Goal: Task Accomplishment & Management: Use online tool/utility

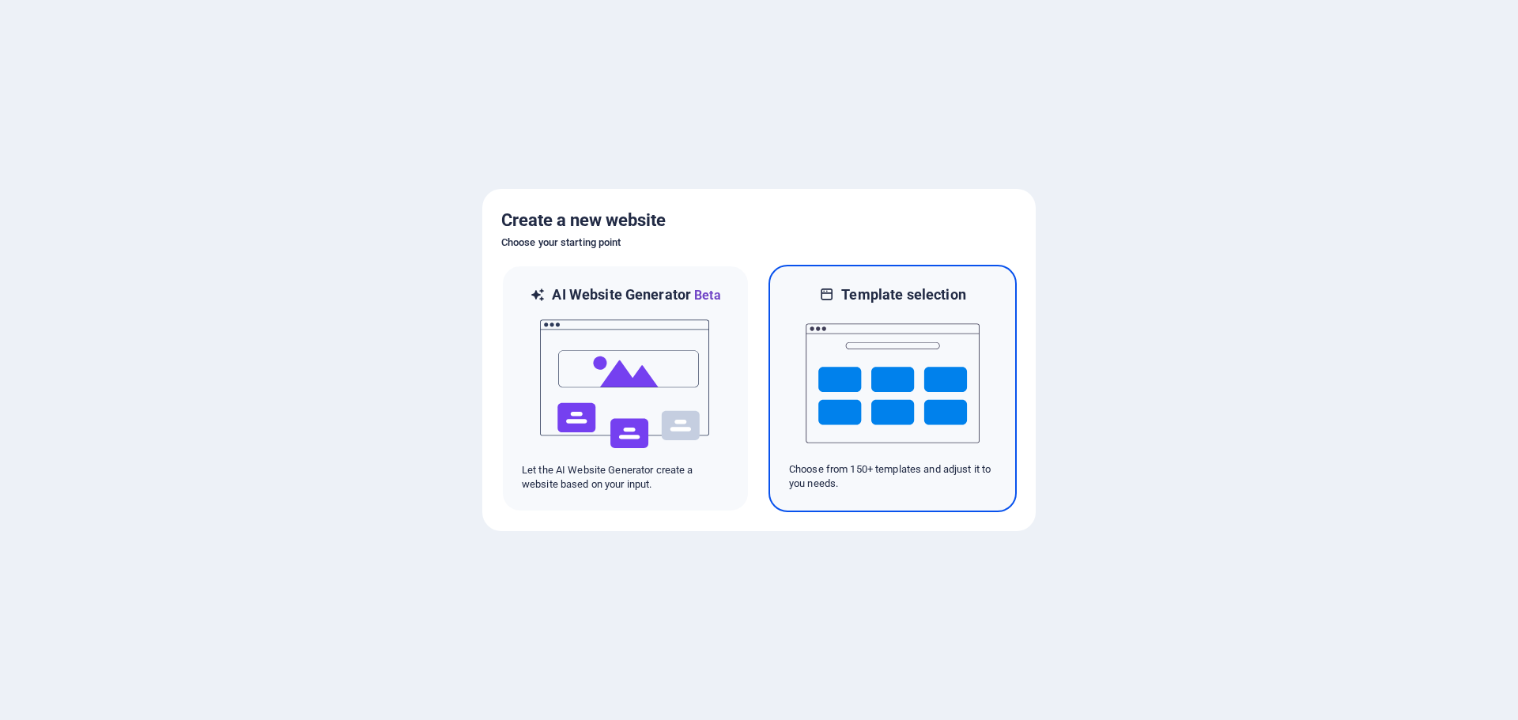
click at [893, 406] on img at bounding box center [893, 383] width 174 height 158
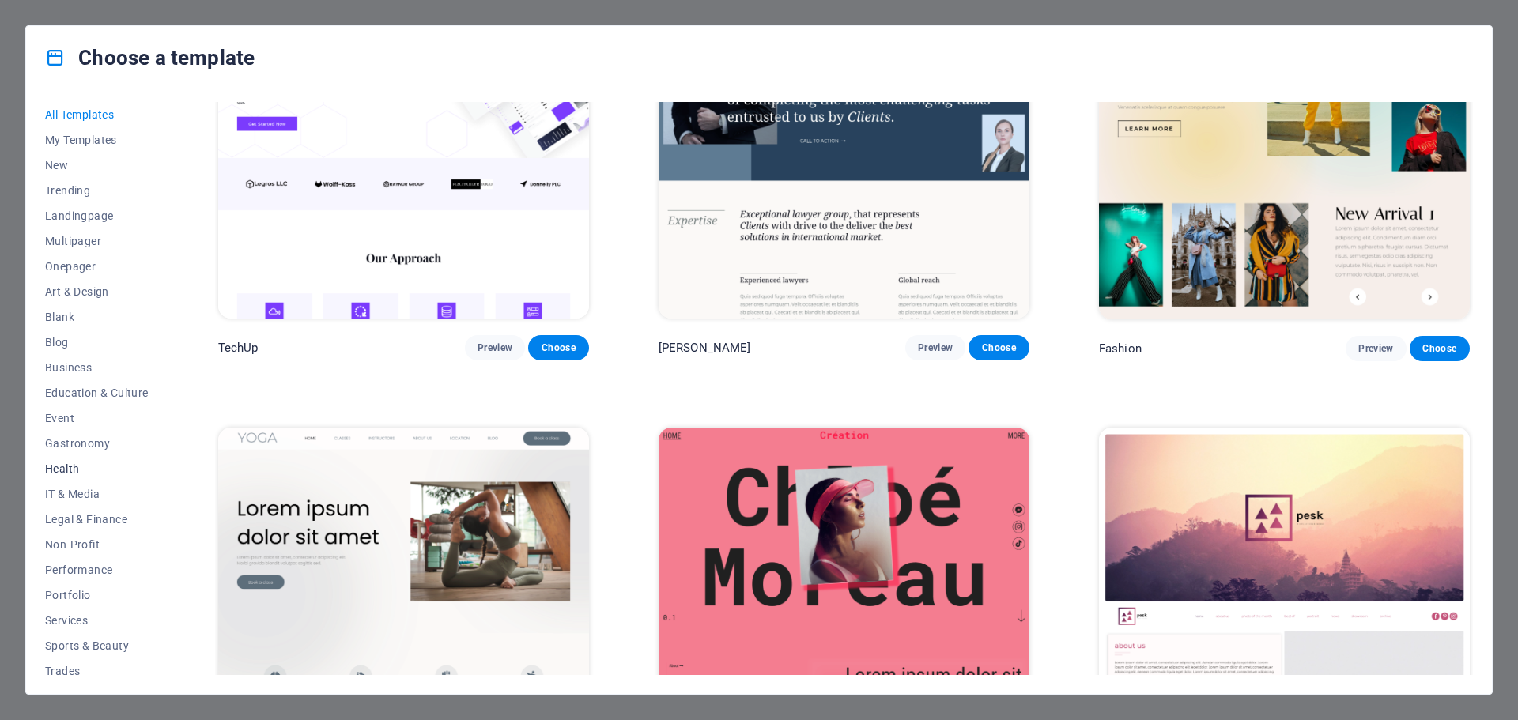
scroll to position [59, 0]
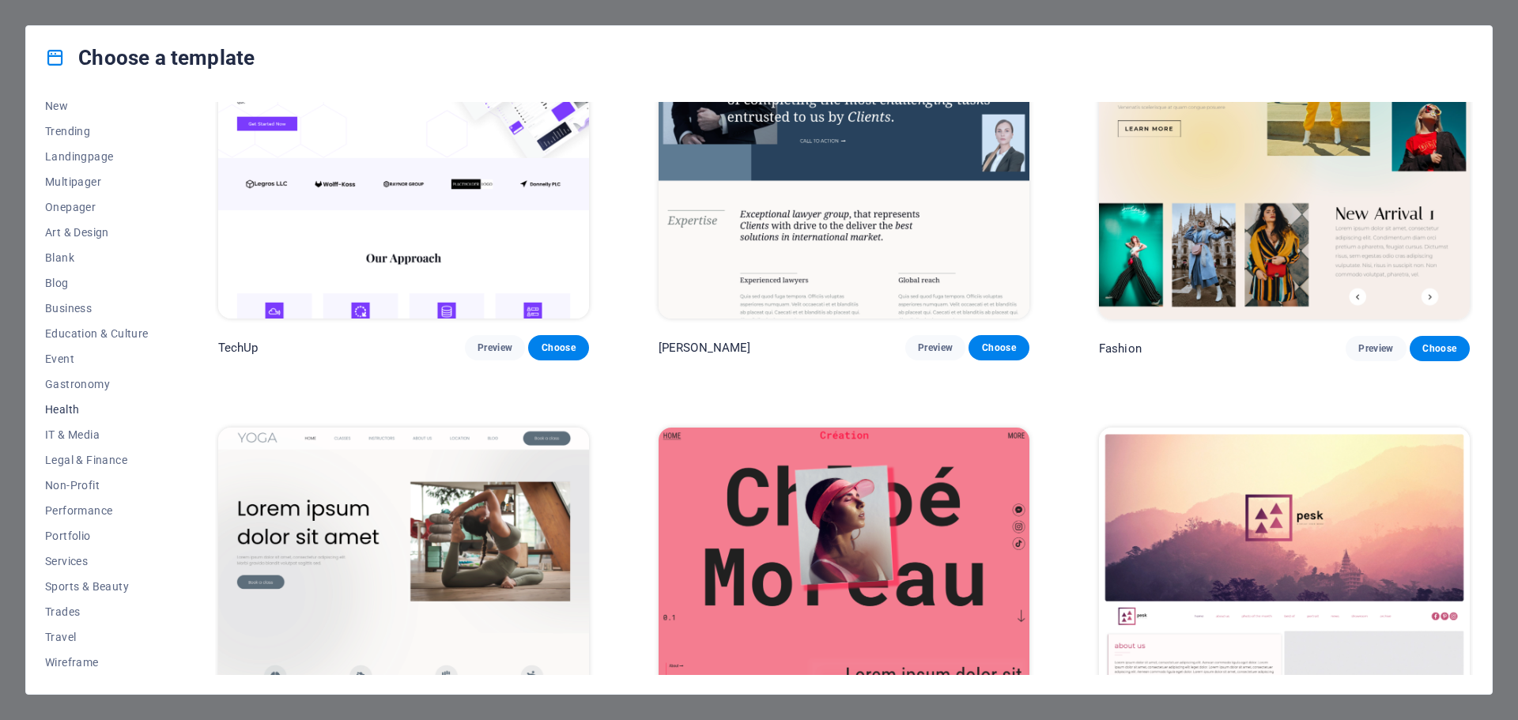
click at [67, 411] on span "Health" at bounding box center [97, 409] width 104 height 13
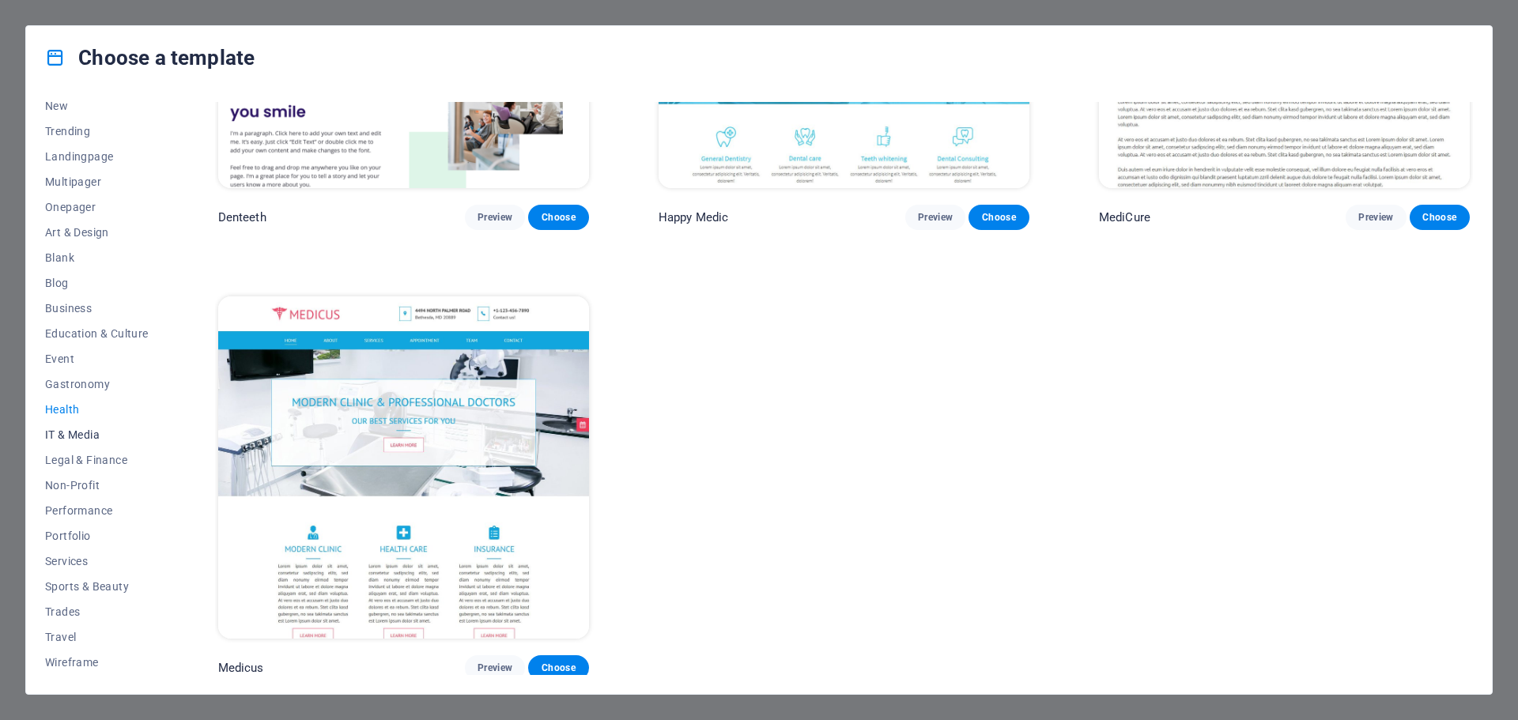
click at [98, 436] on span "IT & Media" at bounding box center [97, 435] width 104 height 13
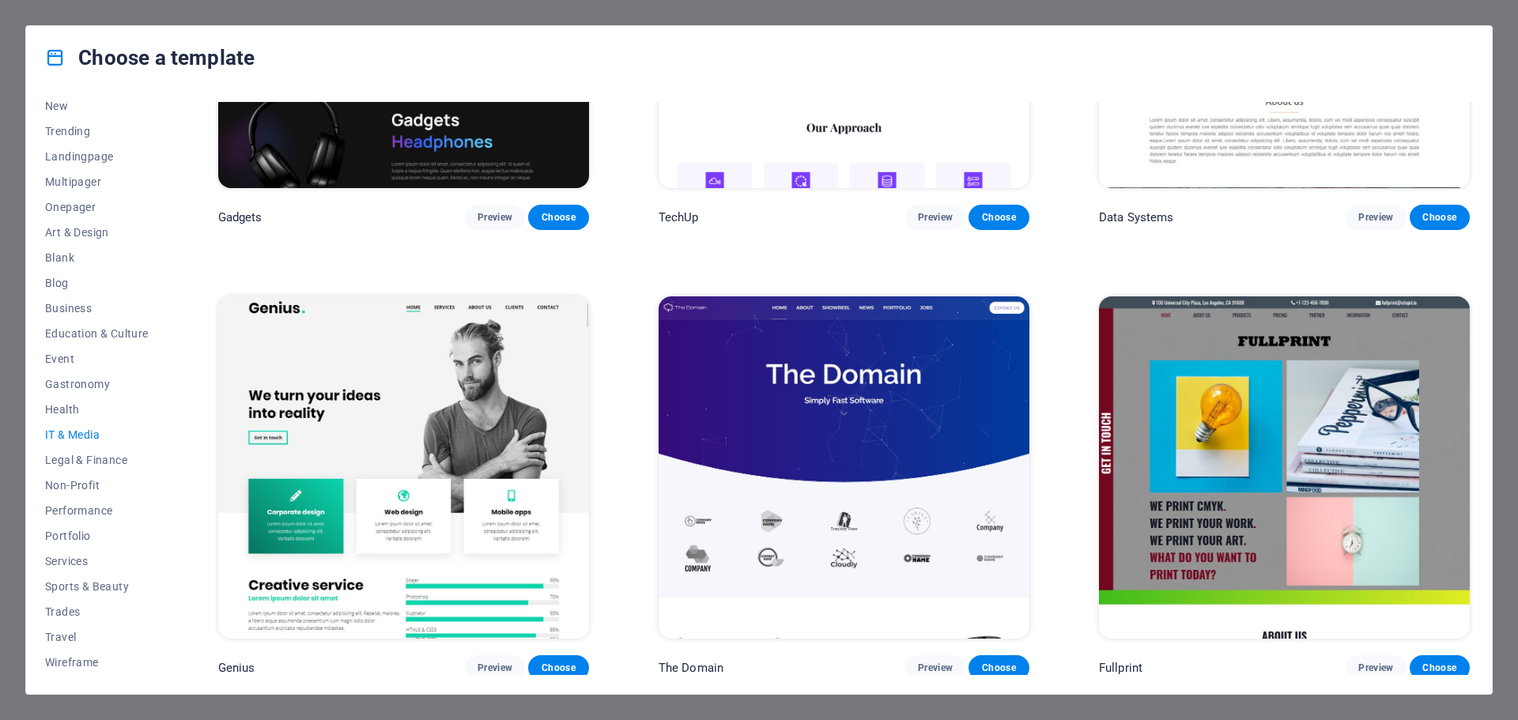
scroll to position [1157, 0]
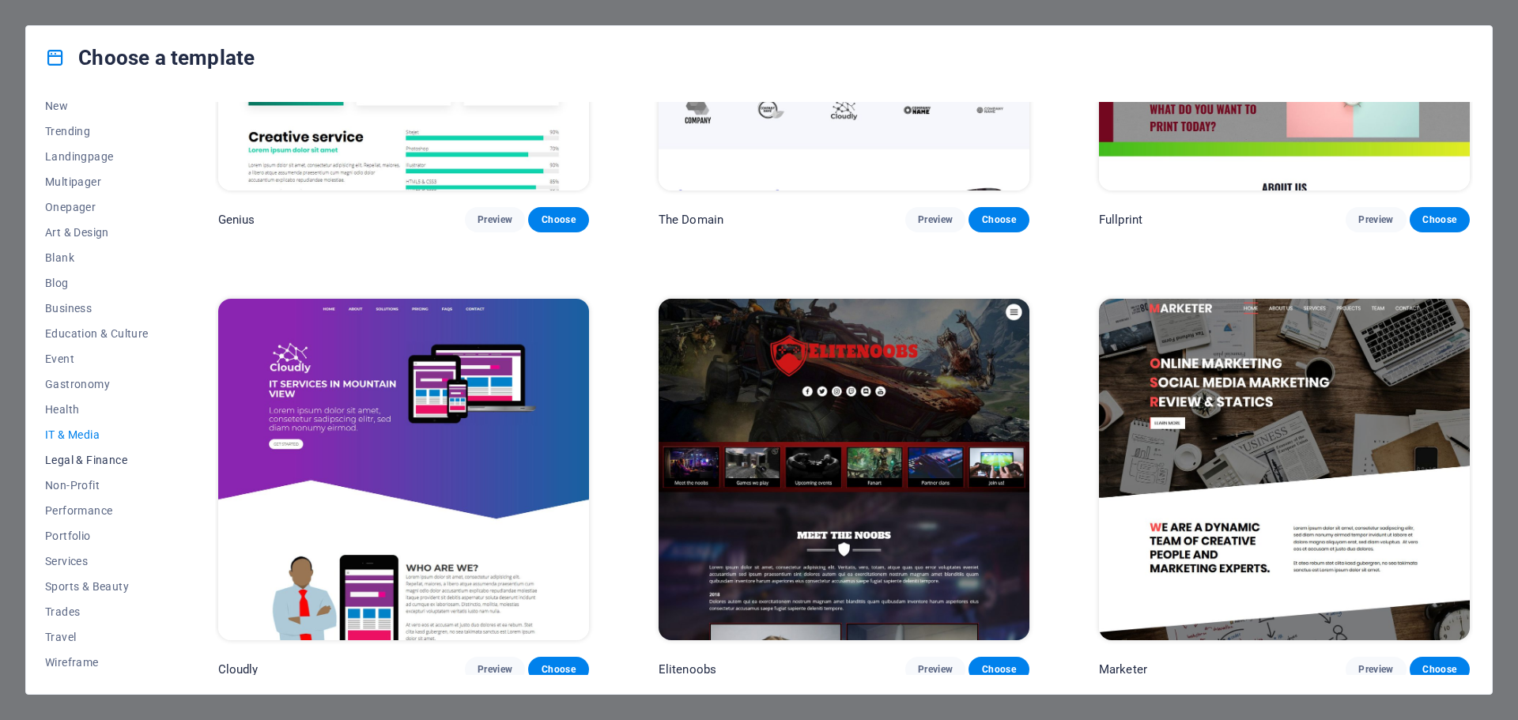
click at [112, 466] on button "Legal & Finance" at bounding box center [97, 460] width 104 height 25
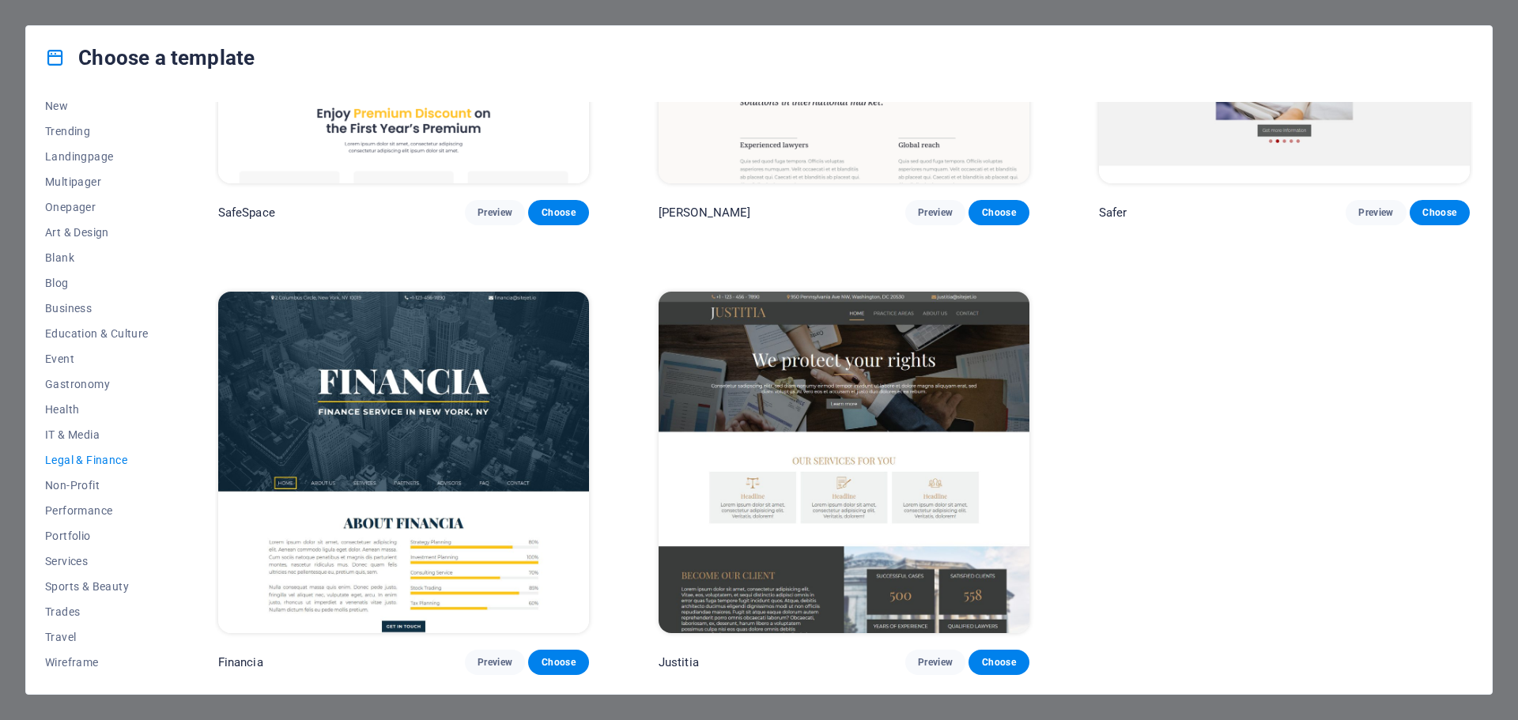
scroll to position [0, 0]
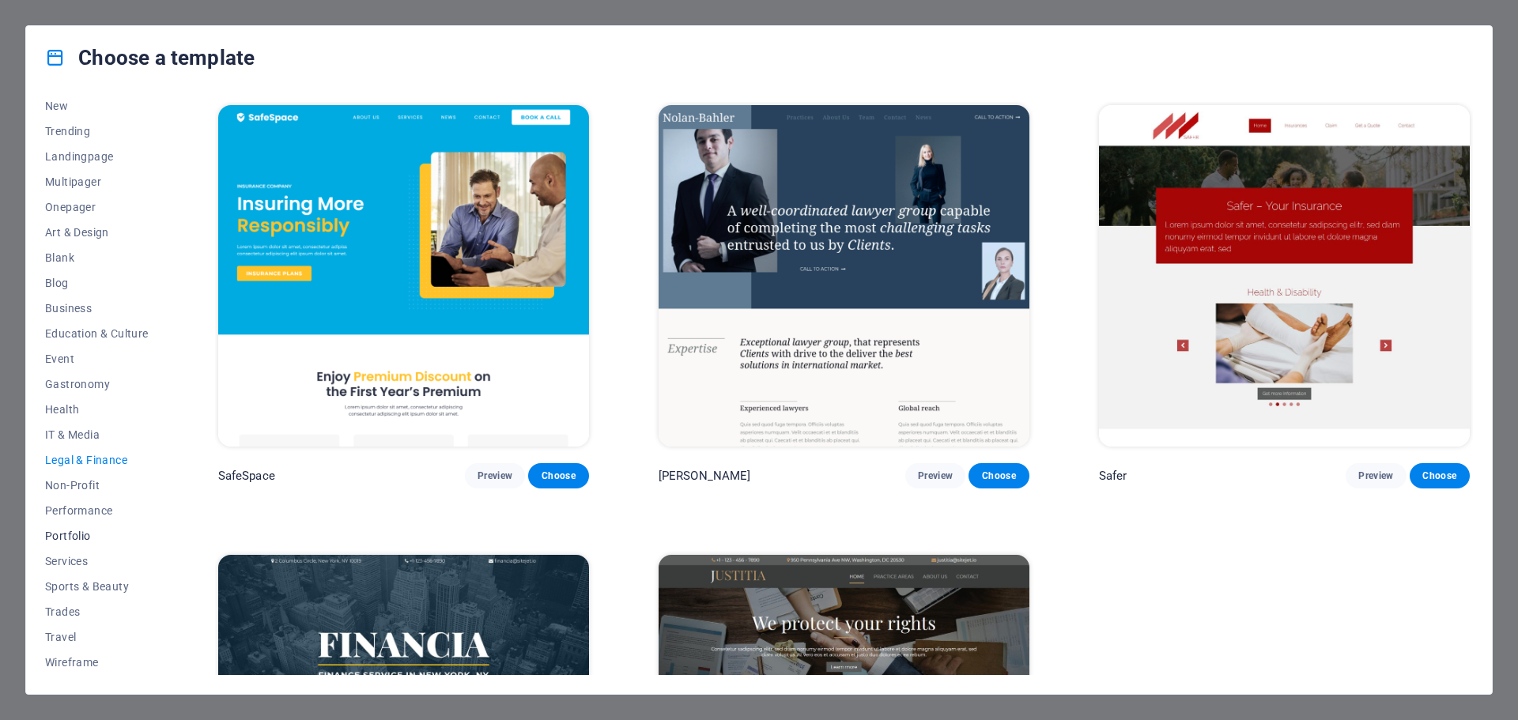
click at [86, 531] on span "Portfolio" at bounding box center [97, 536] width 104 height 13
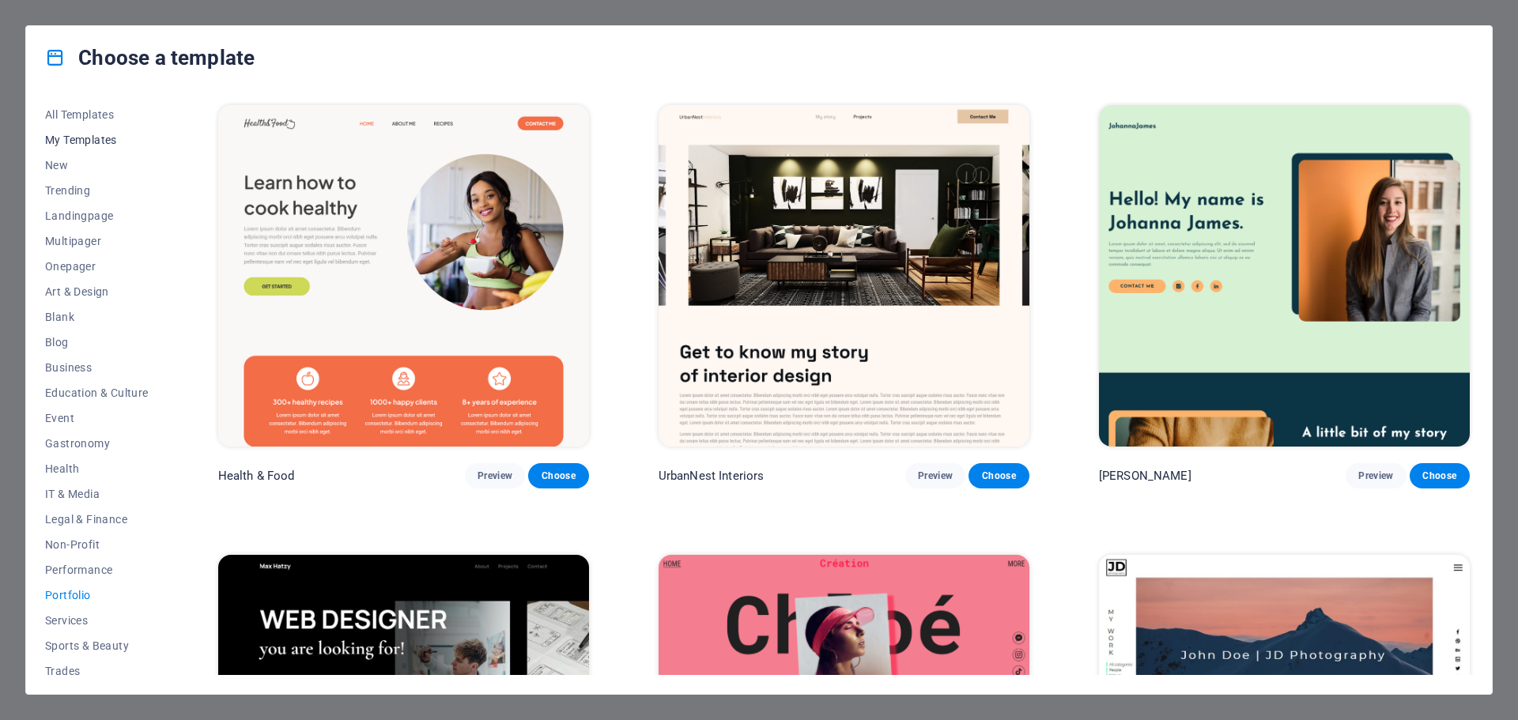
click at [70, 141] on span "My Templates" at bounding box center [97, 140] width 104 height 13
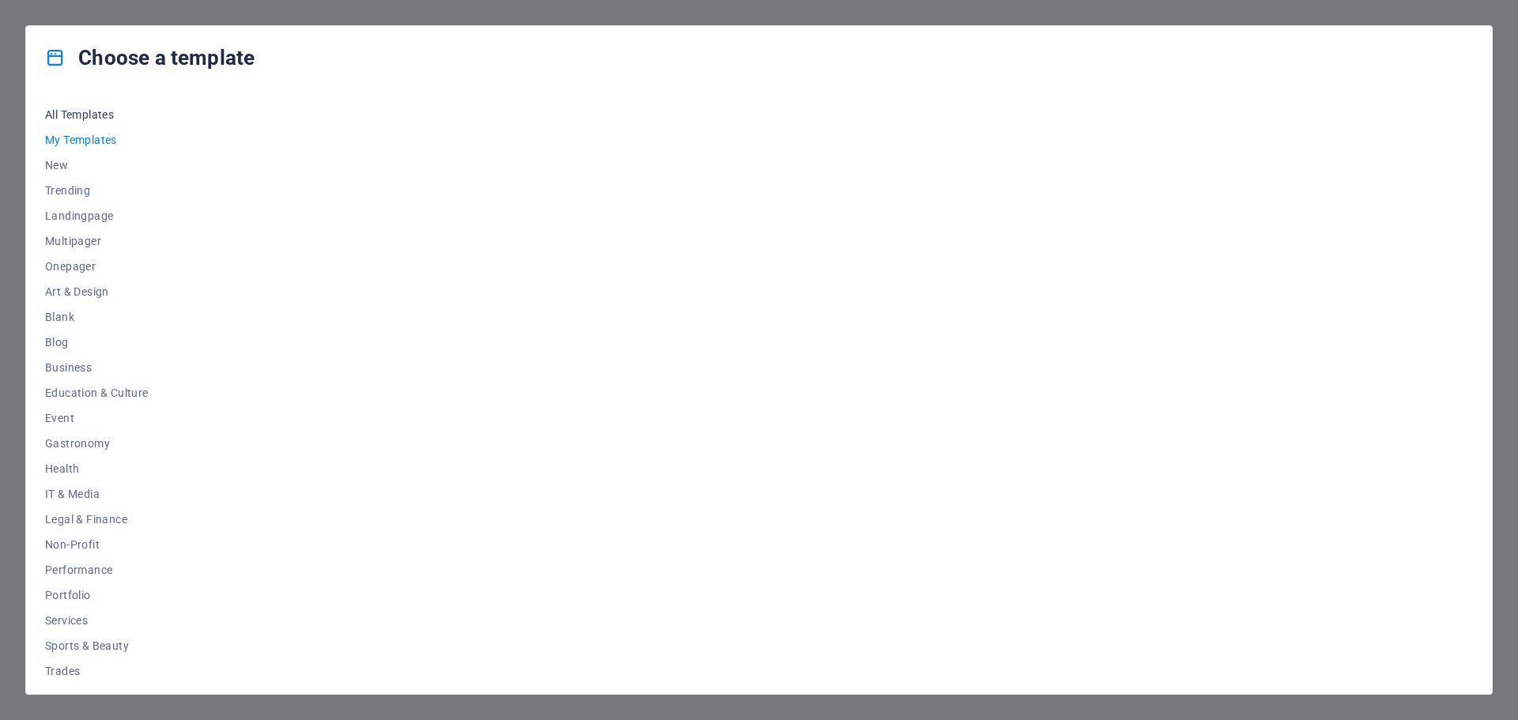
click at [79, 119] on span "All Templates" at bounding box center [97, 114] width 104 height 13
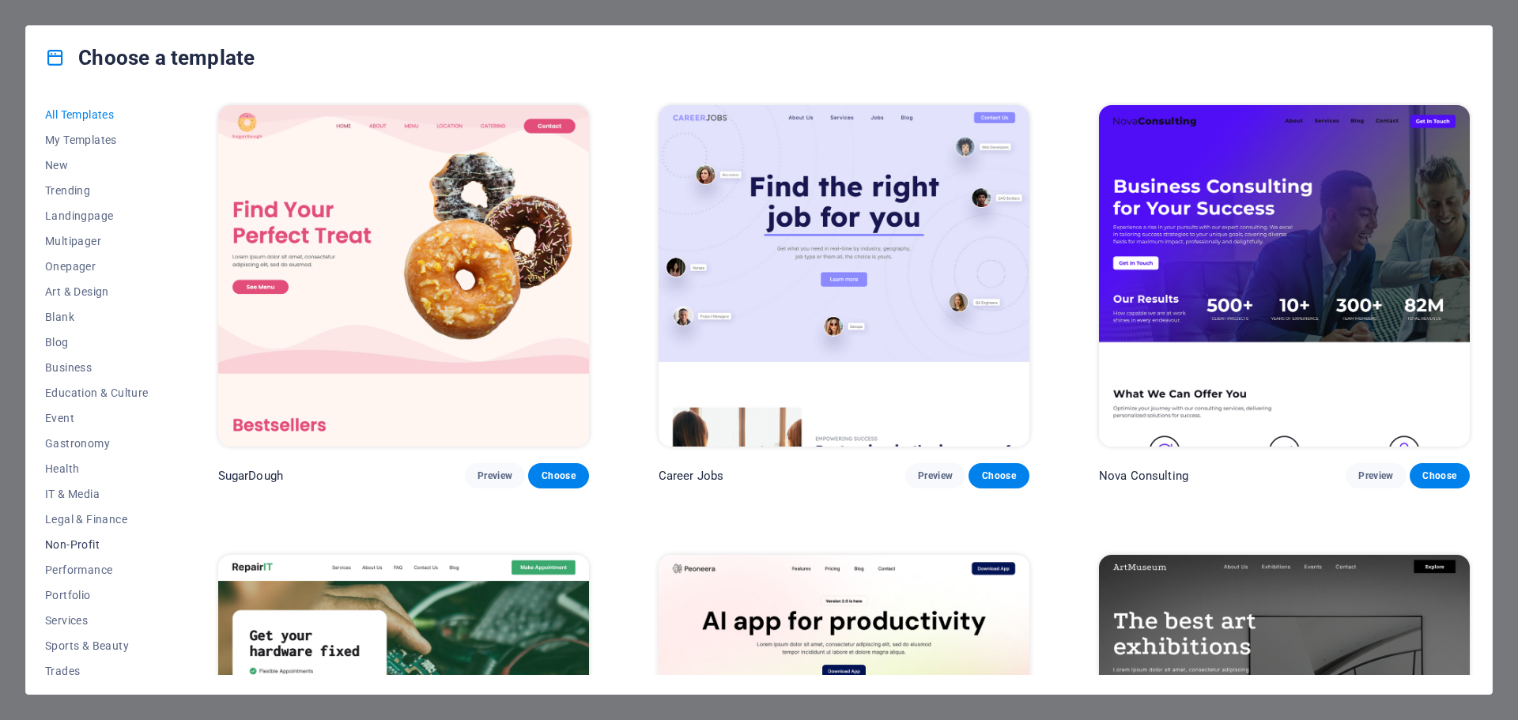
click at [98, 549] on span "Non-Profit" at bounding box center [97, 544] width 104 height 13
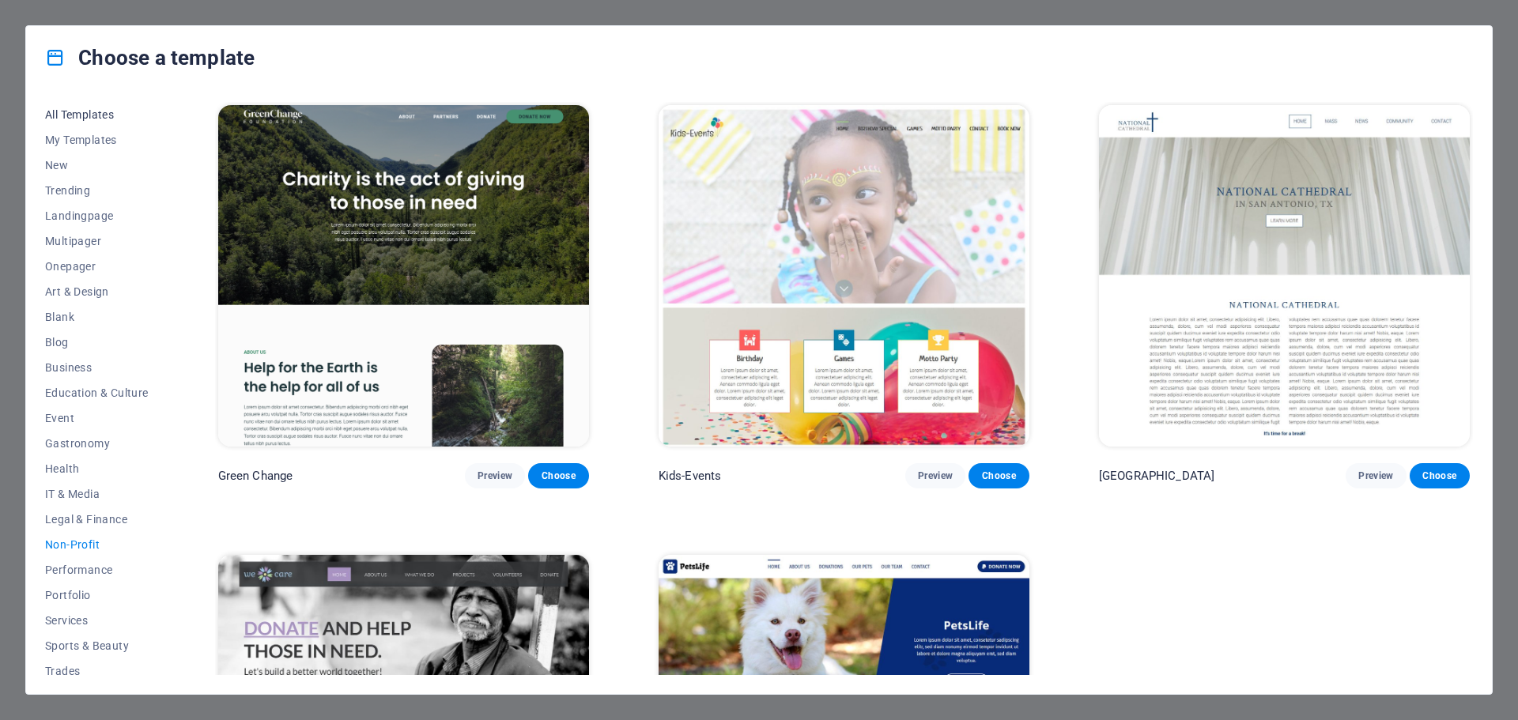
click at [69, 115] on span "All Templates" at bounding box center [97, 114] width 104 height 13
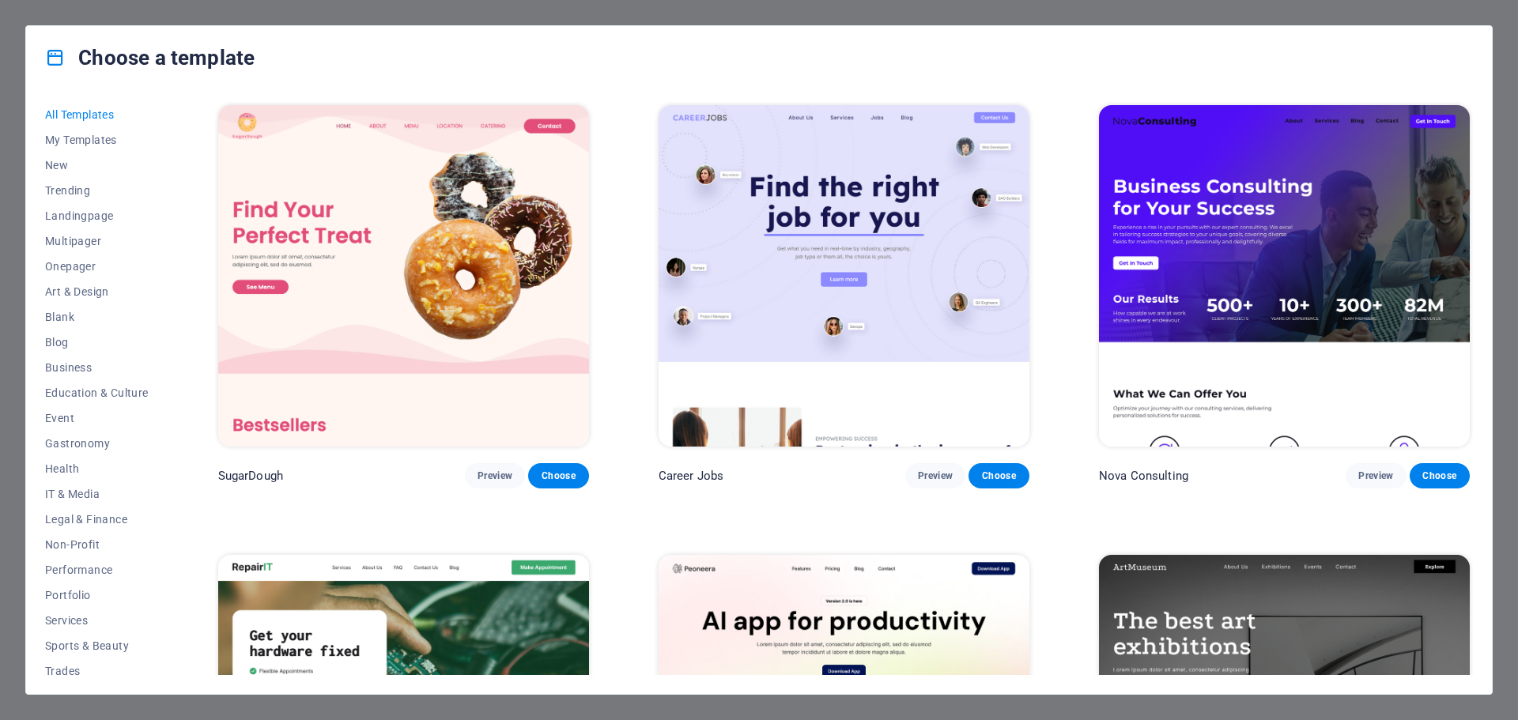
click at [479, 263] on img at bounding box center [403, 276] width 371 height 342
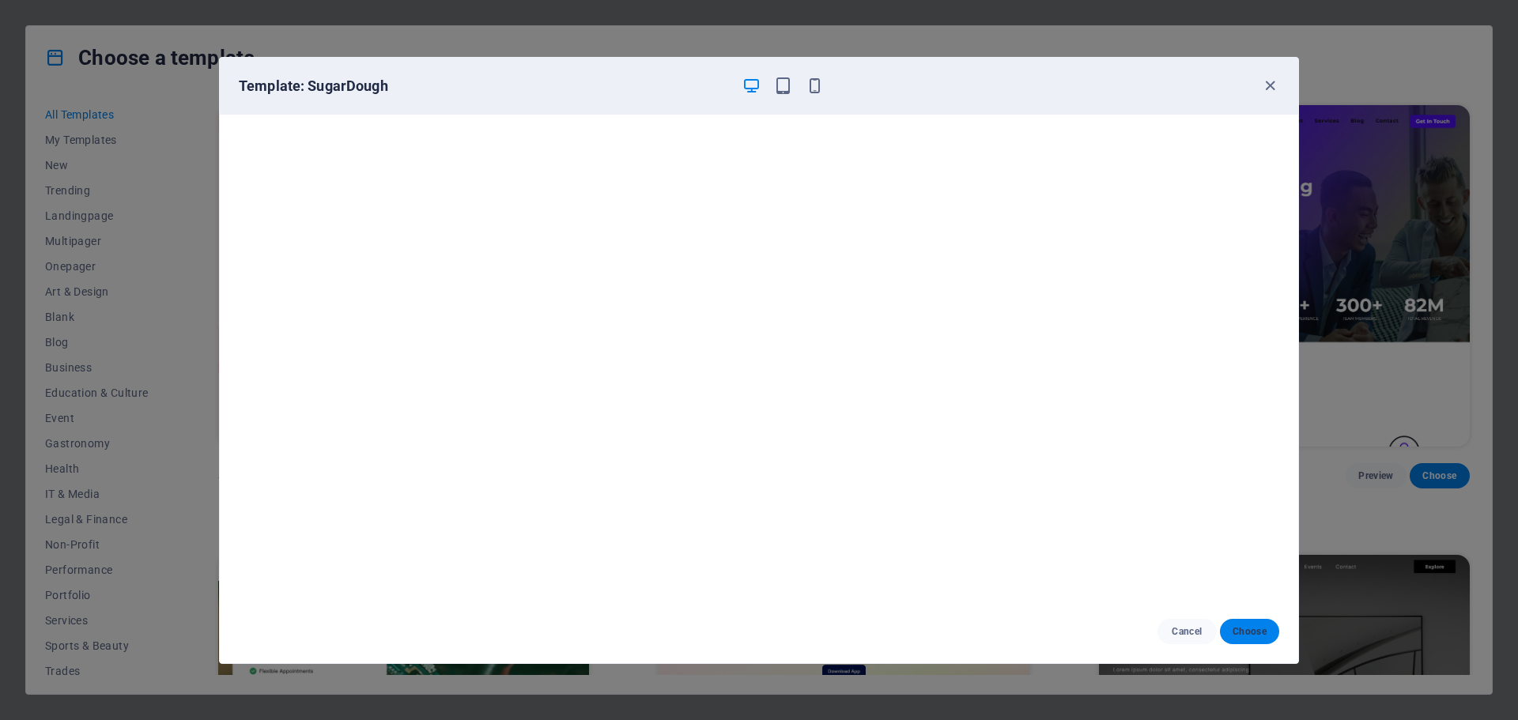
click at [1227, 629] on button "Choose" at bounding box center [1249, 631] width 59 height 25
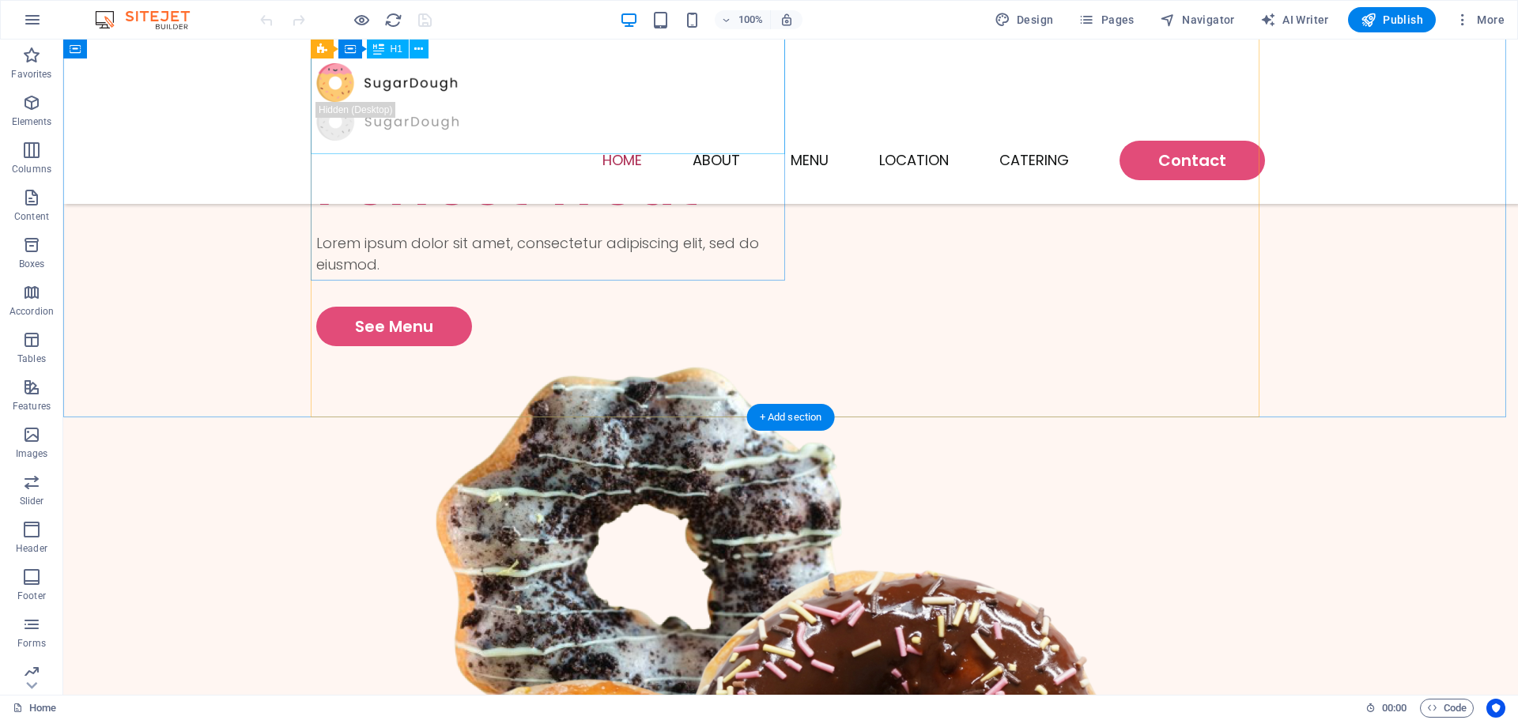
scroll to position [158, 0]
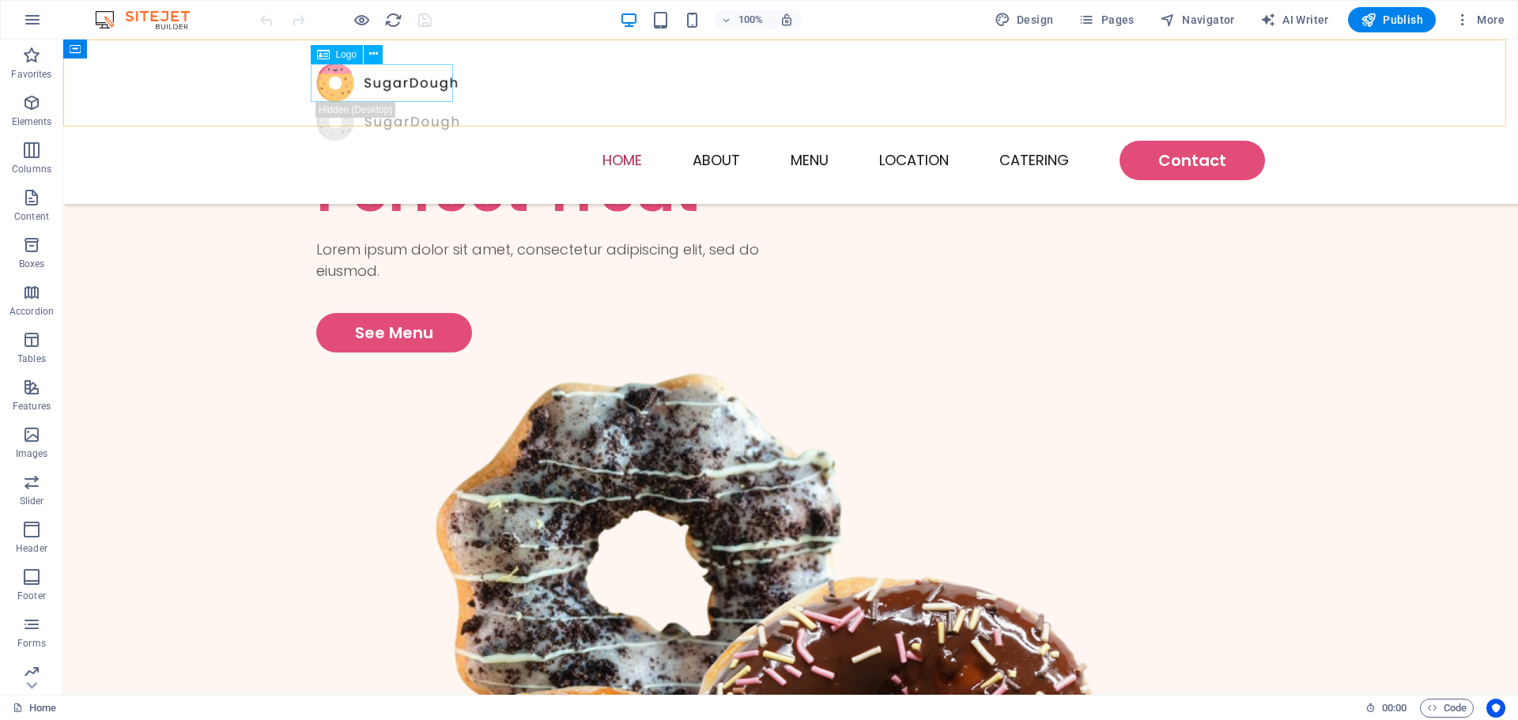
click at [395, 85] on div at bounding box center [790, 82] width 949 height 39
select select "px"
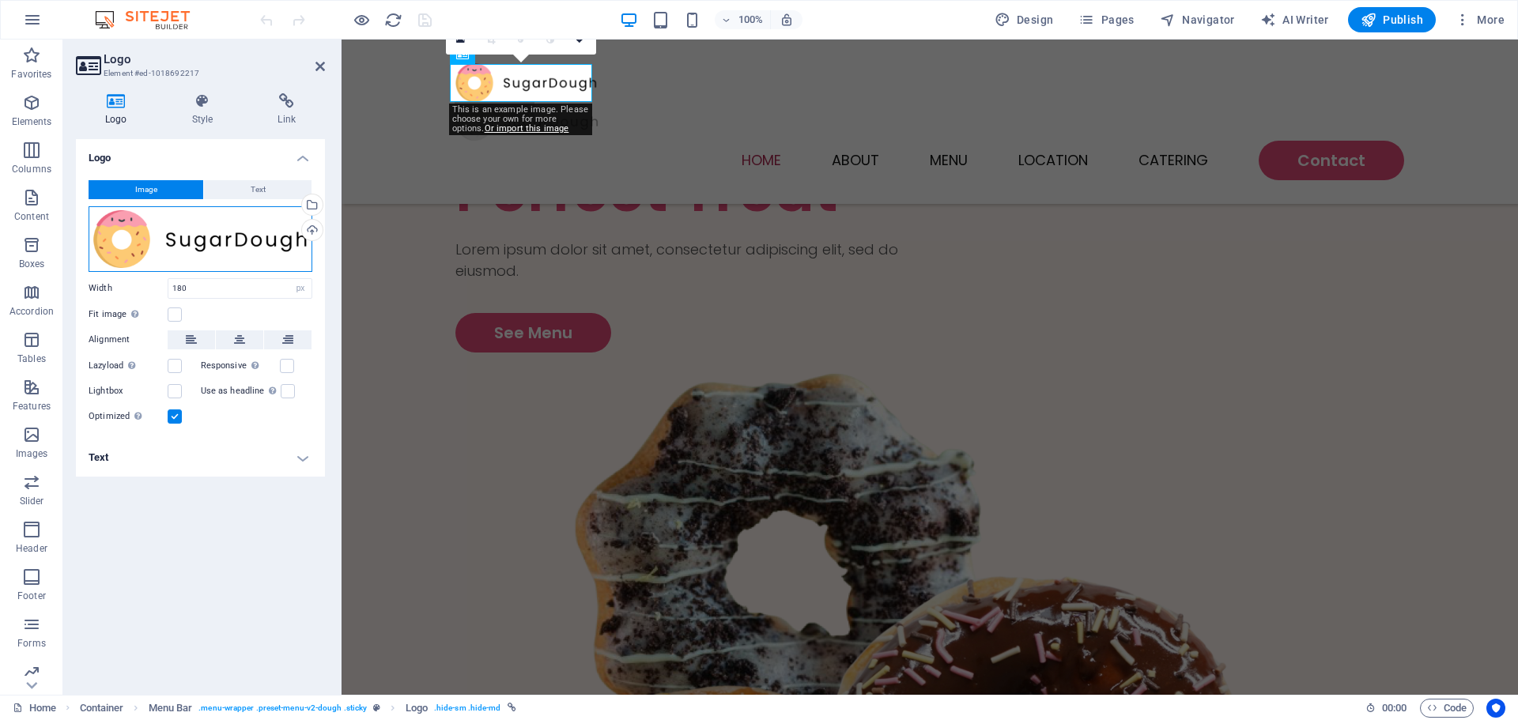
click at [214, 228] on div "Drag files here, click to choose files or select files from Files or our free s…" at bounding box center [201, 239] width 224 height 66
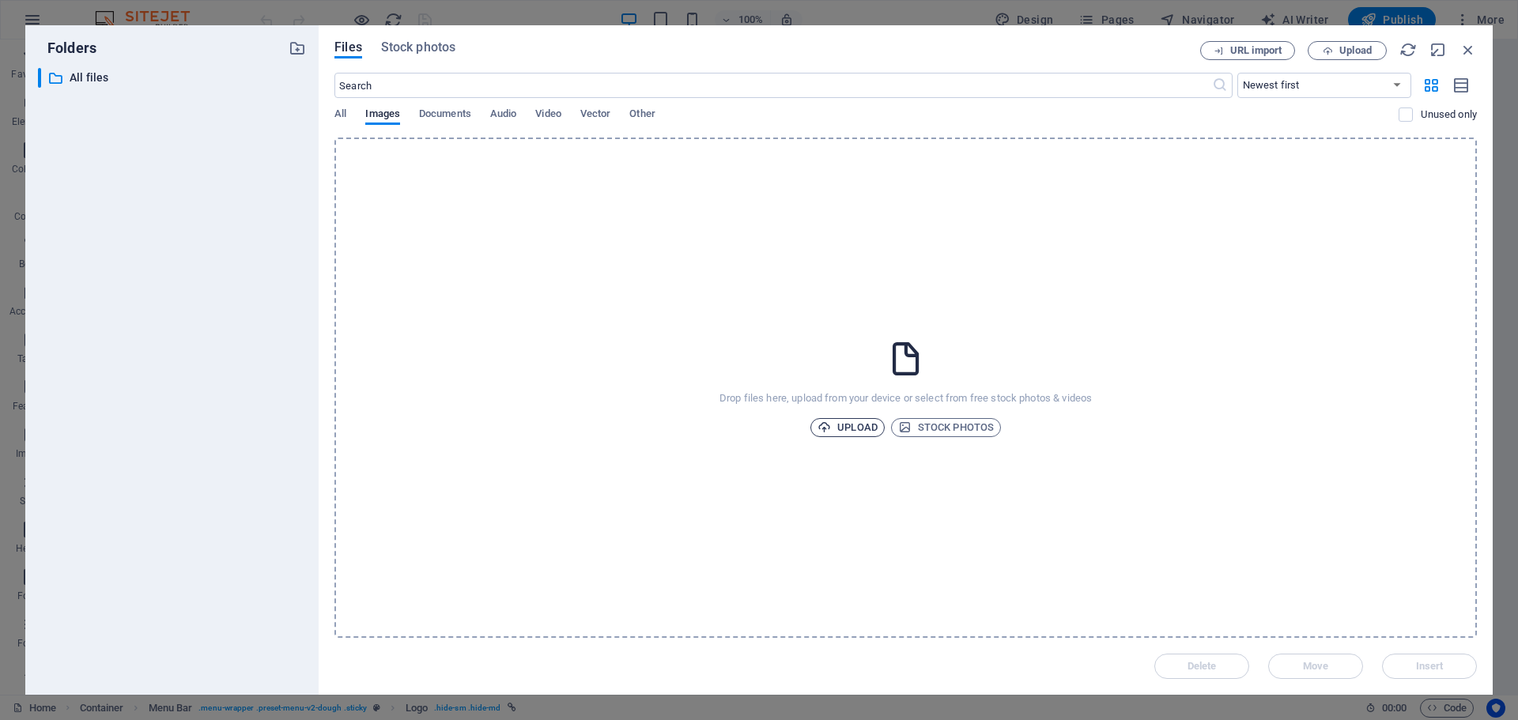
click at [853, 418] on span "Upload" at bounding box center [848, 427] width 60 height 19
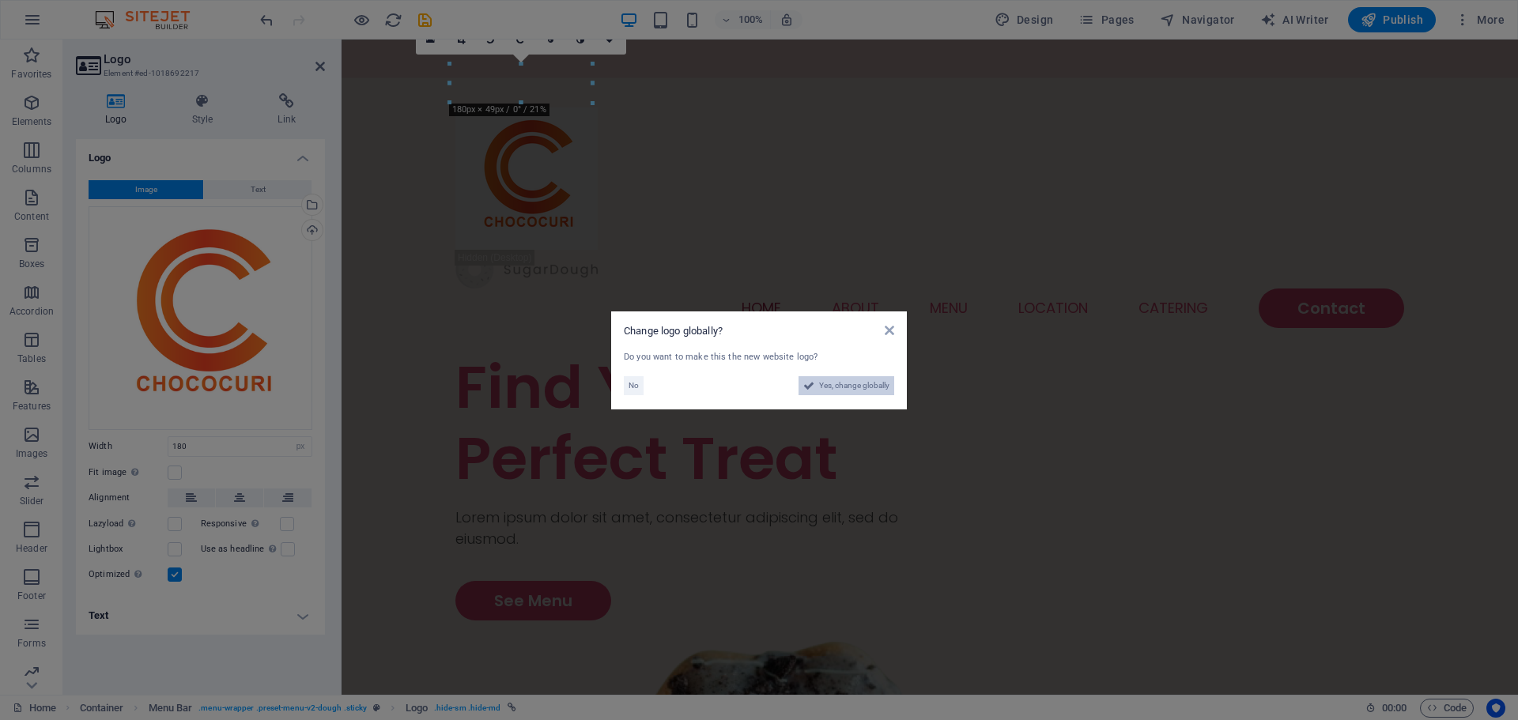
click at [838, 386] on span "Yes, change globally" at bounding box center [854, 385] width 70 height 19
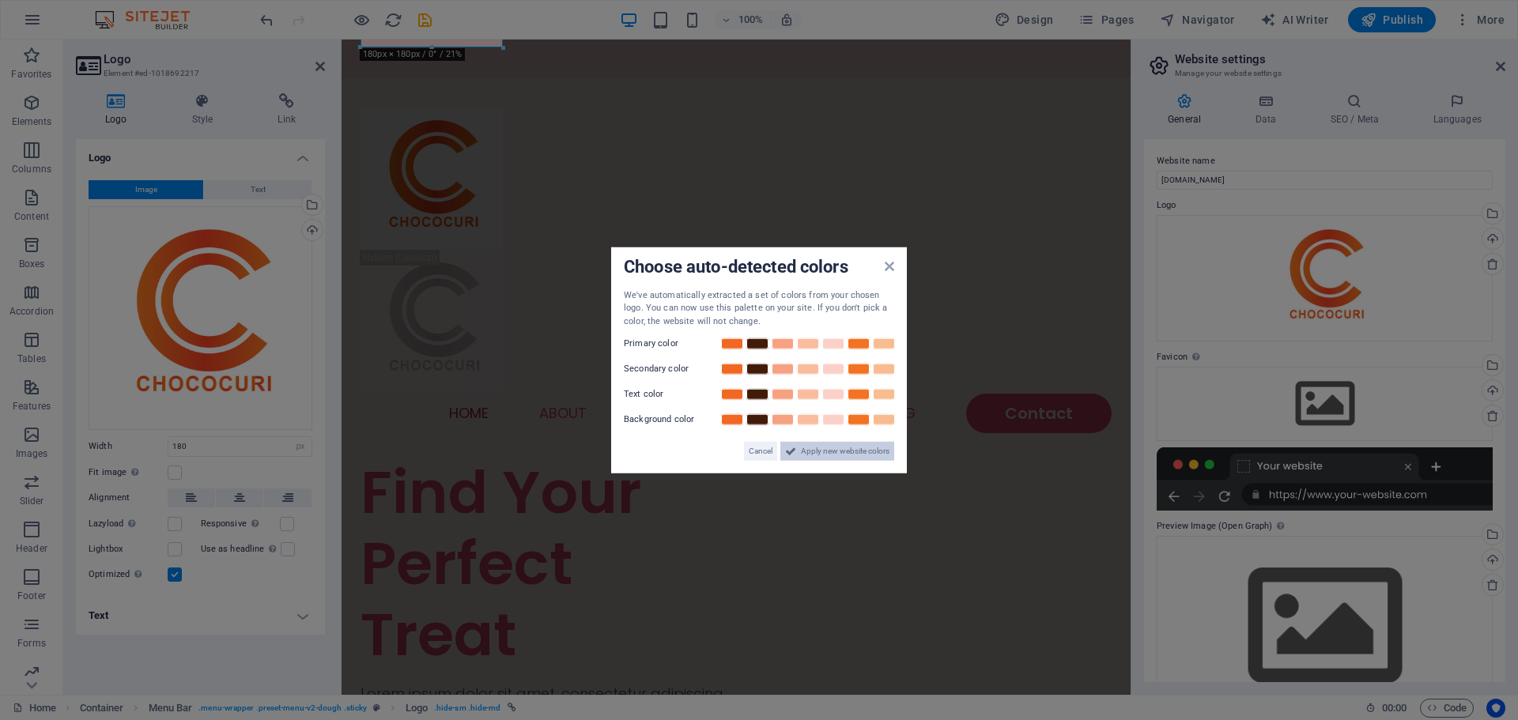
click at [810, 451] on span "Apply new website colors" at bounding box center [845, 451] width 89 height 19
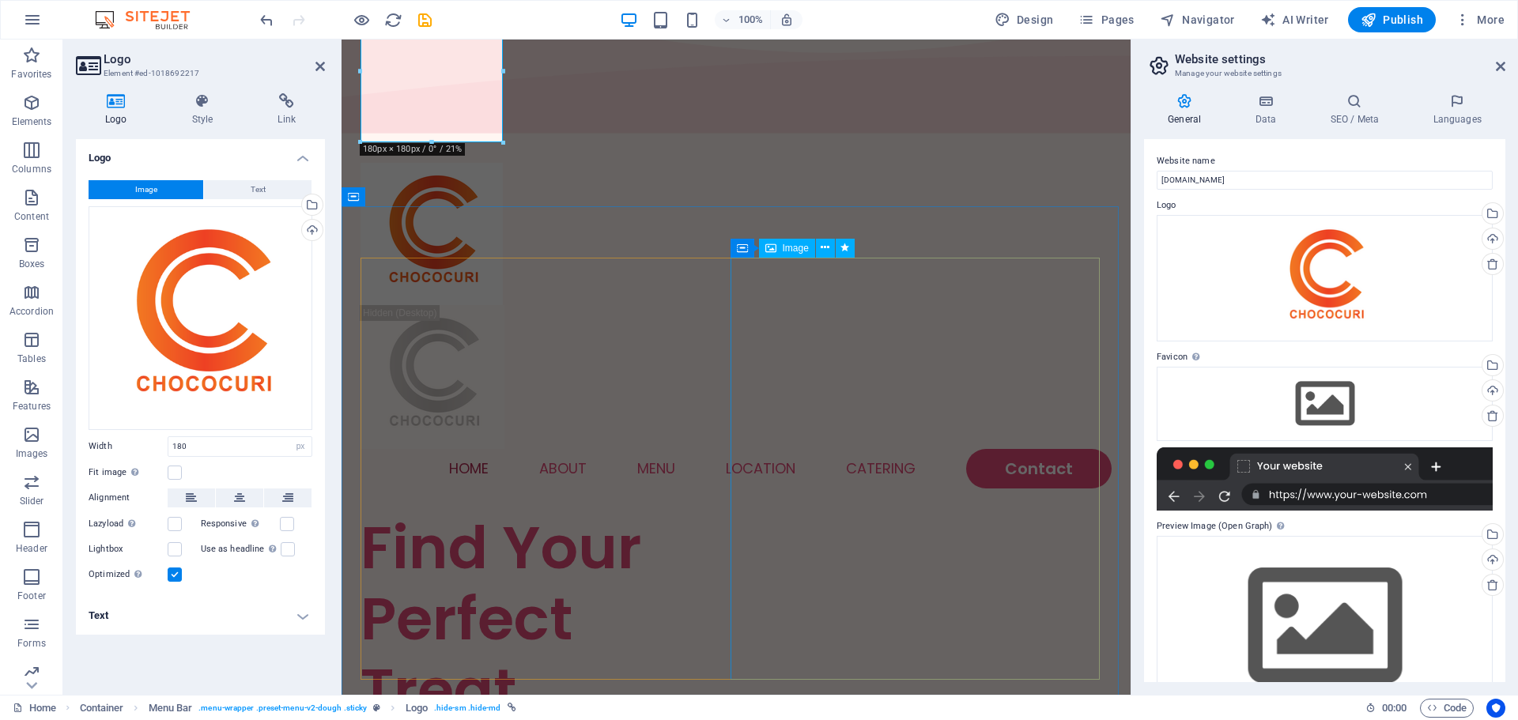
scroll to position [0, 0]
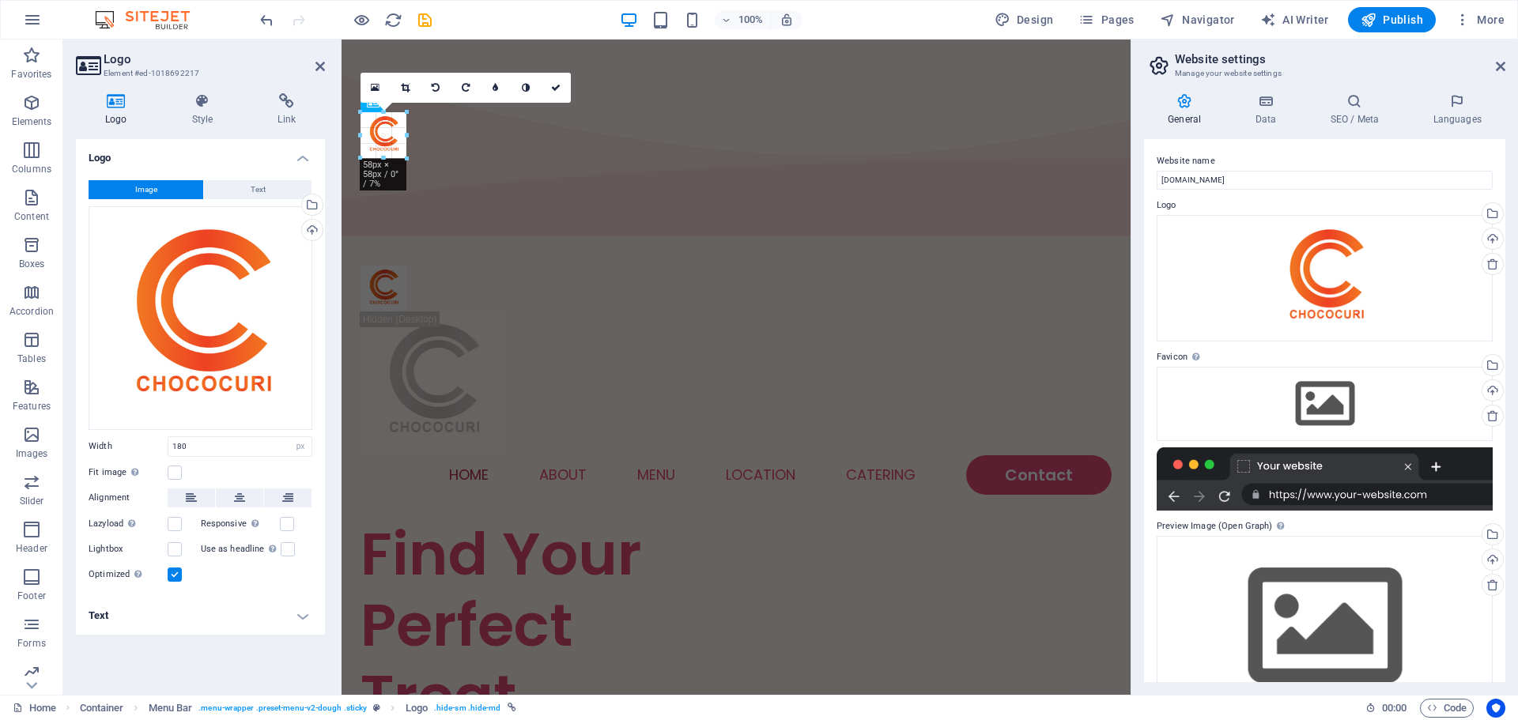
drag, startPoint x: 495, startPoint y: 198, endPoint x: 402, endPoint y: 110, distance: 128.6
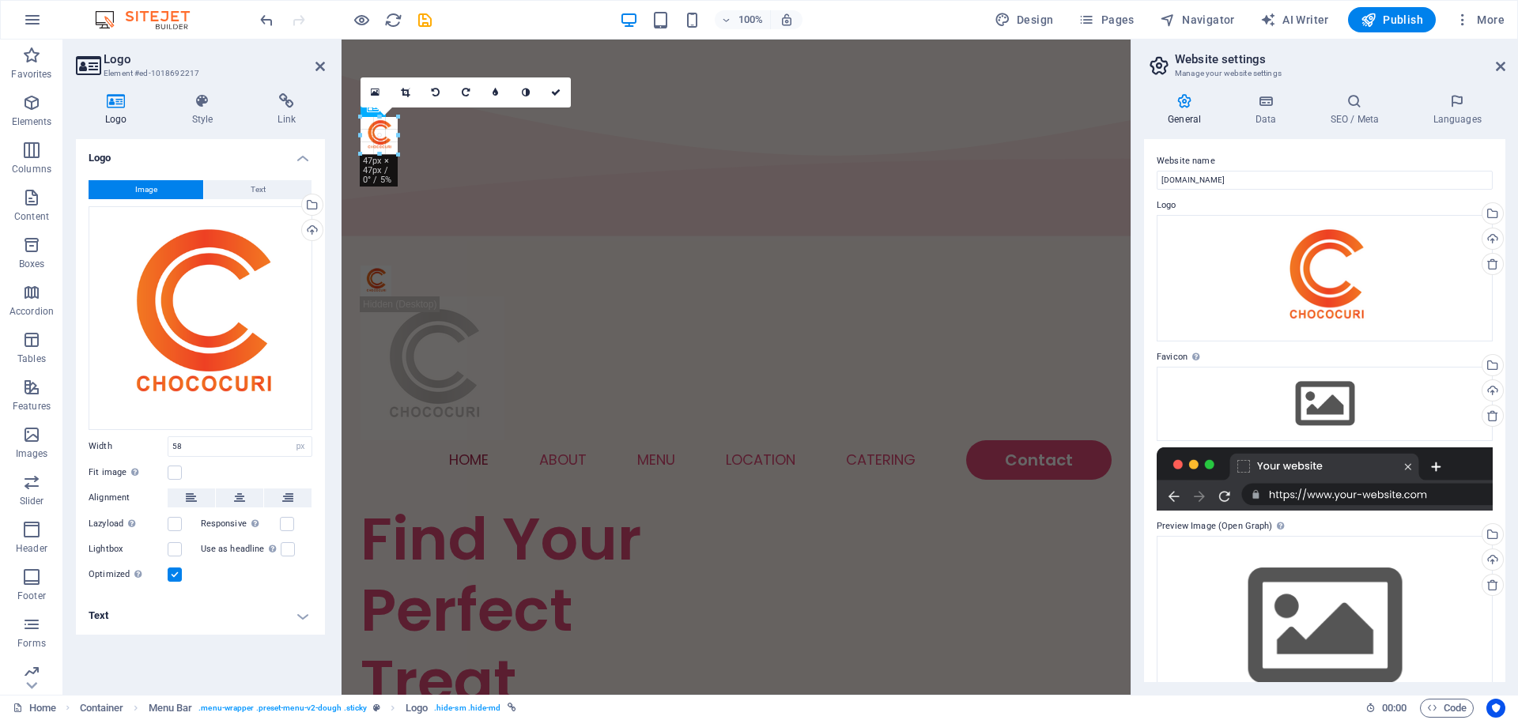
drag, startPoint x: 409, startPoint y: 156, endPoint x: 71, endPoint y: 107, distance: 341.2
type input "39"
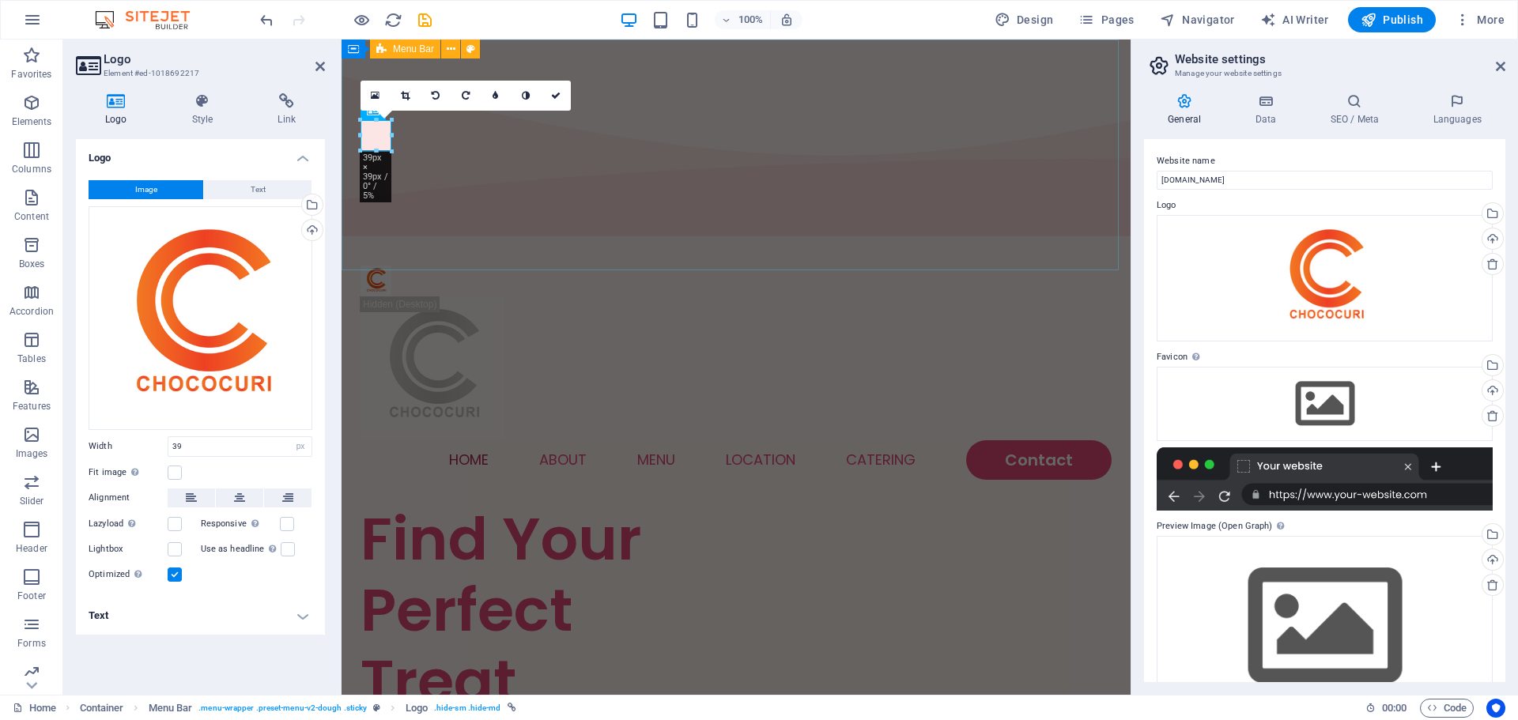
click at [635, 242] on div "Menu Home About Menu Location Catering Contact" at bounding box center [736, 373] width 789 height 262
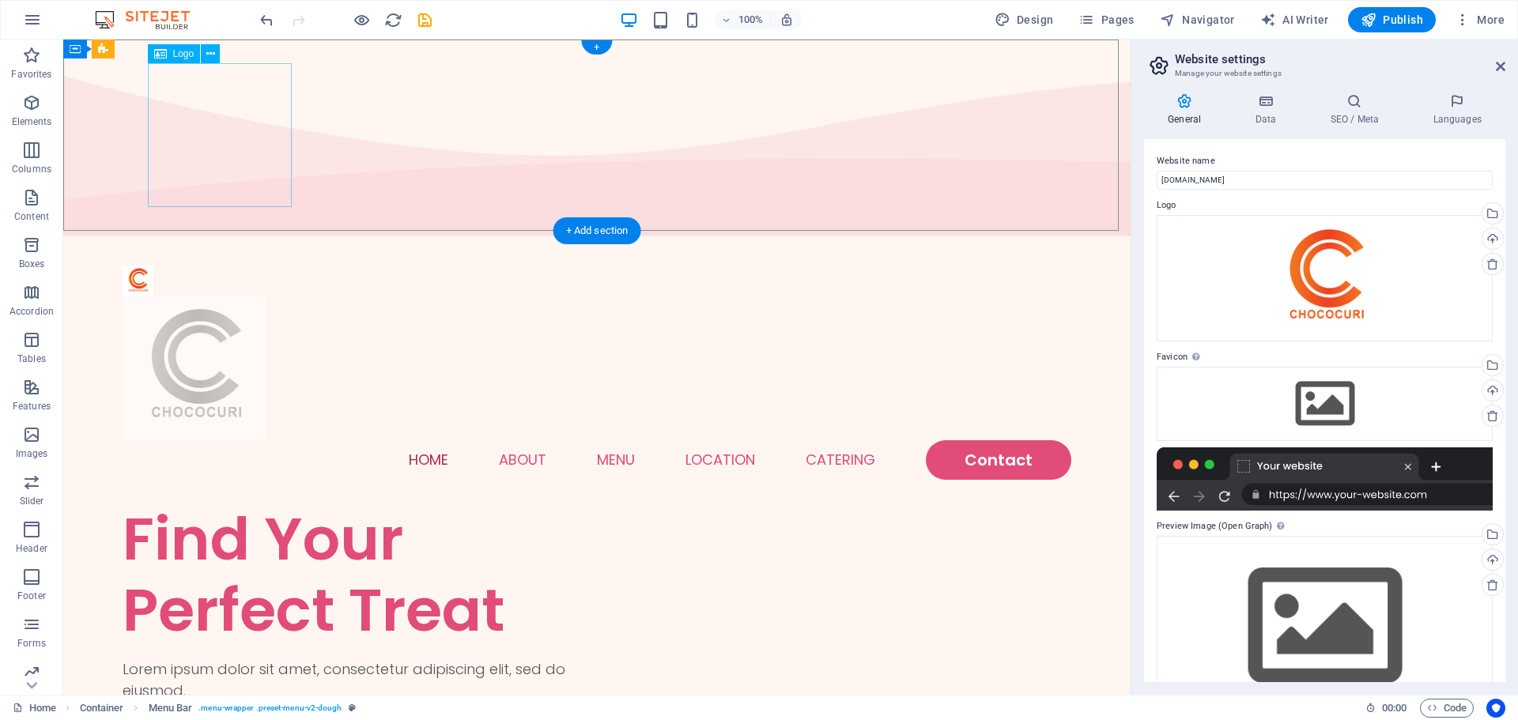
click at [203, 297] on div at bounding box center [597, 369] width 949 height 144
click at [133, 266] on div at bounding box center [597, 281] width 949 height 31
click at [207, 297] on div at bounding box center [597, 369] width 949 height 144
click at [282, 297] on div at bounding box center [597, 369] width 949 height 144
click at [134, 266] on div at bounding box center [597, 281] width 949 height 31
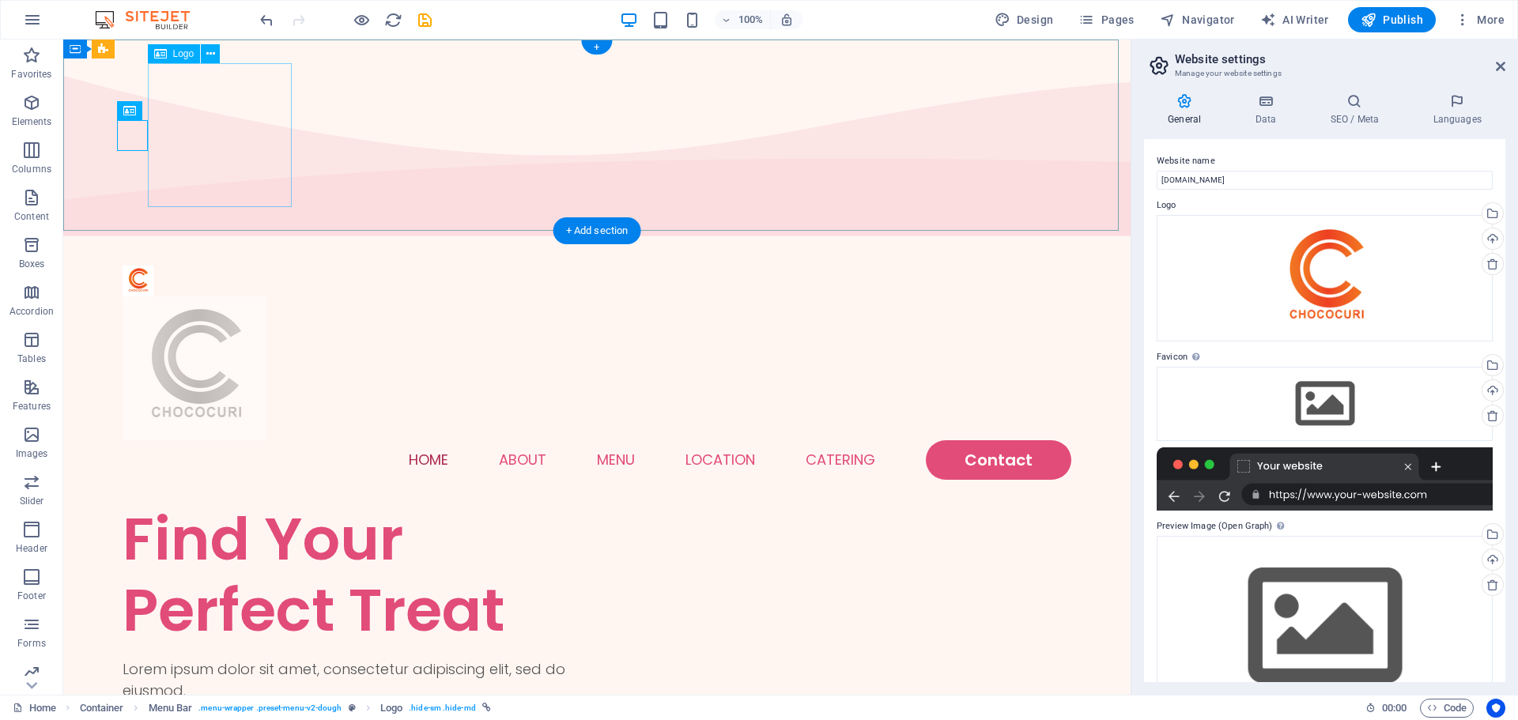
click at [229, 297] on div at bounding box center [597, 369] width 949 height 144
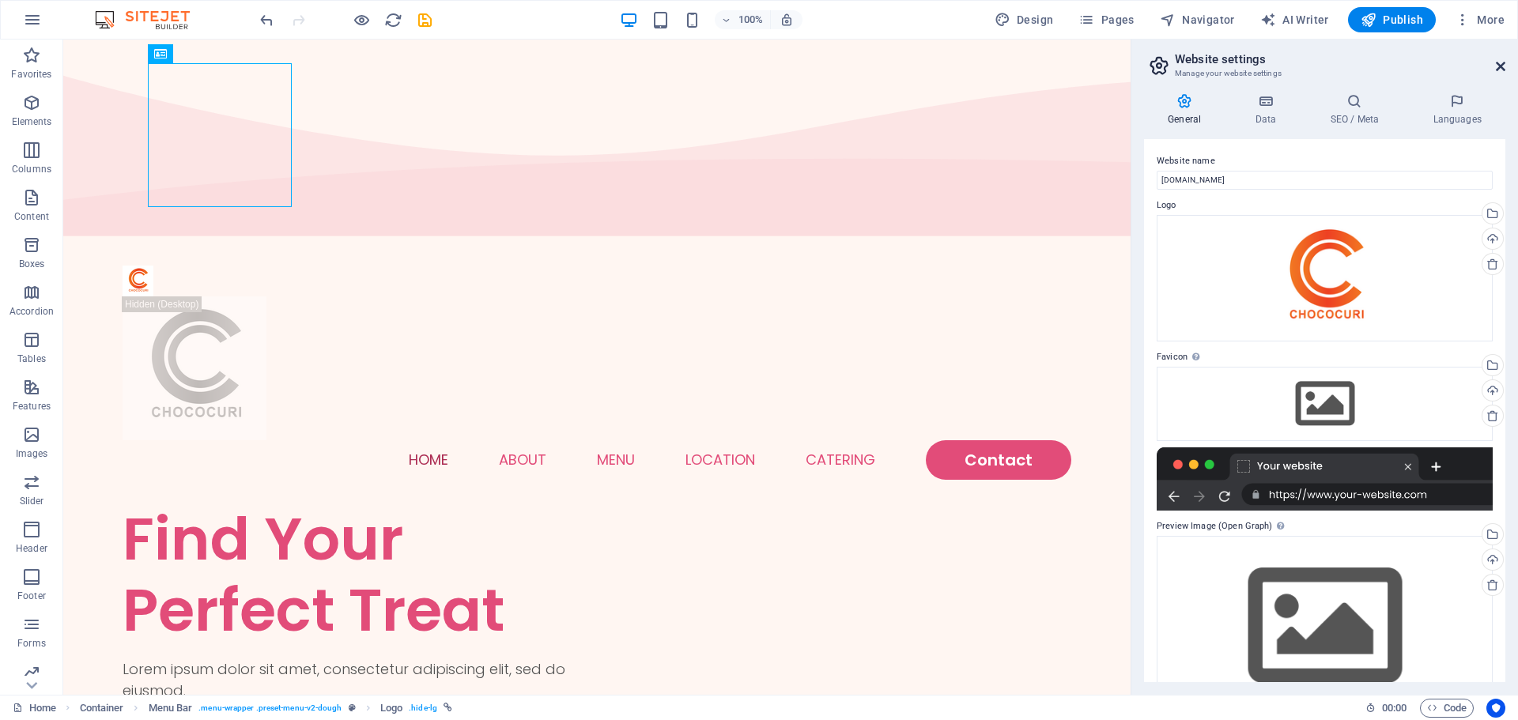
drag, startPoint x: 1498, startPoint y: 64, endPoint x: 1422, endPoint y: 29, distance: 83.5
click at [1498, 64] on icon at bounding box center [1500, 66] width 9 height 13
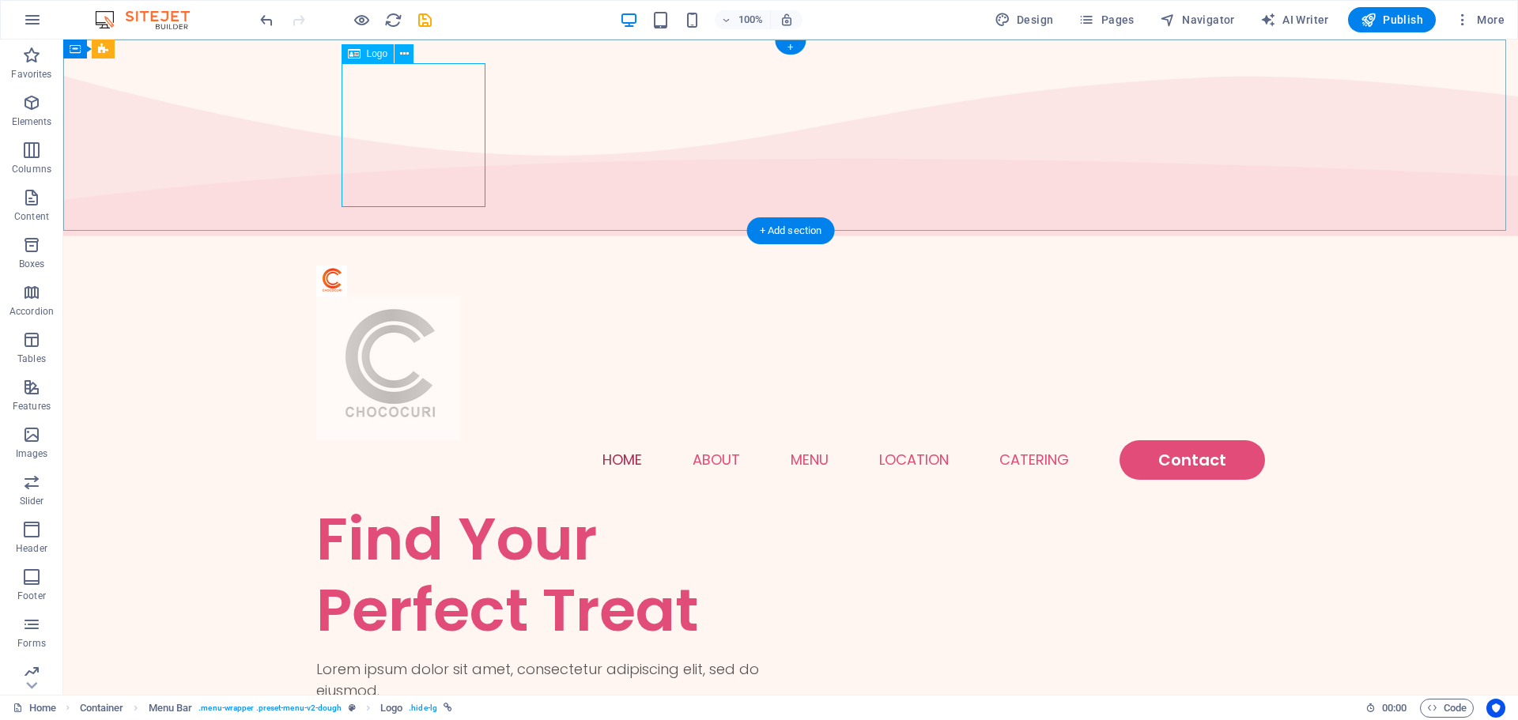
click at [451, 297] on div at bounding box center [790, 369] width 949 height 144
click at [408, 50] on icon at bounding box center [404, 54] width 9 height 17
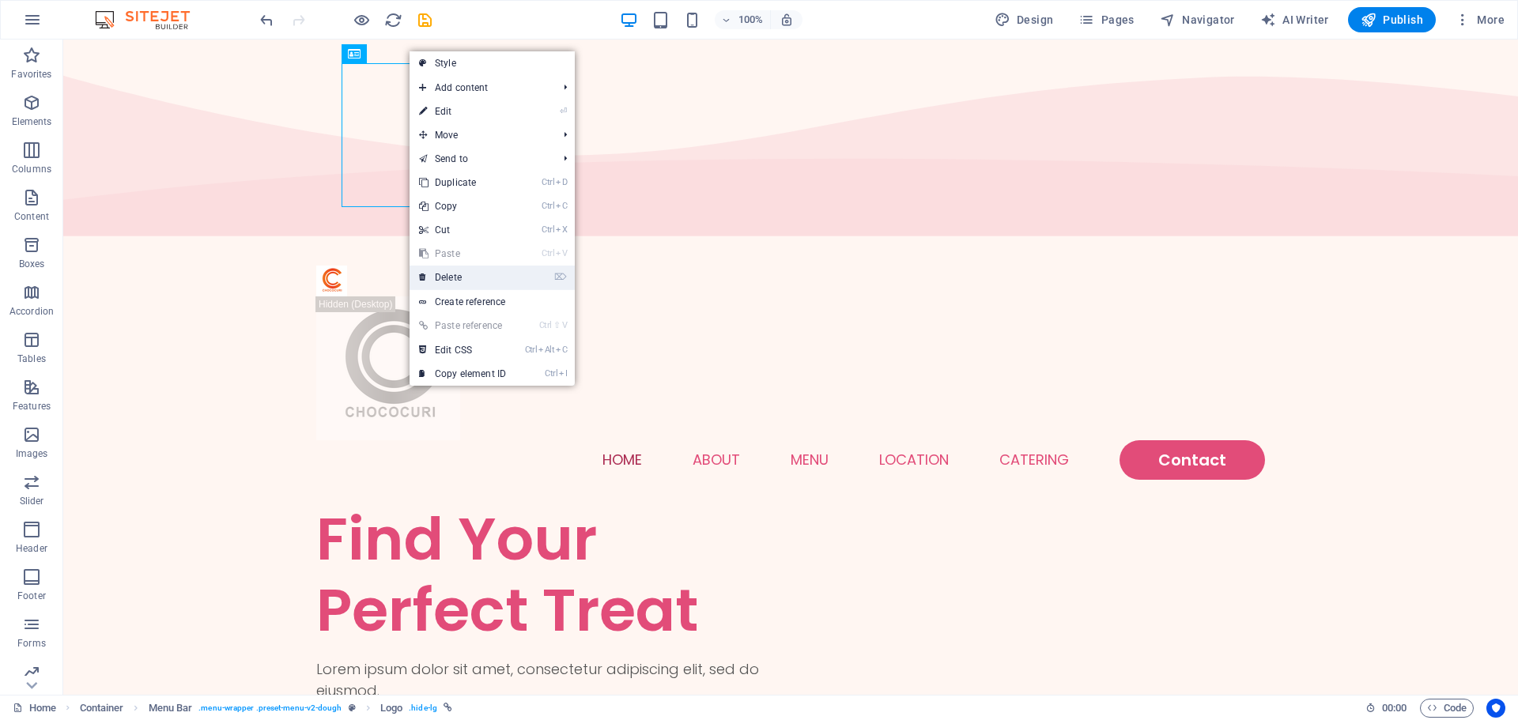
click at [471, 271] on link "⌦ Delete" at bounding box center [463, 278] width 106 height 24
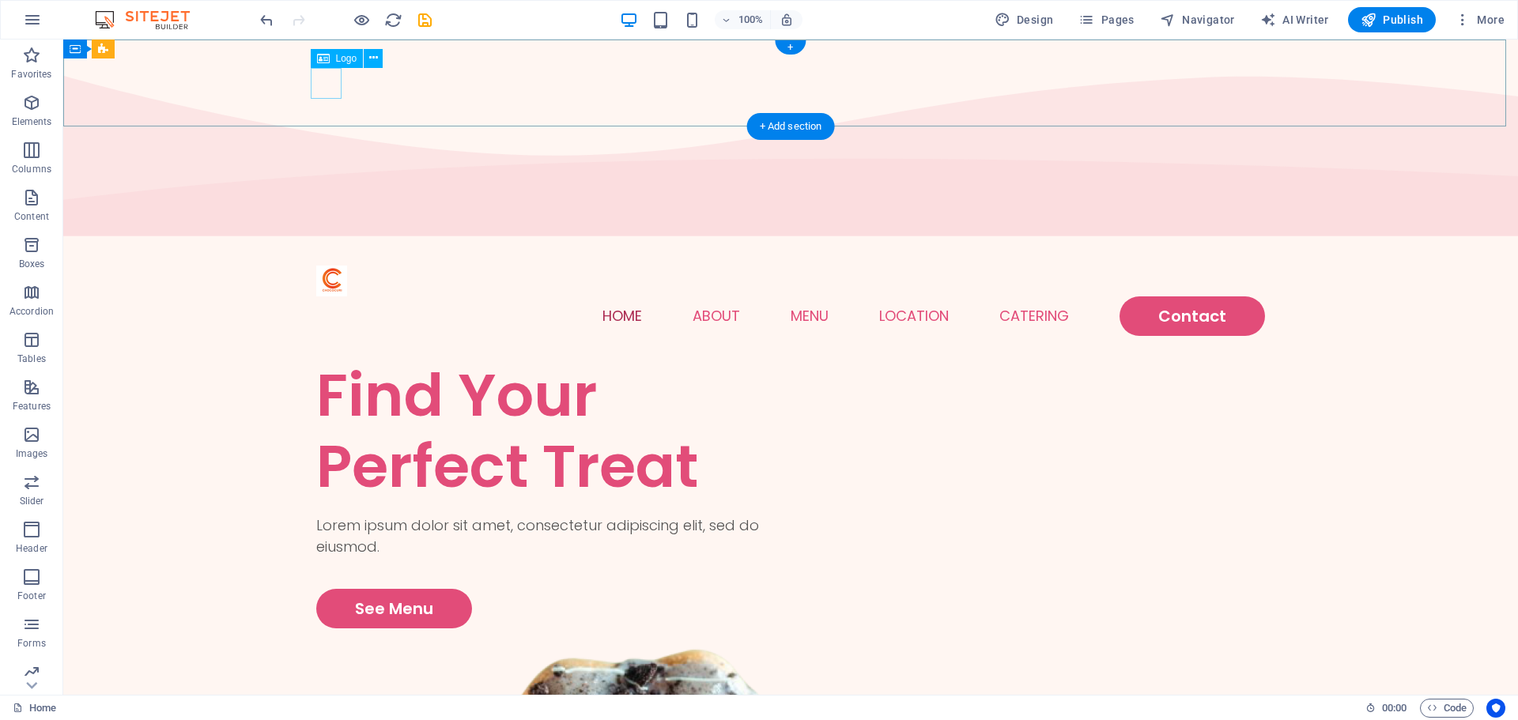
click at [327, 266] on div at bounding box center [790, 281] width 949 height 31
click at [328, 266] on div at bounding box center [790, 281] width 949 height 31
select select "px"
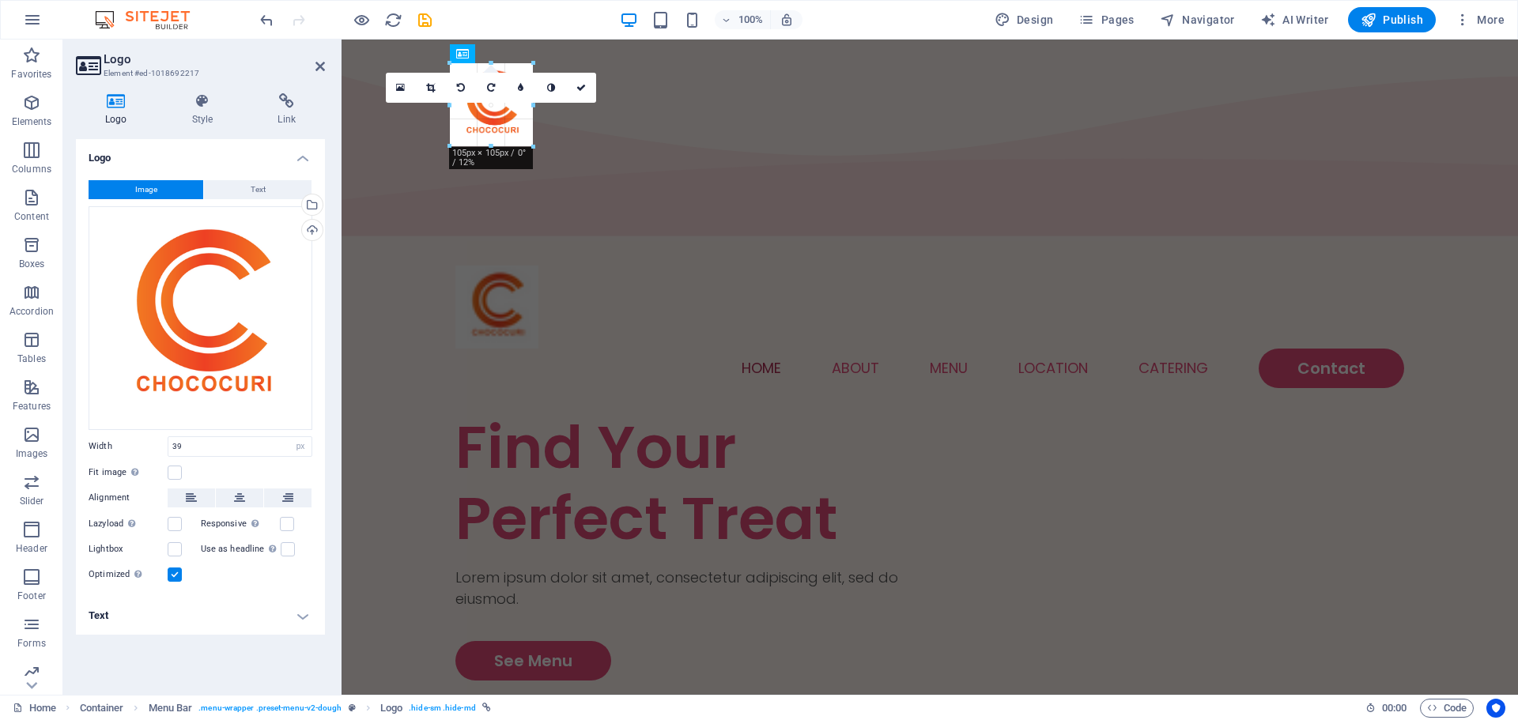
drag, startPoint x: 478, startPoint y: 100, endPoint x: 536, endPoint y: 144, distance: 72.7
type input "105"
click at [580, 89] on icon at bounding box center [580, 87] width 9 height 9
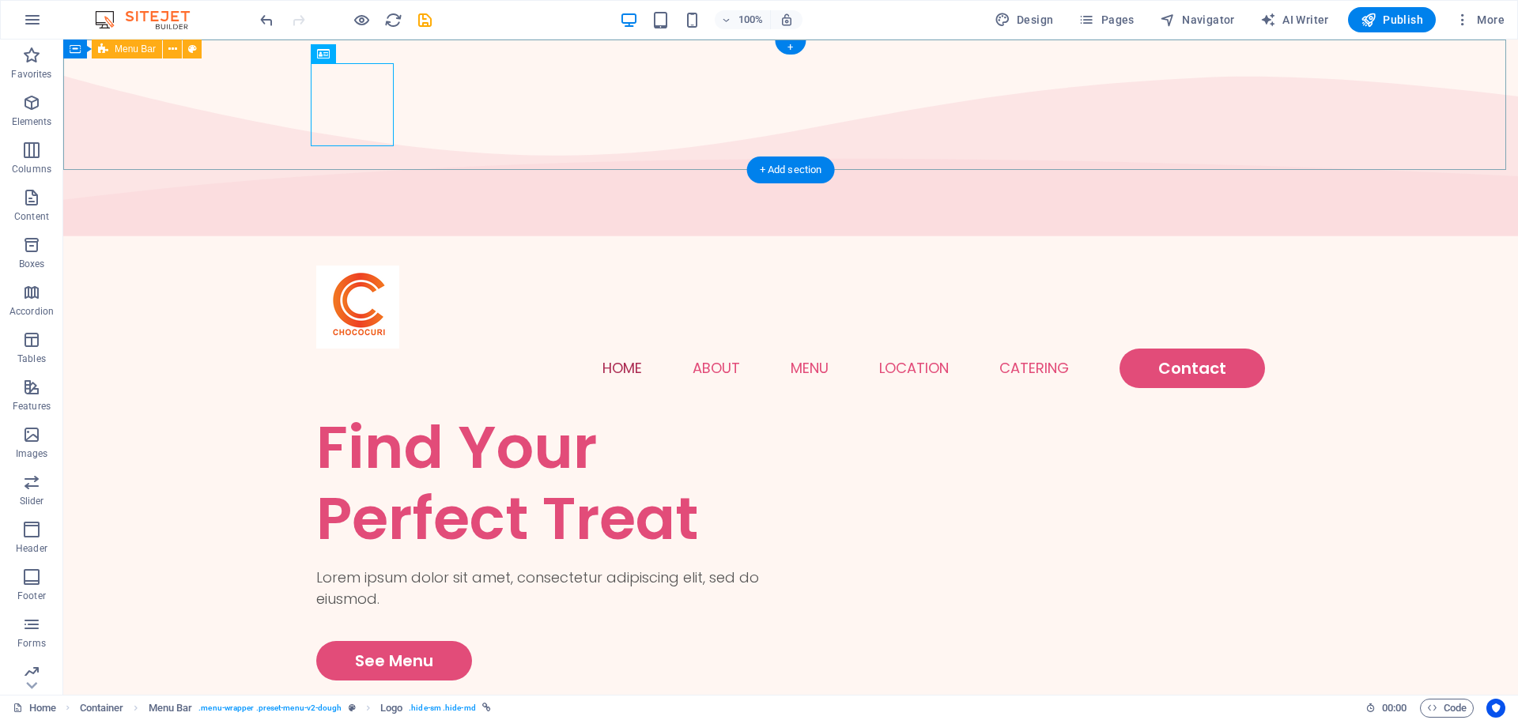
click at [1410, 242] on div "Menu Home About Menu Location Catering Contact" at bounding box center [790, 327] width 1455 height 170
click at [357, 266] on div at bounding box center [790, 307] width 949 height 83
click at [376, 266] on div at bounding box center [790, 307] width 949 height 83
select select "px"
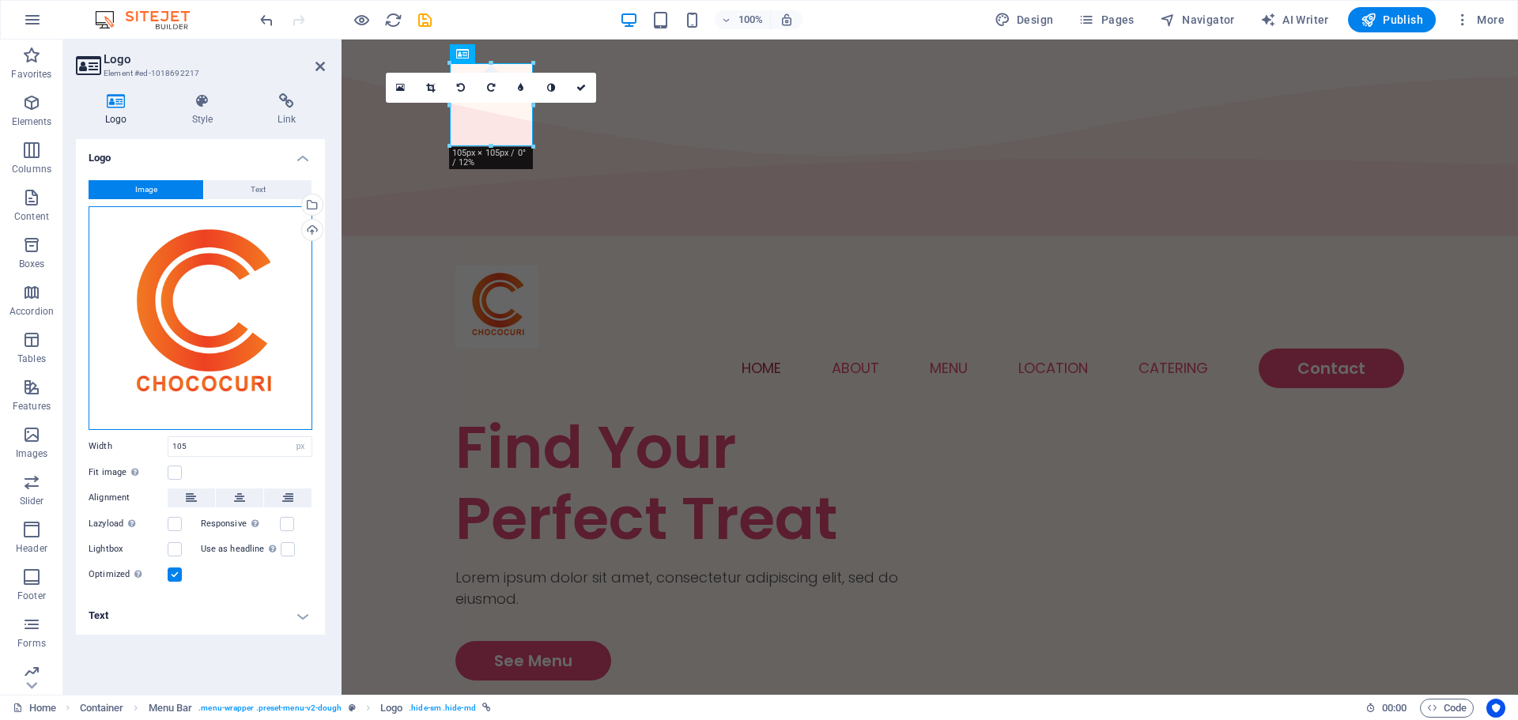
click at [250, 277] on div "Drag files here, click to choose files or select files from Files or our free s…" at bounding box center [201, 318] width 224 height 224
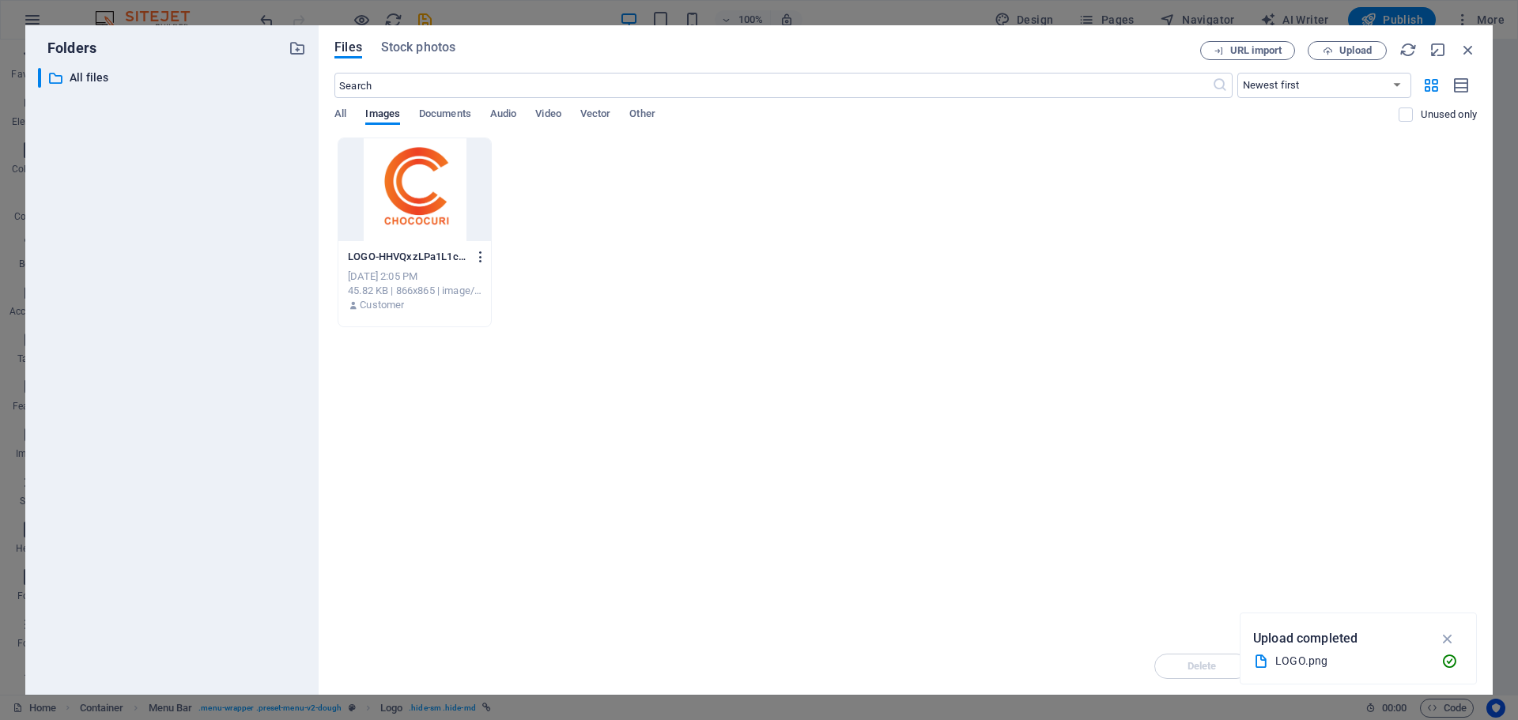
click at [480, 259] on icon "button" at bounding box center [481, 257] width 15 height 14
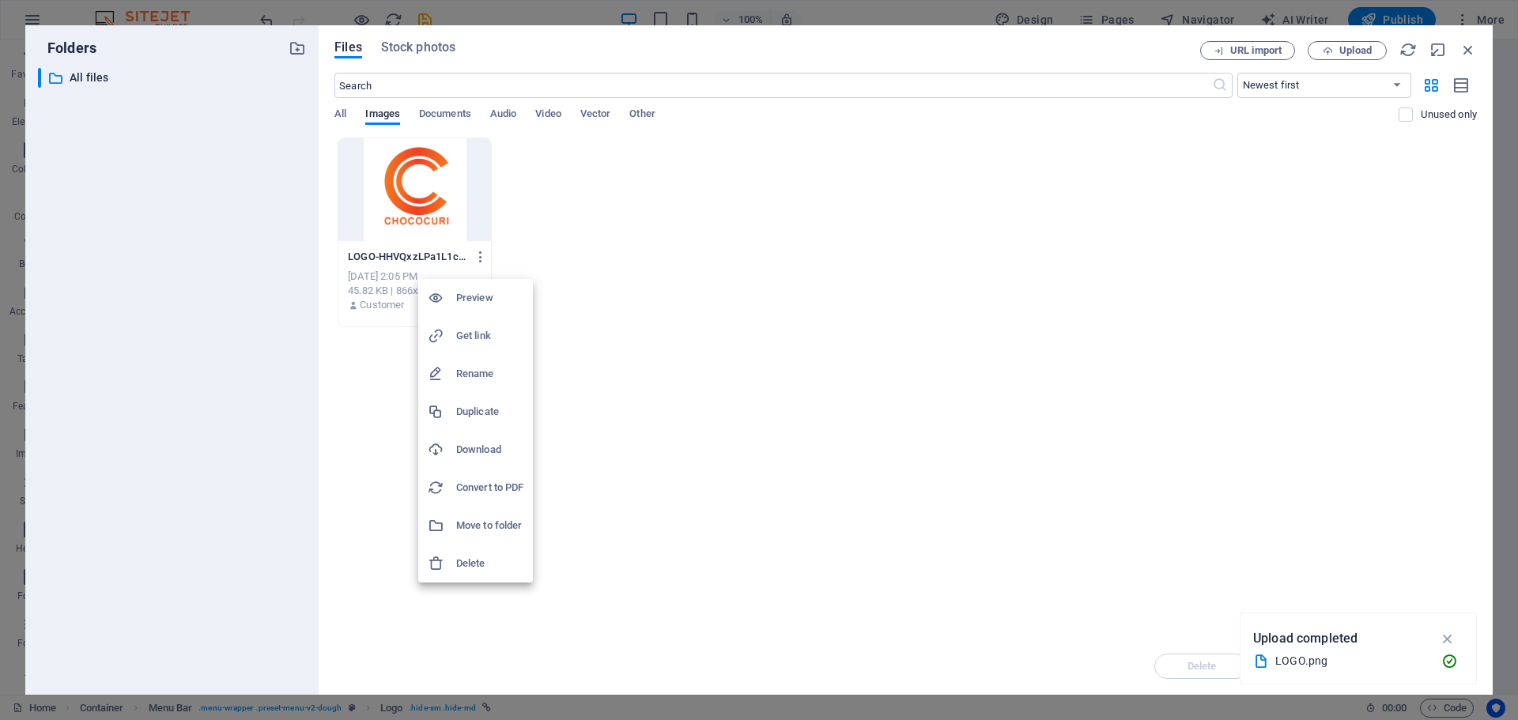
click at [490, 566] on h6 "Delete" at bounding box center [489, 563] width 67 height 19
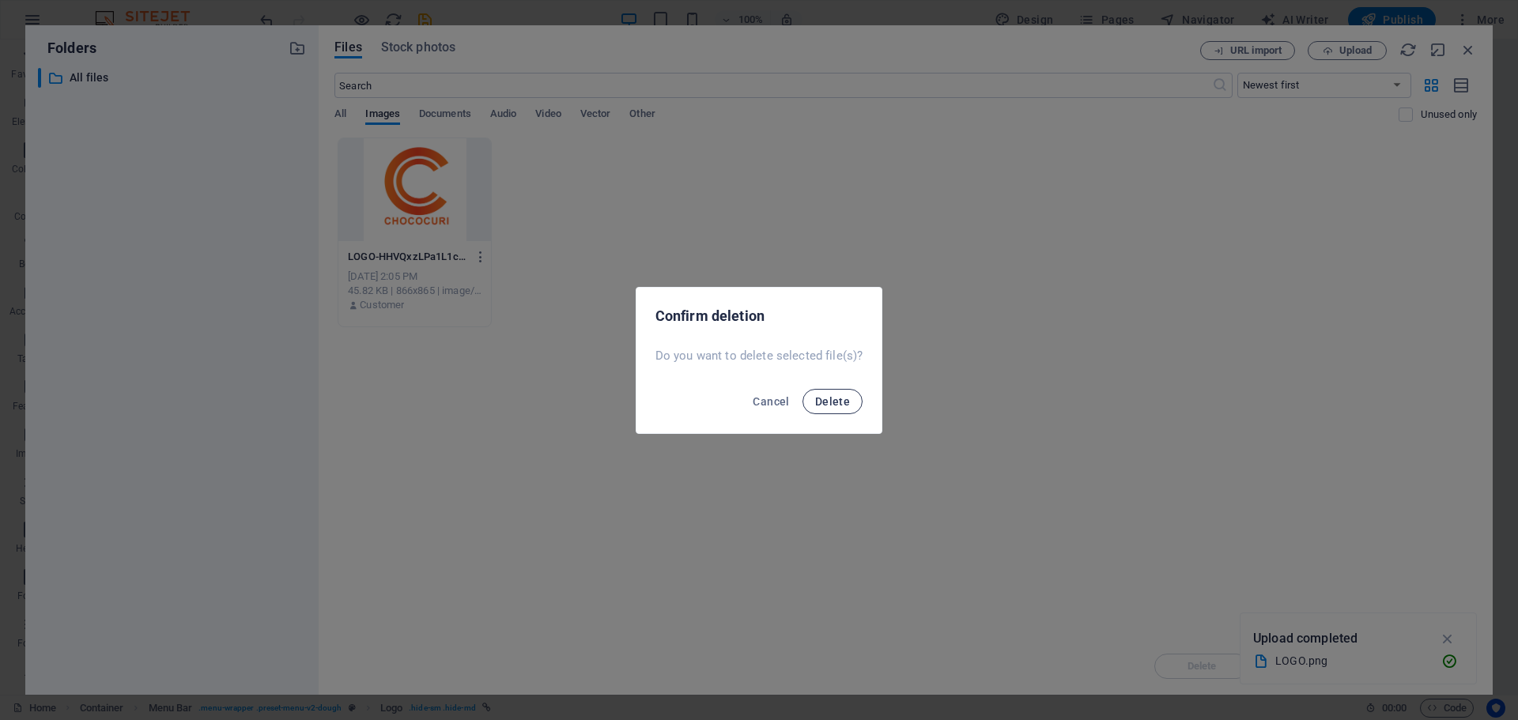
click at [819, 402] on span "Delete" at bounding box center [832, 401] width 35 height 13
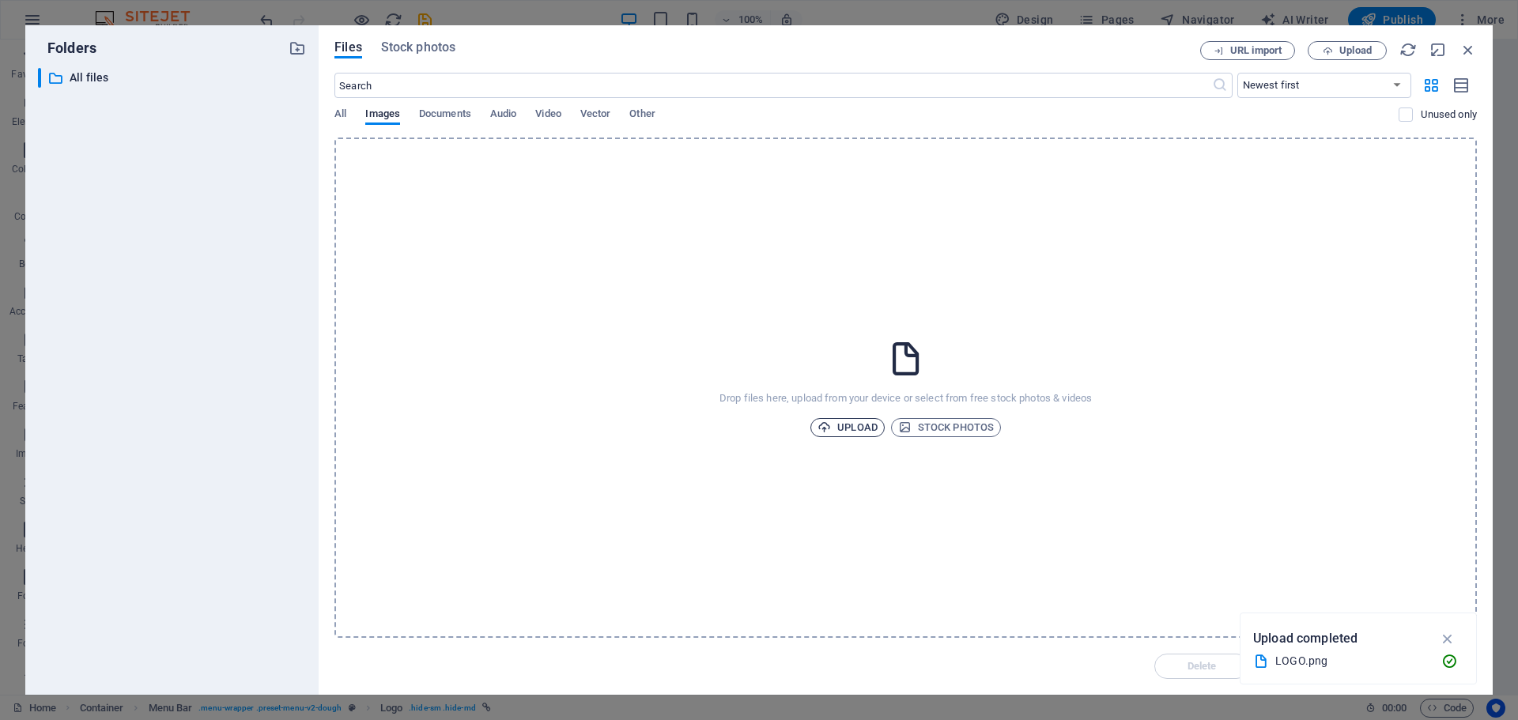
click at [862, 420] on span "Upload" at bounding box center [848, 427] width 60 height 19
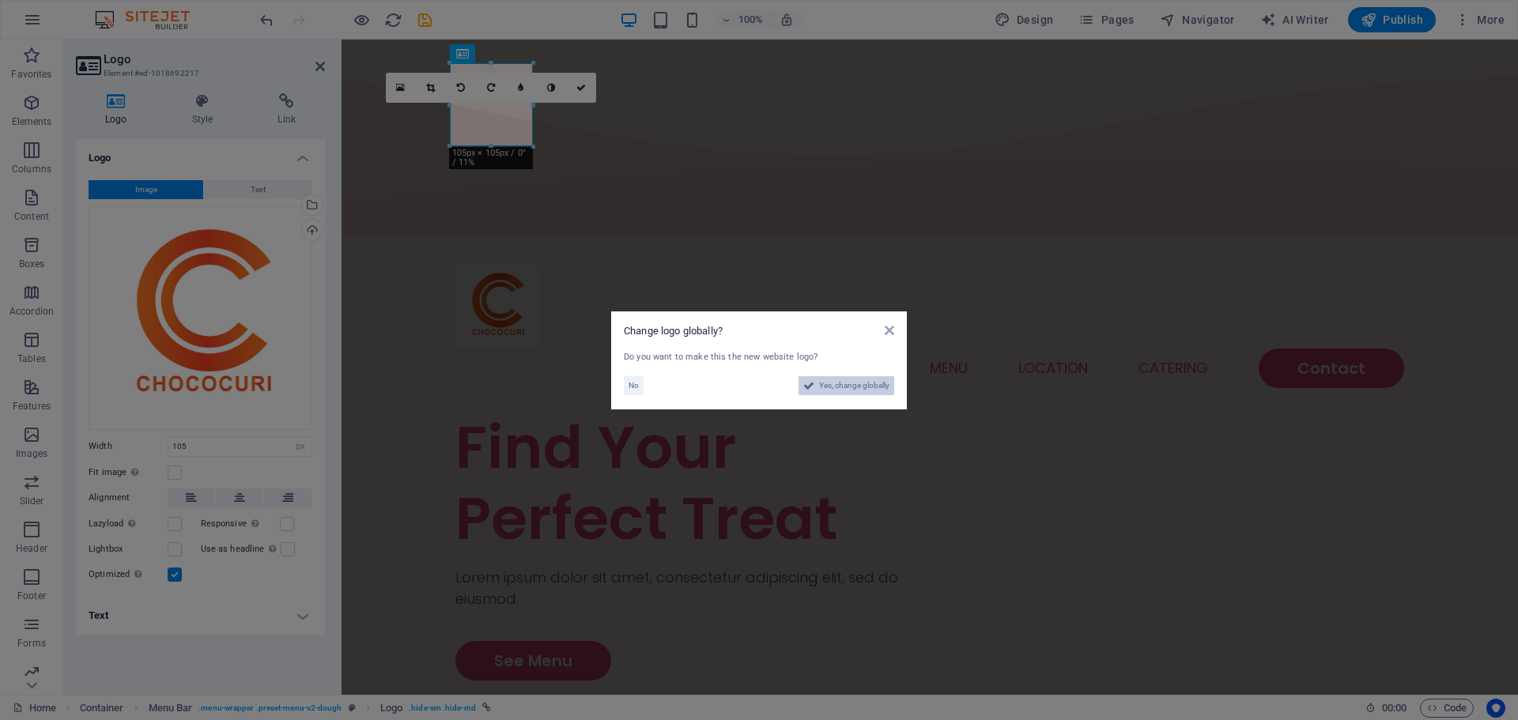
click at [836, 382] on span "Yes, change globally" at bounding box center [854, 385] width 70 height 19
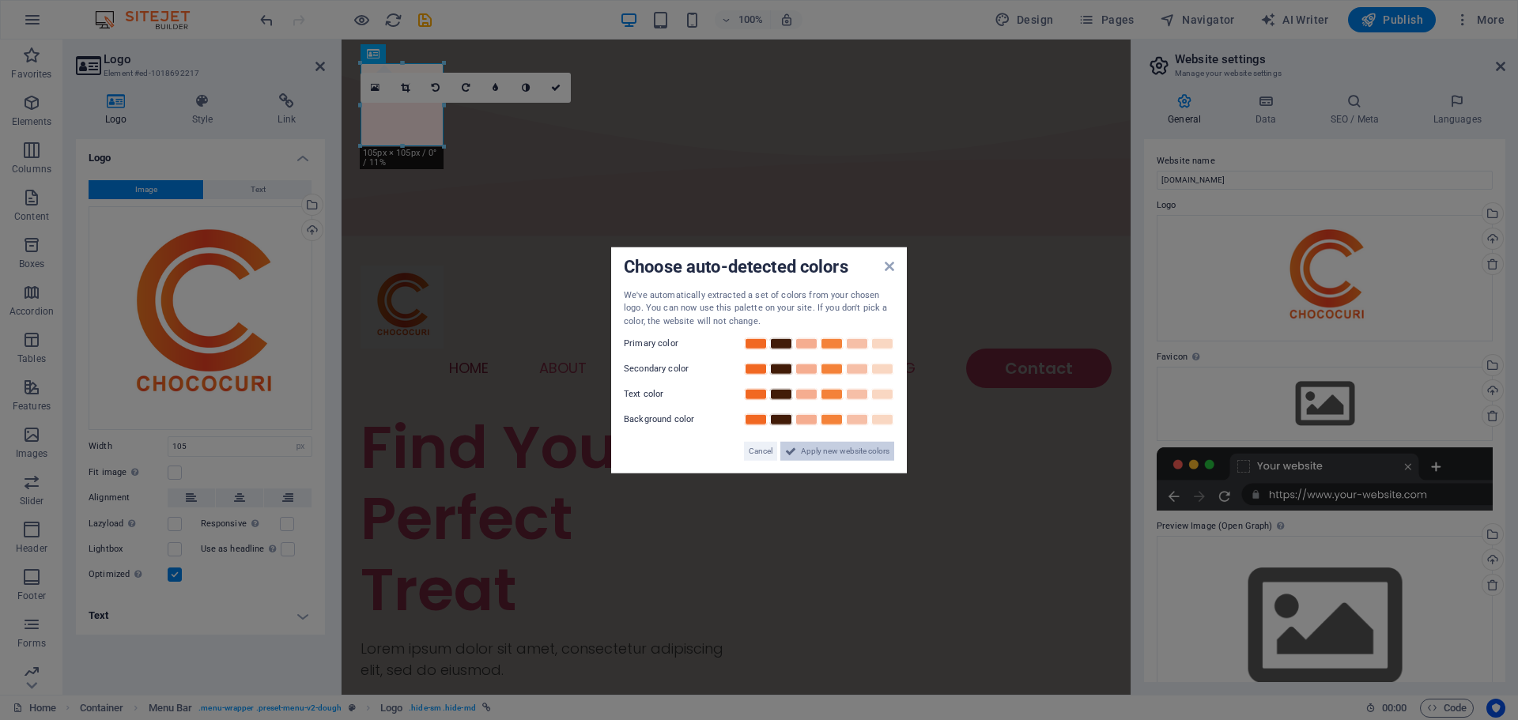
click at [842, 452] on span "Apply new website colors" at bounding box center [845, 451] width 89 height 19
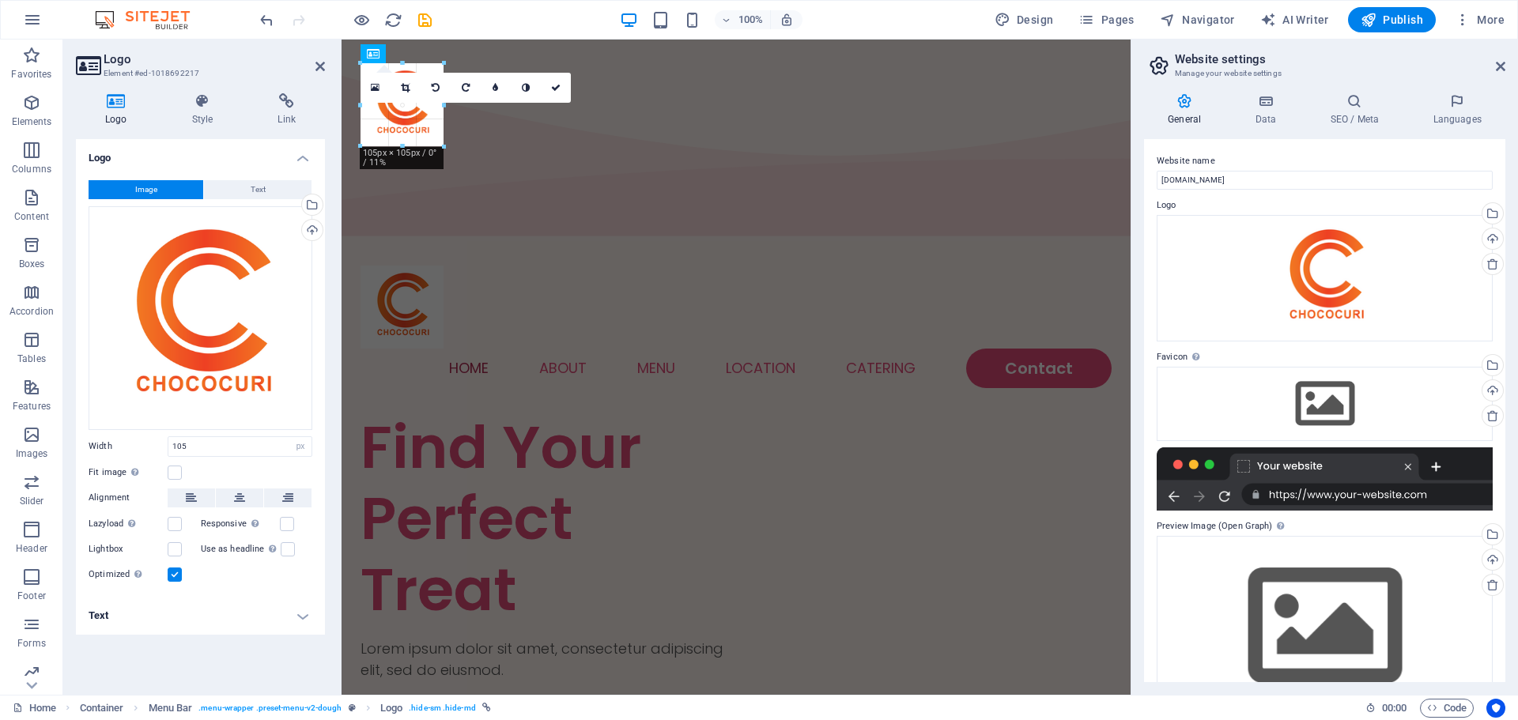
click at [442, 142] on div "180 170 160 150 140 130 120 110 100 90 80 70 60 50 40 30 20 10 0 -10 -20 -30 -4…" at bounding box center [402, 104] width 83 height 83
click at [285, 523] on label at bounding box center [287, 524] width 14 height 14
click at [0, 0] on input "Responsive Automatically load retina image and smartphone optimized sizes." at bounding box center [0, 0] width 0 height 0
click at [177, 522] on label at bounding box center [175, 524] width 14 height 14
click at [0, 0] on input "Lazyload Loading images after the page loads improves page speed." at bounding box center [0, 0] width 0 height 0
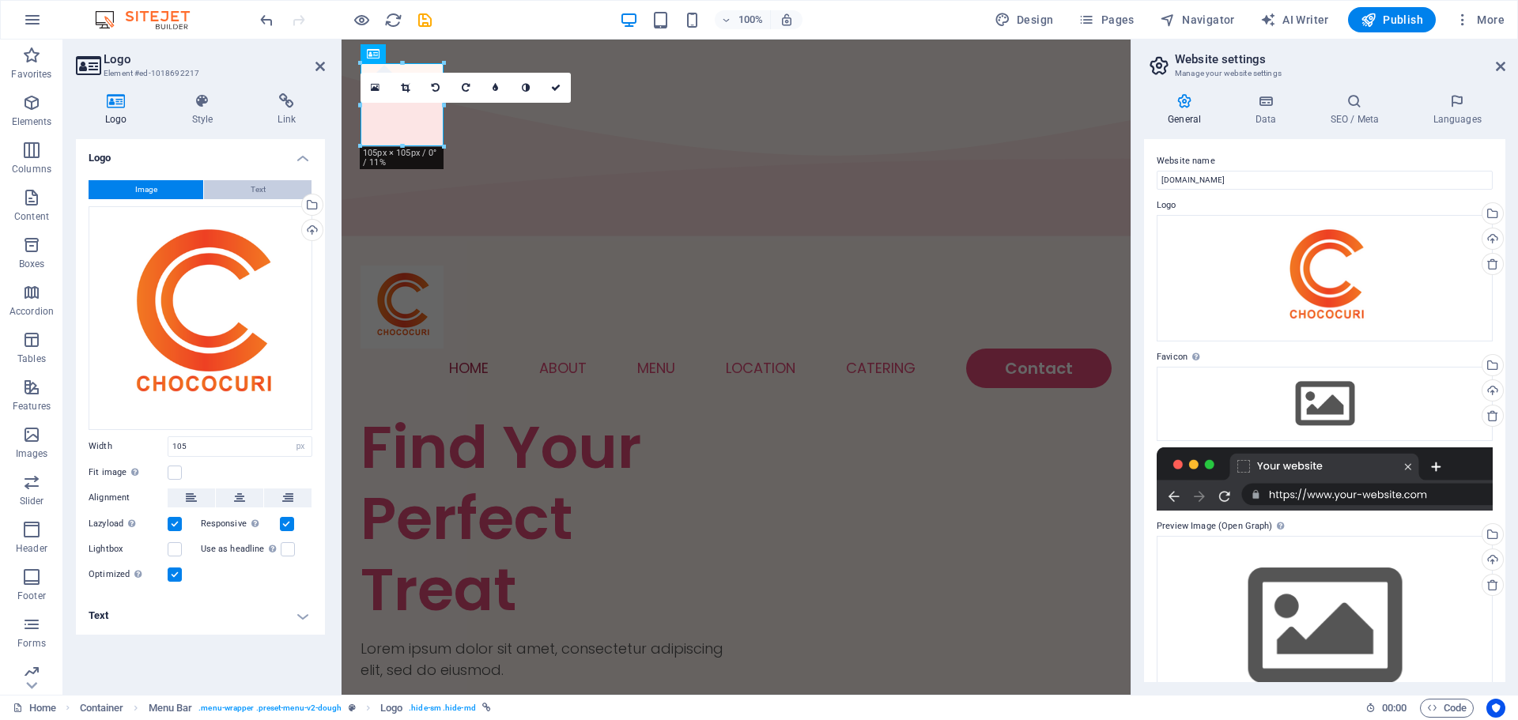
click at [270, 186] on button "Text" at bounding box center [258, 189] width 108 height 19
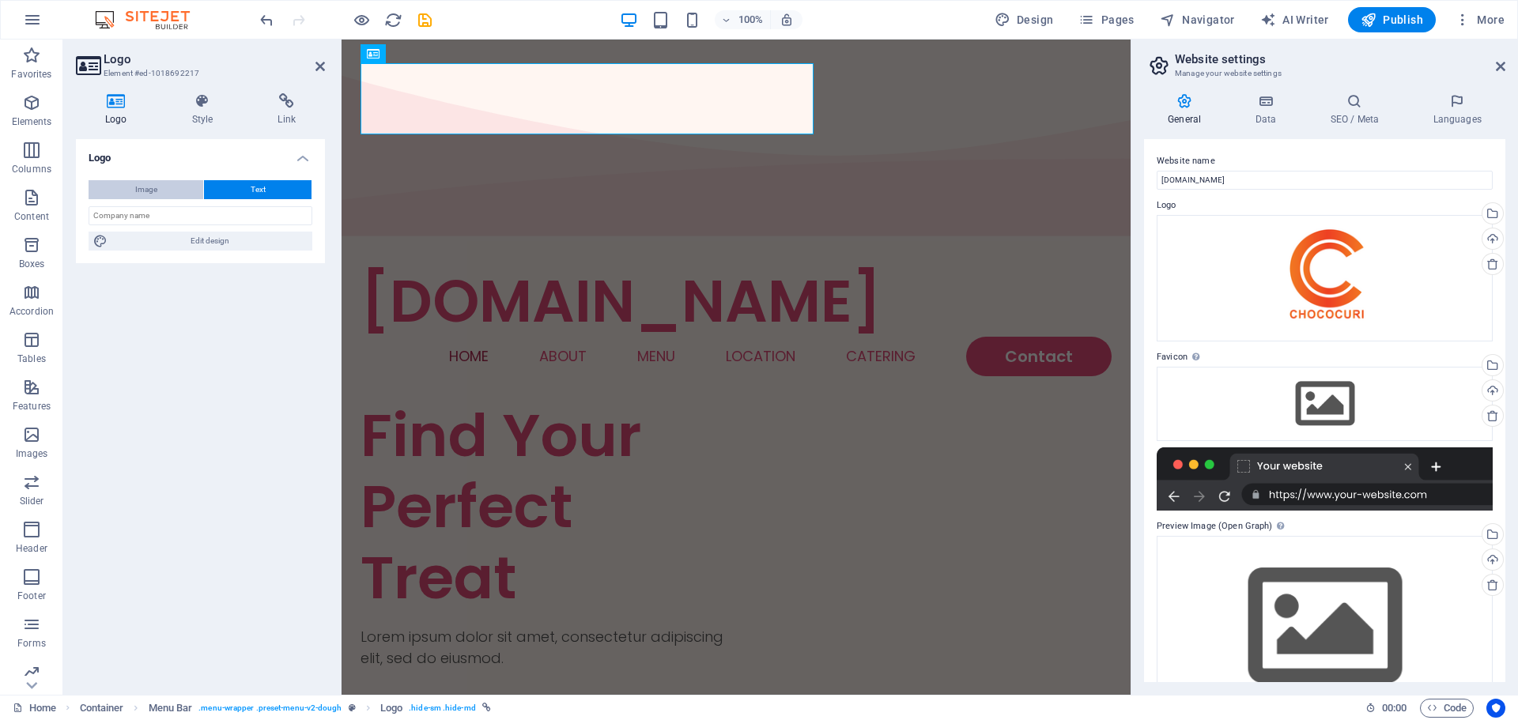
click at [176, 185] on button "Image" at bounding box center [146, 189] width 115 height 19
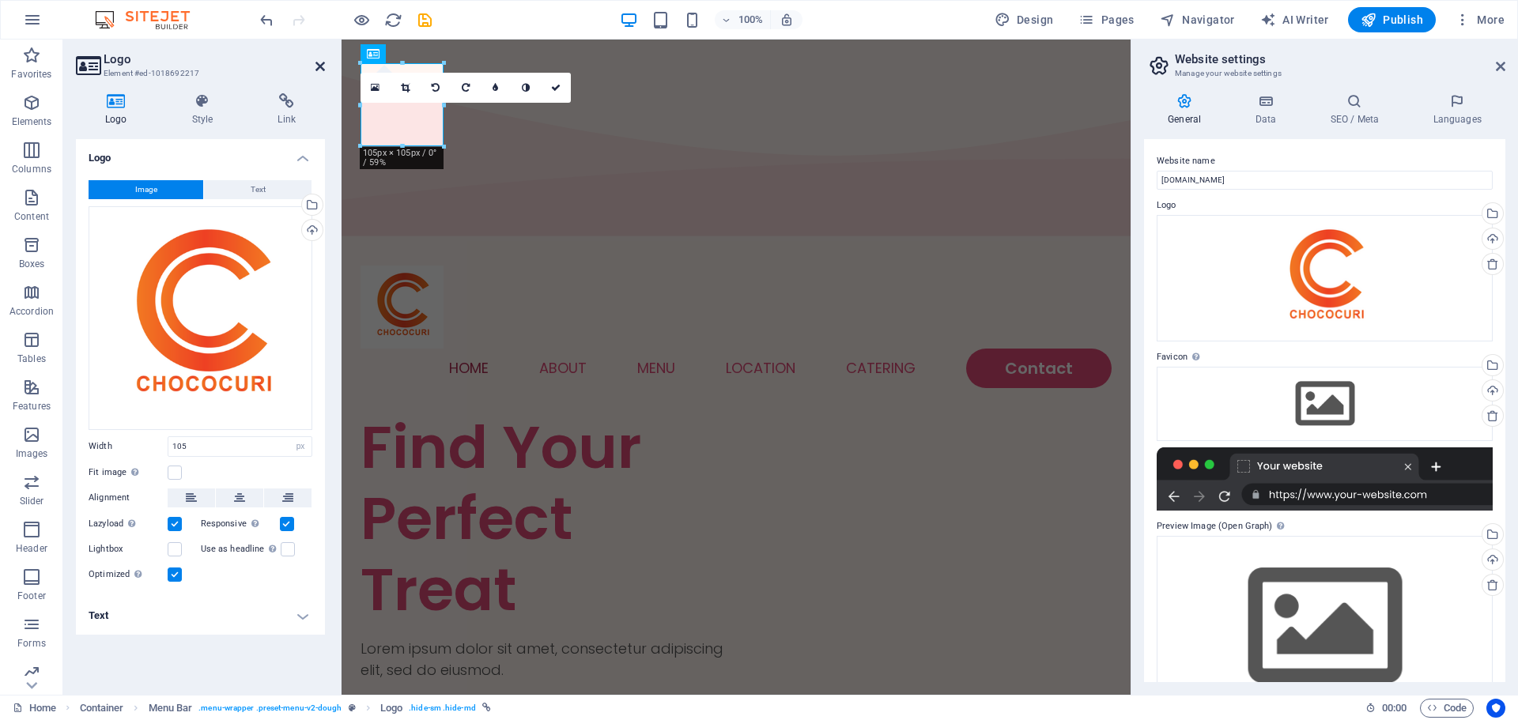
click at [315, 65] on icon at bounding box center [319, 66] width 9 height 13
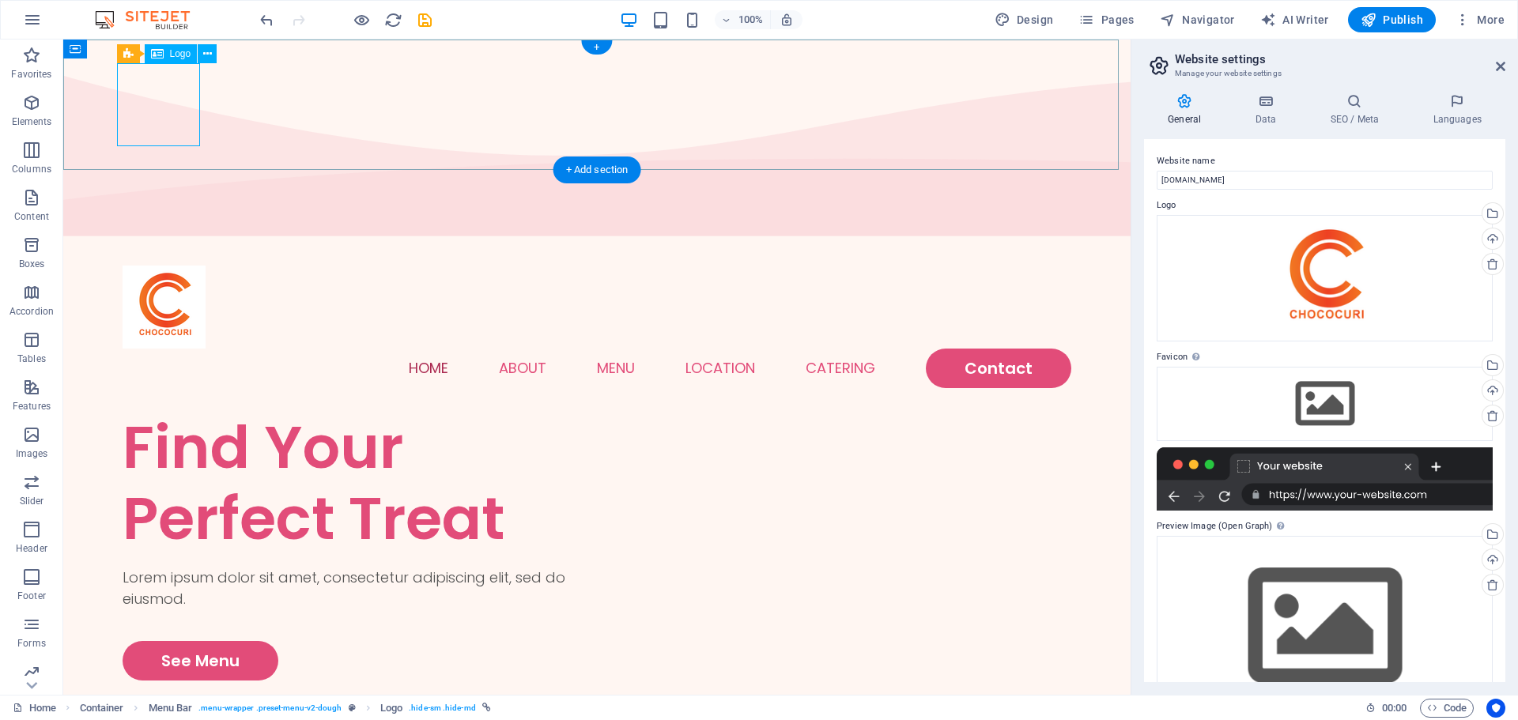
click at [157, 266] on div at bounding box center [597, 307] width 949 height 83
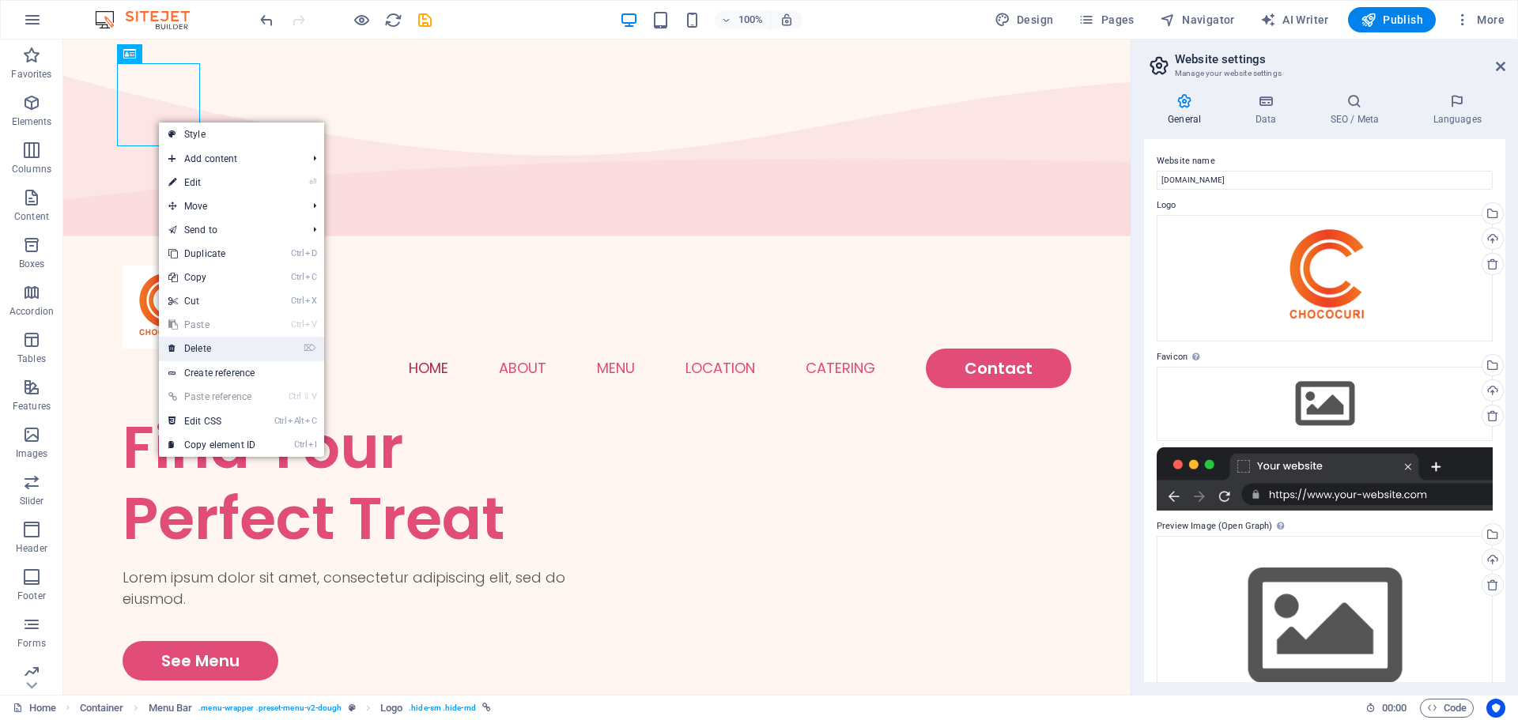
click at [225, 348] on link "⌦ Delete" at bounding box center [212, 349] width 106 height 24
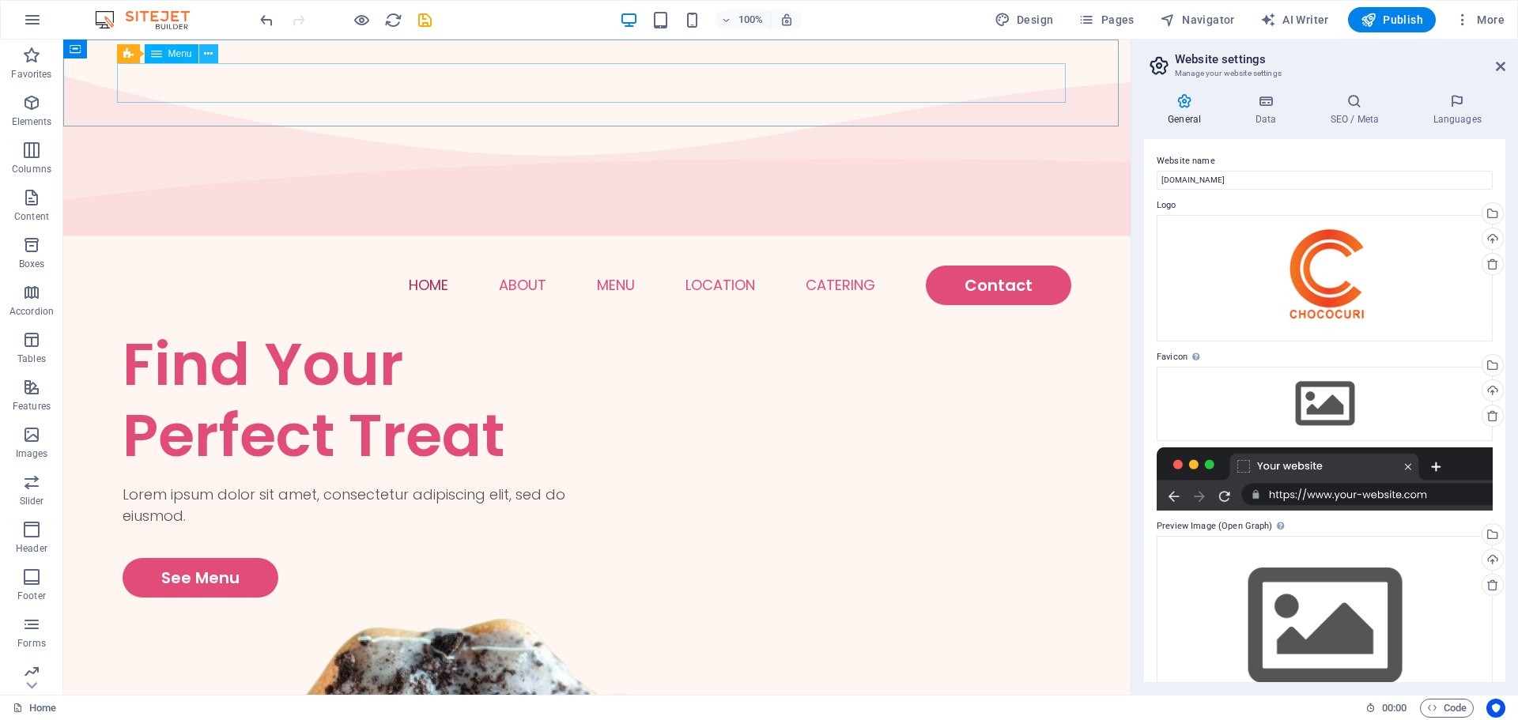
click at [202, 53] on button at bounding box center [208, 53] width 19 height 19
click at [131, 266] on nav "Home About Menu Location Catering Contact" at bounding box center [597, 286] width 949 height 40
select select
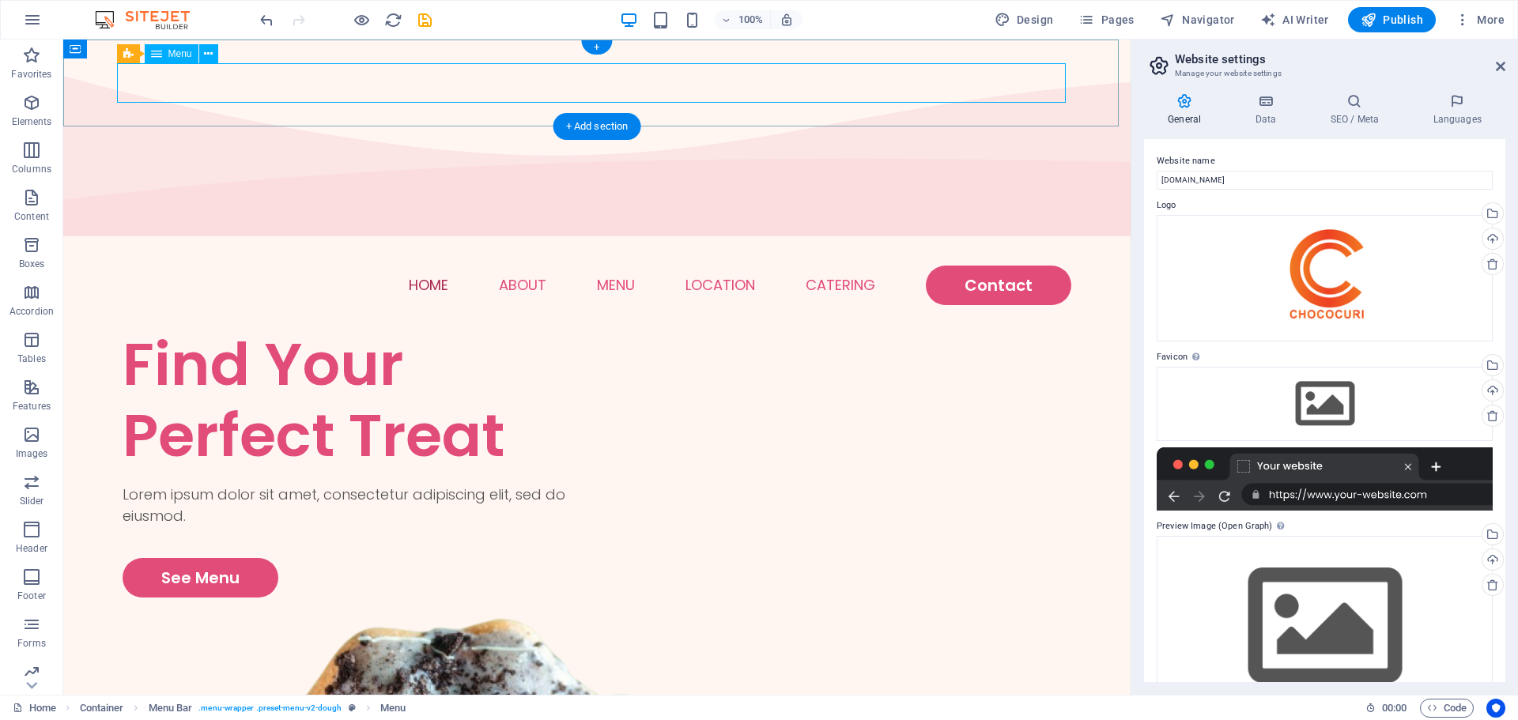
select select "1"
select select
select select "2"
select select
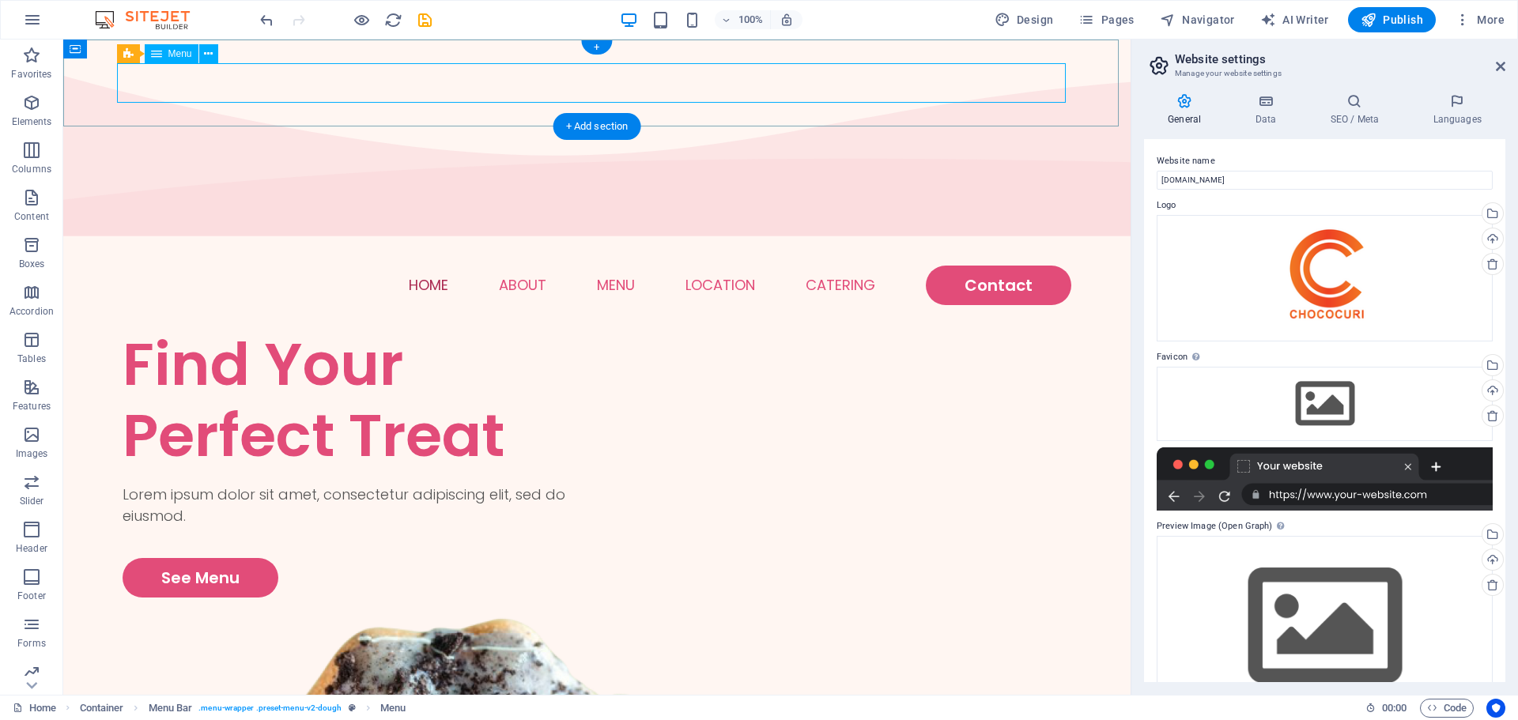
select select "default"
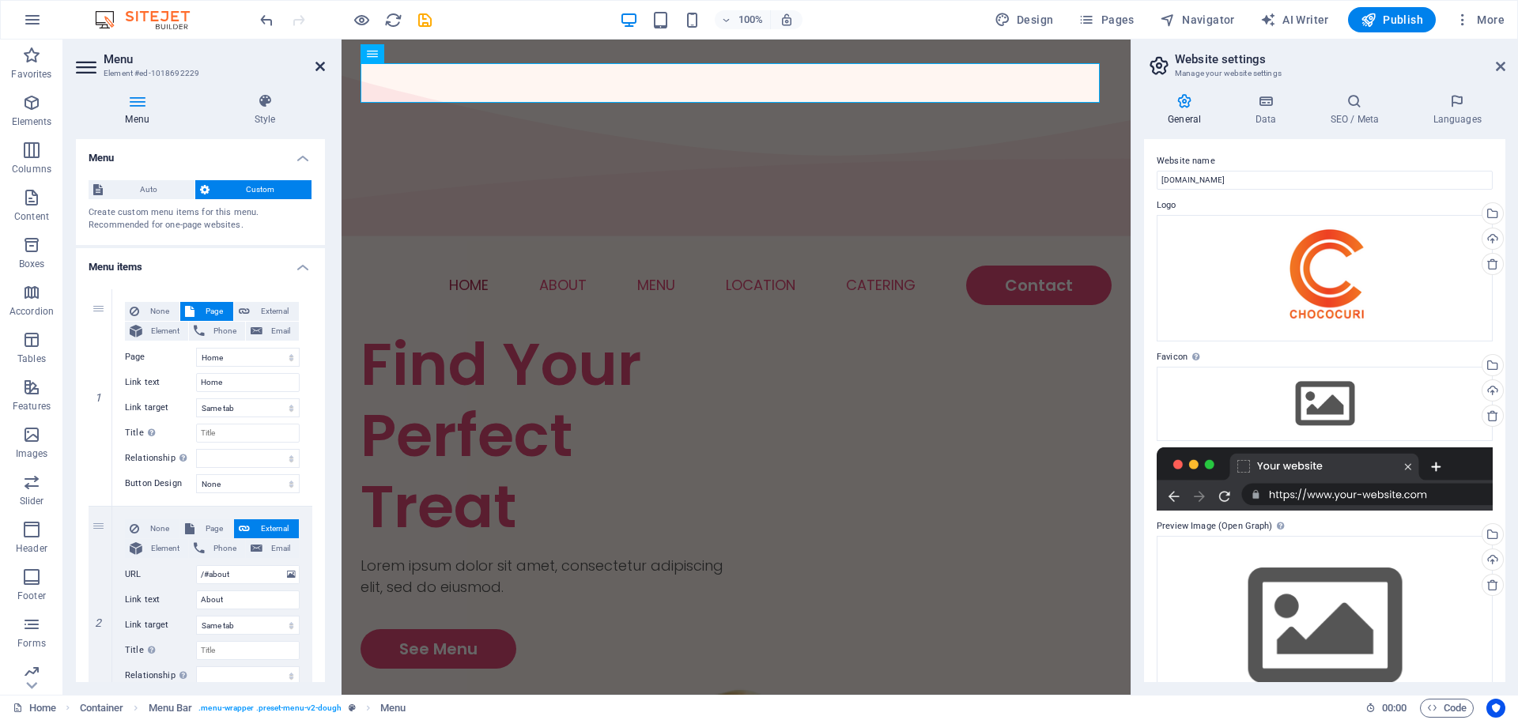
click at [318, 62] on icon at bounding box center [319, 66] width 9 height 13
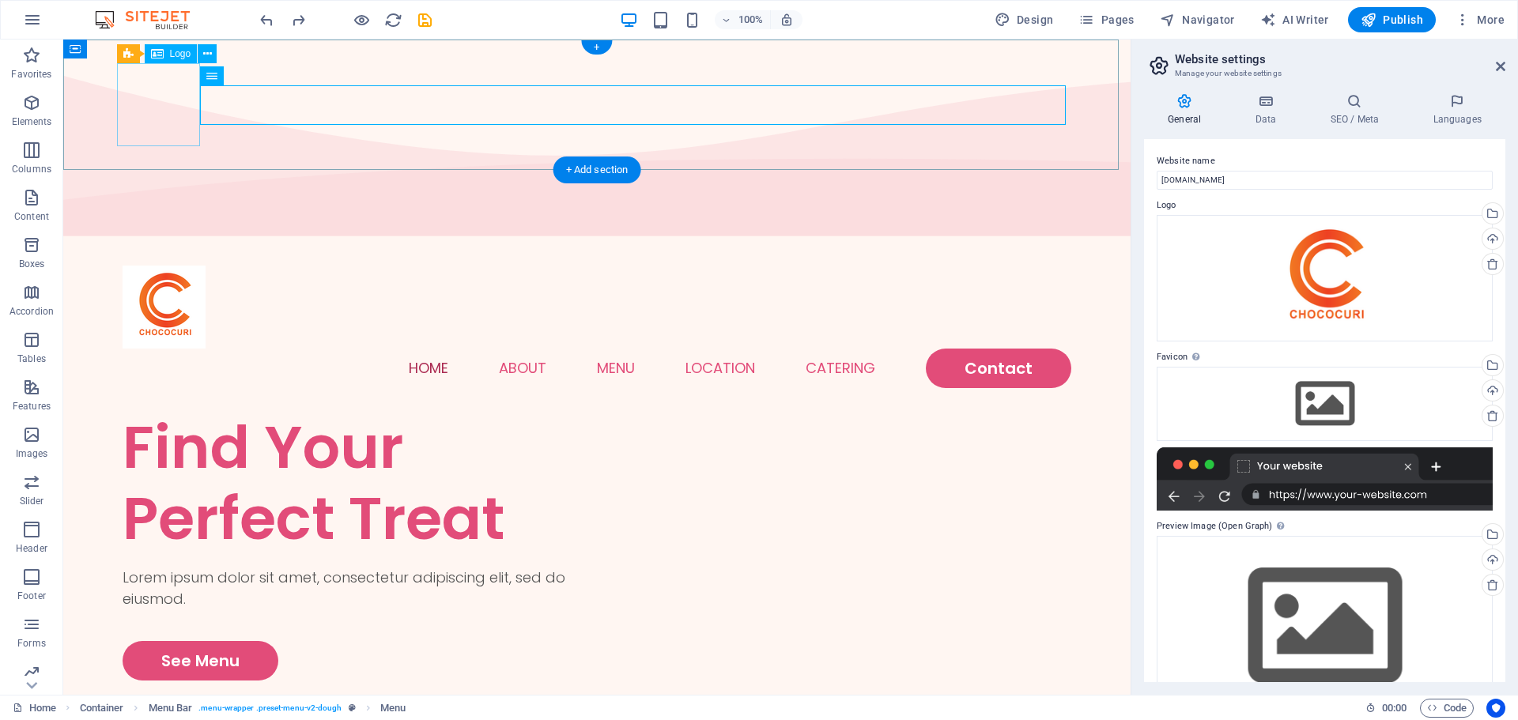
click at [186, 266] on div at bounding box center [597, 307] width 949 height 83
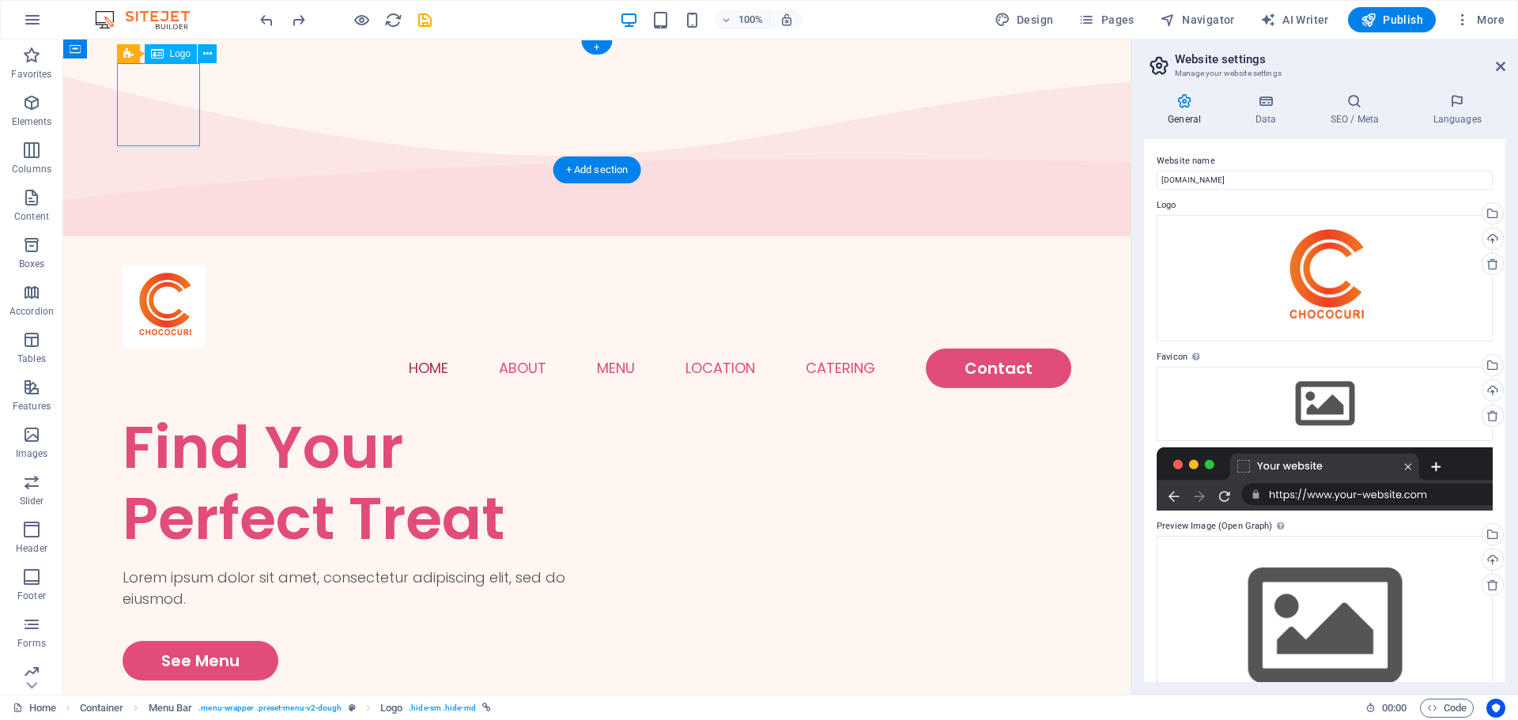
click at [184, 266] on div at bounding box center [597, 307] width 949 height 83
select select "px"
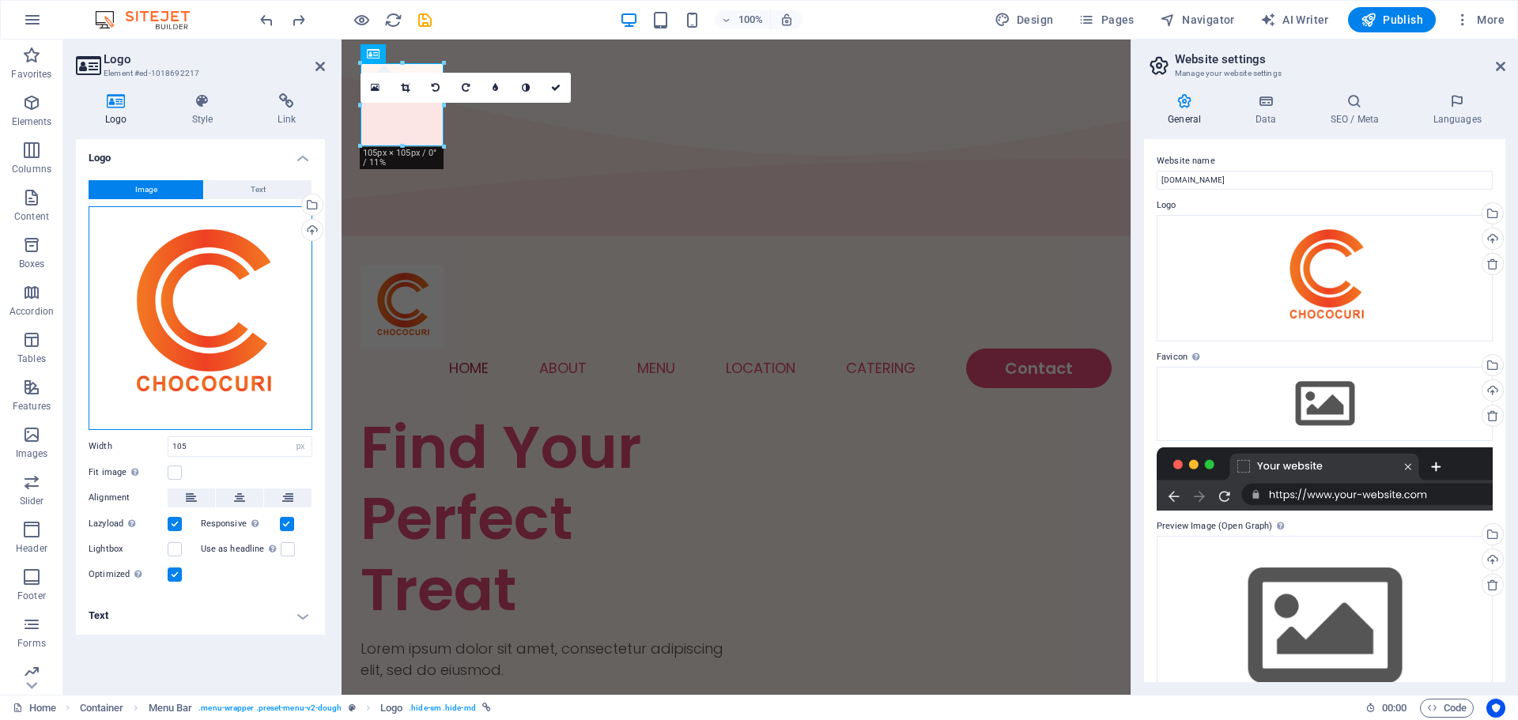
click at [233, 263] on div "Drag files here, click to choose files or select files from Files or our free s…" at bounding box center [201, 318] width 224 height 224
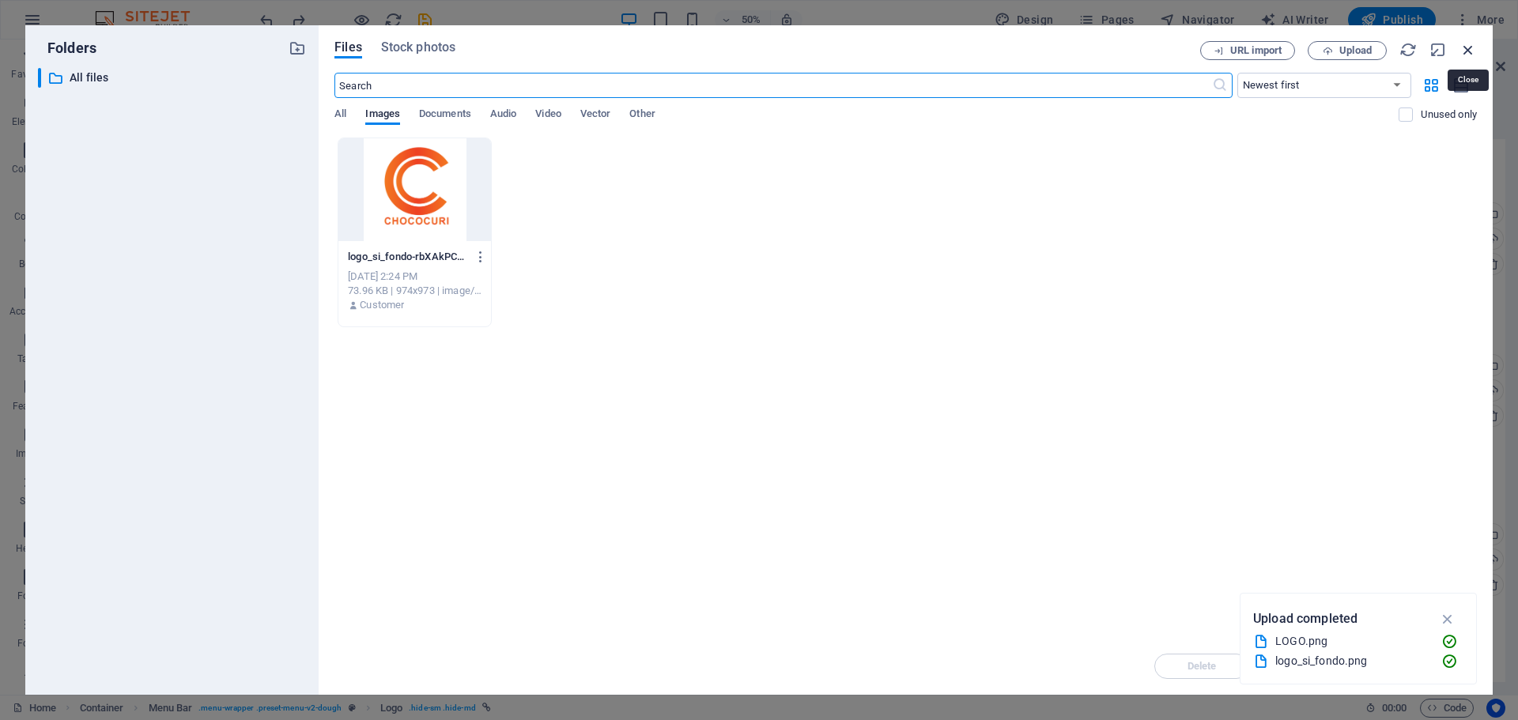
click at [1471, 49] on icon "button" at bounding box center [1468, 49] width 17 height 17
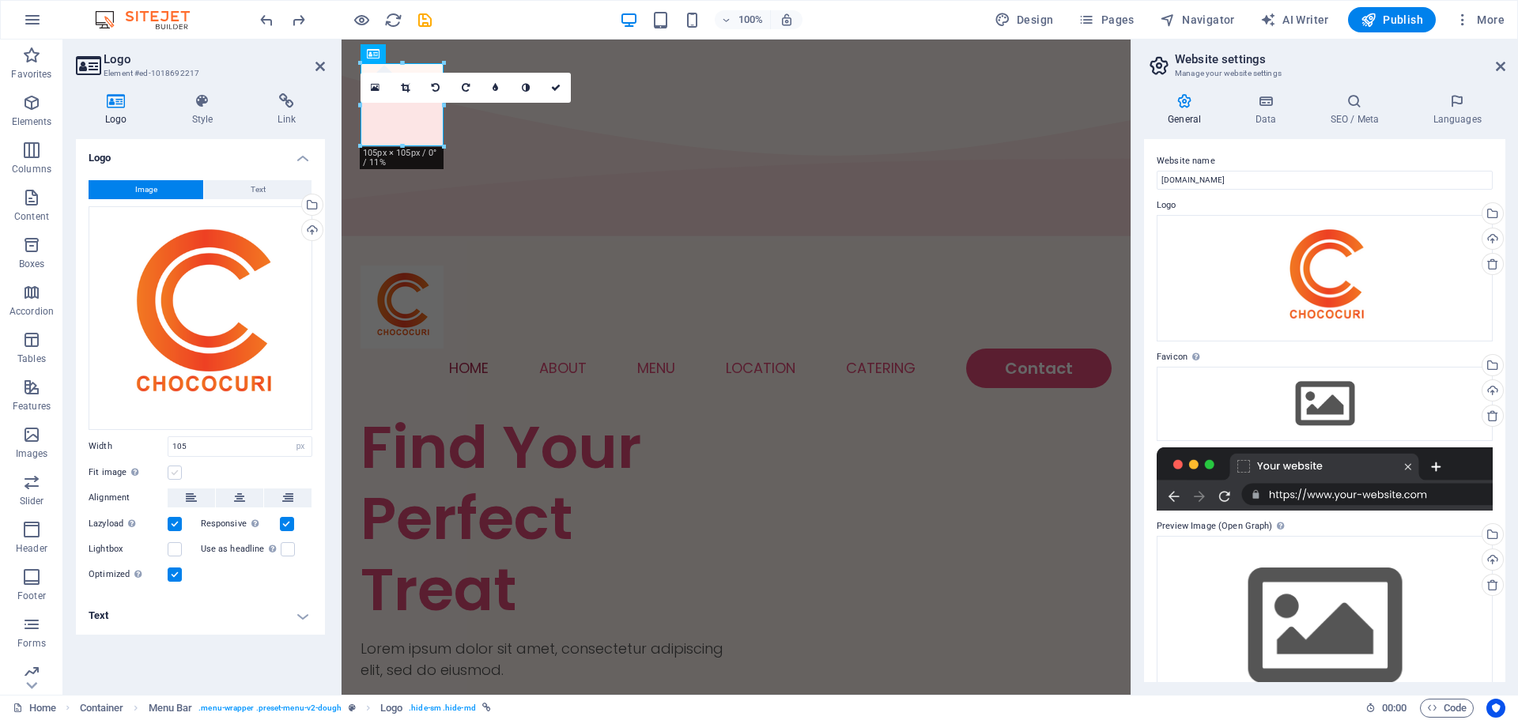
click at [174, 474] on label at bounding box center [175, 473] width 14 height 14
click at [0, 0] on input "Fit image Automatically fit image to a fixed width and height" at bounding box center [0, 0] width 0 height 0
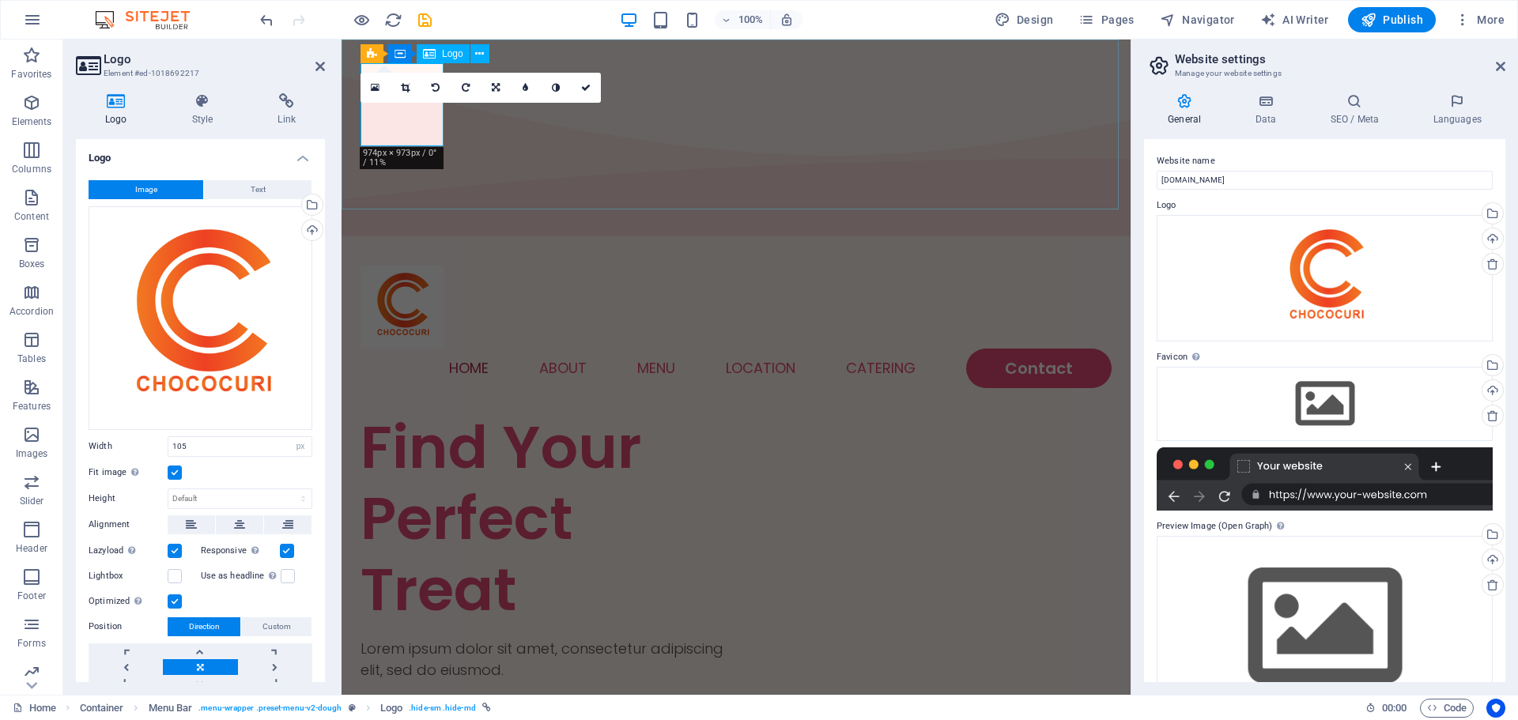
click at [429, 266] on div at bounding box center [736, 307] width 751 height 83
drag, startPoint x: 259, startPoint y: 19, endPoint x: 318, endPoint y: 61, distance: 72.0
click at [318, 61] on icon at bounding box center [319, 66] width 9 height 13
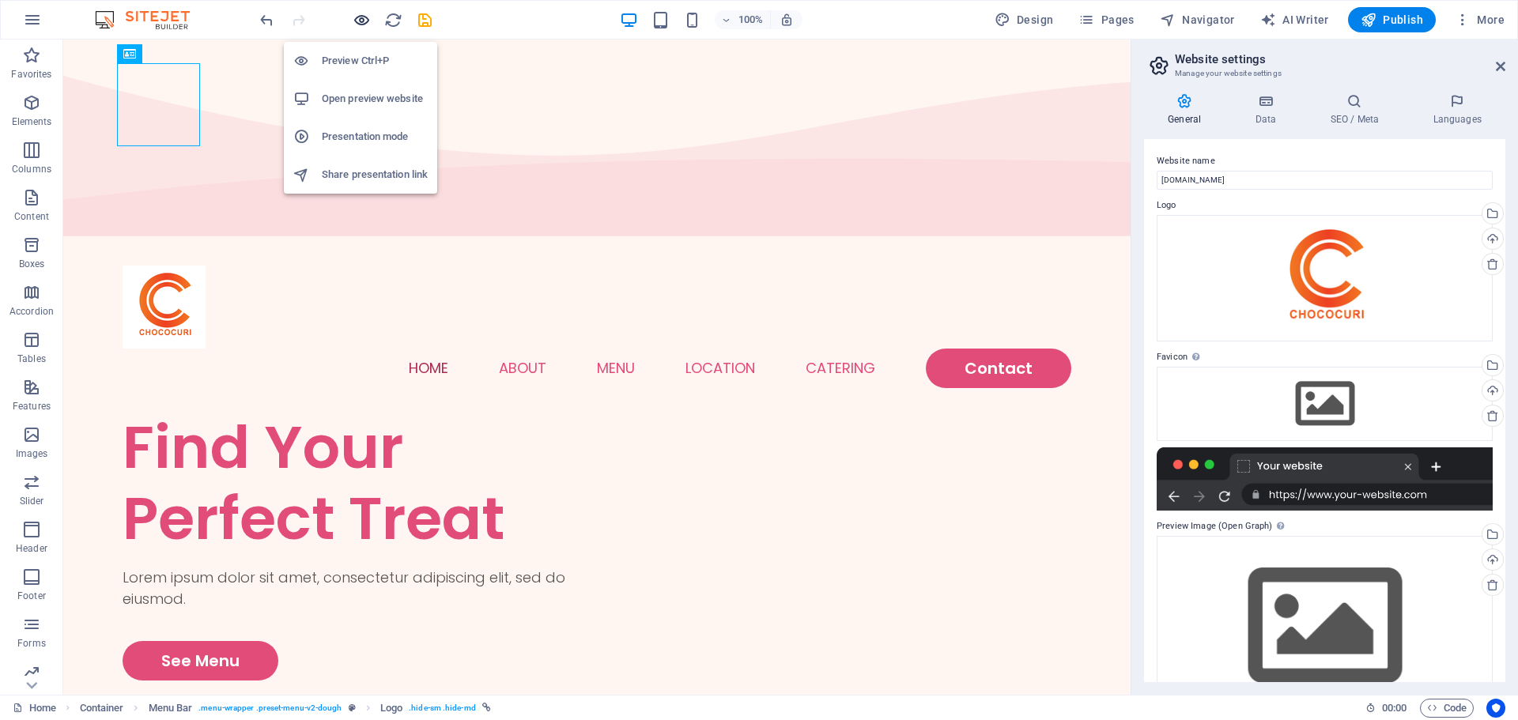
click at [366, 18] on icon "button" at bounding box center [362, 20] width 18 height 18
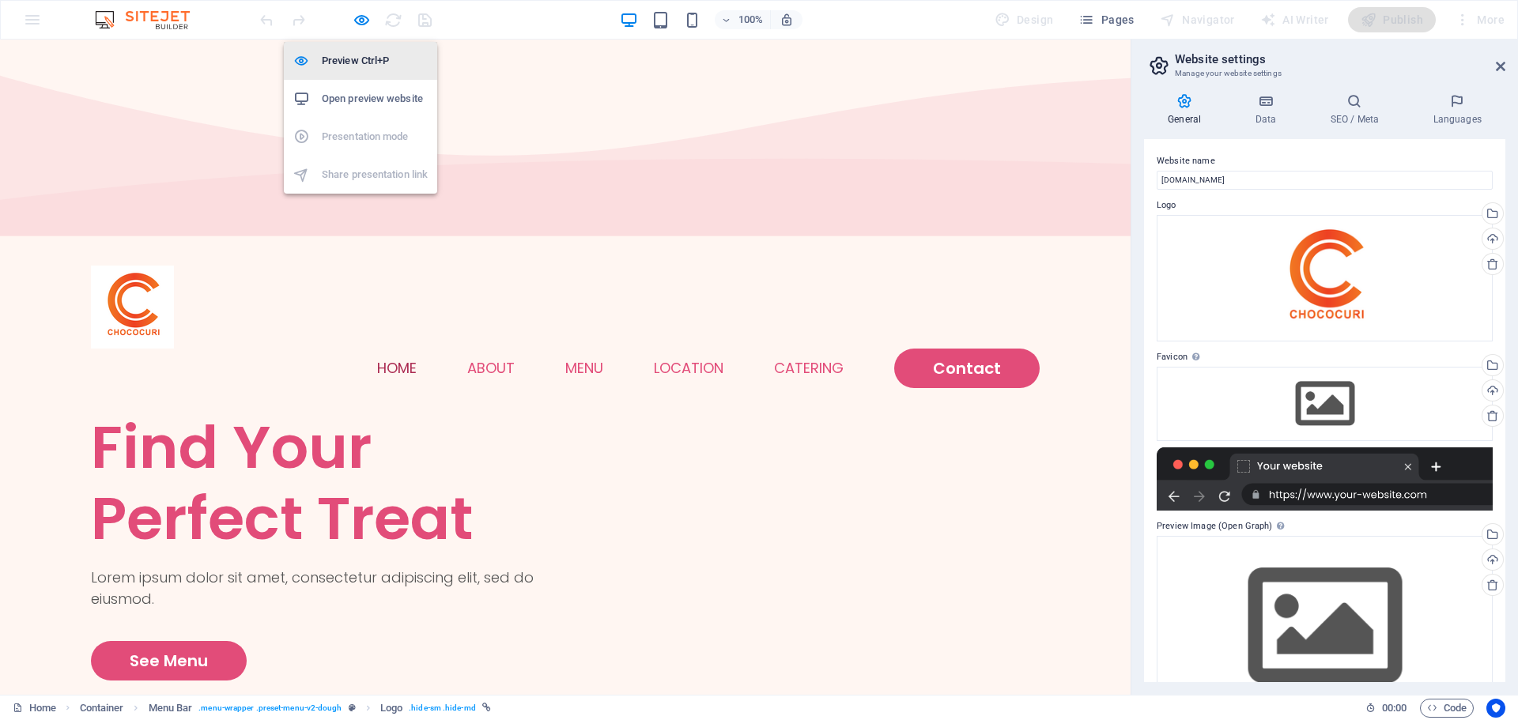
click at [379, 66] on h6 "Preview Ctrl+P" at bounding box center [375, 60] width 106 height 19
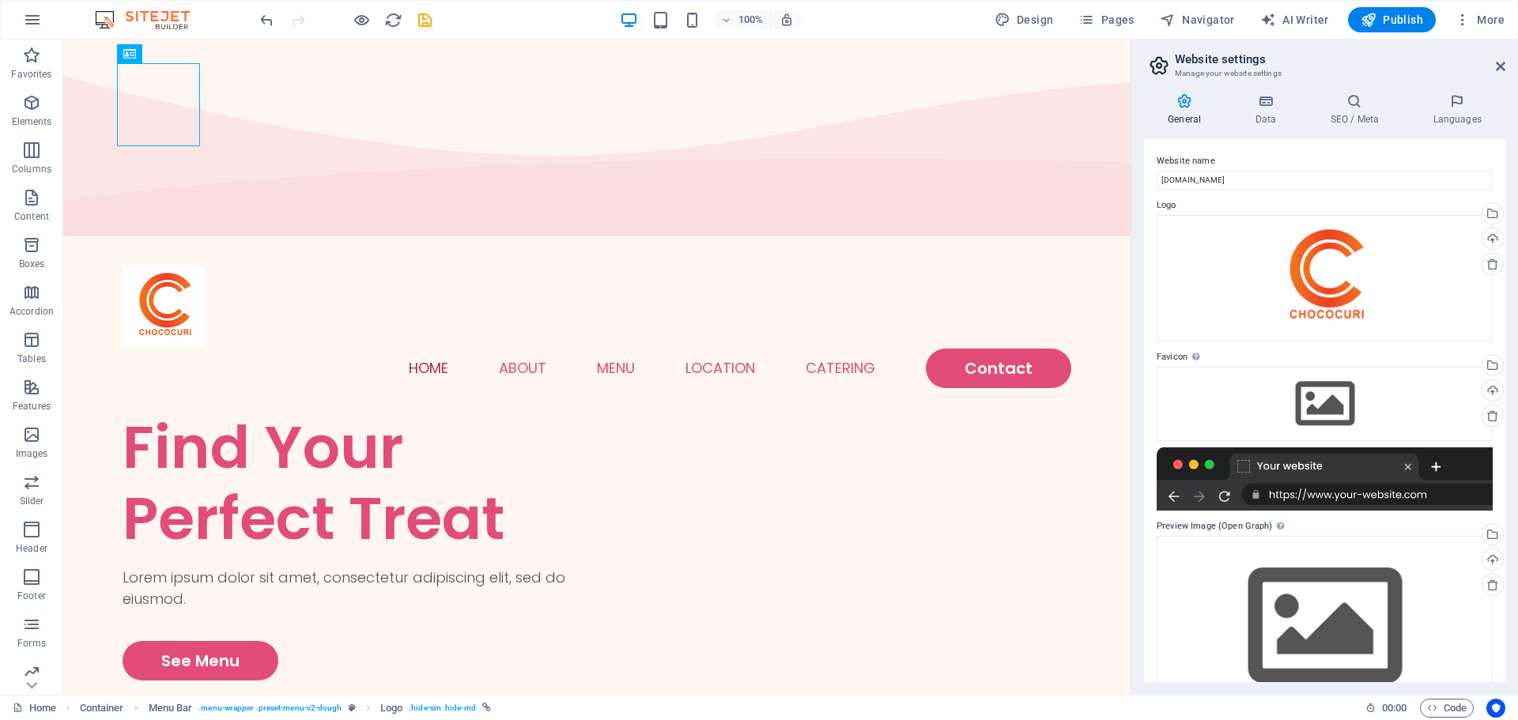
click at [1508, 62] on aside "Website settings Manage your website settings General Data SEO / Meta Languages…" at bounding box center [1324, 367] width 387 height 655
drag, startPoint x: 1502, startPoint y: 68, endPoint x: 1438, endPoint y: 29, distance: 74.9
click at [1502, 68] on icon at bounding box center [1500, 66] width 9 height 13
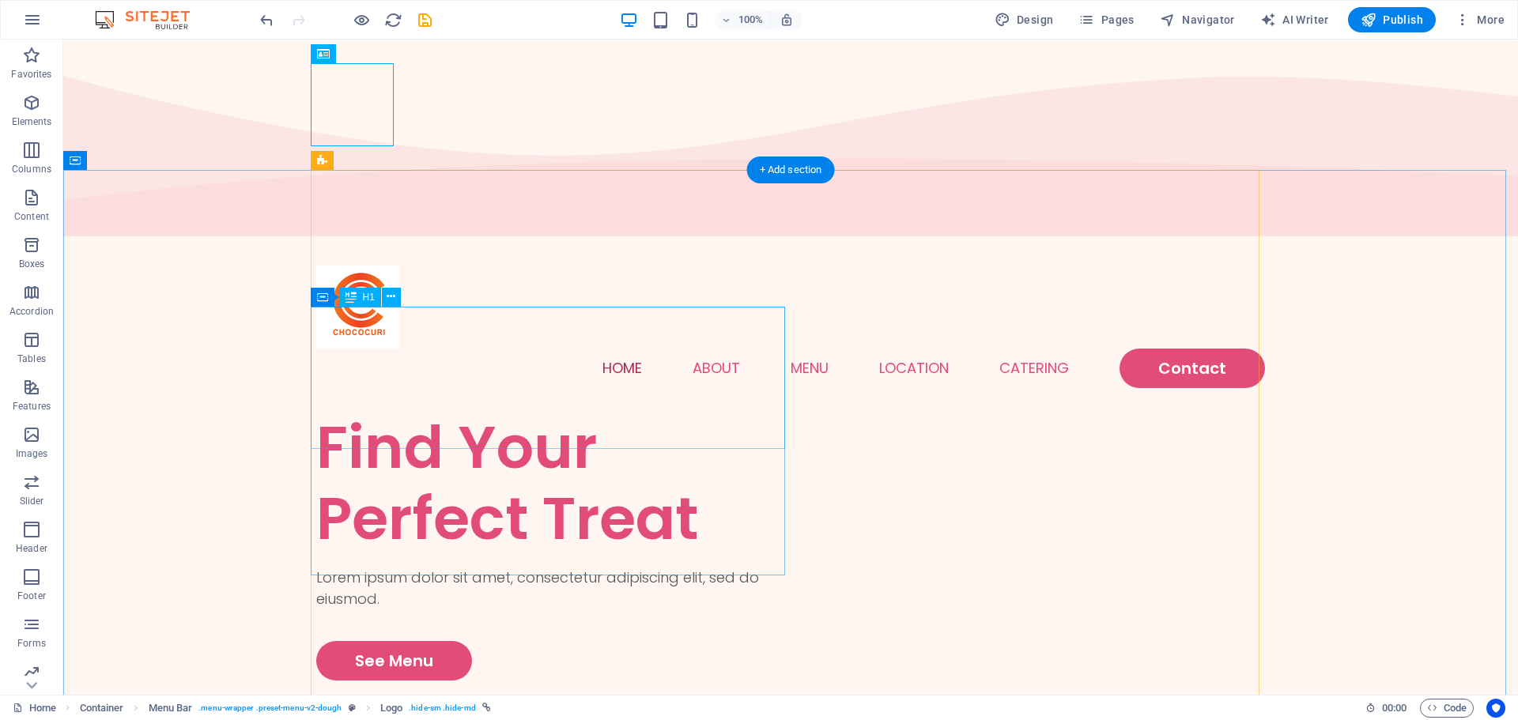
click at [393, 412] on div "Find Your Perfect Treat" at bounding box center [553, 483] width 474 height 142
click at [543, 412] on div "Find Your Perfect Treat" at bounding box center [553, 483] width 474 height 142
click at [559, 423] on div "Find Your Perfect Treat" at bounding box center [553, 483] width 474 height 142
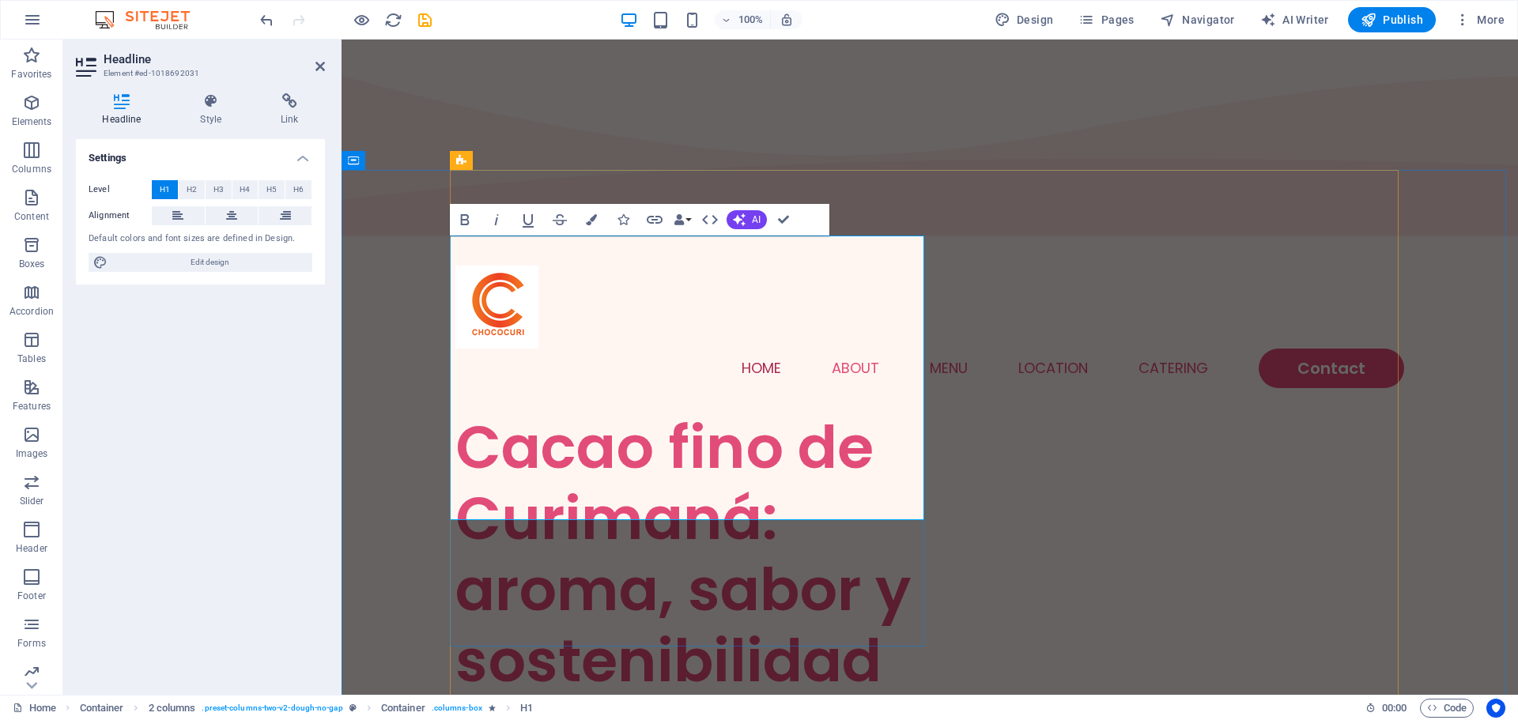
click at [749, 412] on h1 "Cacao fino de Curimaná: aroma, sabor y sostenibilidad" at bounding box center [692, 554] width 474 height 285
click at [752, 221] on span "AI" at bounding box center [756, 219] width 9 height 9
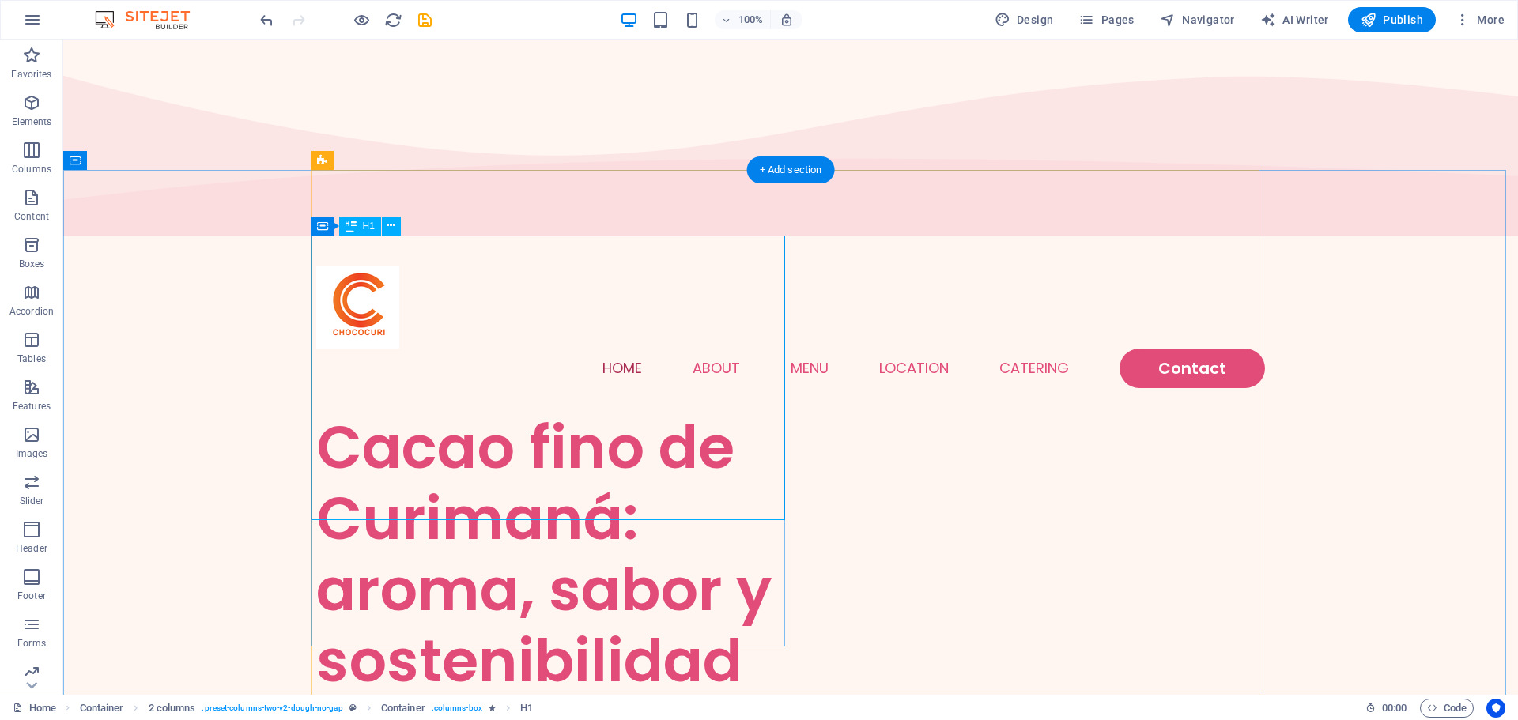
click at [692, 495] on div "Cacao fino de Curimaná: aroma, sabor y sostenibilidad" at bounding box center [553, 554] width 474 height 285
click at [324, 226] on icon at bounding box center [322, 226] width 11 height 19
click at [588, 484] on div "Cacao fino de Curimaná: aroma, sabor y sostenibilidad" at bounding box center [553, 554] width 474 height 285
click at [391, 227] on icon at bounding box center [391, 225] width 9 height 17
click at [372, 229] on span "H1" at bounding box center [369, 225] width 12 height 9
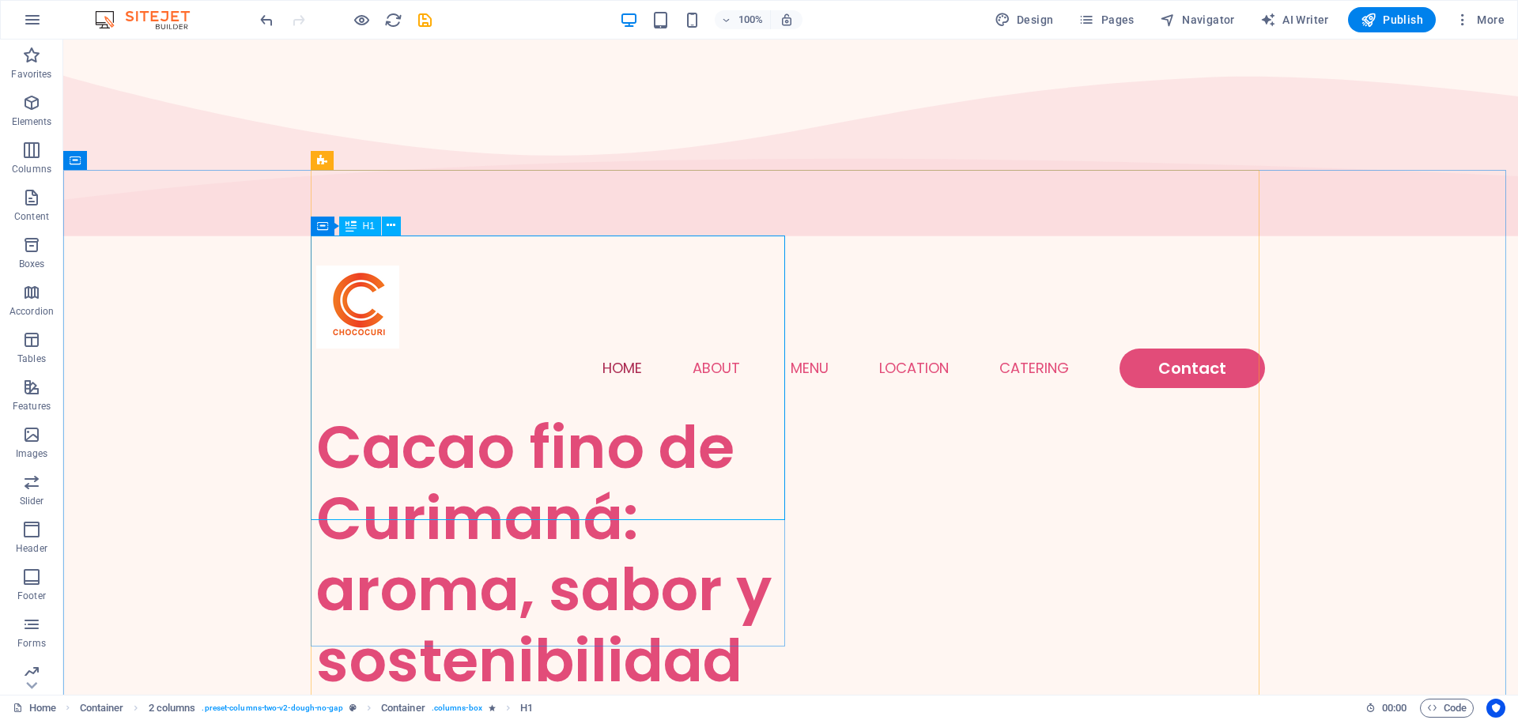
click at [367, 225] on span "H1" at bounding box center [369, 225] width 12 height 9
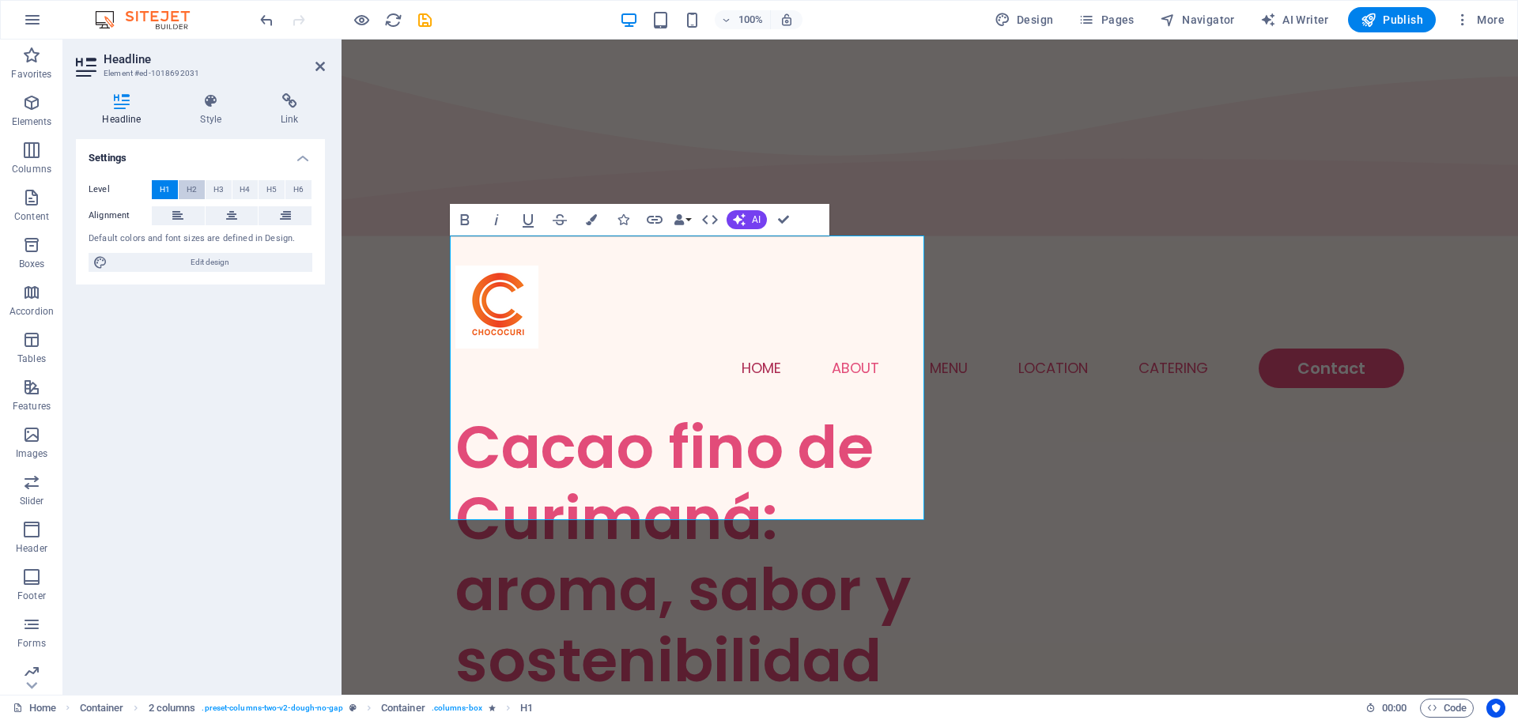
click at [191, 190] on span "H2" at bounding box center [192, 189] width 10 height 19
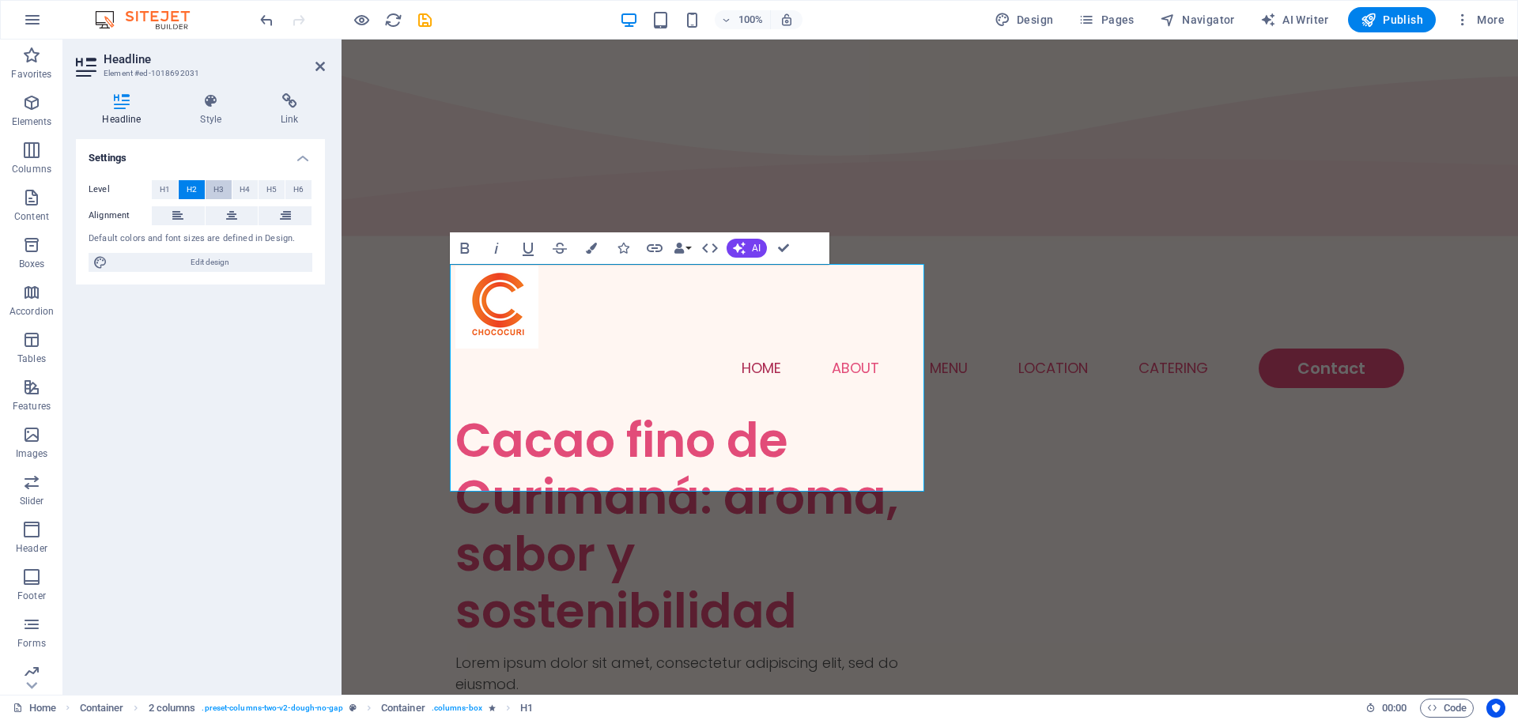
click at [212, 192] on button "H3" at bounding box center [219, 189] width 26 height 19
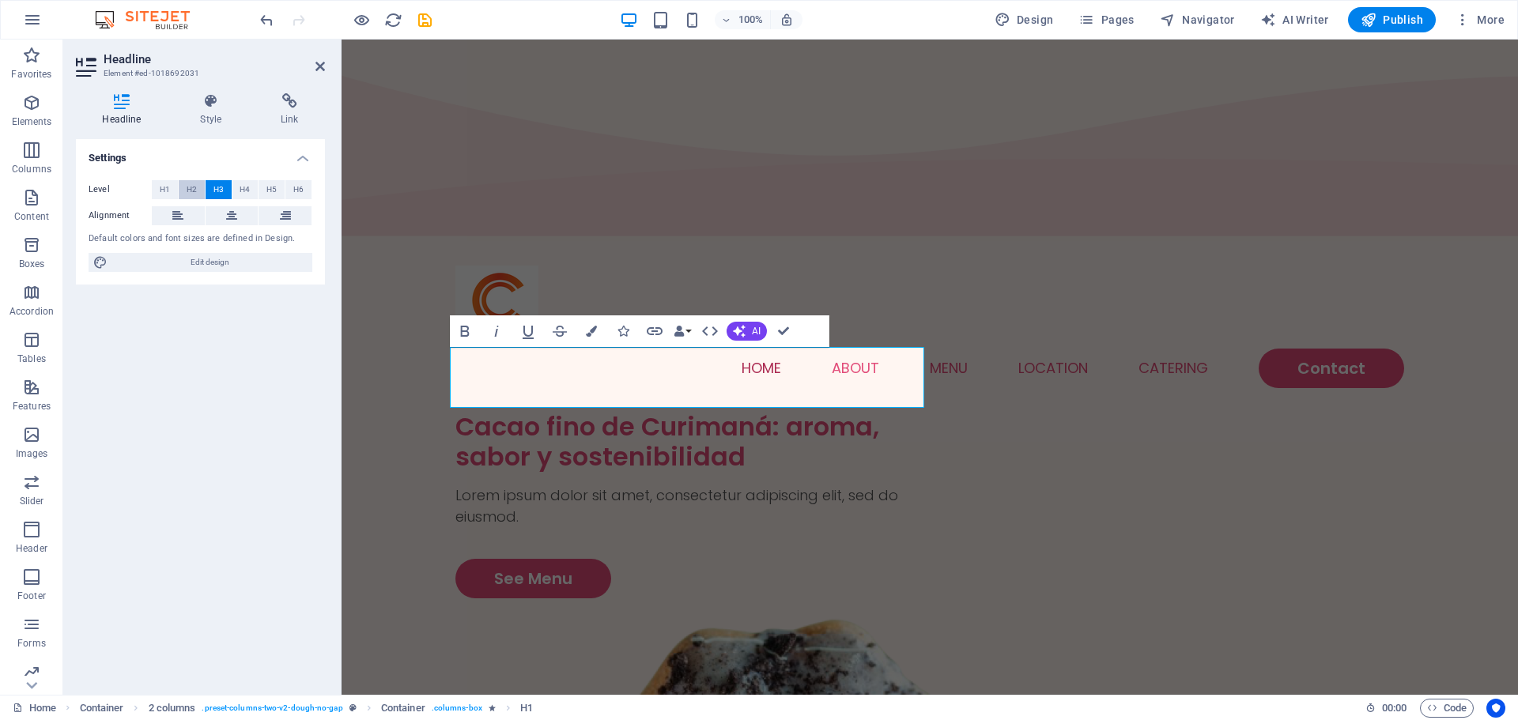
click at [195, 190] on span "H2" at bounding box center [192, 189] width 10 height 19
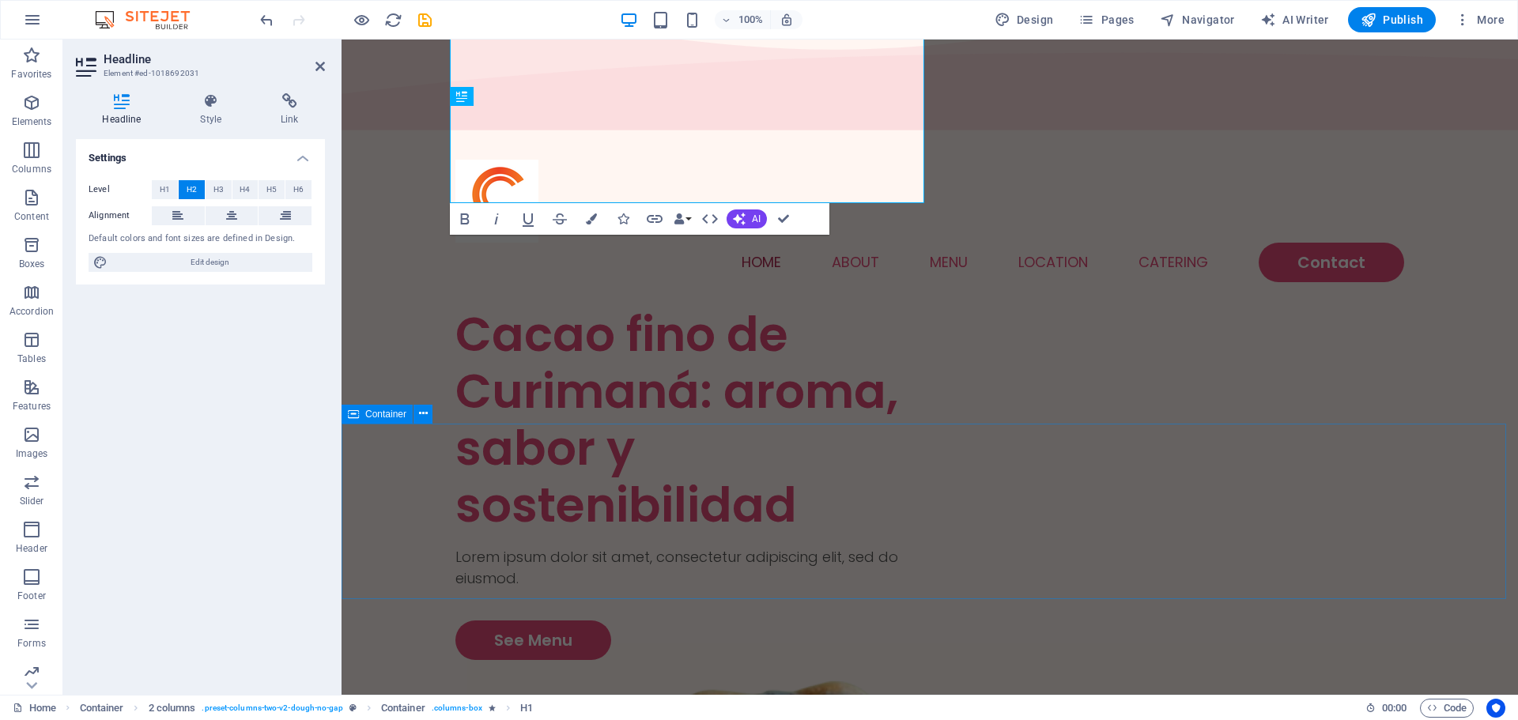
scroll to position [79, 0]
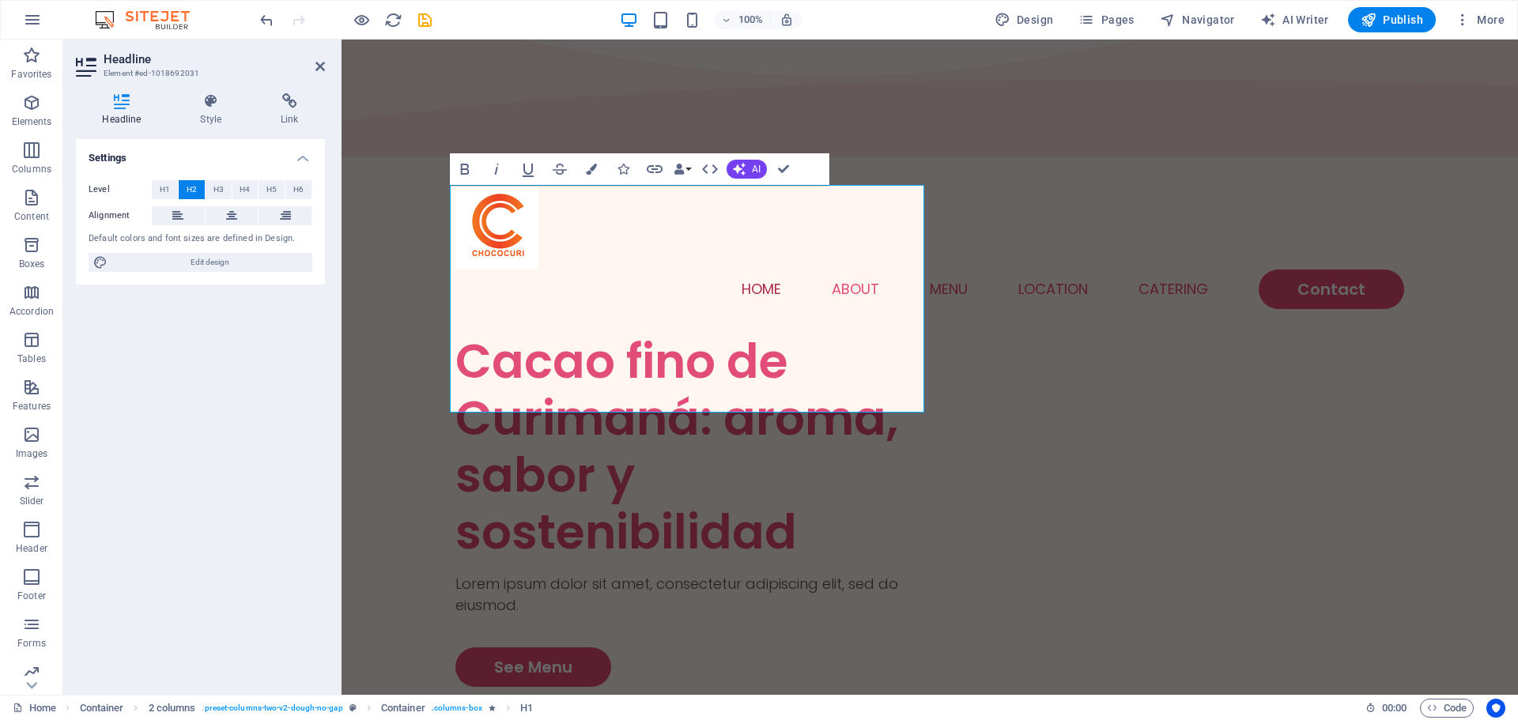
click at [240, 429] on div "Settings Level H1 H2 H3 H4 H5 H6 Alignment Default colors and font sizes are de…" at bounding box center [200, 410] width 249 height 543
drag, startPoint x: 784, startPoint y: 168, endPoint x: 714, endPoint y: 137, distance: 76.8
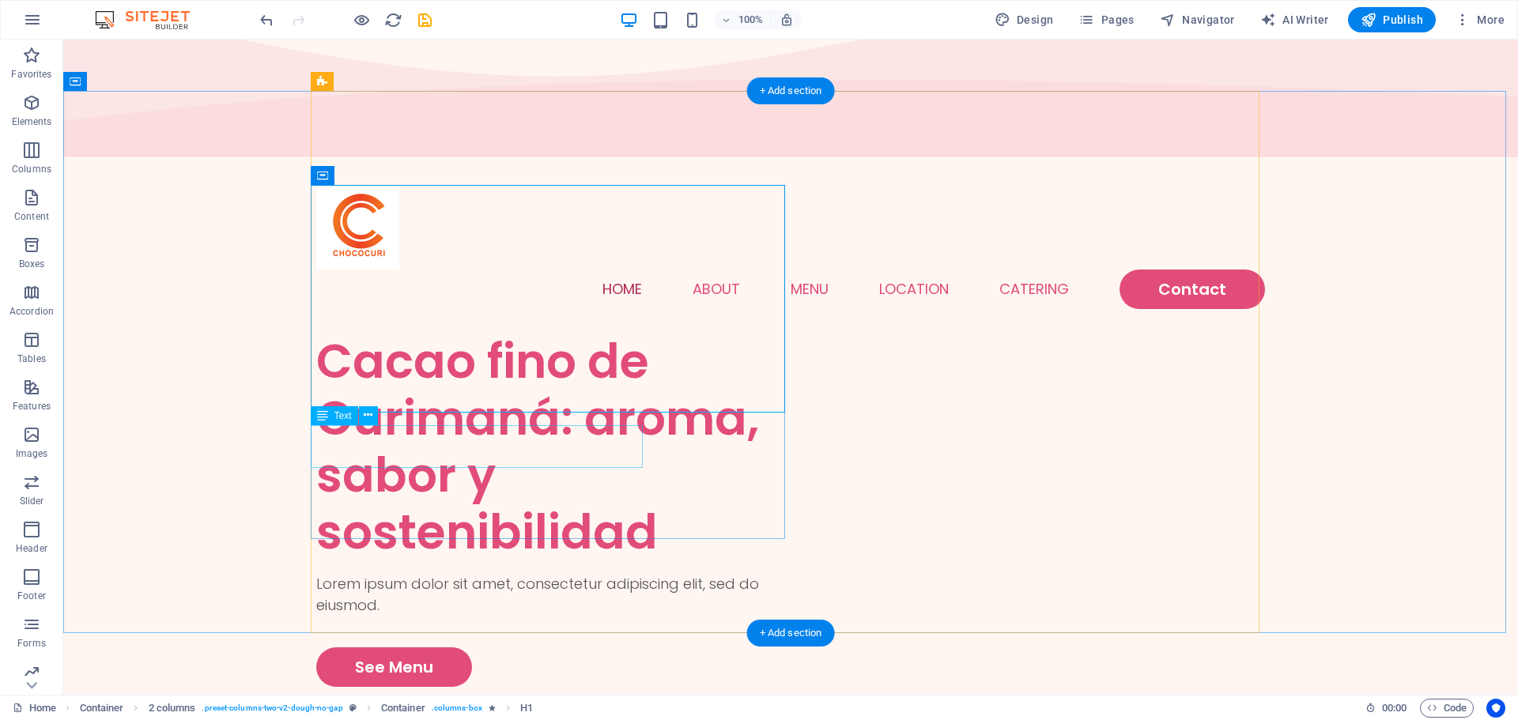
click at [420, 573] on div "Lorem ipsum dolor sit amet, consectetur adipiscing elit, sed do eiusmod." at bounding box center [553, 594] width 474 height 43
click at [508, 573] on div "Lorem ipsum dolor sit amet, consectetur adipiscing elit, sed do eiusmod." at bounding box center [553, 594] width 474 height 43
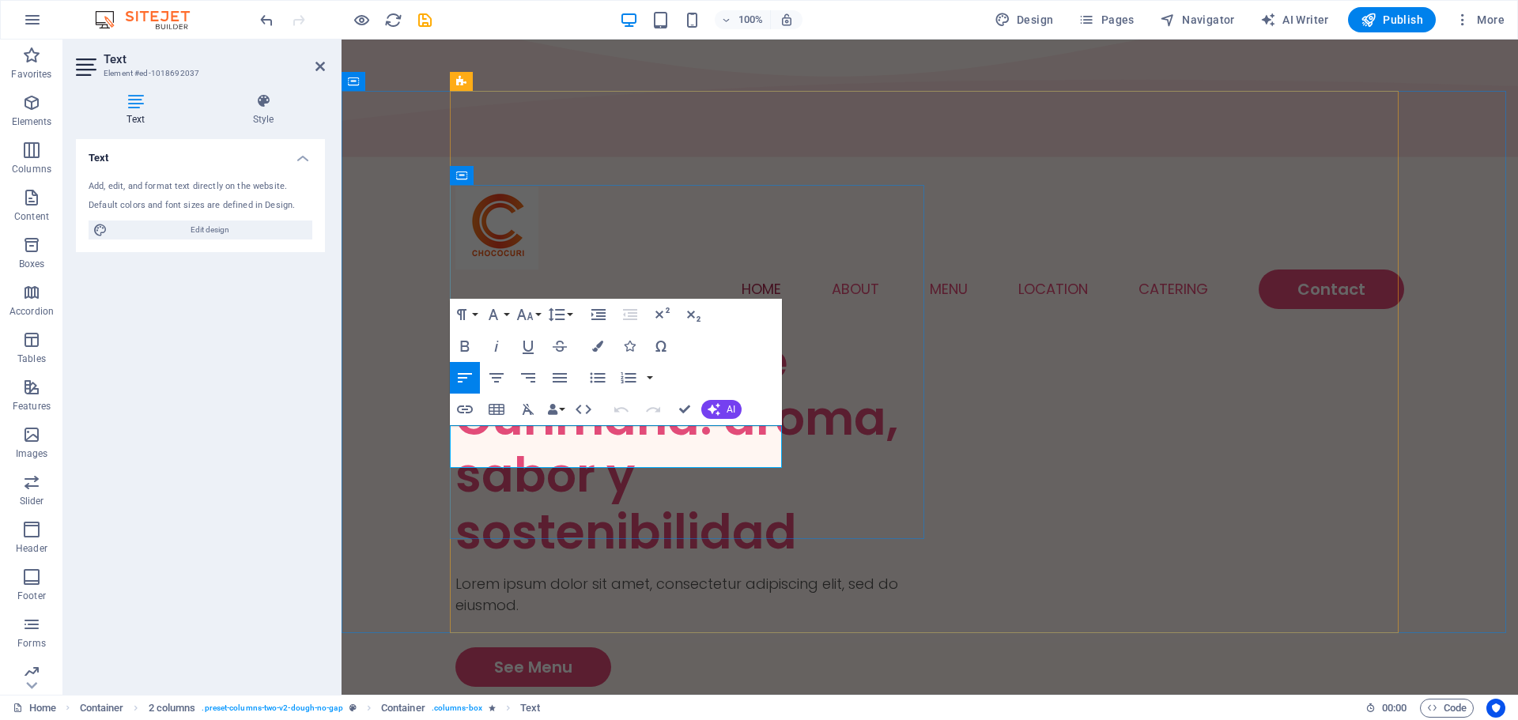
click at [686, 573] on p "Lorem ipsum dolor sit amet, consectetur adipiscing elit, sed do eiusmod." at bounding box center [692, 594] width 474 height 43
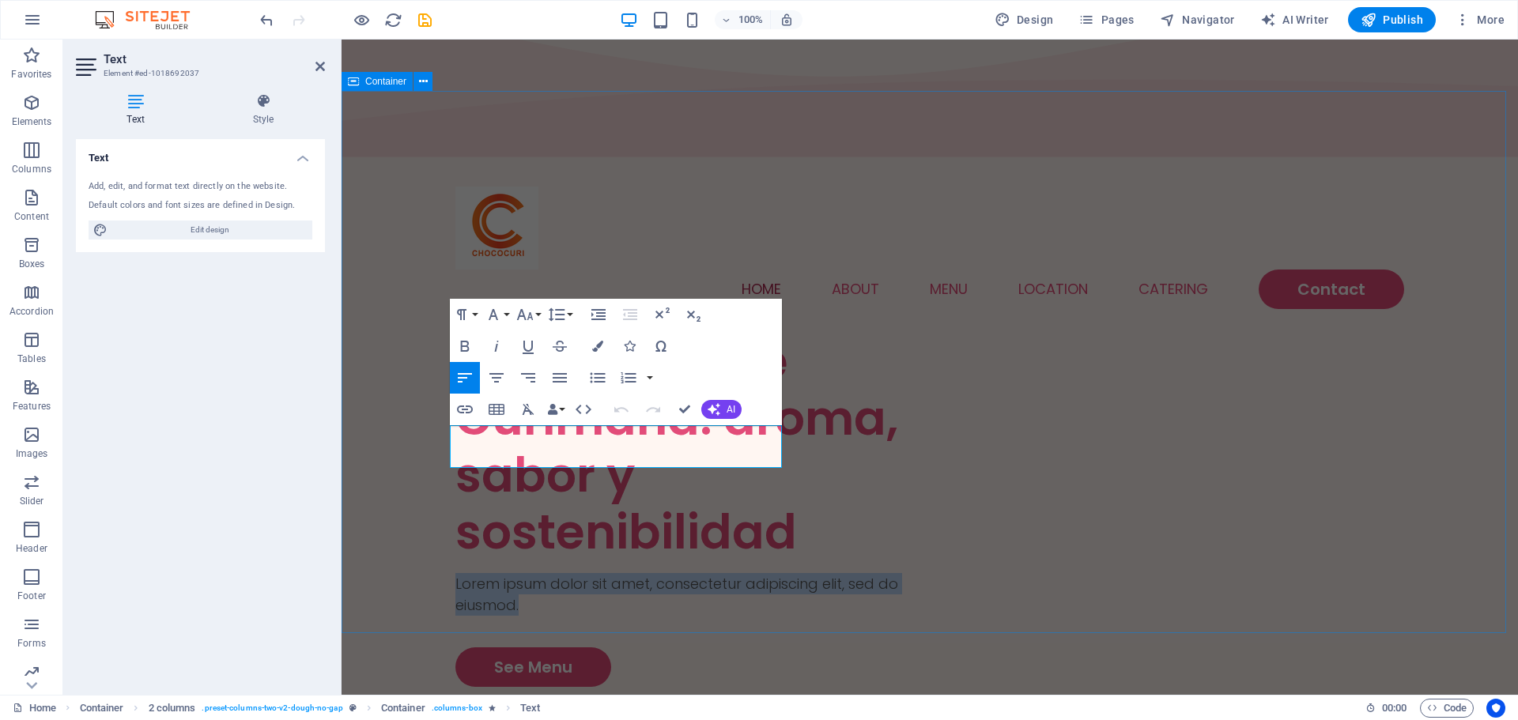
drag, startPoint x: 693, startPoint y: 462, endPoint x: 440, endPoint y: 436, distance: 255.1
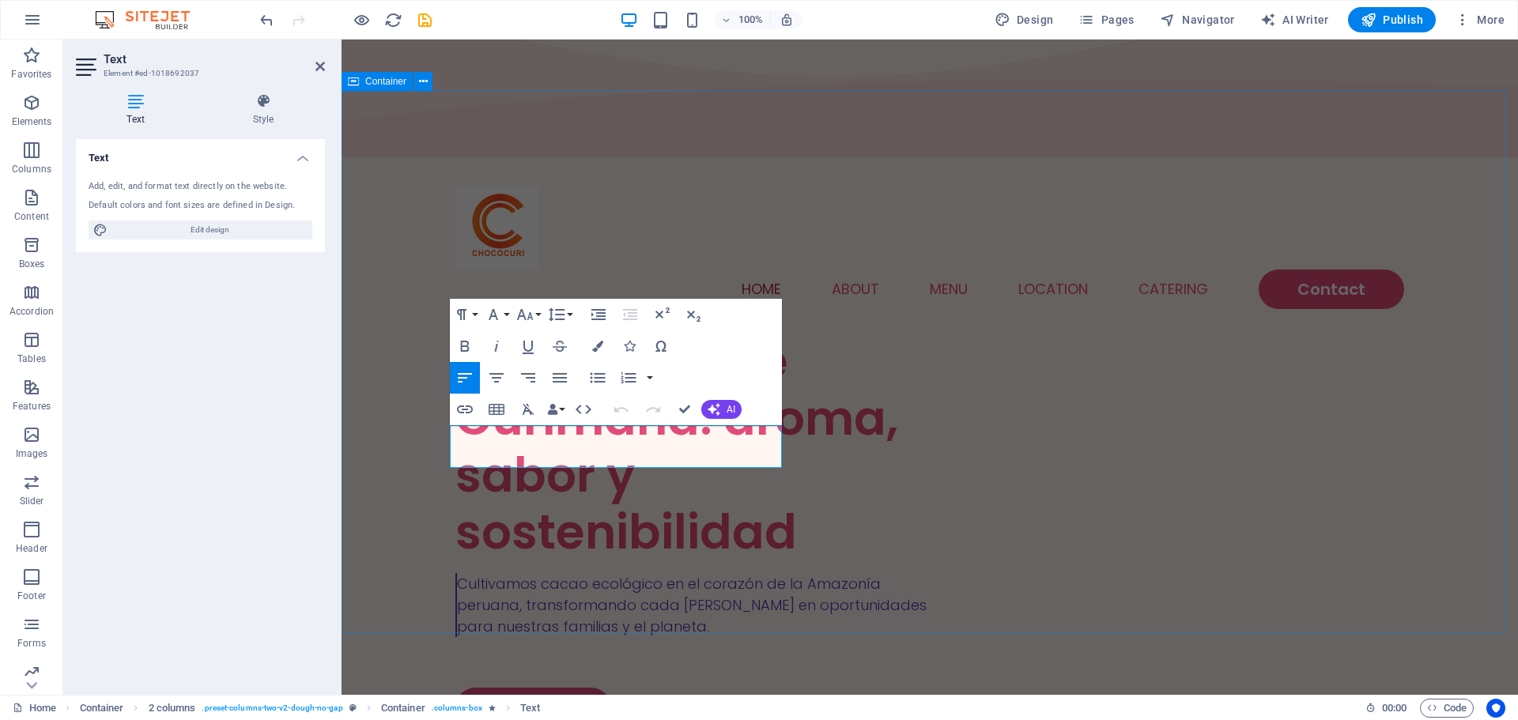
scroll to position [48, 0]
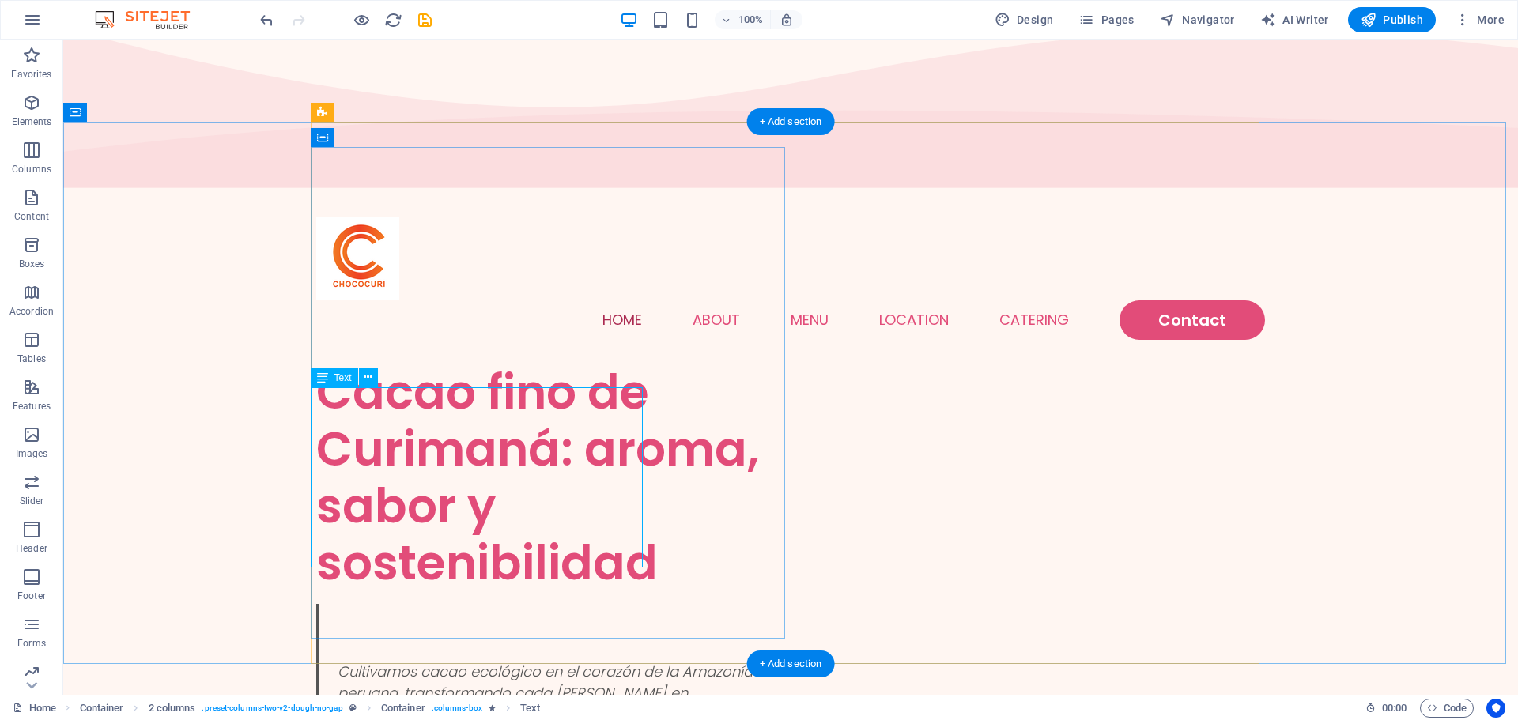
click at [406, 604] on div "Cultivamos cacao ecológico en el corazón de la Amazonía peruana, transformando …" at bounding box center [553, 674] width 474 height 140
click at [397, 604] on div "Cultivamos cacao ecológico en el corazón de la Amazonía peruana, transformando …" at bounding box center [553, 674] width 474 height 140
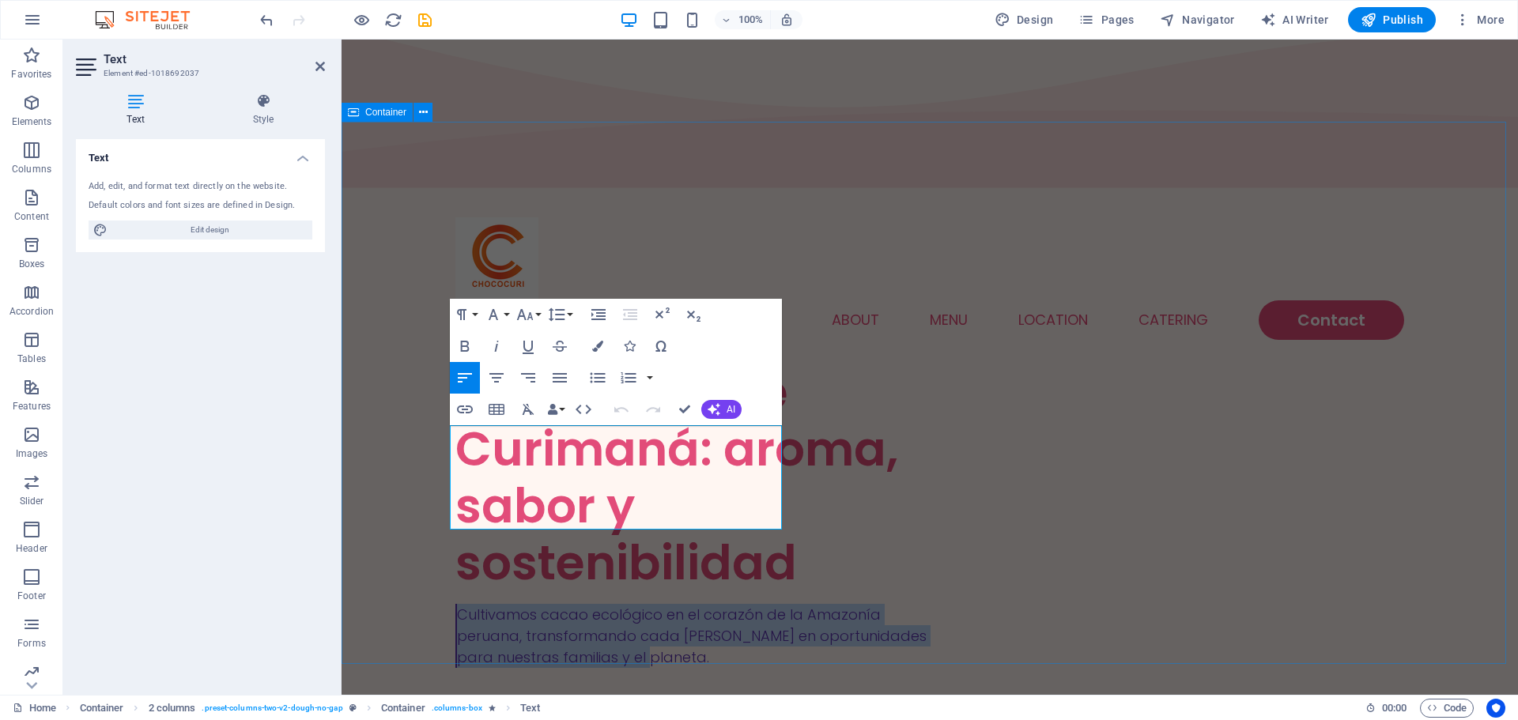
drag, startPoint x: 614, startPoint y: 500, endPoint x: 368, endPoint y: 414, distance: 260.8
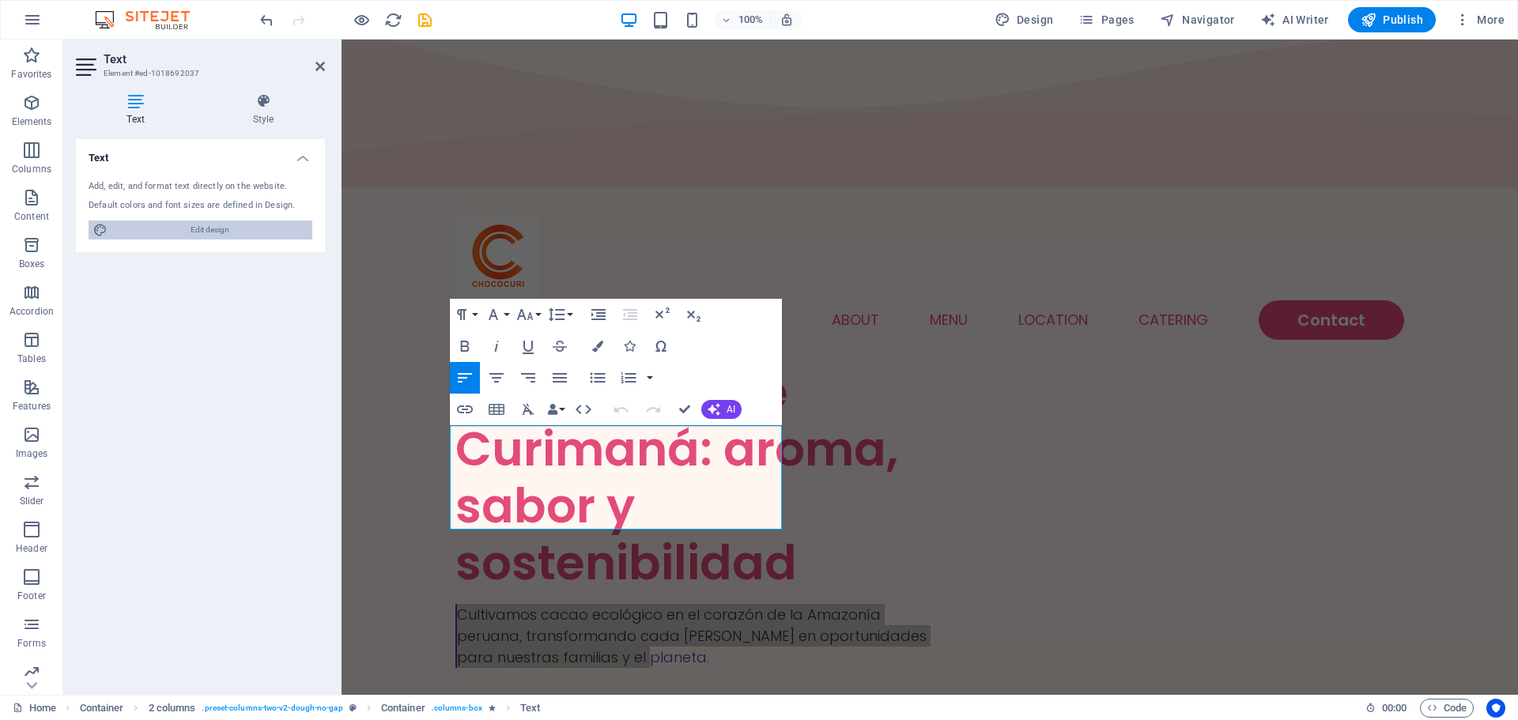
drag, startPoint x: 238, startPoint y: 221, endPoint x: 184, endPoint y: 411, distance: 198.0
click at [238, 221] on span "Edit design" at bounding box center [209, 230] width 195 height 19
select select "px"
select select "300"
select select "px"
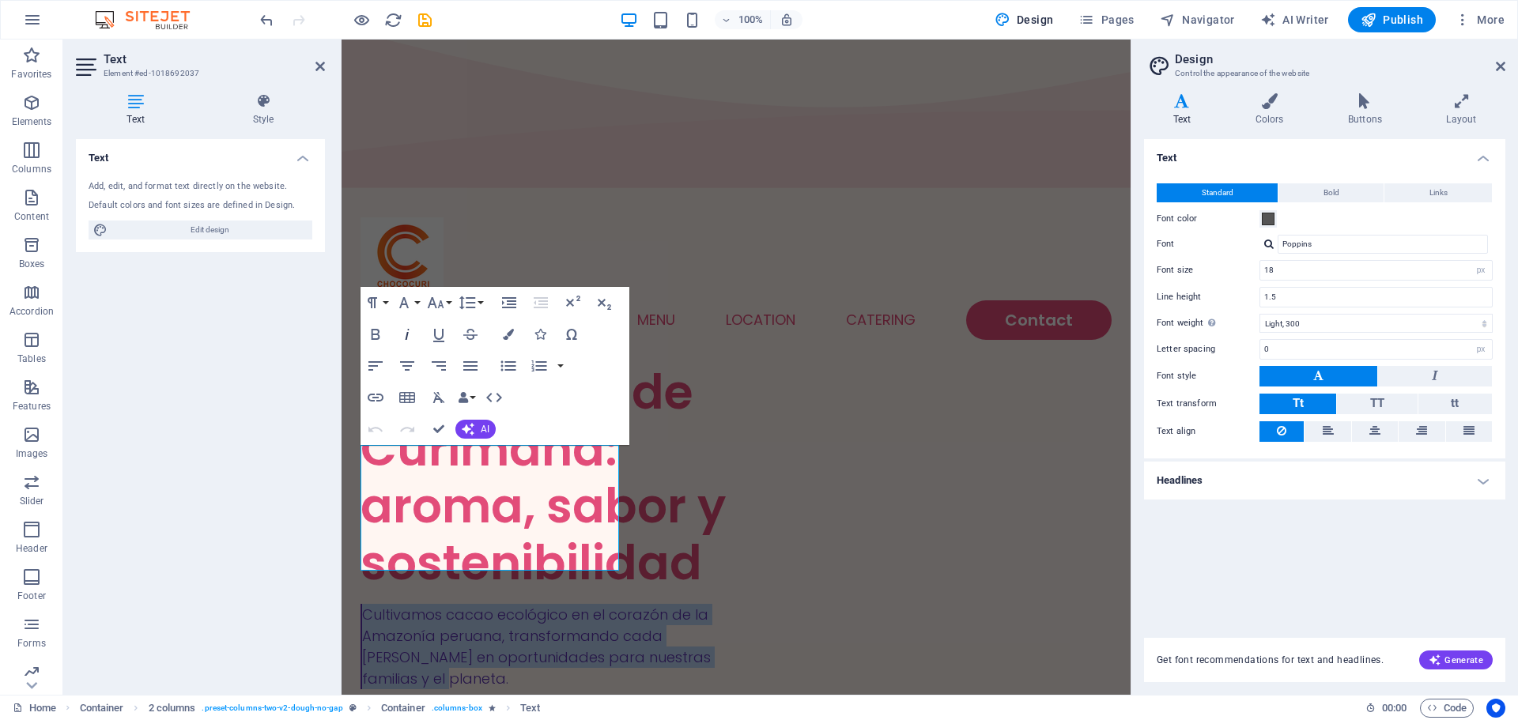
click at [409, 341] on icon "button" at bounding box center [407, 334] width 19 height 19
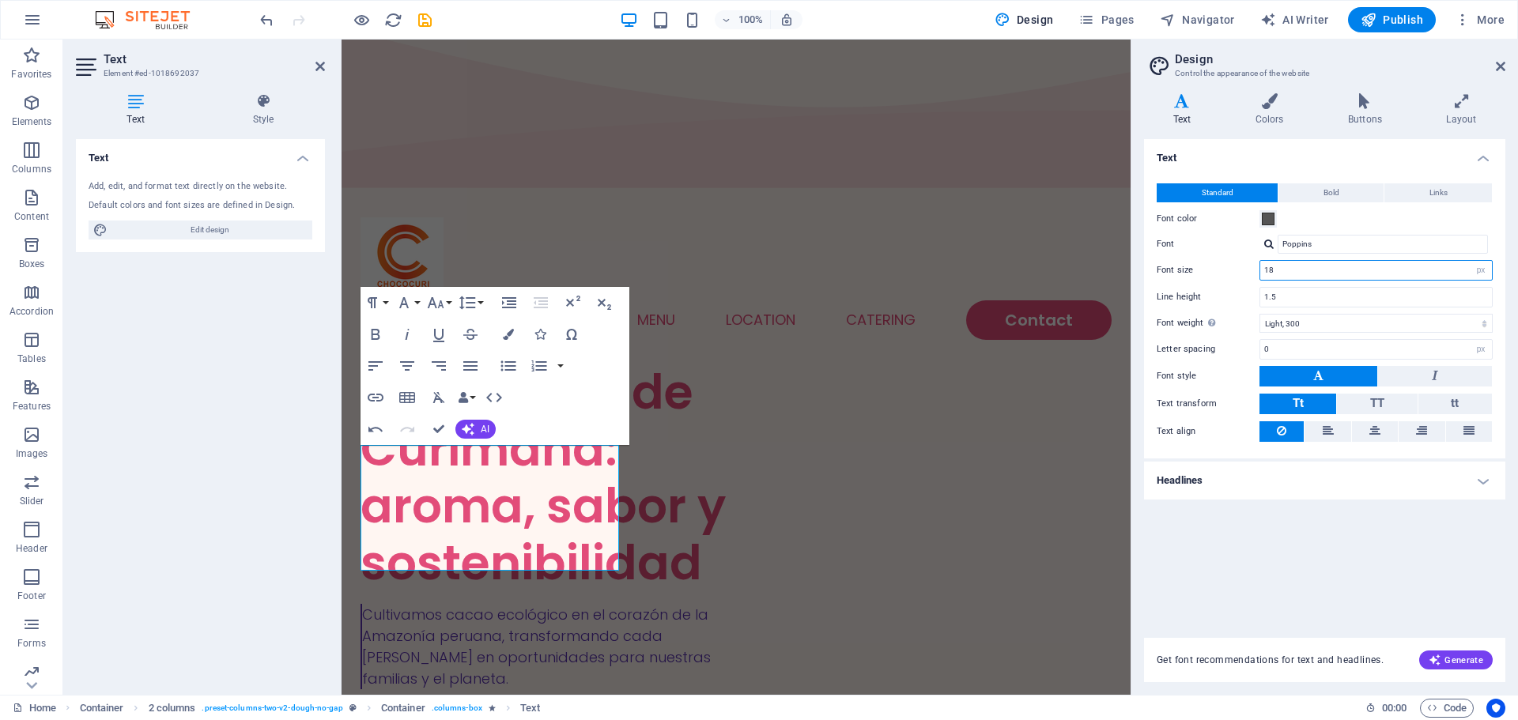
click at [1415, 269] on input "18" at bounding box center [1376, 270] width 232 height 19
type input "14"
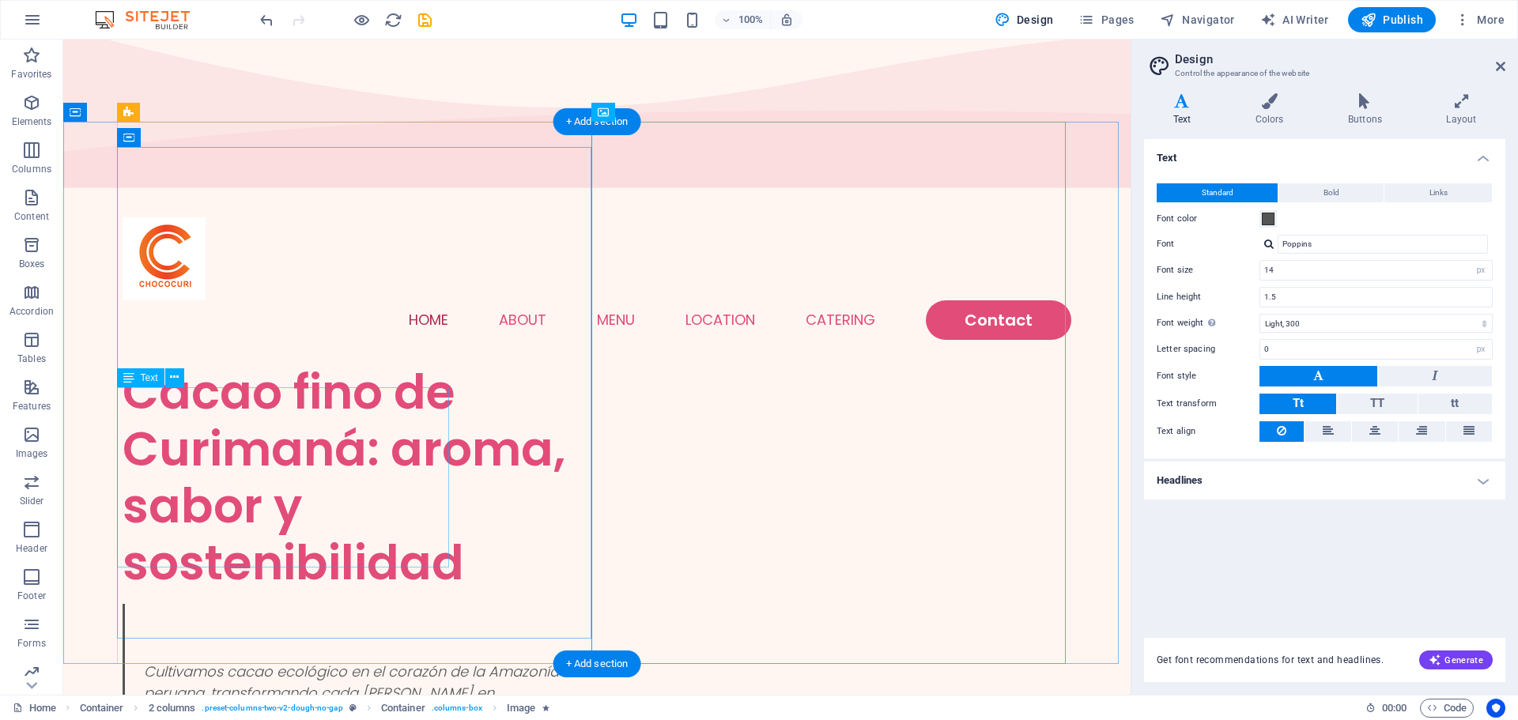
click at [268, 604] on div "Cultivamos cacao ecológico en el corazón de la Amazonía peruana, transformando …" at bounding box center [360, 674] width 474 height 140
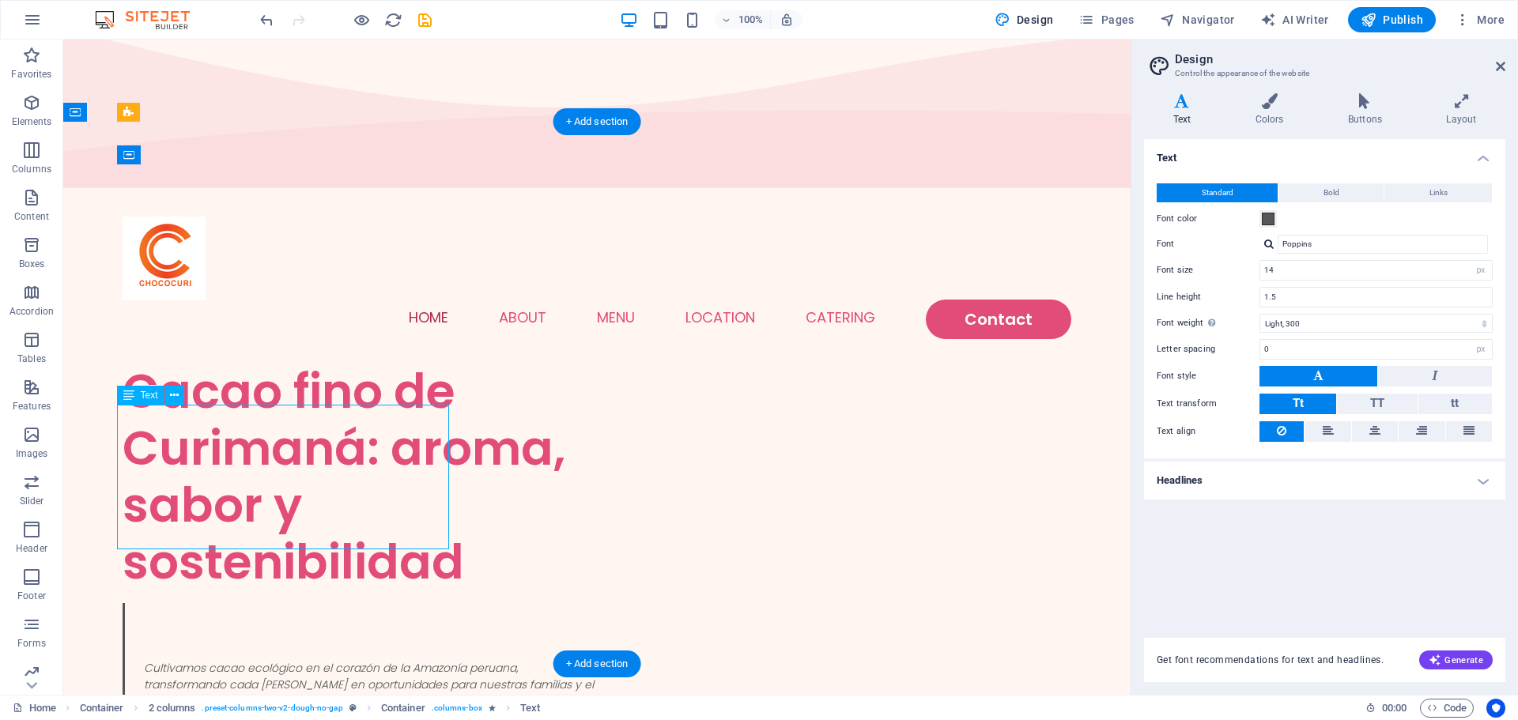
click at [267, 603] on div "Cultivamos cacao ecológico en el corazón de la Amazonía peruana, transformando …" at bounding box center [360, 666] width 474 height 126
click at [164, 603] on div "Cultivamos cacao ecológico en el corazón de la Amazonía peruana, transformando …" at bounding box center [360, 666] width 474 height 126
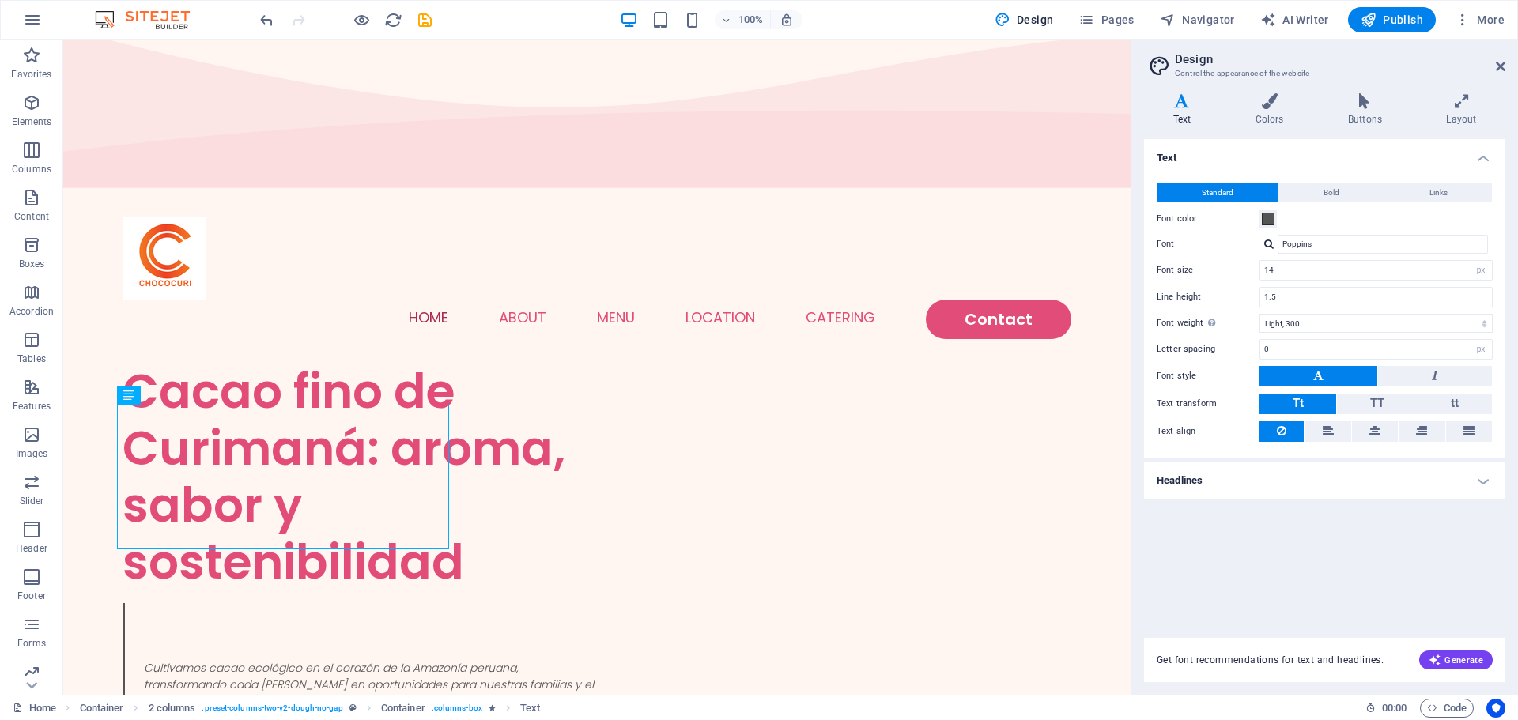
click at [1509, 59] on aside "Design Control the appearance of the website Variants Text Colors Buttons Layou…" at bounding box center [1324, 367] width 387 height 655
click at [1499, 70] on icon at bounding box center [1500, 66] width 9 height 13
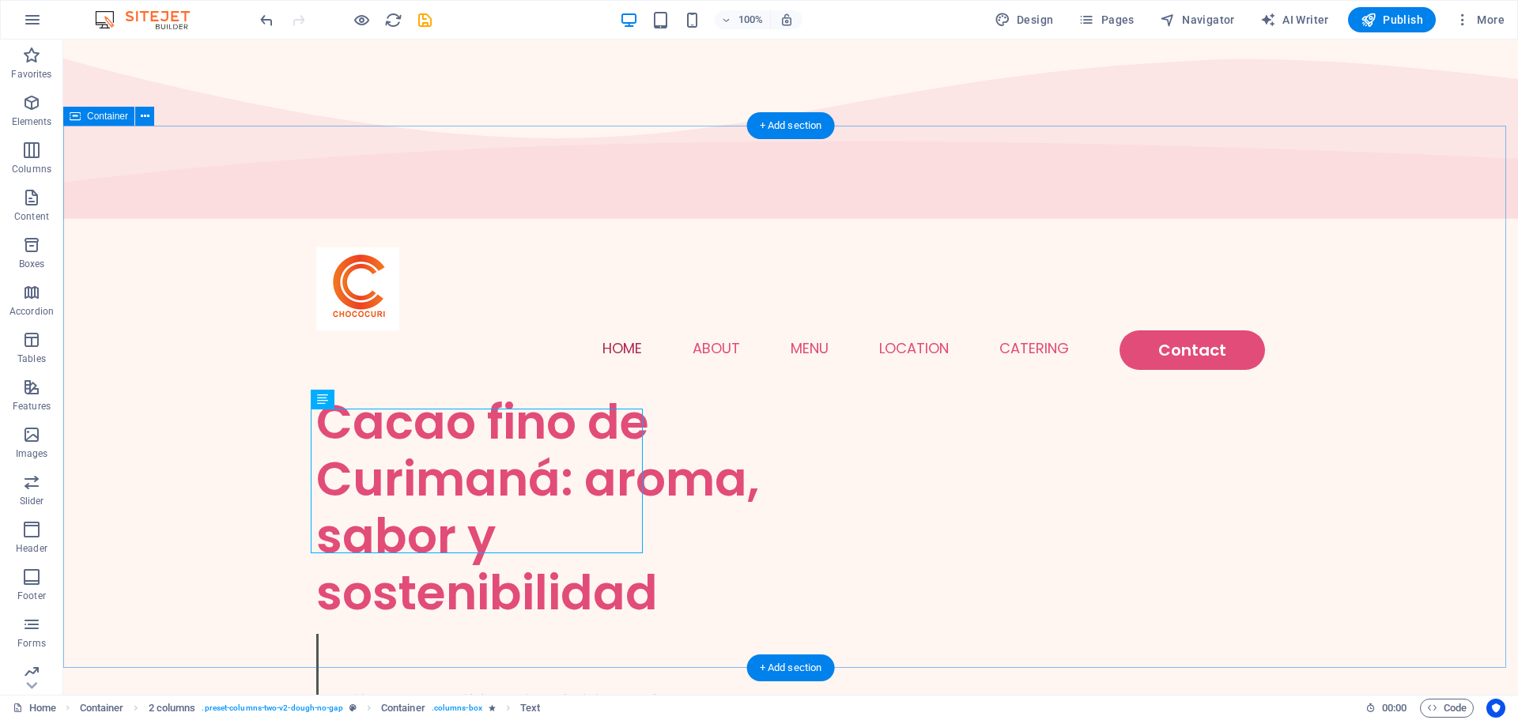
scroll to position [0, 0]
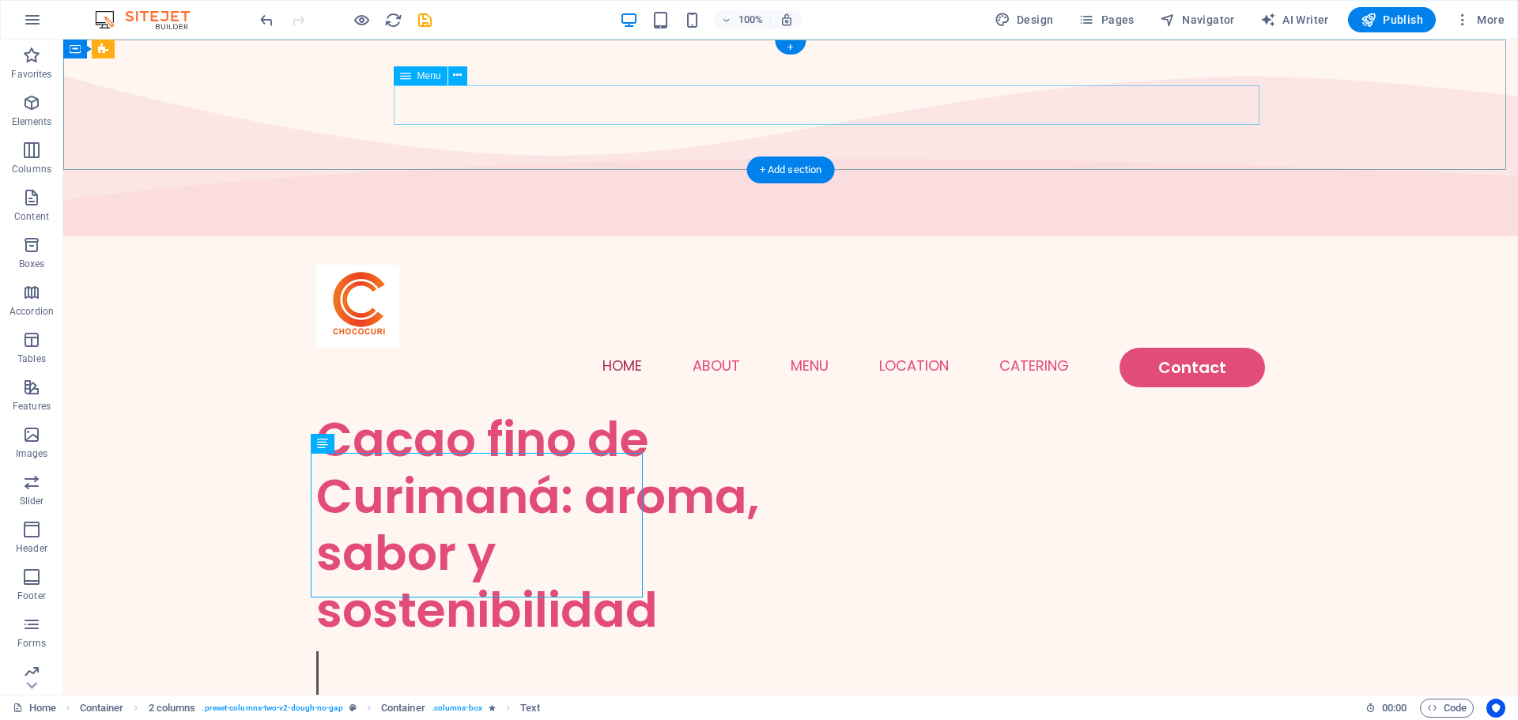
click at [1171, 348] on nav "Home About Menu Location Catering Contact" at bounding box center [790, 368] width 949 height 40
select select
select select "1"
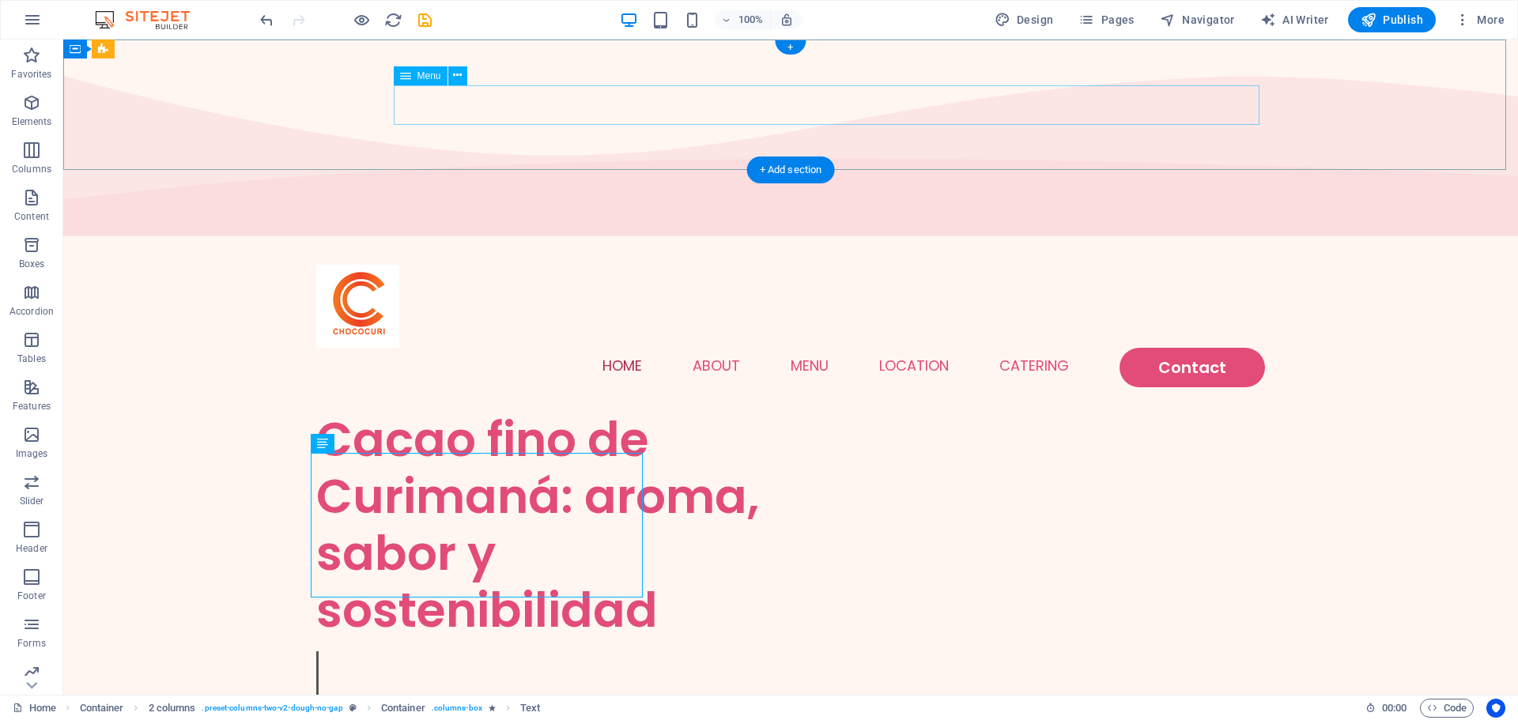
select select
select select "2"
select select
select select "default"
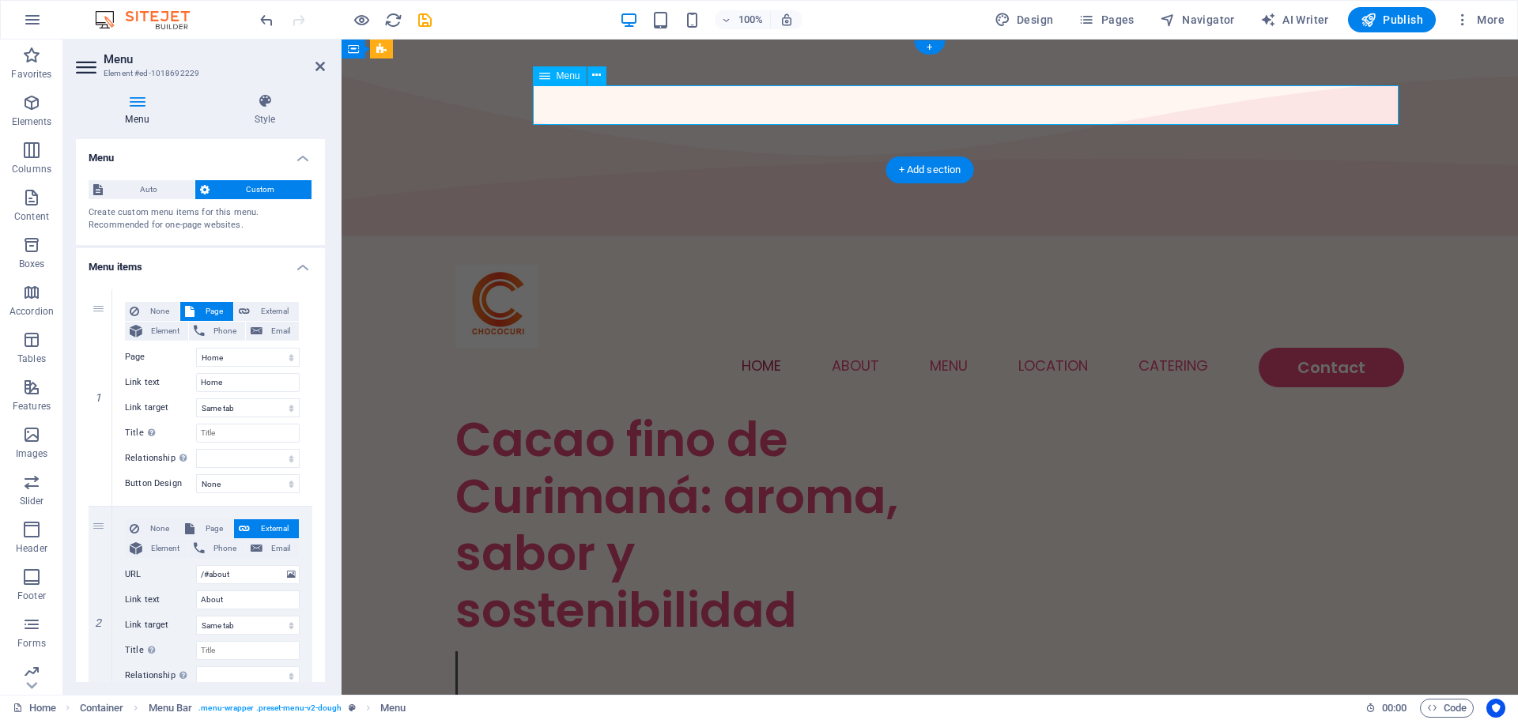
click at [1342, 348] on nav "Home About Menu Location Catering Contact" at bounding box center [929, 368] width 949 height 40
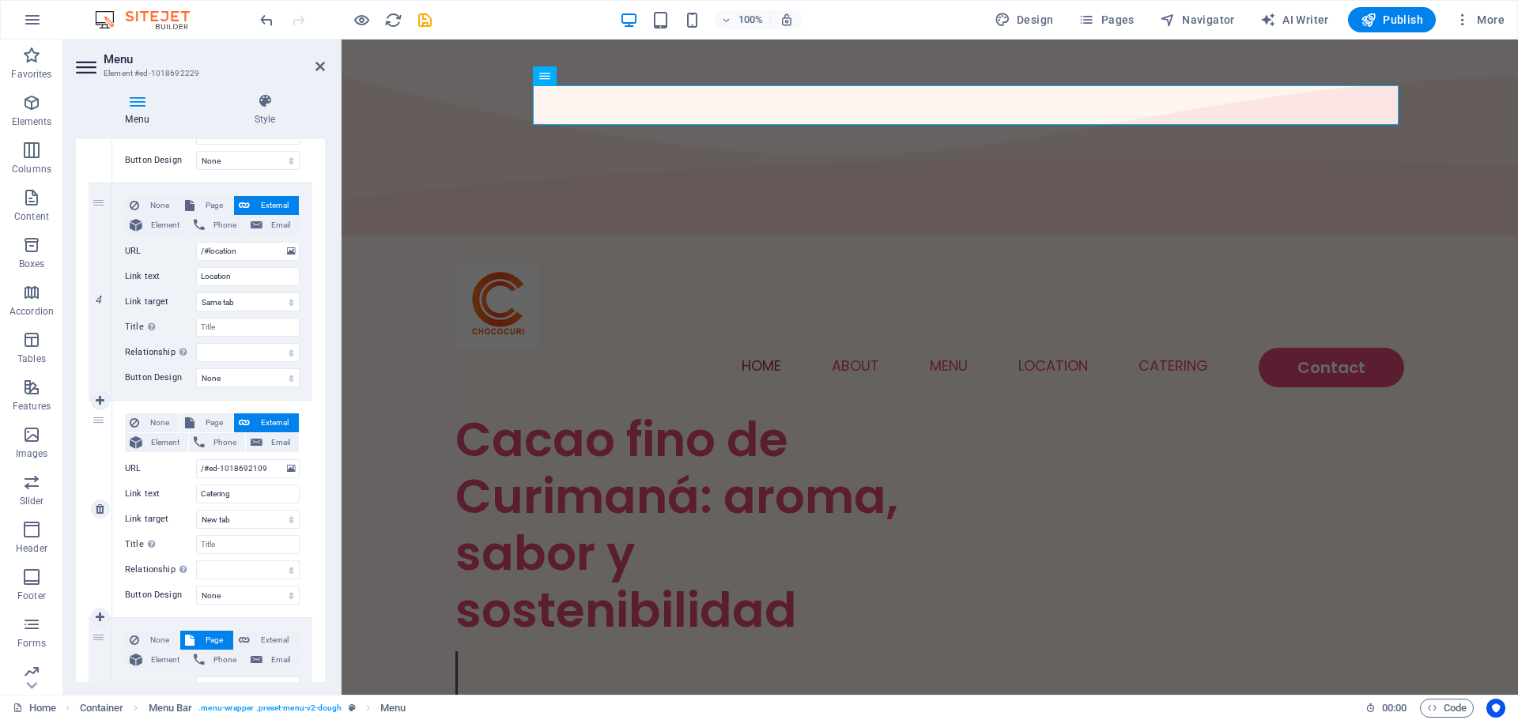
scroll to position [955, 0]
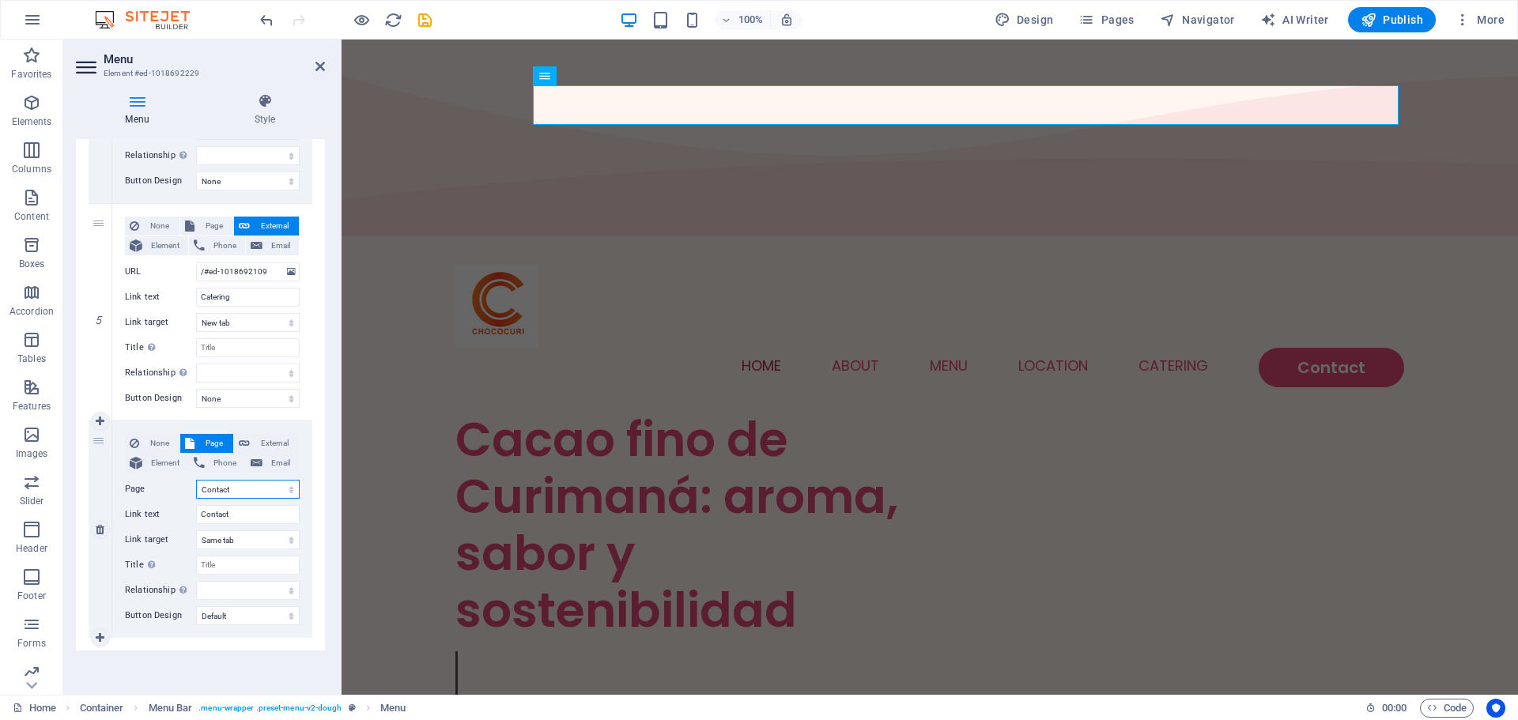
click at [214, 492] on select "Home Menu Contact Legal Notice Privacy" at bounding box center [248, 489] width 104 height 19
click at [227, 510] on input "Contact" at bounding box center [248, 514] width 104 height 19
type input "I"
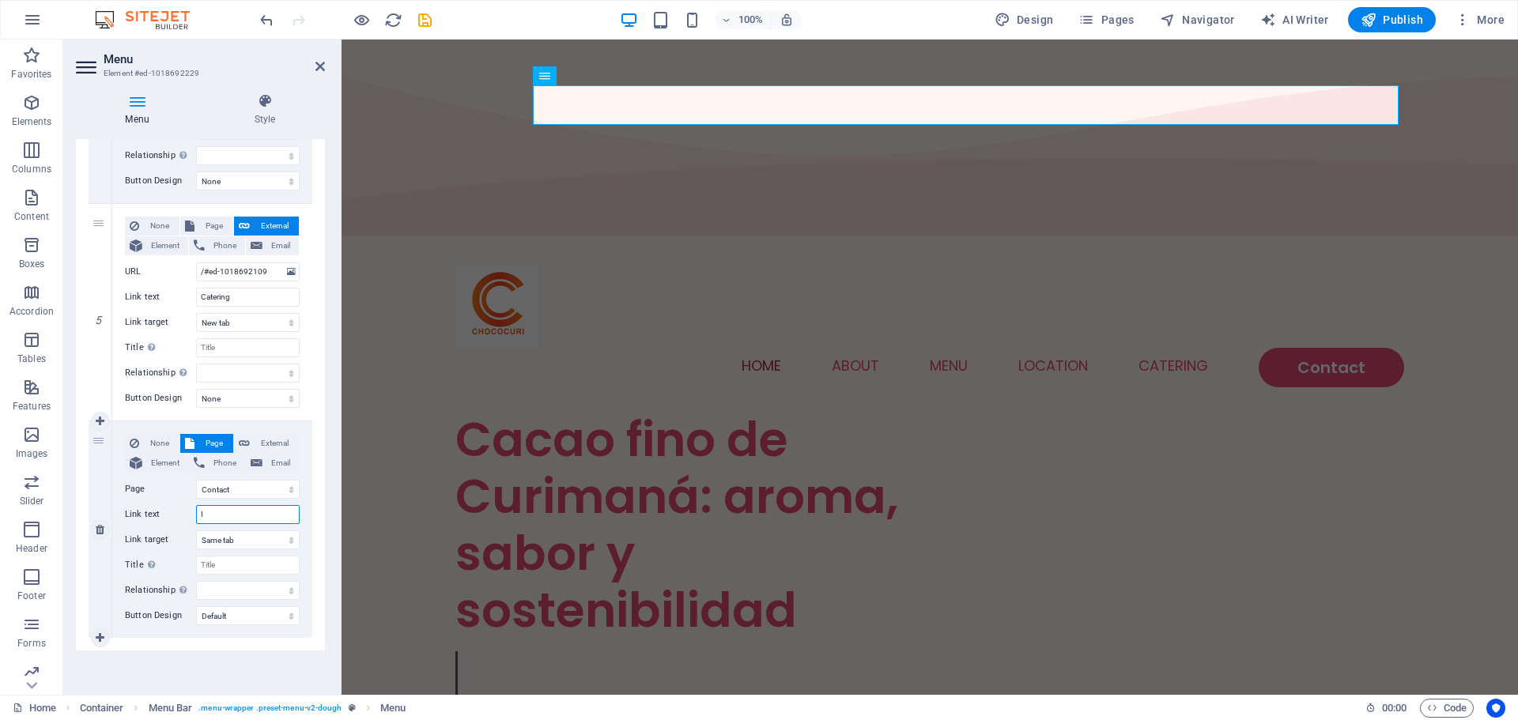
select select
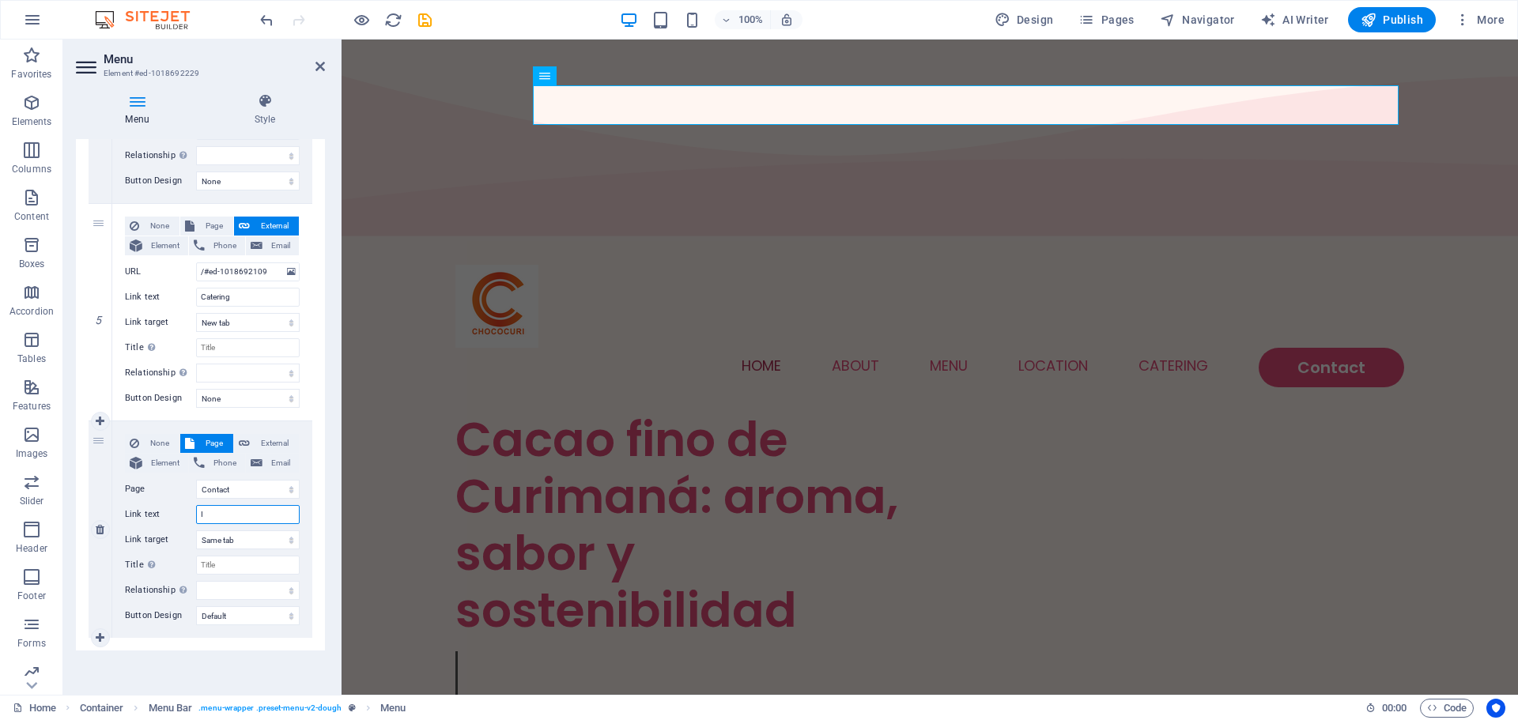
select select
type input "C"
select select
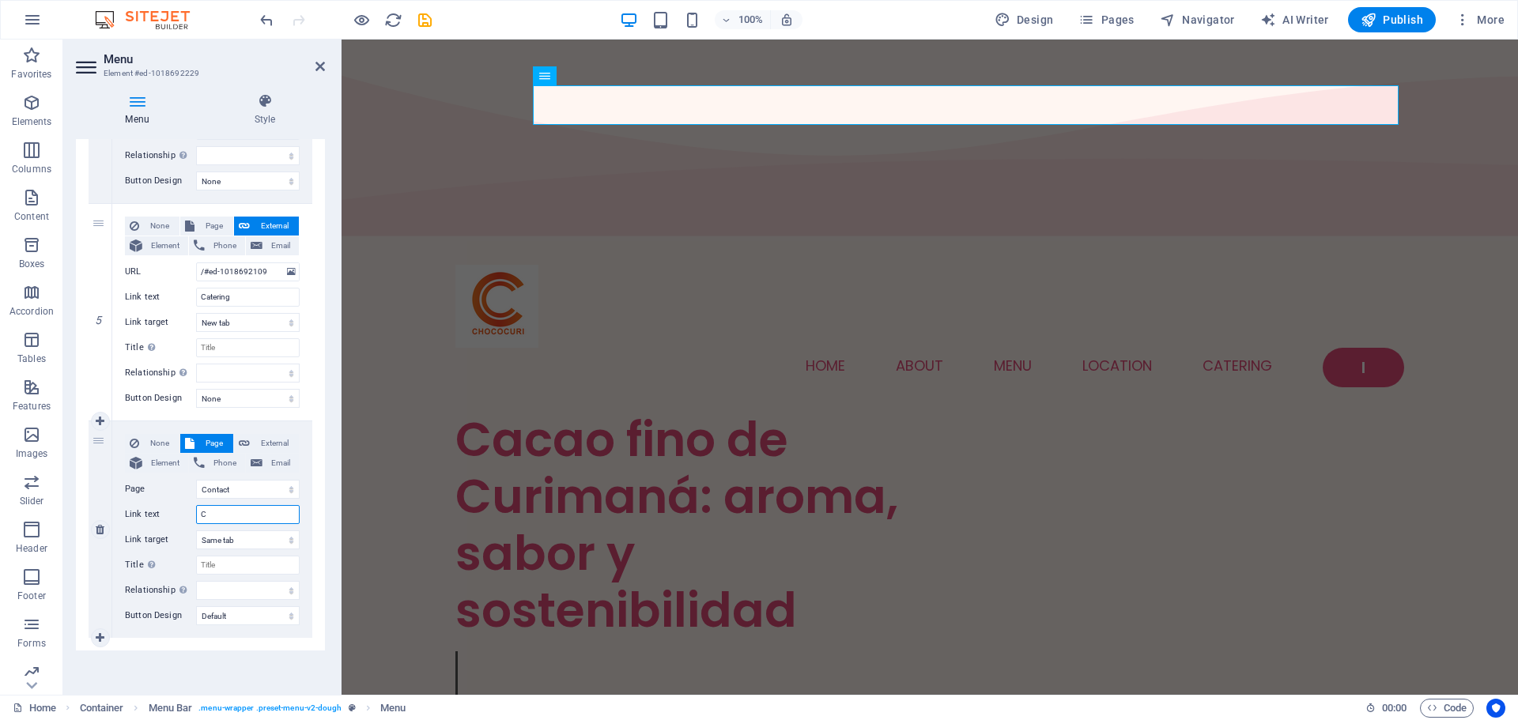
select select
type input "Comprar"
select select
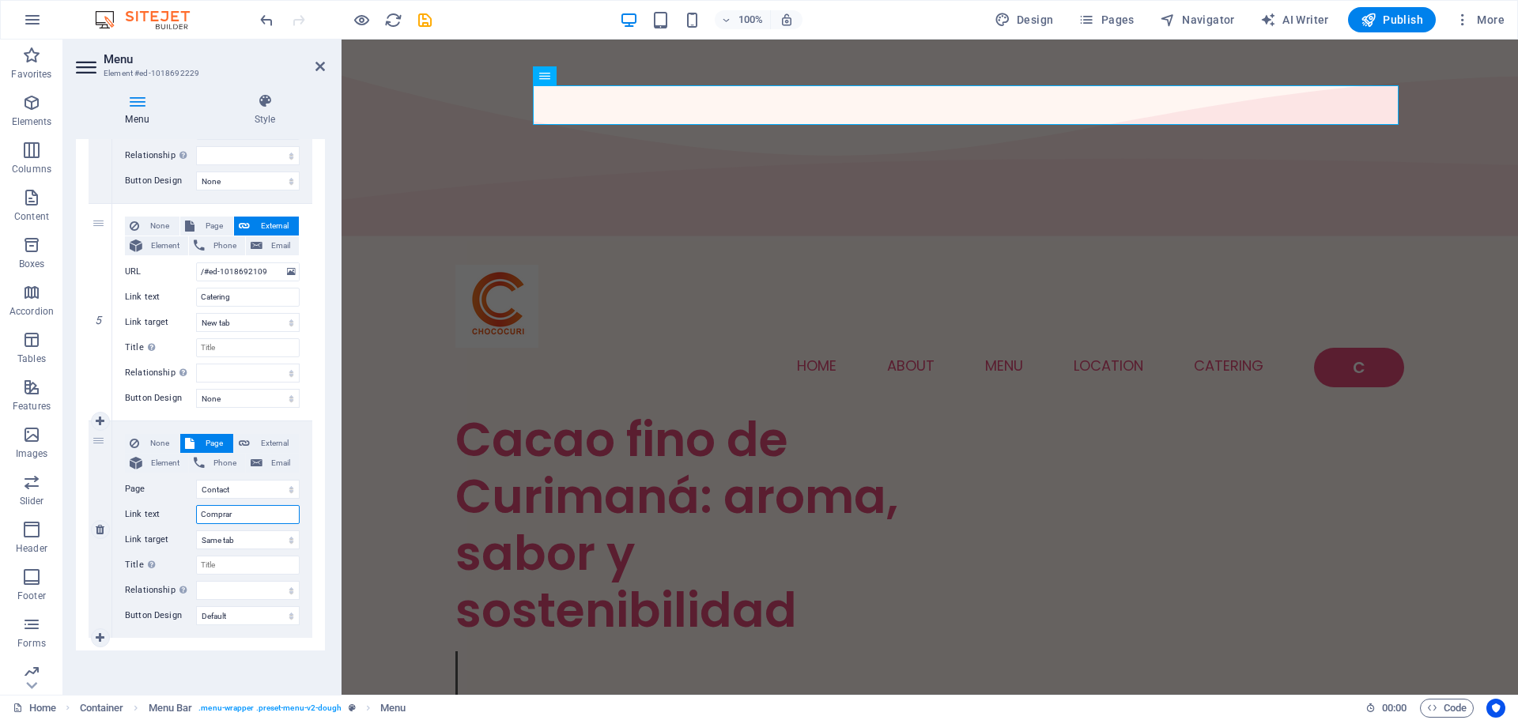
select select
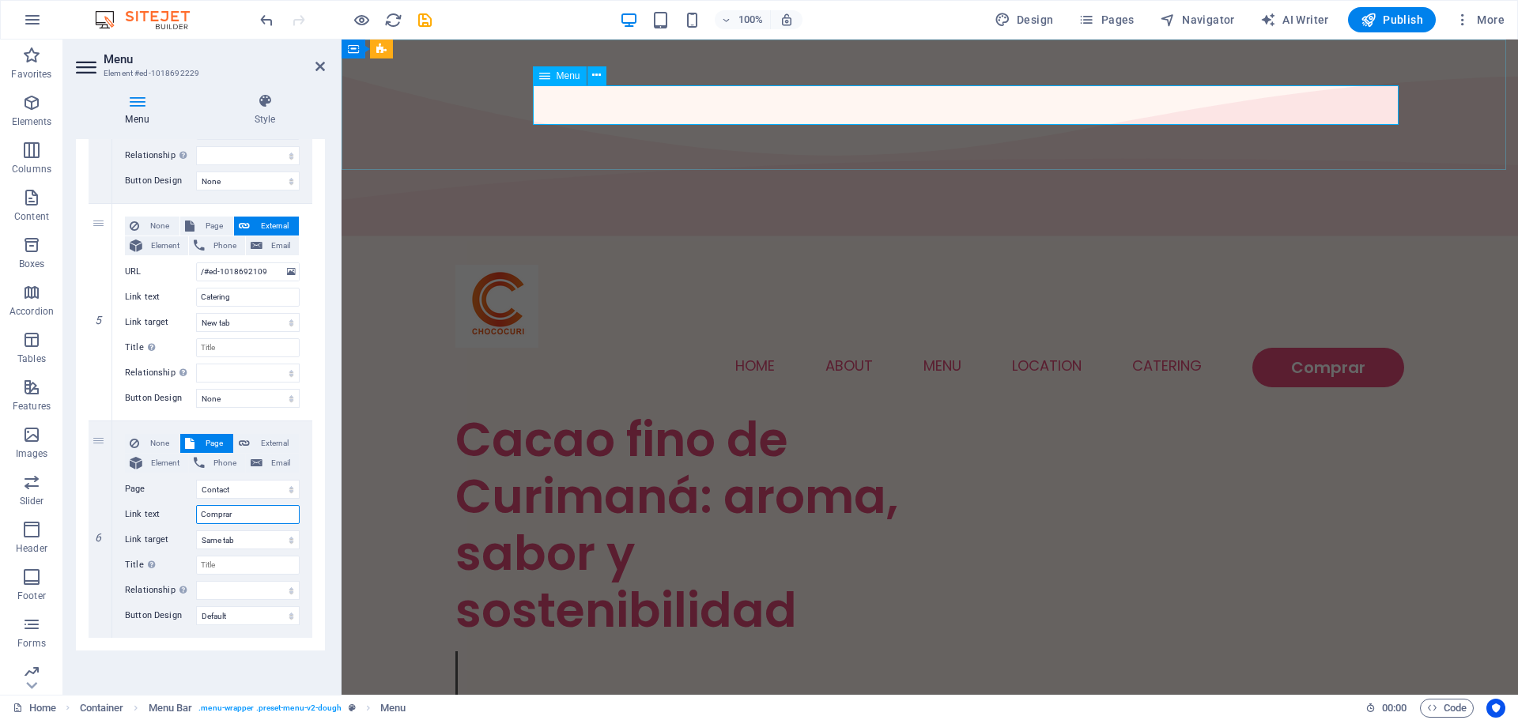
type input "Comprar"
click at [745, 348] on nav "Home About Menu Location Catering Comprar" at bounding box center [929, 368] width 949 height 40
click at [743, 348] on nav "Home About Menu Location Catering Comprar" at bounding box center [929, 368] width 949 height 40
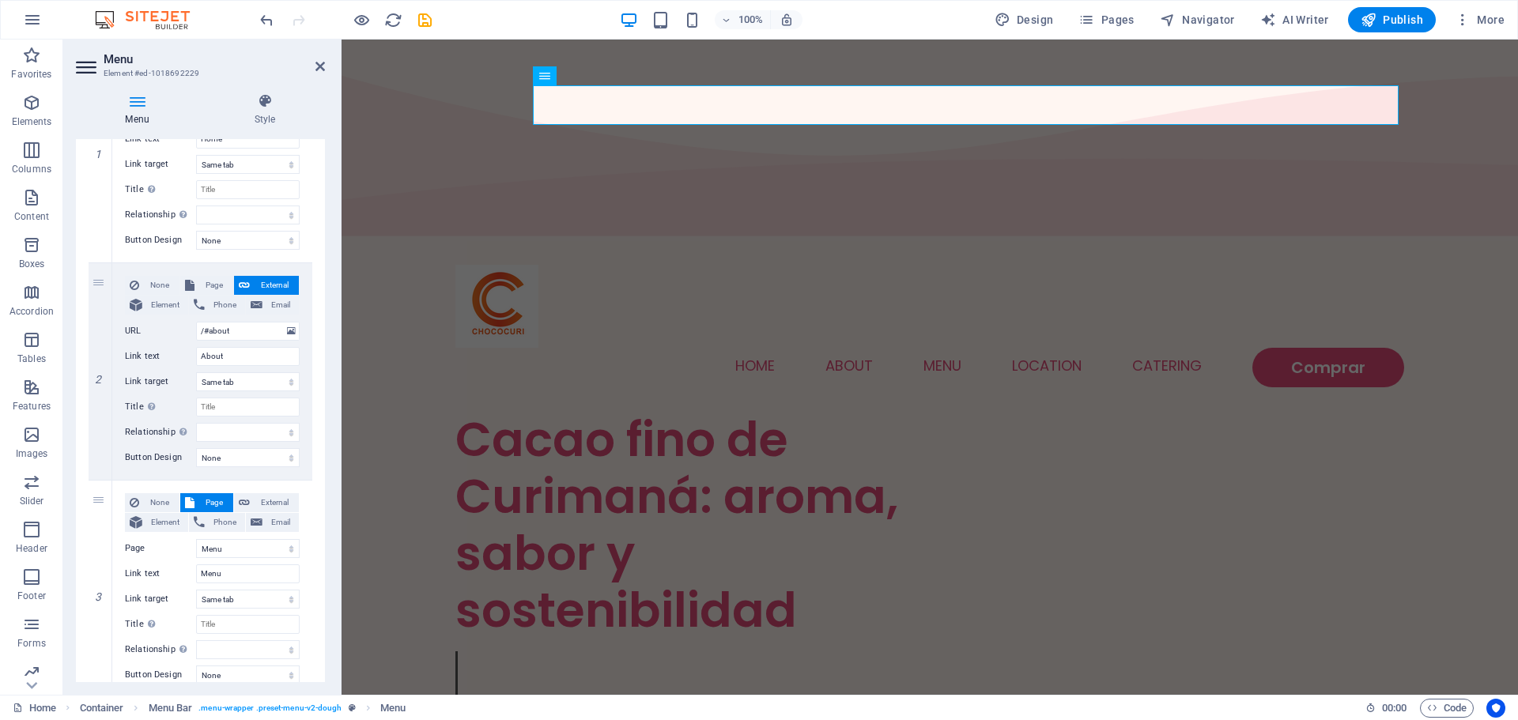
scroll to position [0, 0]
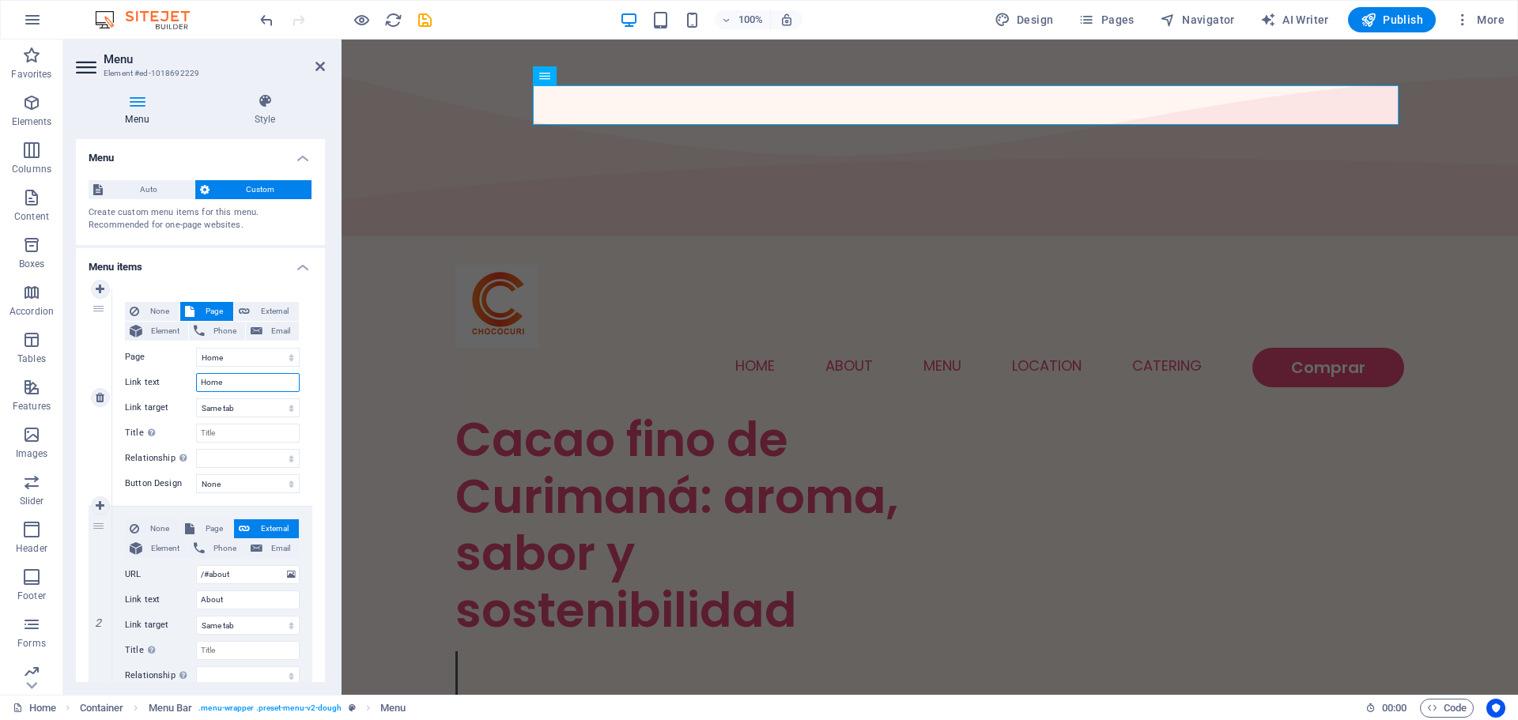
click at [229, 377] on input "Home" at bounding box center [248, 382] width 104 height 19
type input "Inicio"
select select
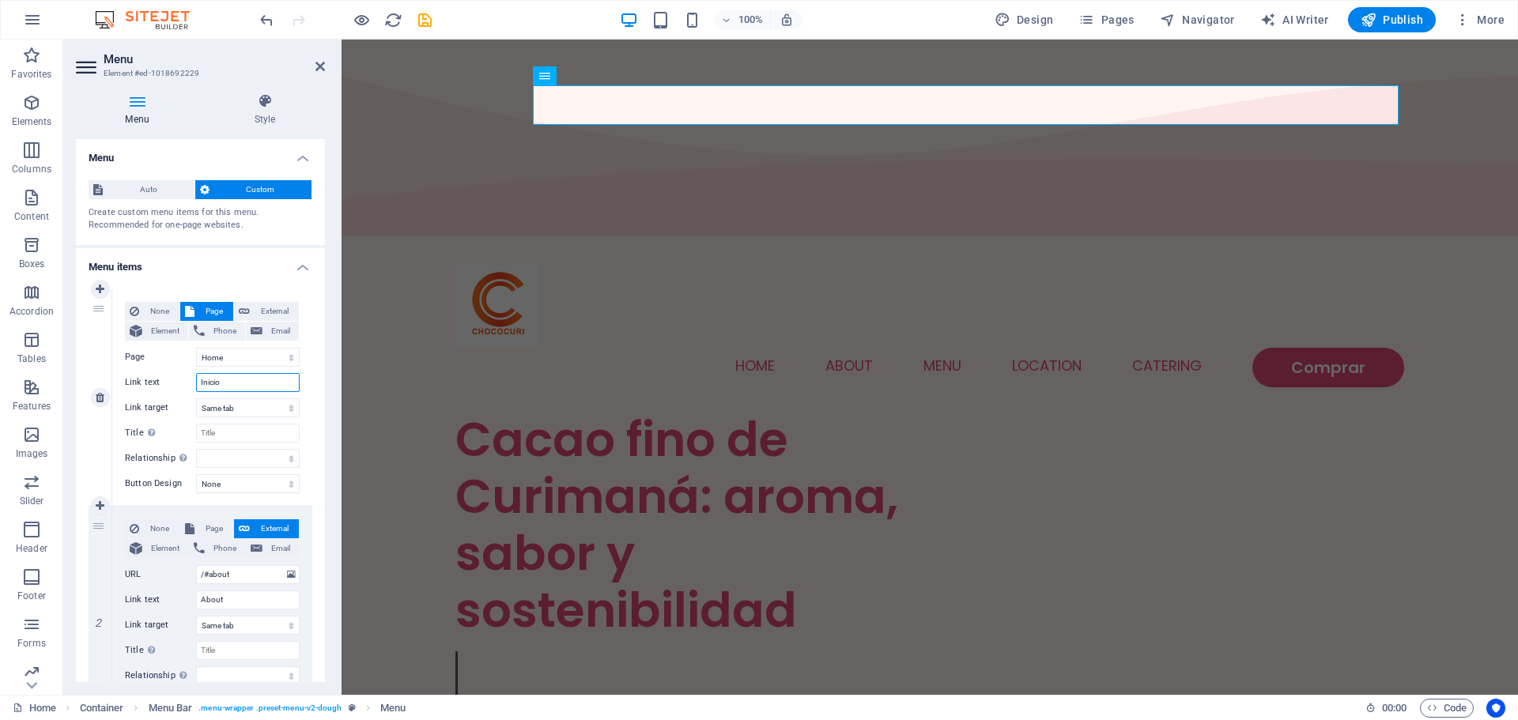
select select
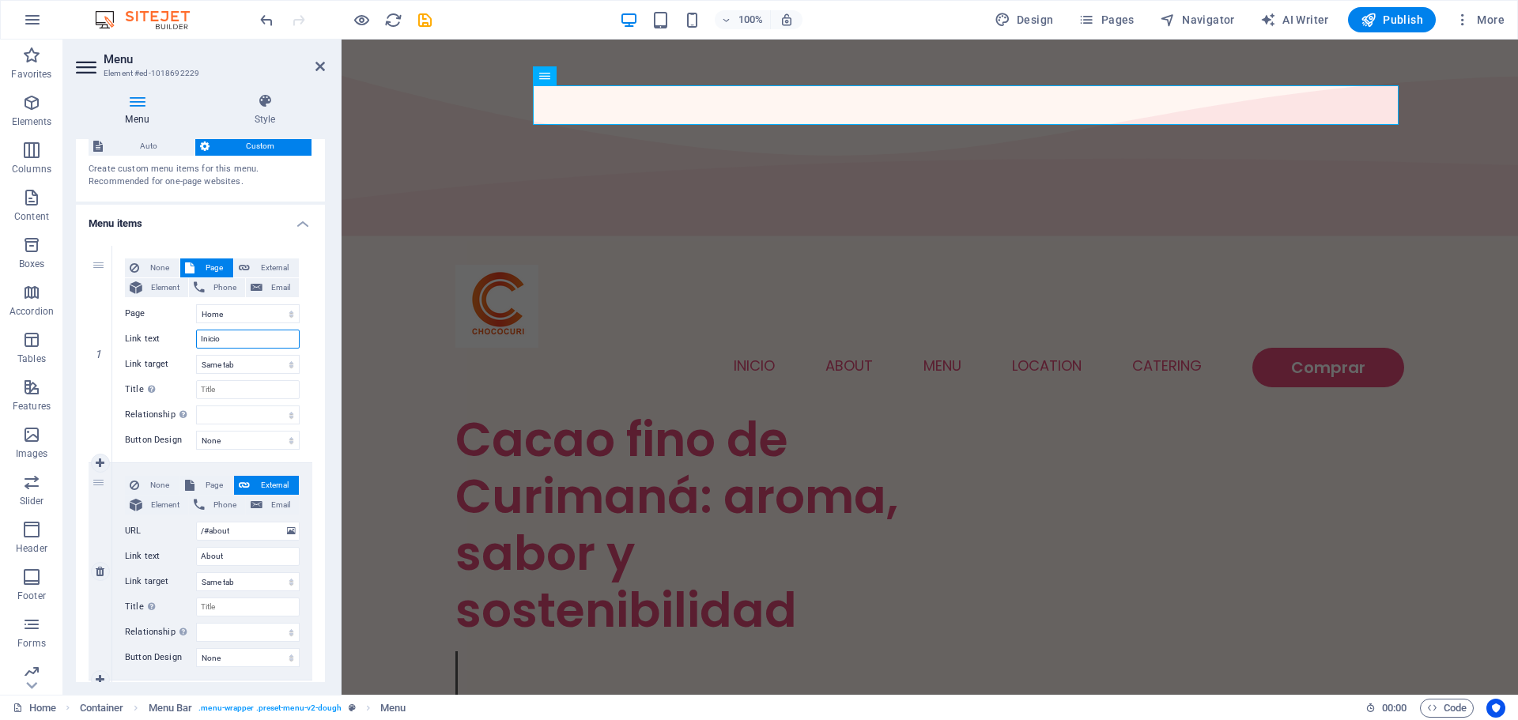
scroll to position [79, 0]
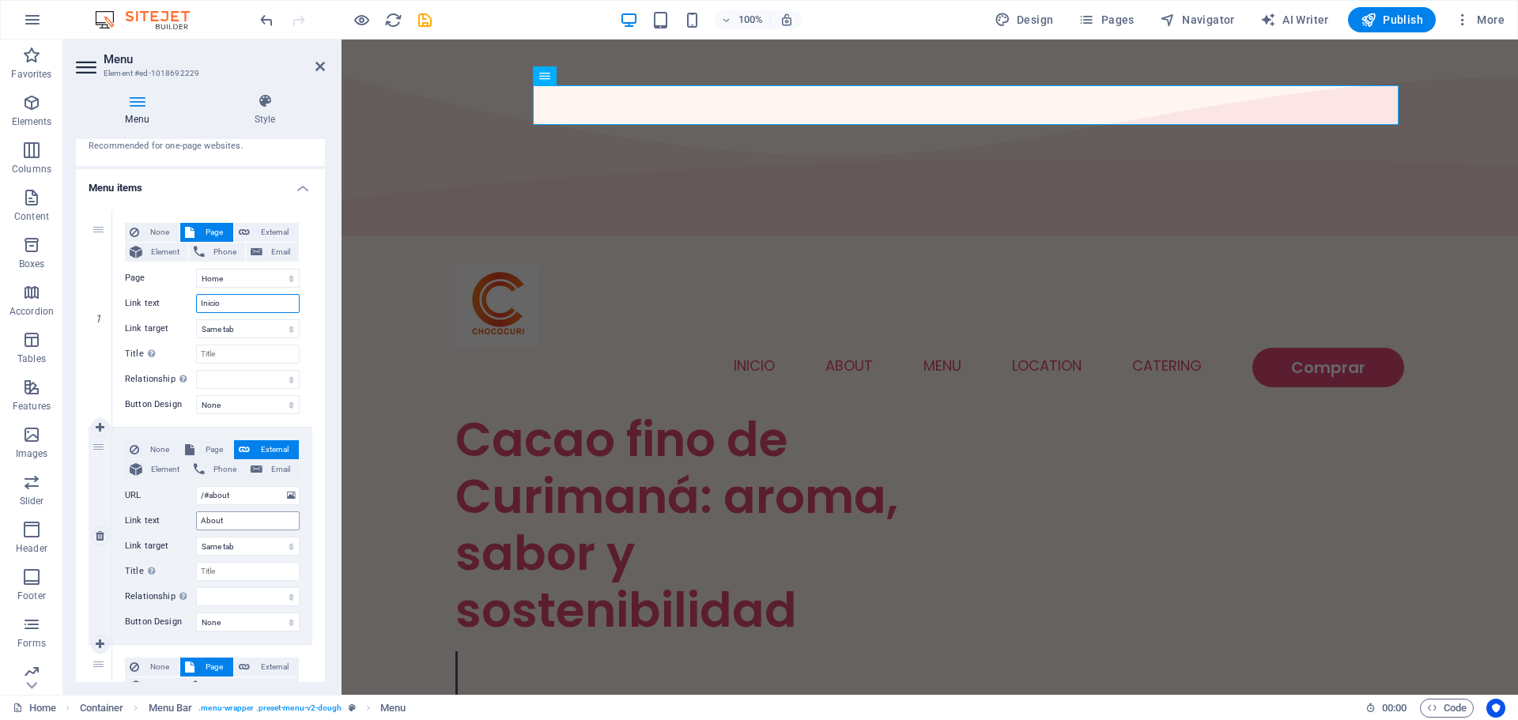
type input "Inicio"
click at [216, 517] on input "About" at bounding box center [248, 521] width 104 height 19
type input "acerca"
select select
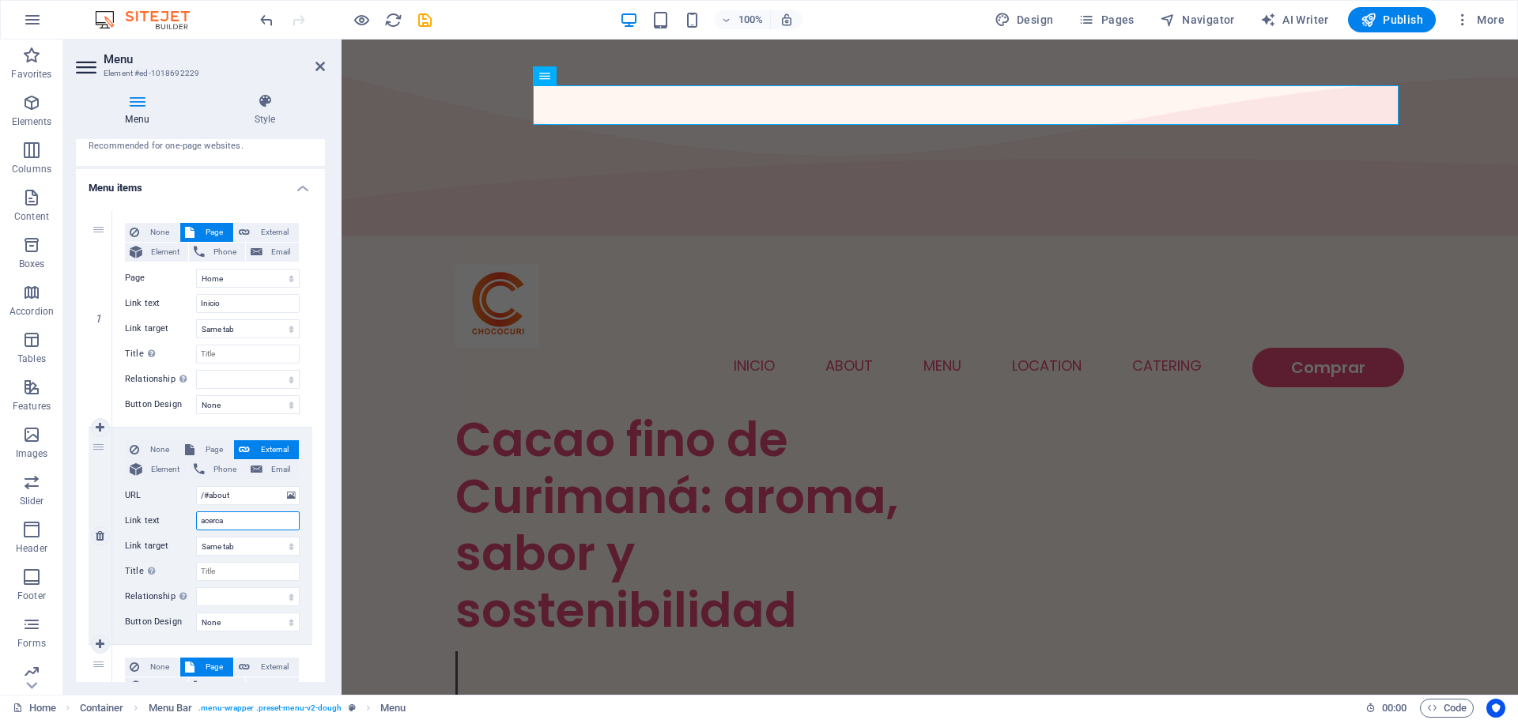
select select
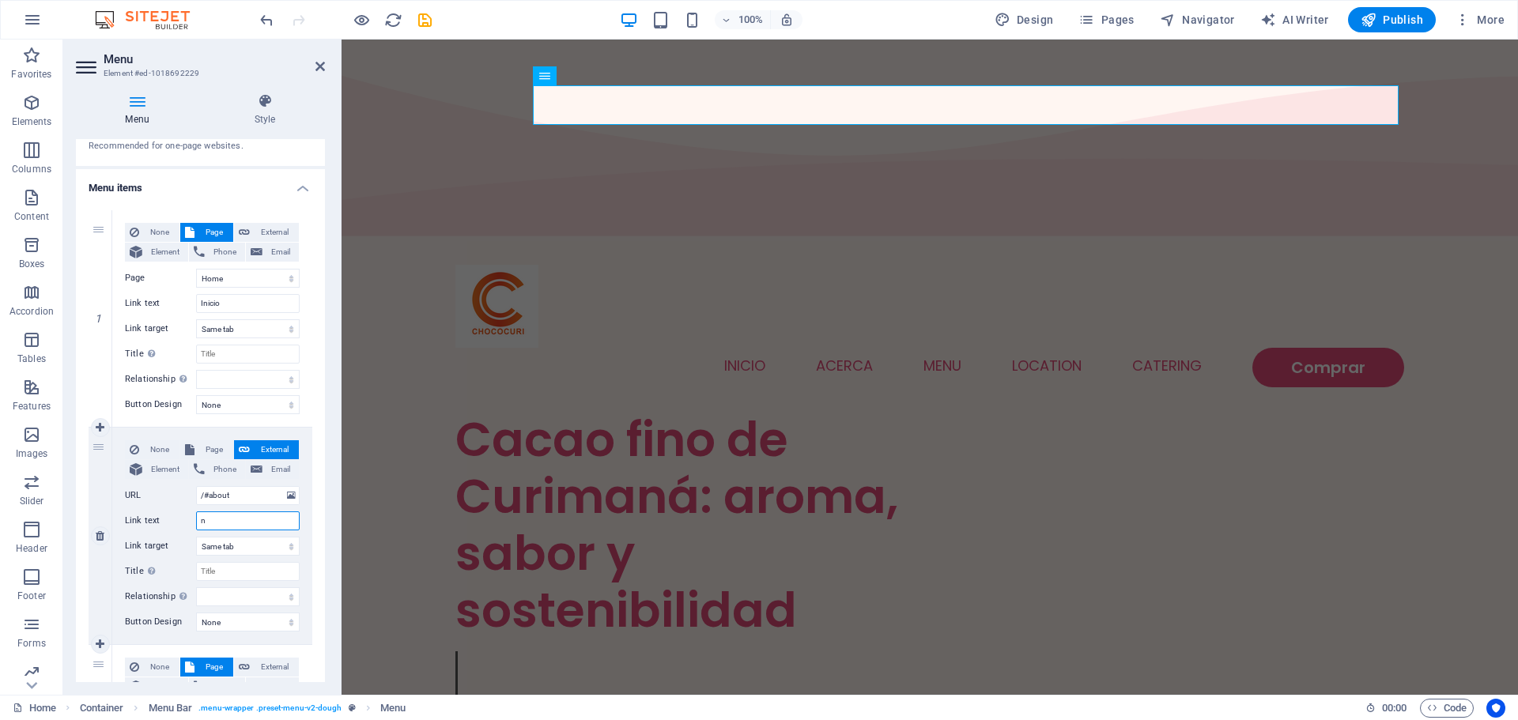
type input "no"
select select
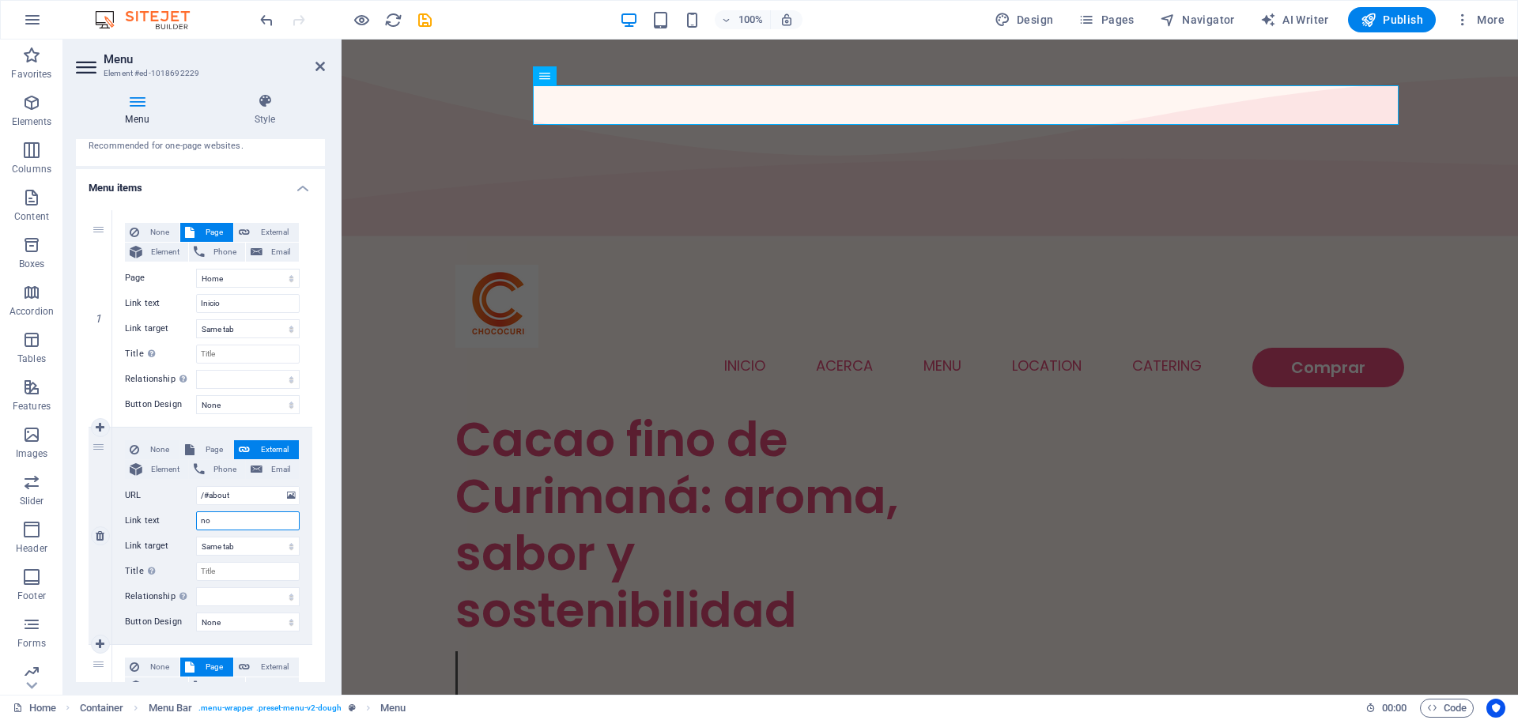
select select
type input "nosotros"
select select
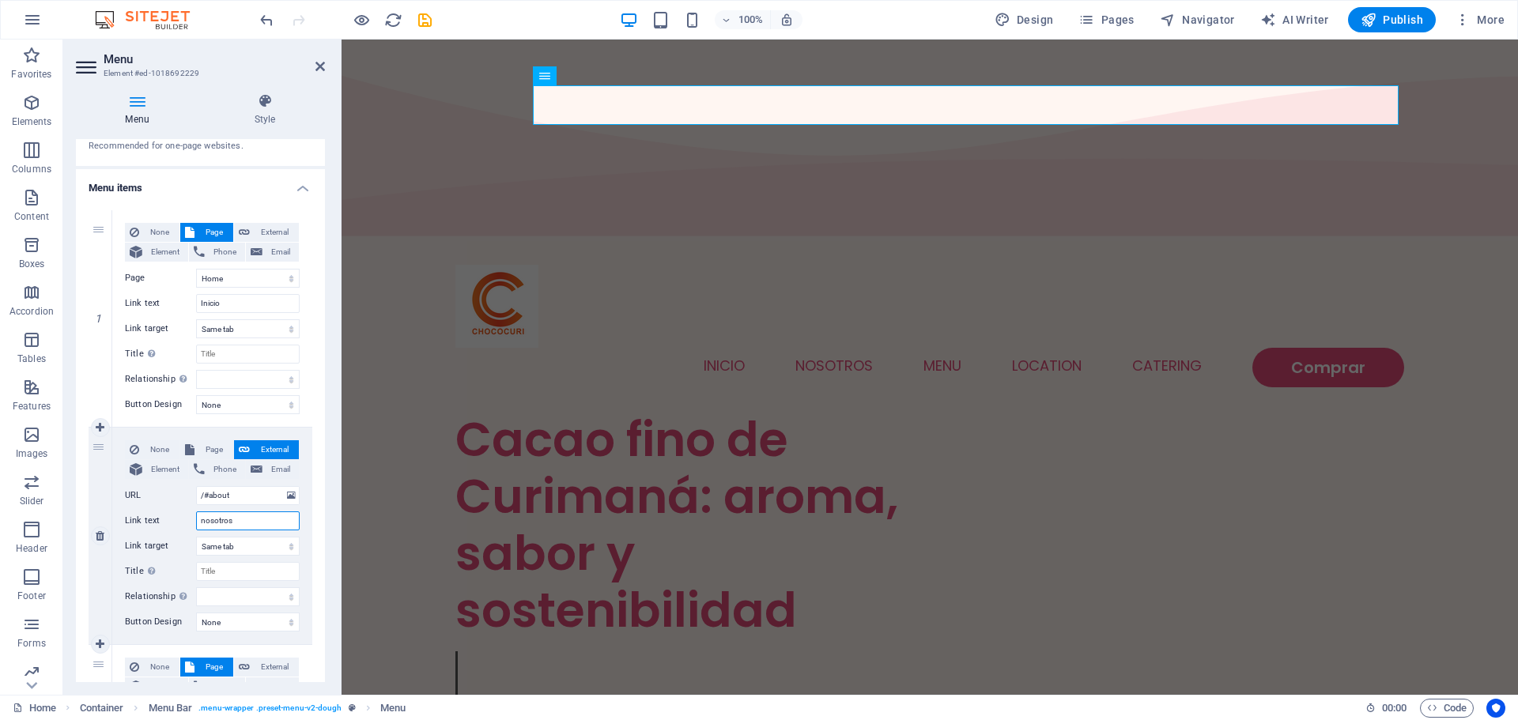
select select
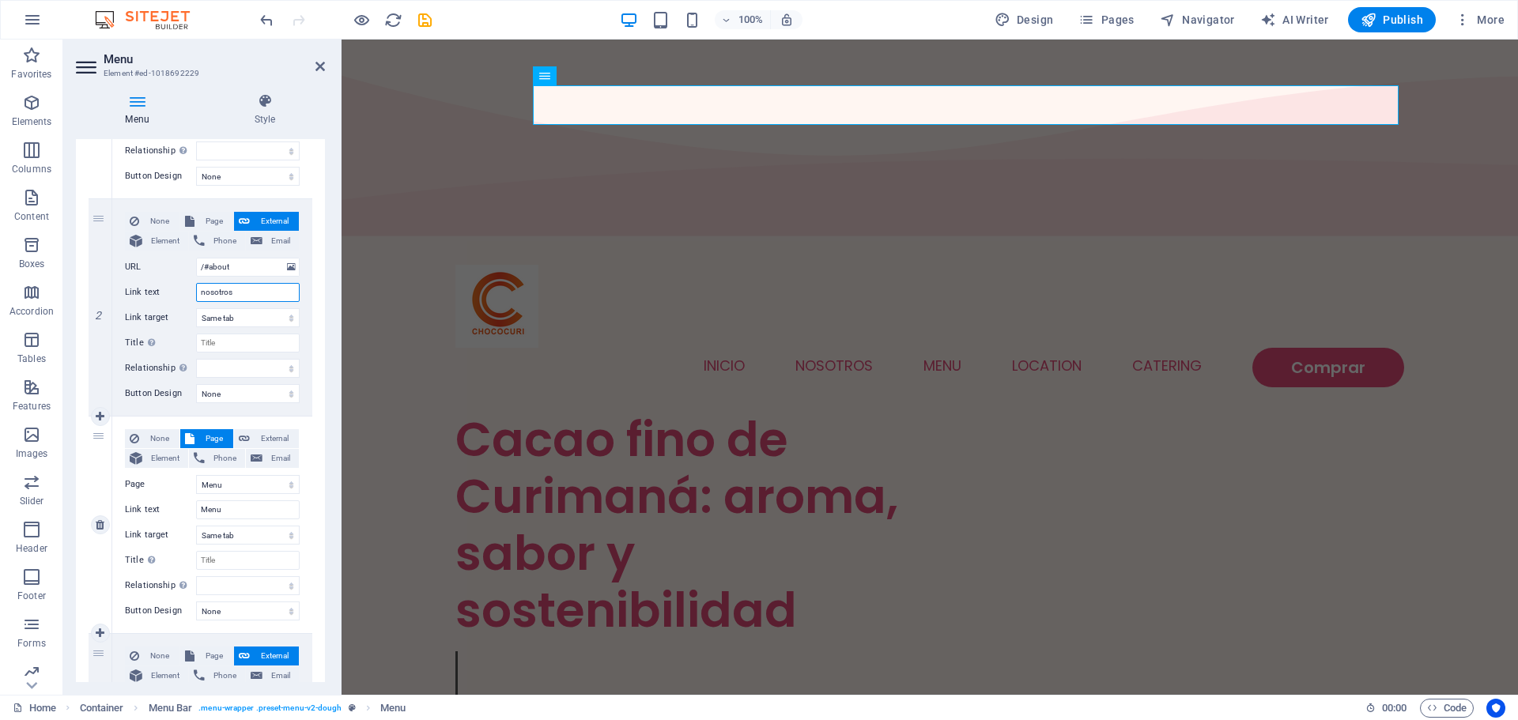
scroll to position [316, 0]
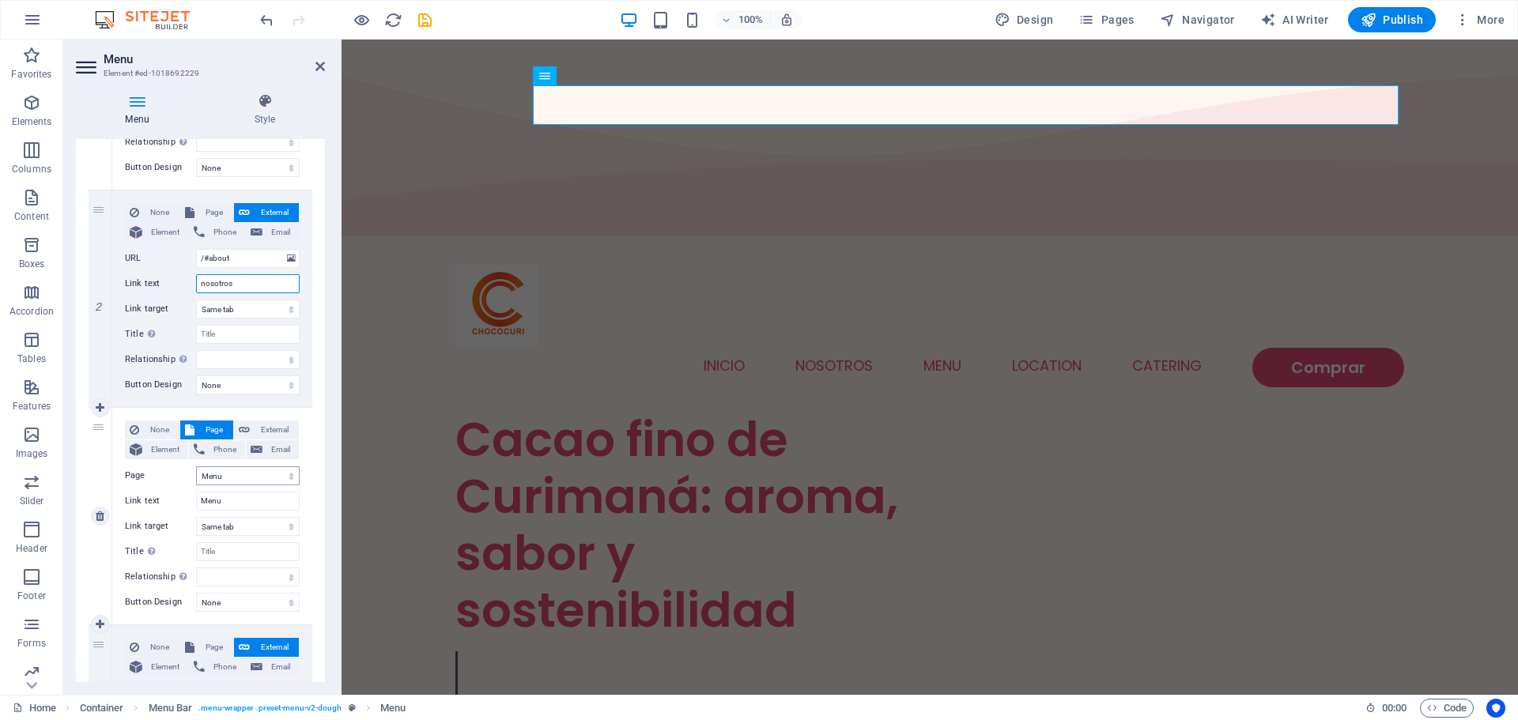
type input "nosotros"
click at [216, 479] on select "Home Menu Contact Legal Notice Privacy" at bounding box center [248, 475] width 104 height 19
click at [216, 478] on select "Home Menu Contact Legal Notice Privacy" at bounding box center [248, 475] width 104 height 19
click at [221, 502] on input "Menu" at bounding box center [248, 501] width 104 height 19
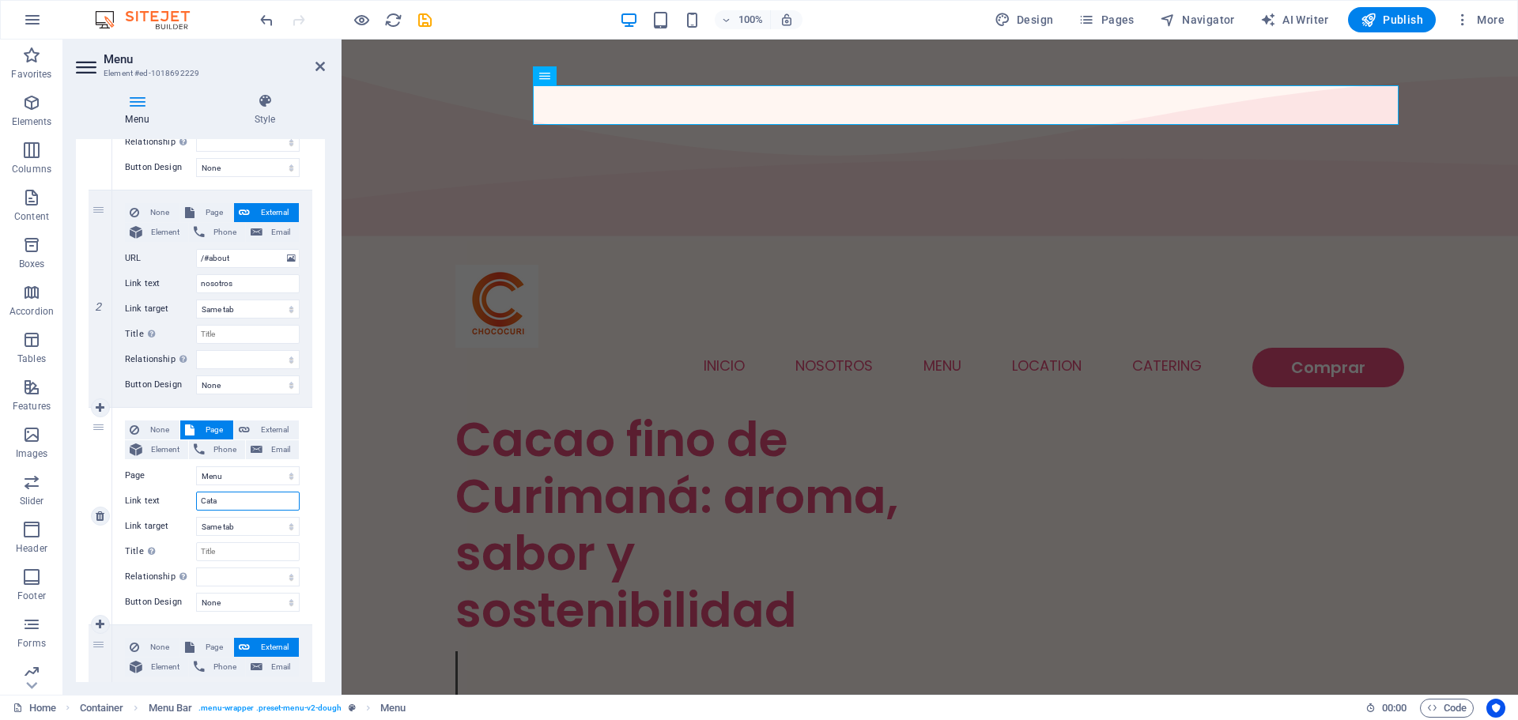
type input "Catak"
select select
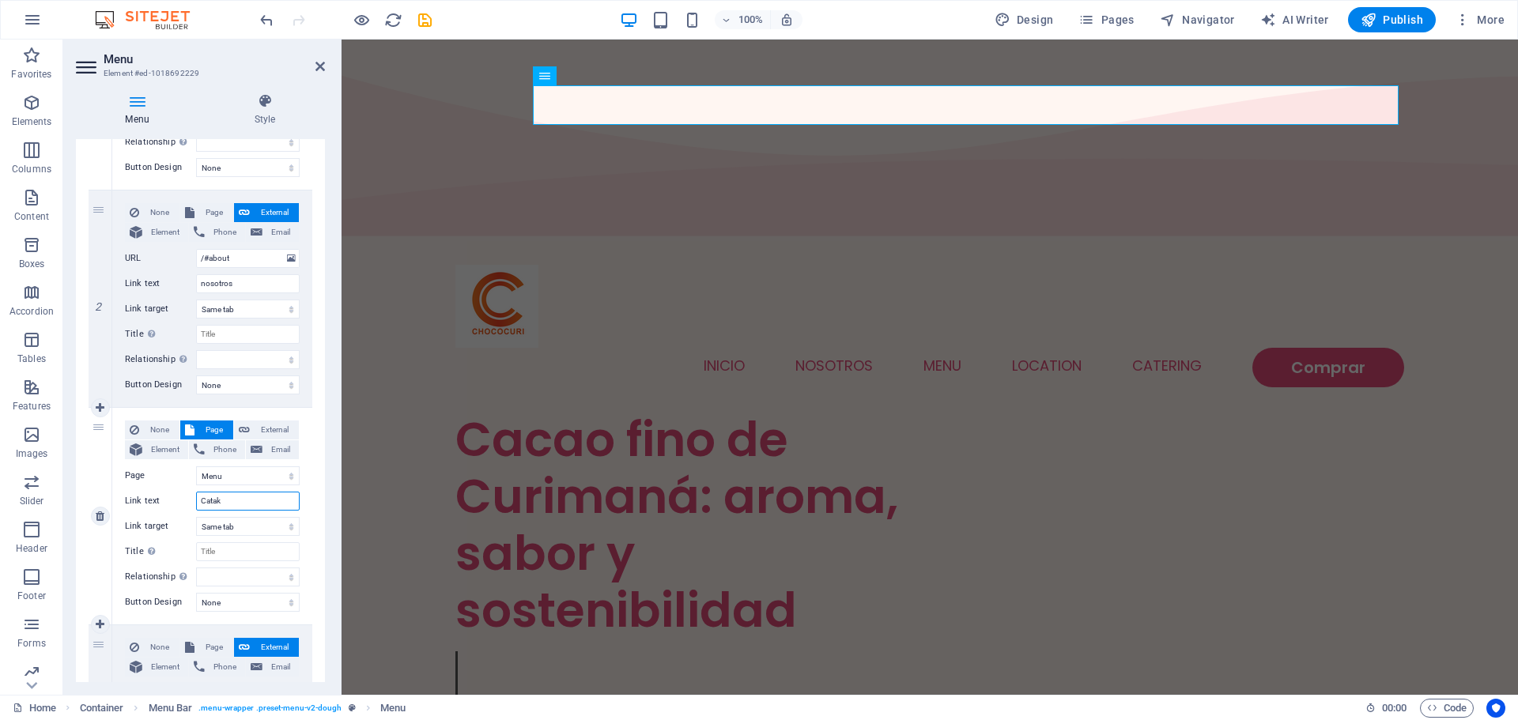
select select
type input "Catalogo"
select select
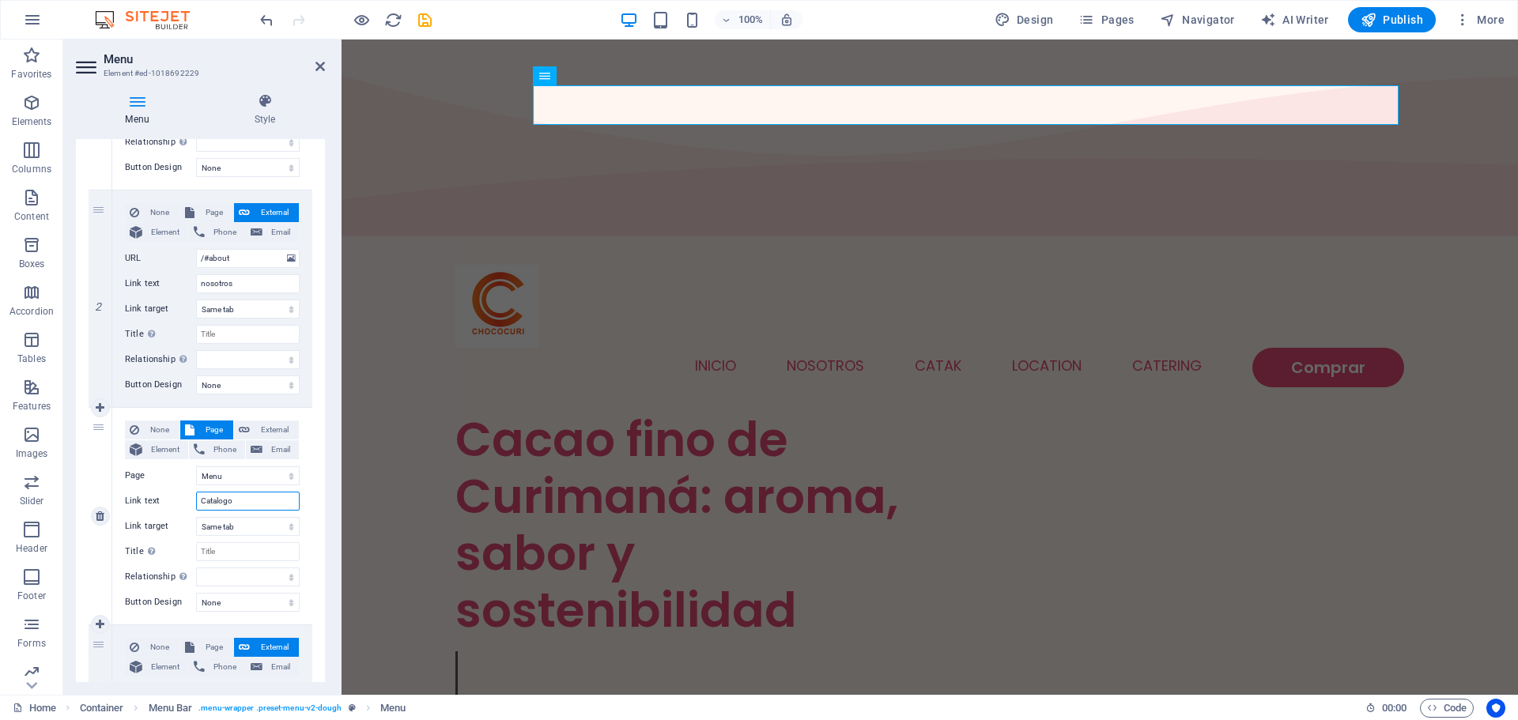
select select
type input "Catalogo"
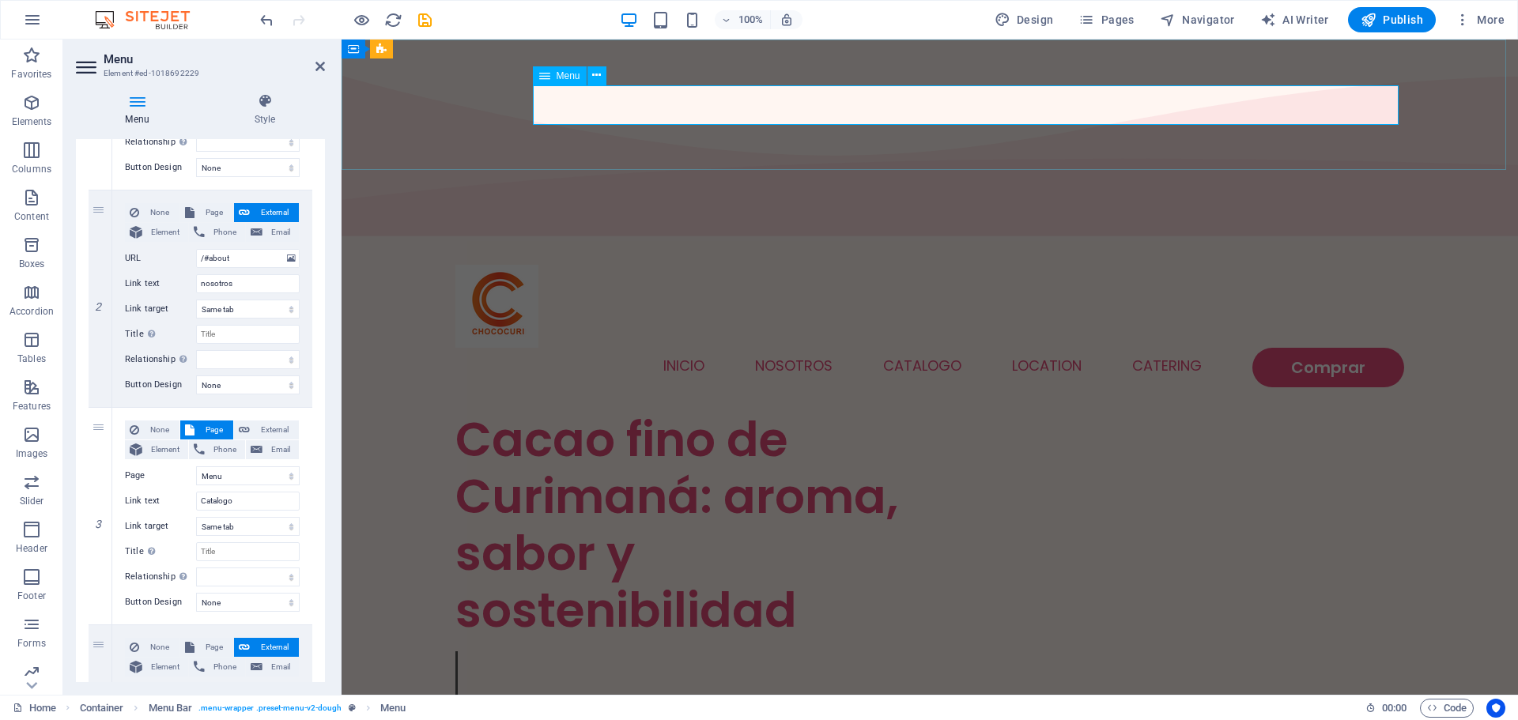
click at [1051, 348] on nav "Inicio nosotros Catalogo Location Catering Comprar" at bounding box center [929, 368] width 949 height 40
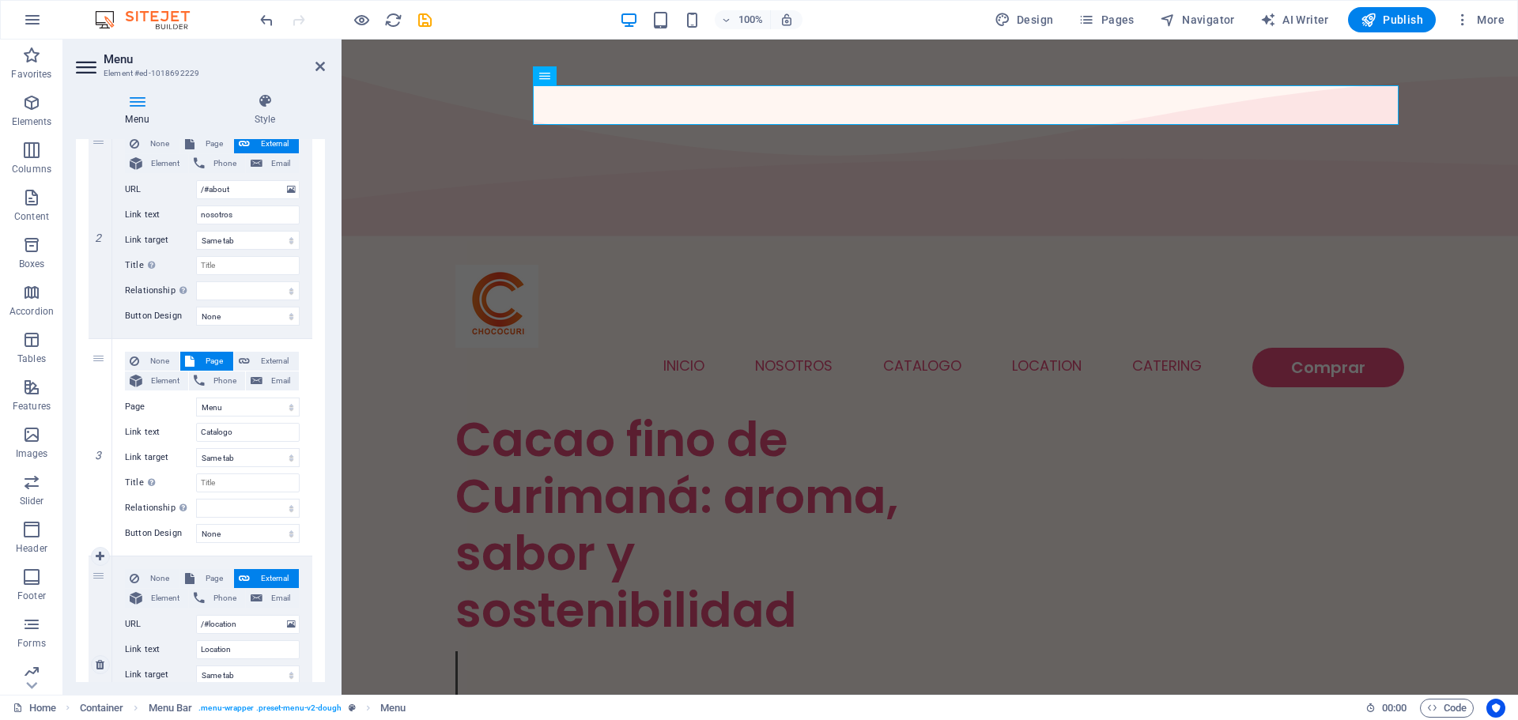
scroll to position [553, 0]
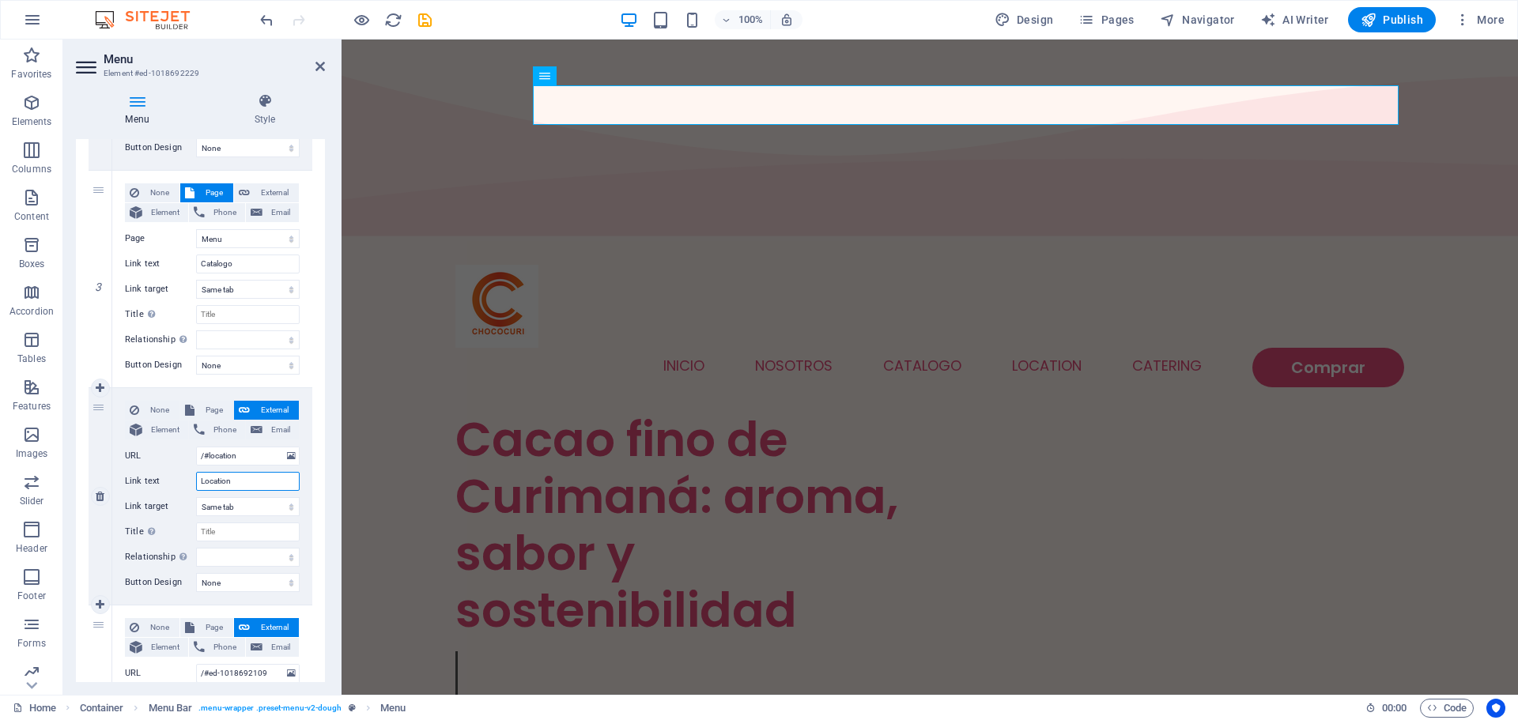
click at [235, 482] on input "Location" at bounding box center [248, 481] width 104 height 19
type input "ubic"
select select
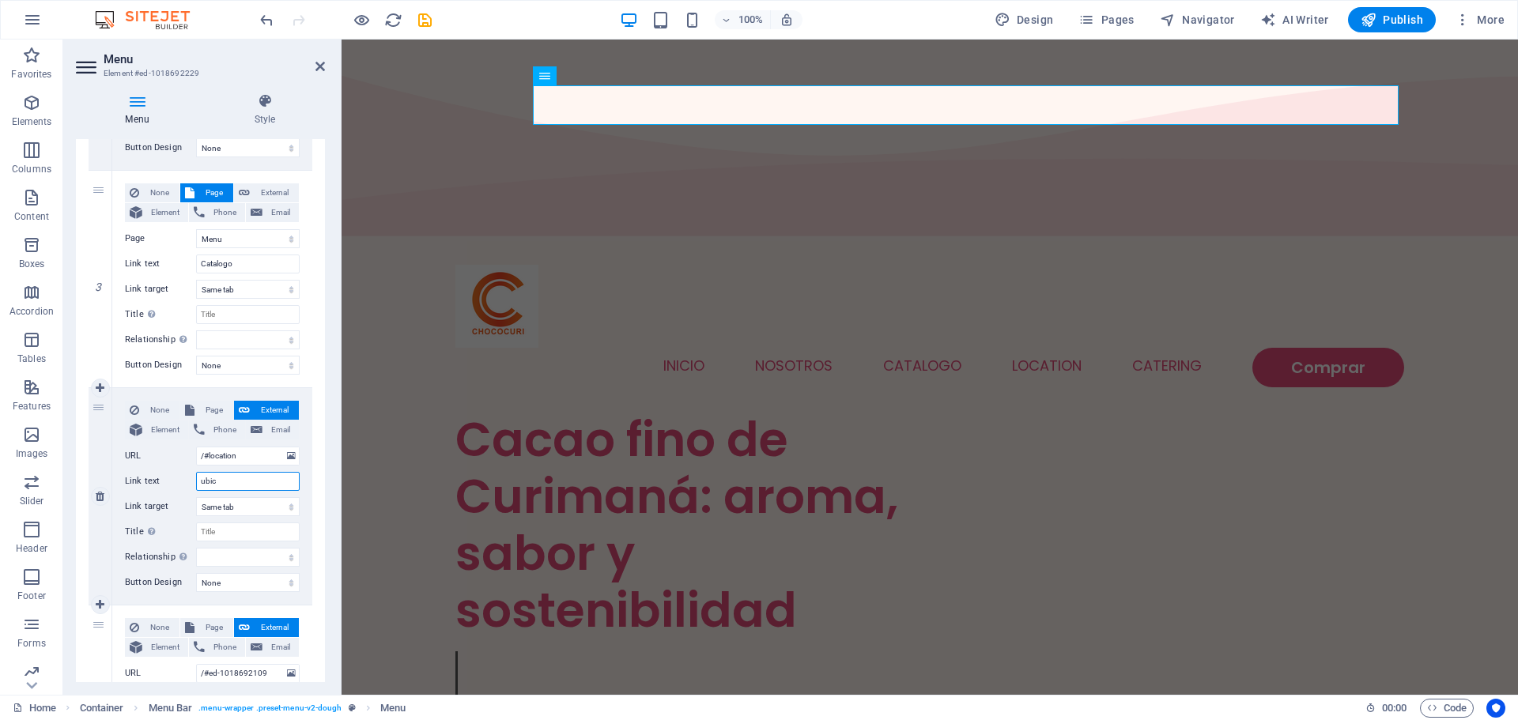
select select
type input "ubicacion"
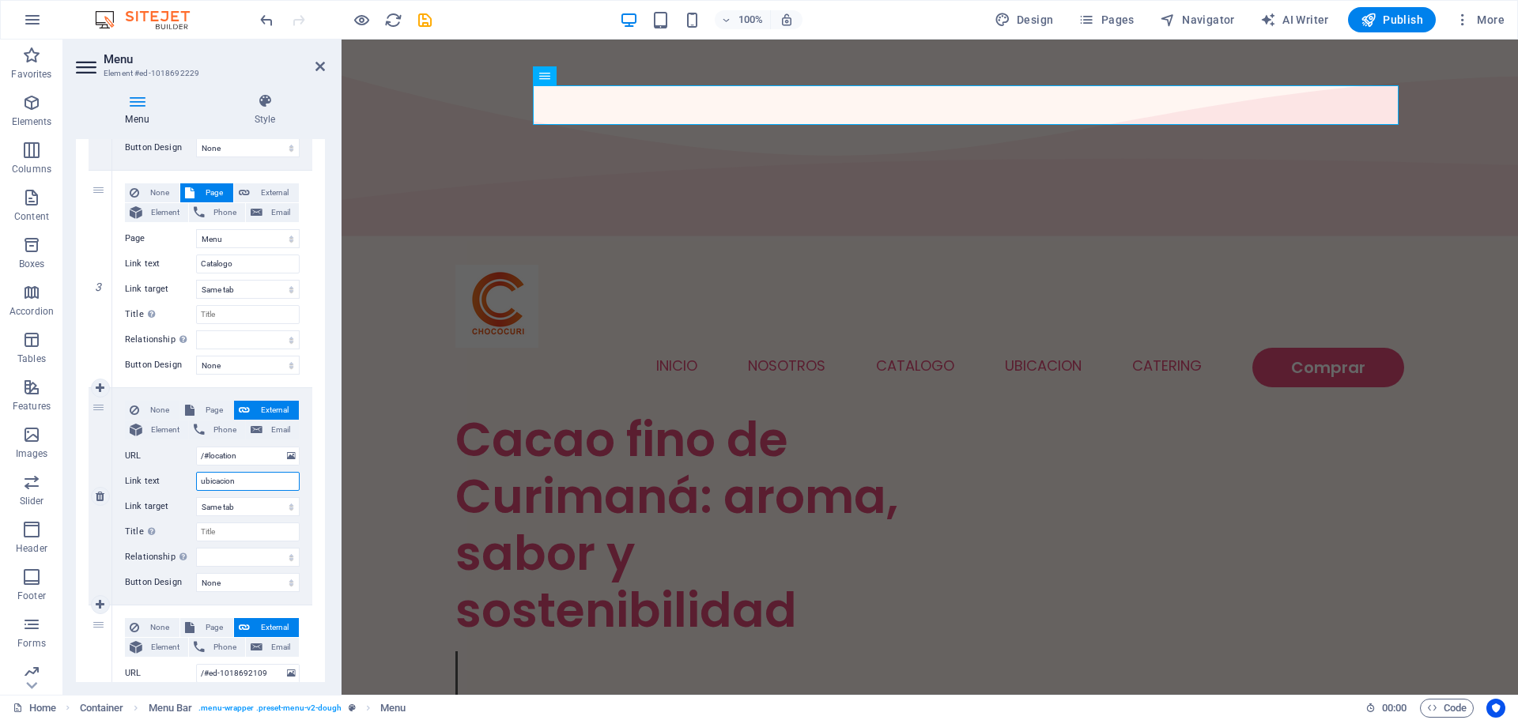
select select
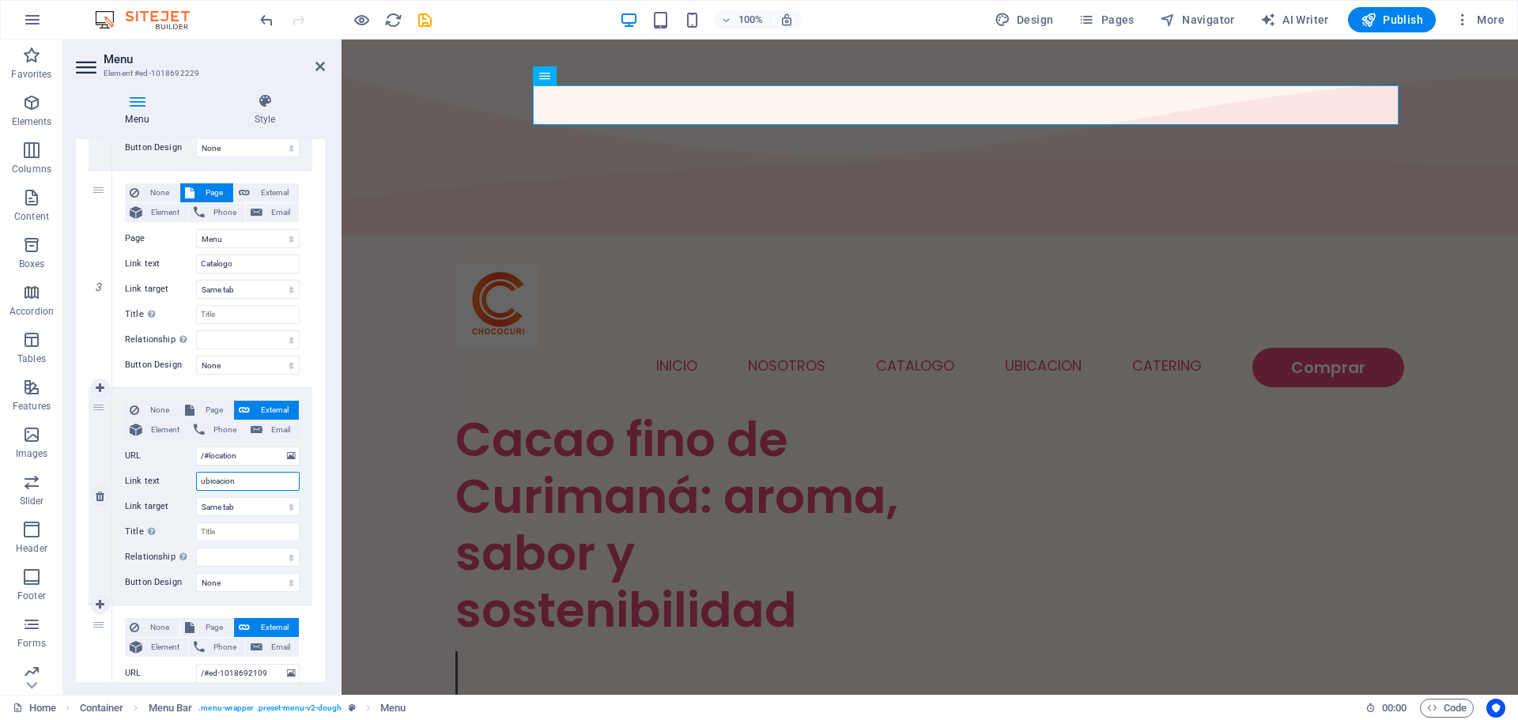
select select
type input "ubicacion"
click at [1170, 348] on nav "Inicio nosotros Catalogo ubicacion Catering Comprar" at bounding box center [929, 368] width 949 height 40
click at [588, 348] on nav "Inicio nosotros Catalogo ubicacion Catering Comprar" at bounding box center [929, 368] width 949 height 40
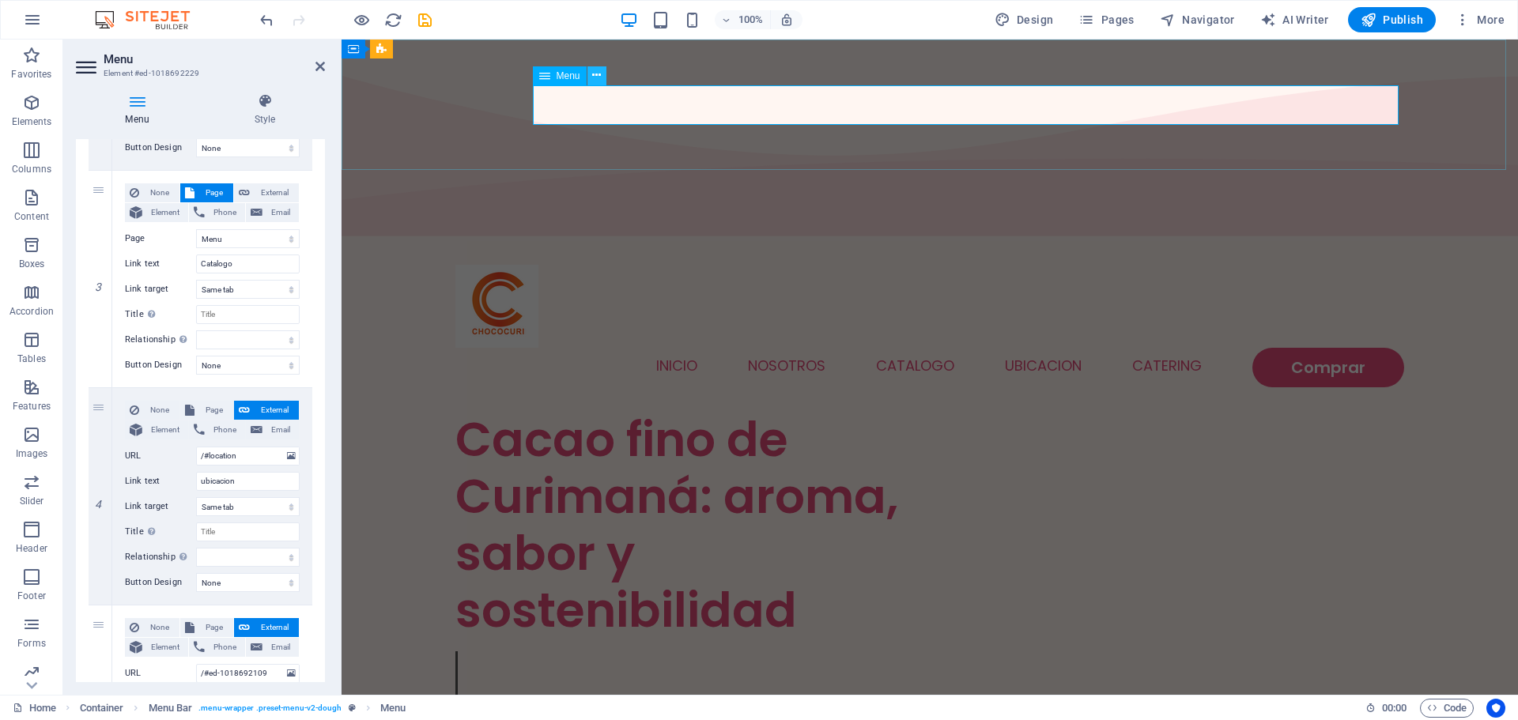
click at [599, 77] on icon at bounding box center [596, 75] width 9 height 17
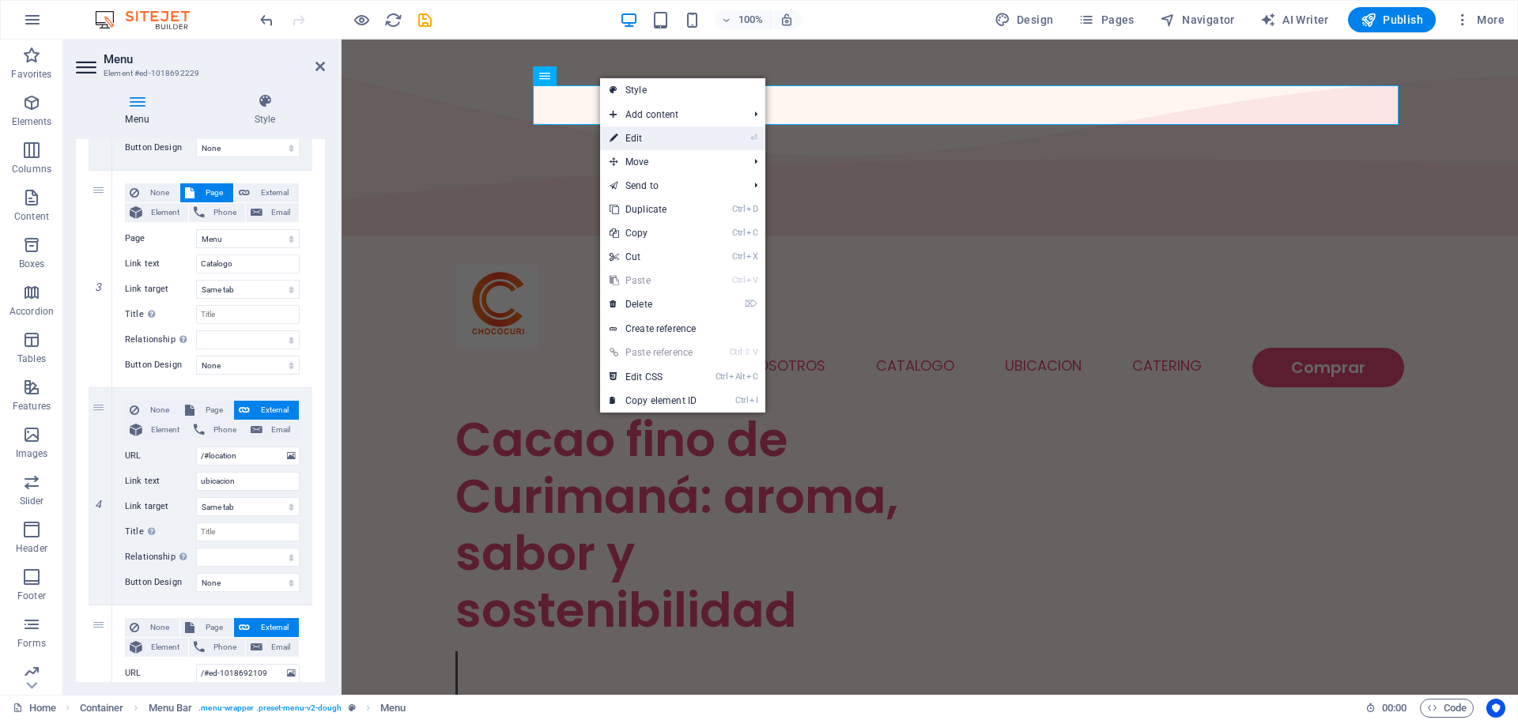
click at [640, 136] on link "⏎ Edit" at bounding box center [653, 139] width 106 height 24
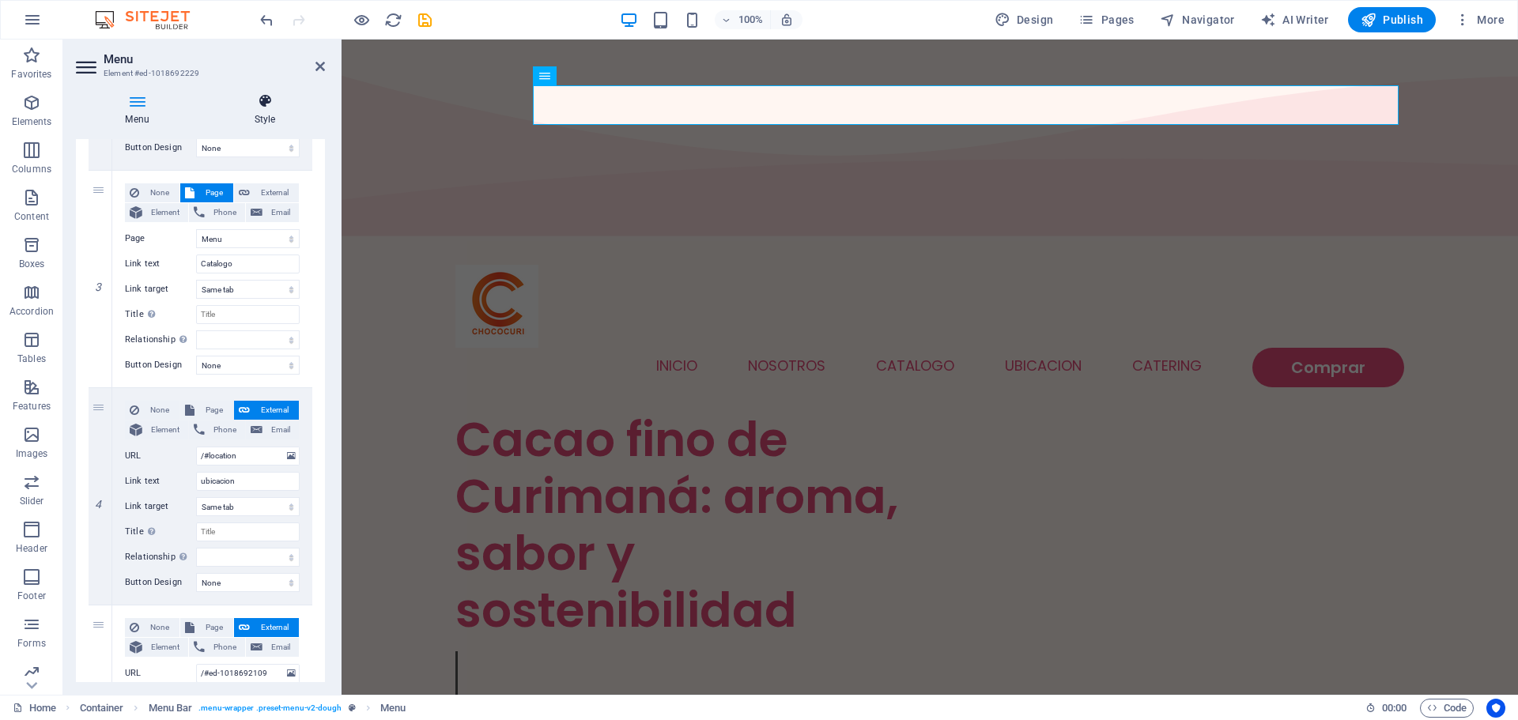
click at [269, 111] on h4 "Style" at bounding box center [265, 109] width 120 height 33
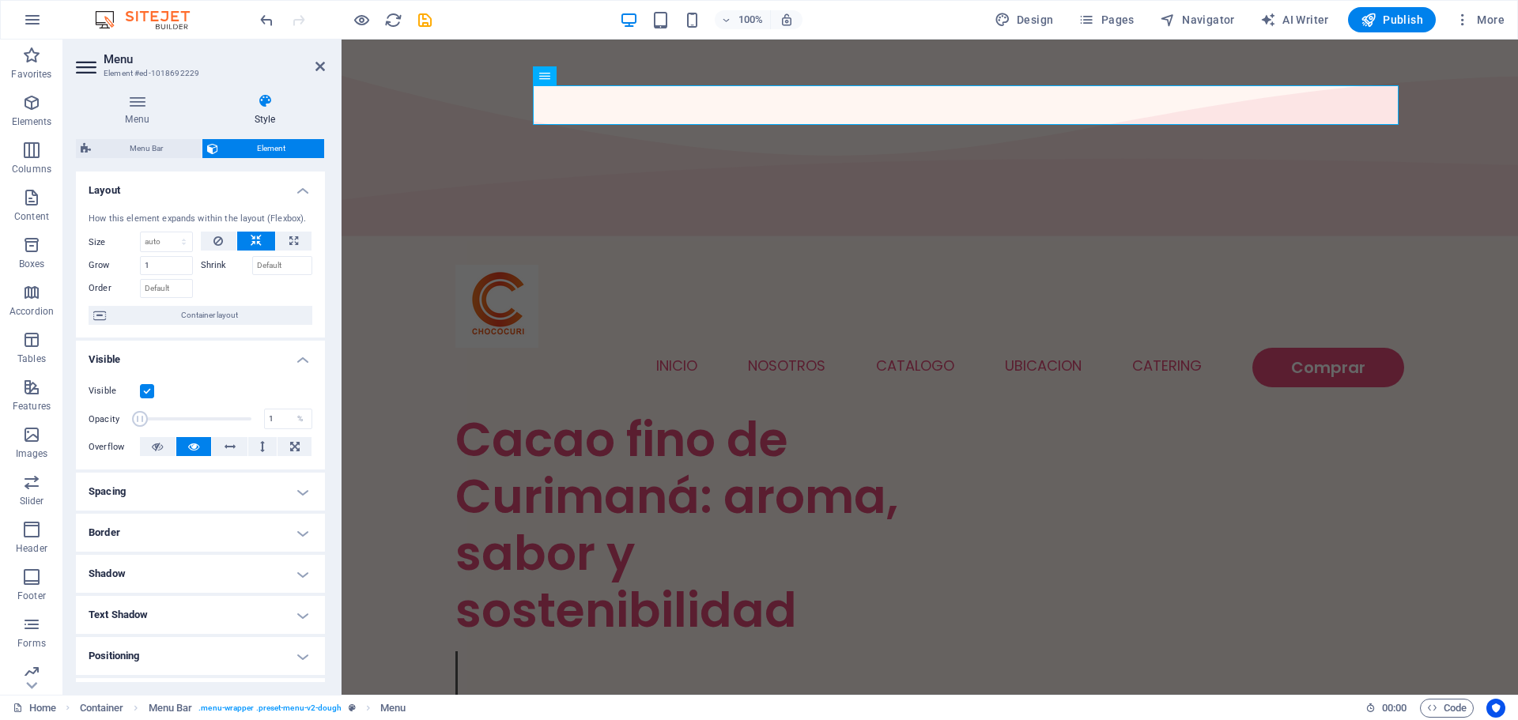
drag, startPoint x: 244, startPoint y: 418, endPoint x: 133, endPoint y: 410, distance: 111.0
click at [133, 411] on span at bounding box center [140, 419] width 16 height 16
type input "100"
drag, startPoint x: 141, startPoint y: 417, endPoint x: 277, endPoint y: 428, distance: 136.4
click at [277, 428] on div "Opacity 100 %" at bounding box center [201, 419] width 224 height 24
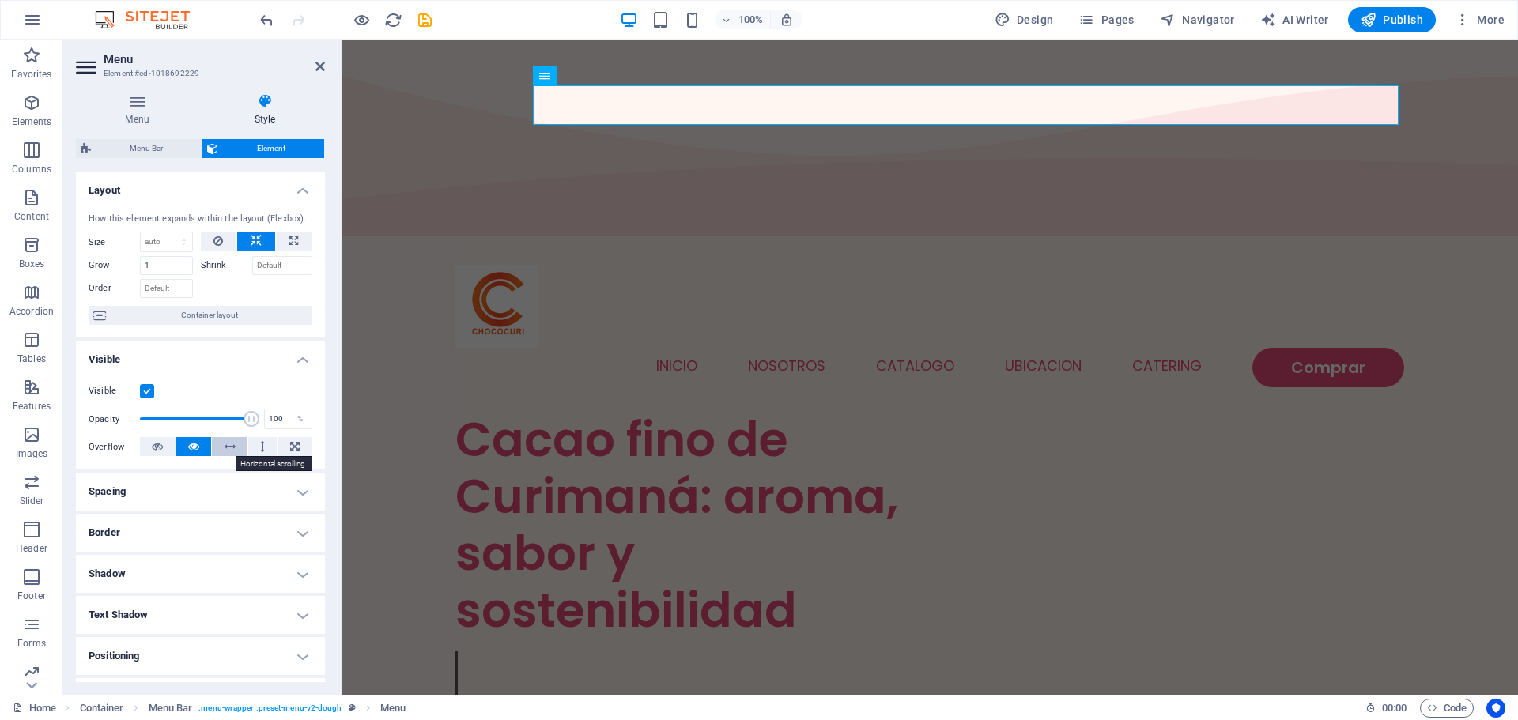
click at [229, 448] on icon at bounding box center [230, 446] width 11 height 19
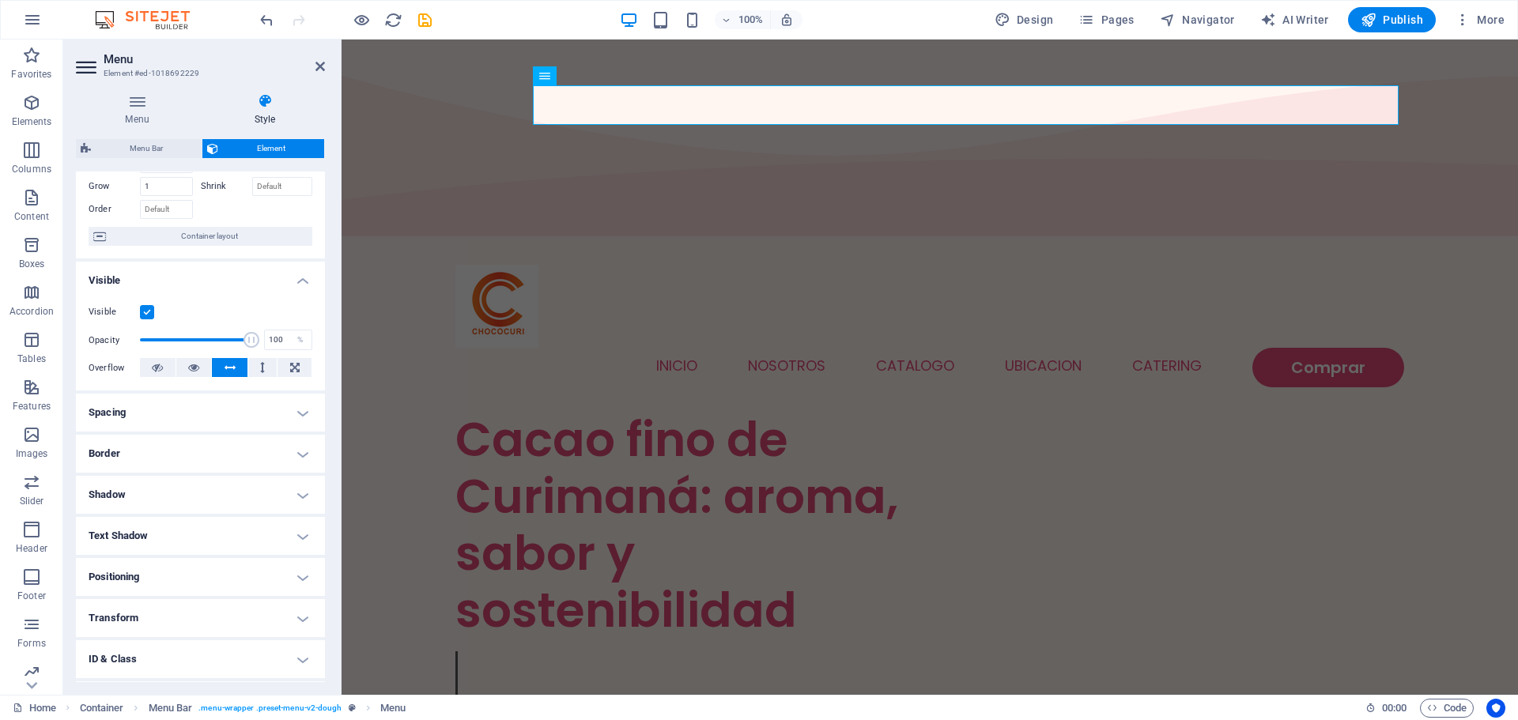
scroll to position [157, 0]
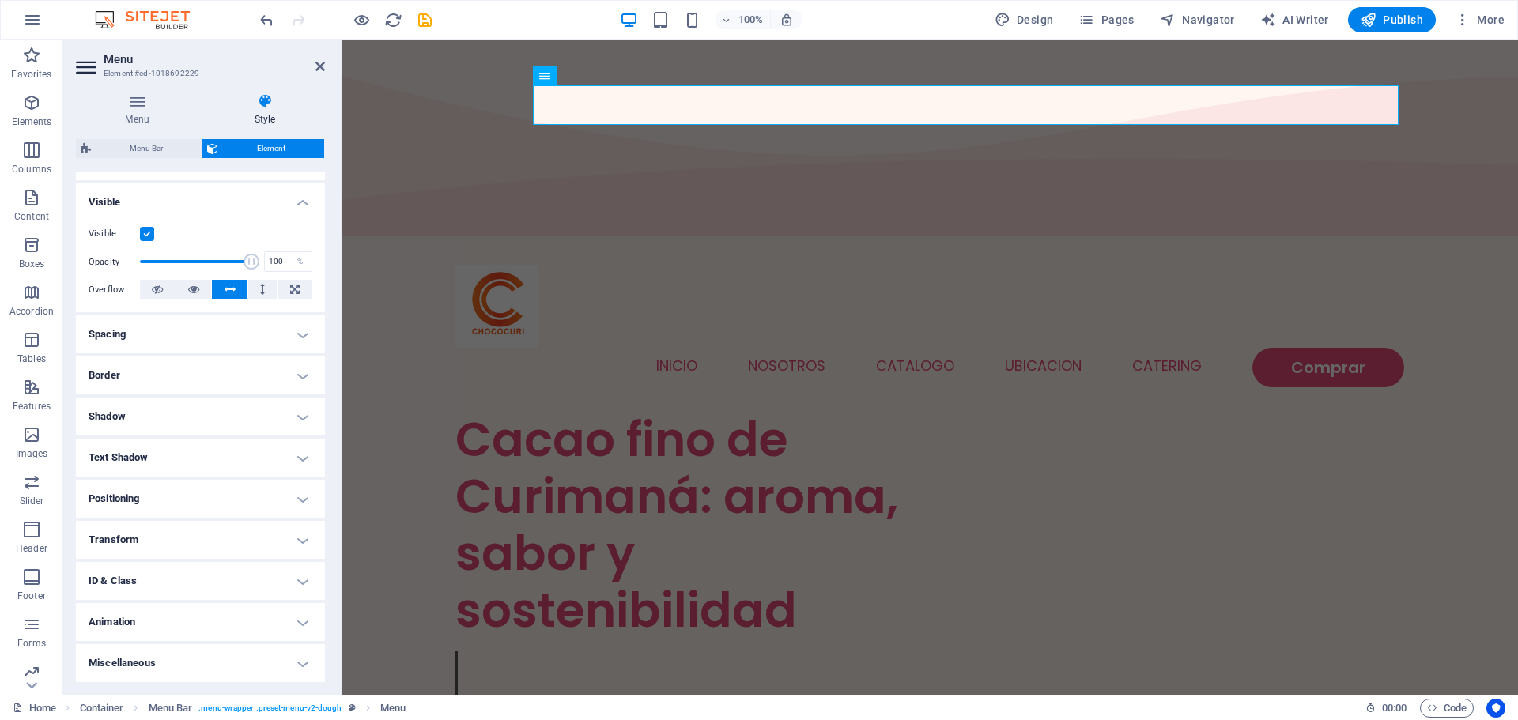
click at [247, 332] on h4 "Spacing" at bounding box center [200, 334] width 249 height 38
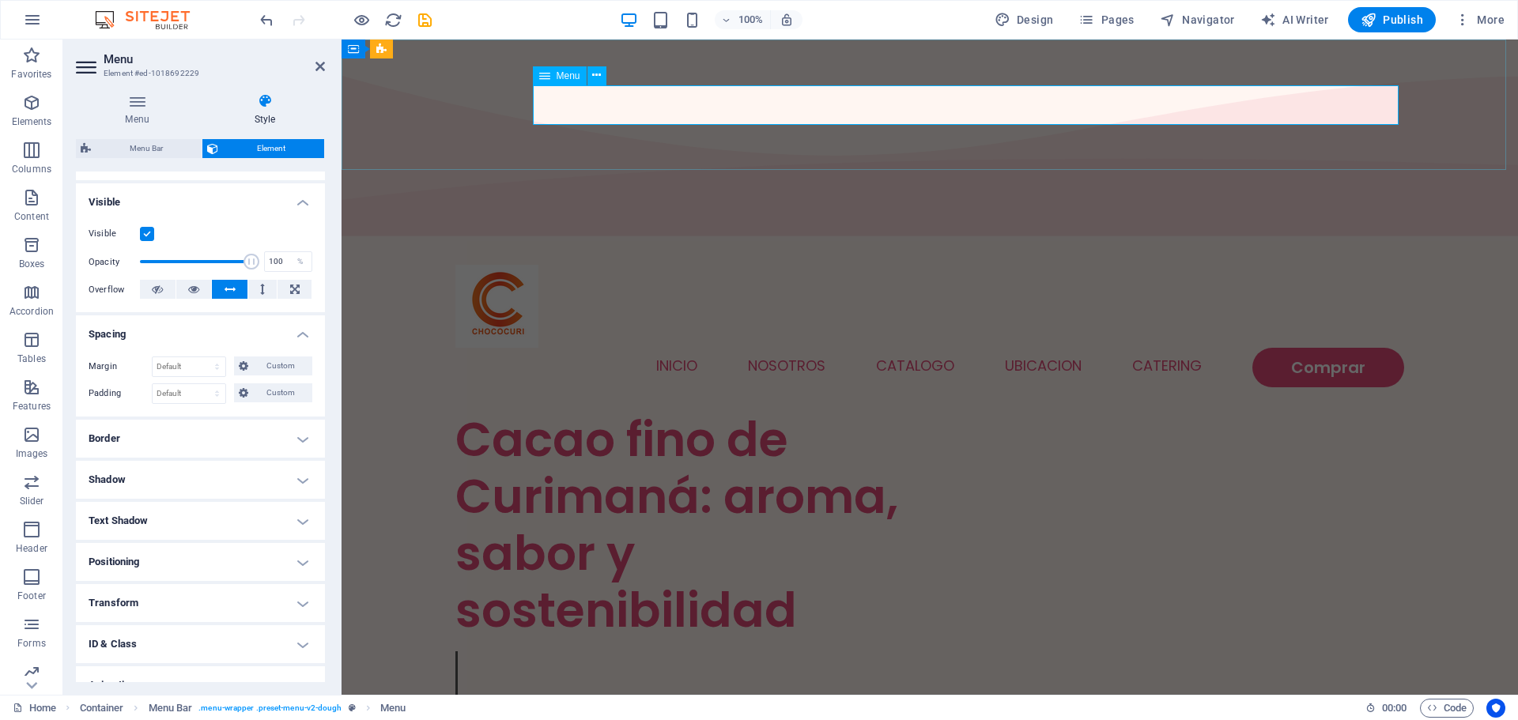
click at [619, 348] on nav "Inicio nosotros Catalogo ubicacion Catering Comprar" at bounding box center [929, 368] width 949 height 40
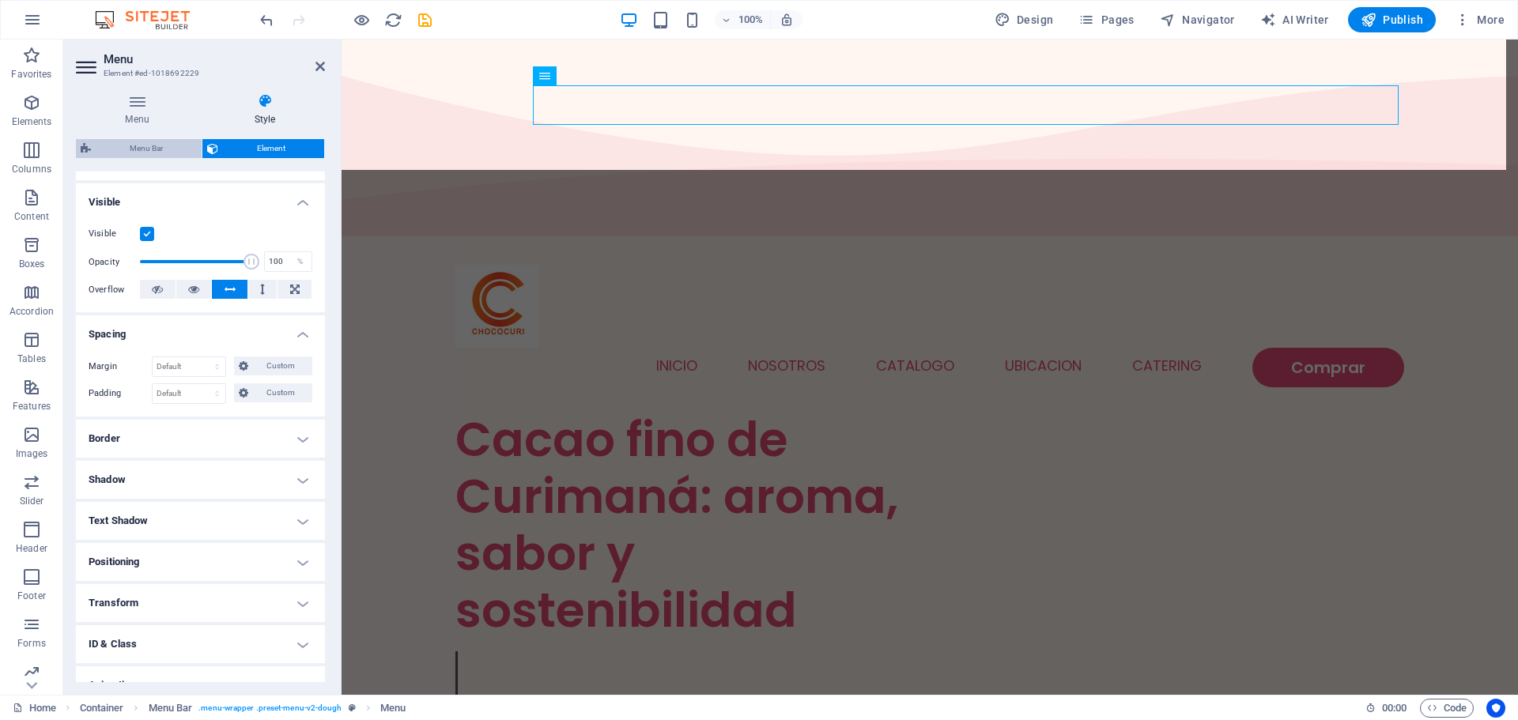
click at [144, 145] on span "Menu Bar" at bounding box center [146, 148] width 101 height 19
select select "rem"
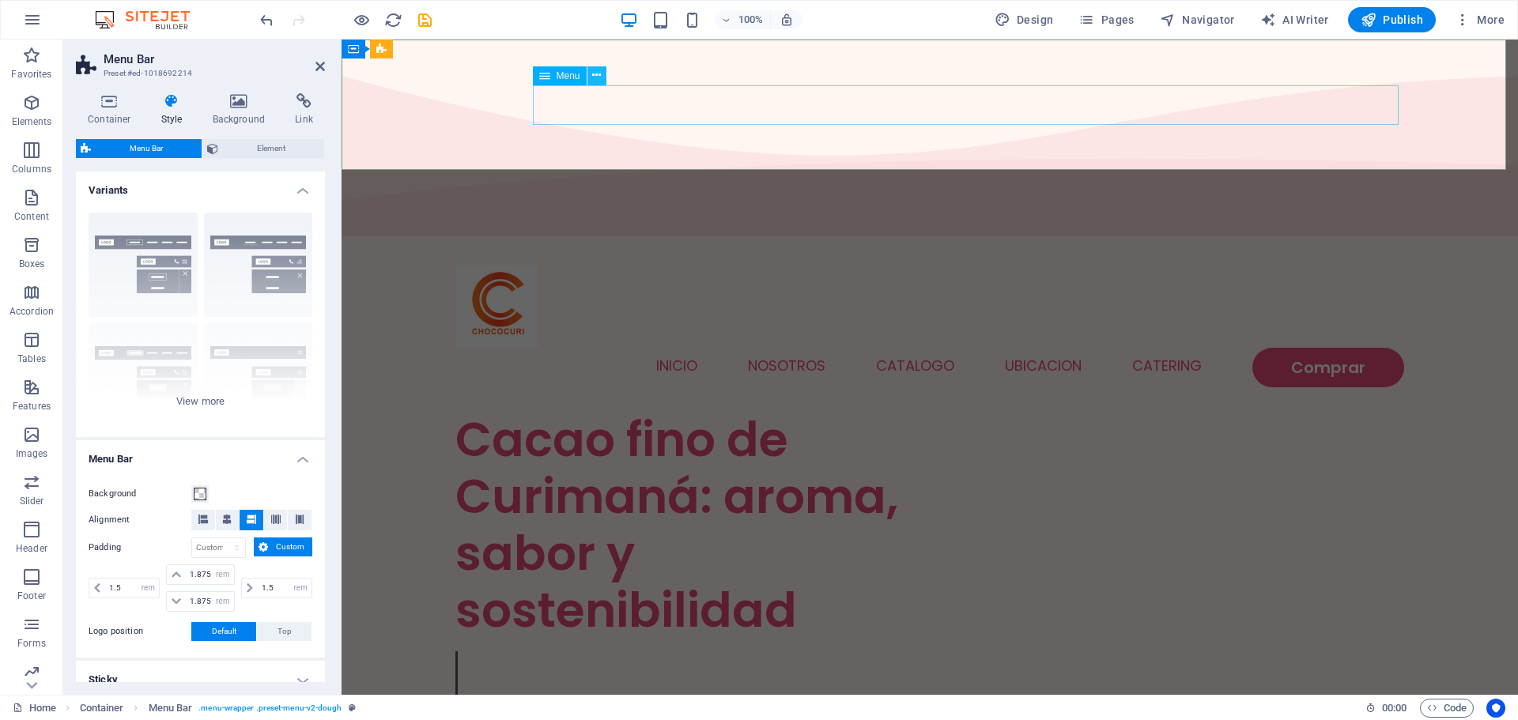
click at [595, 73] on icon at bounding box center [596, 75] width 9 height 17
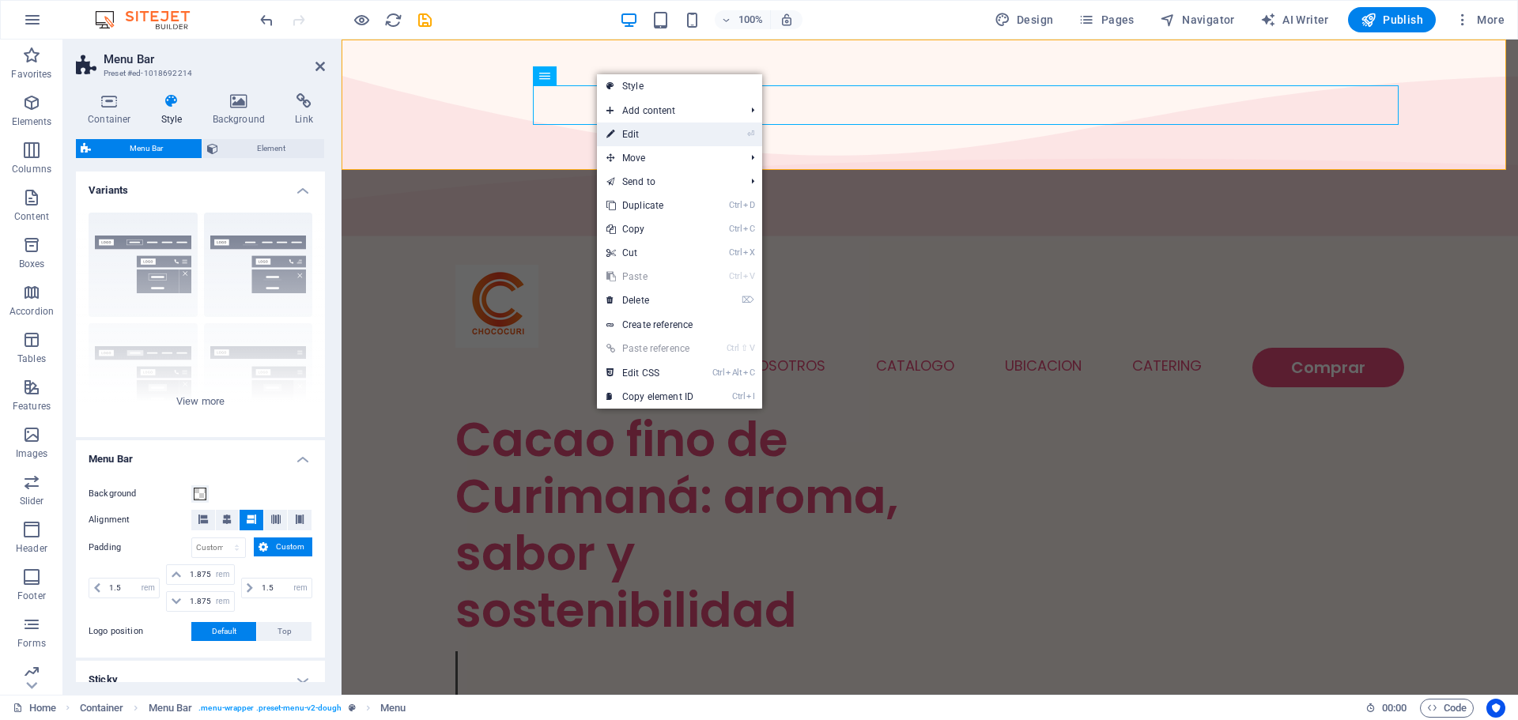
click at [648, 131] on link "⏎ Edit" at bounding box center [650, 135] width 106 height 24
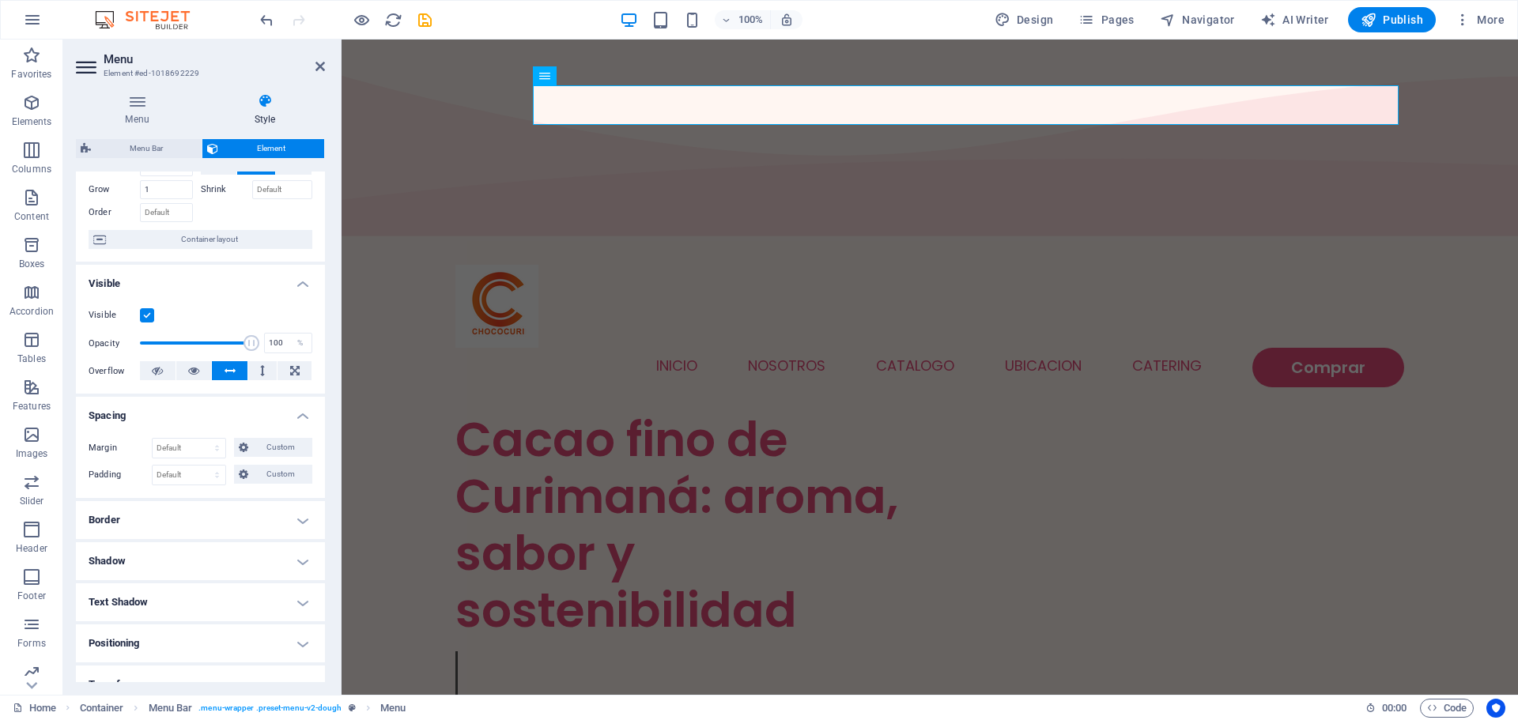
scroll to position [0, 0]
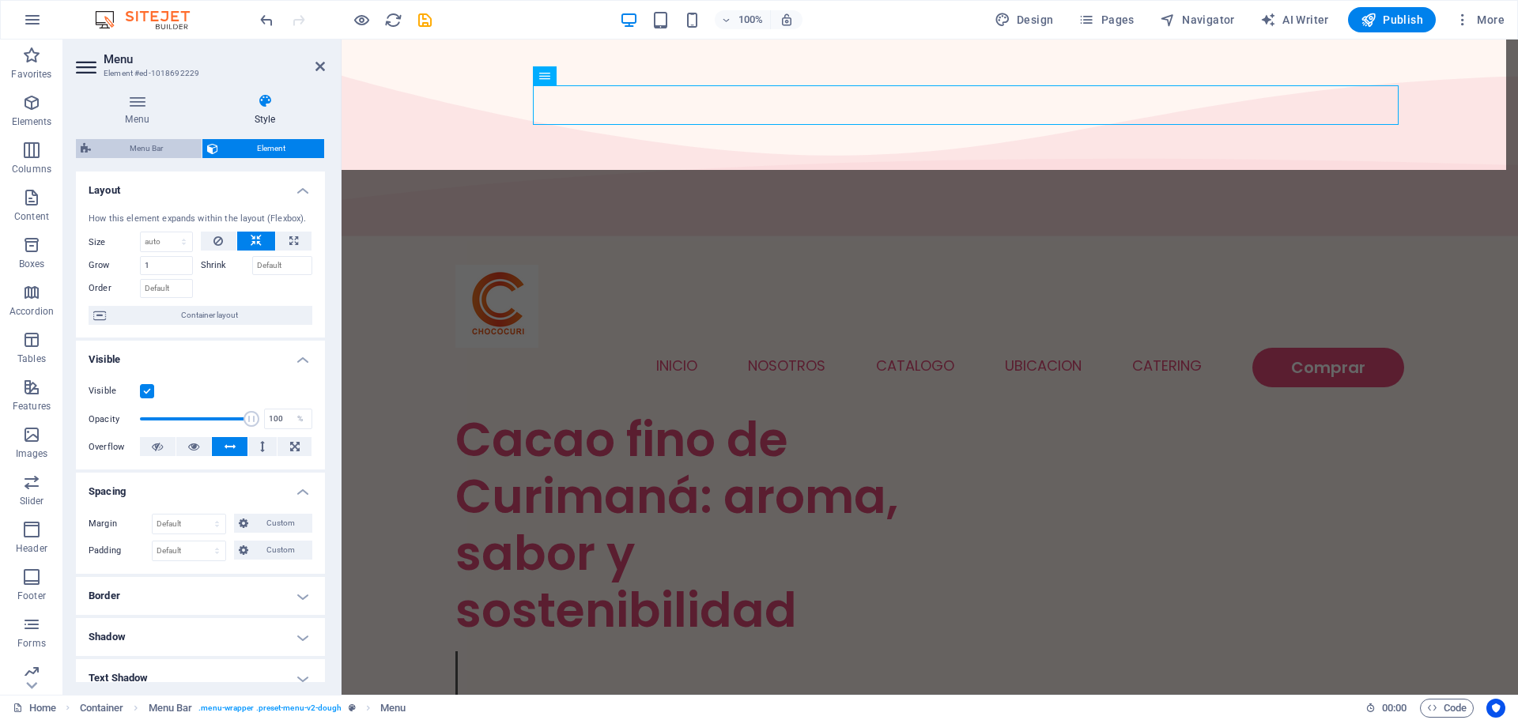
click at [164, 146] on span "Menu Bar" at bounding box center [146, 148] width 101 height 19
select select "rem"
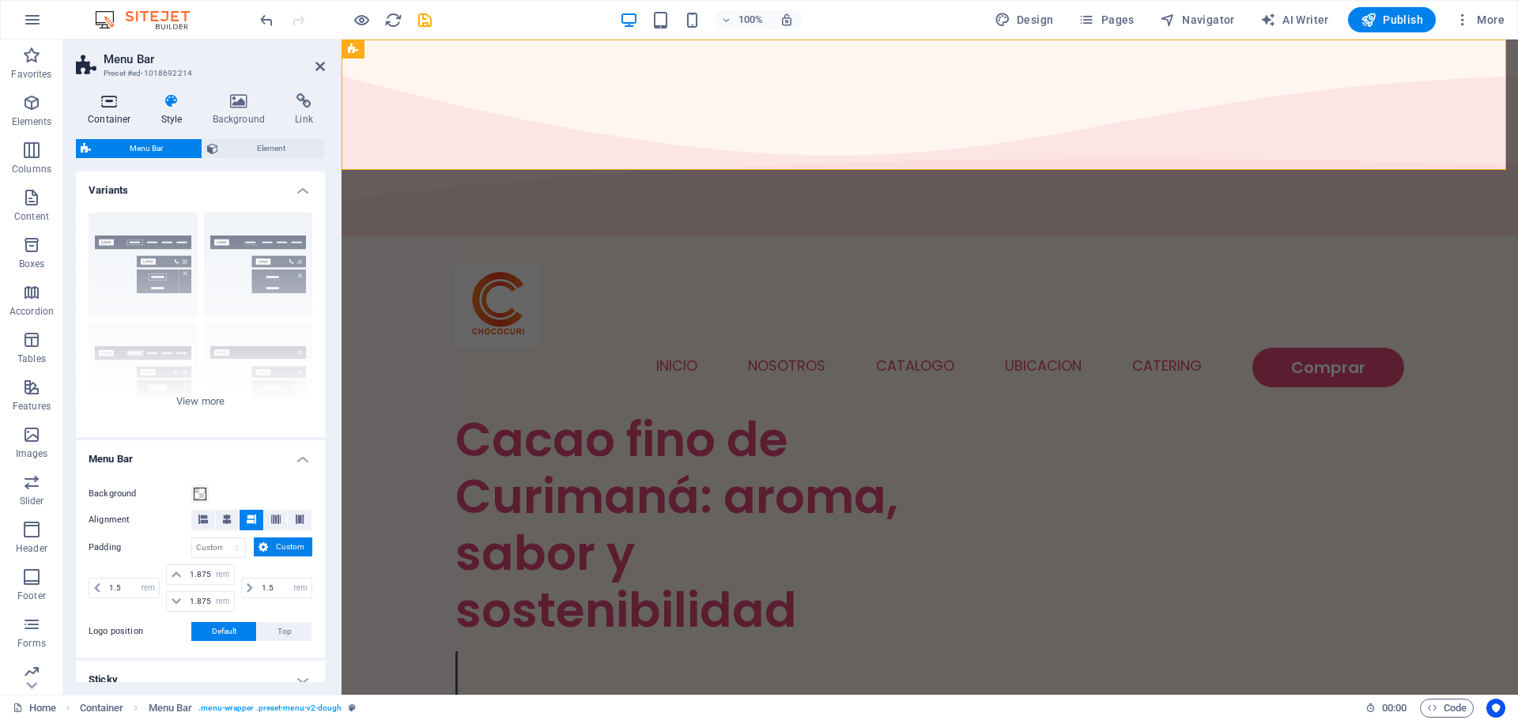
click at [106, 101] on icon at bounding box center [109, 101] width 67 height 16
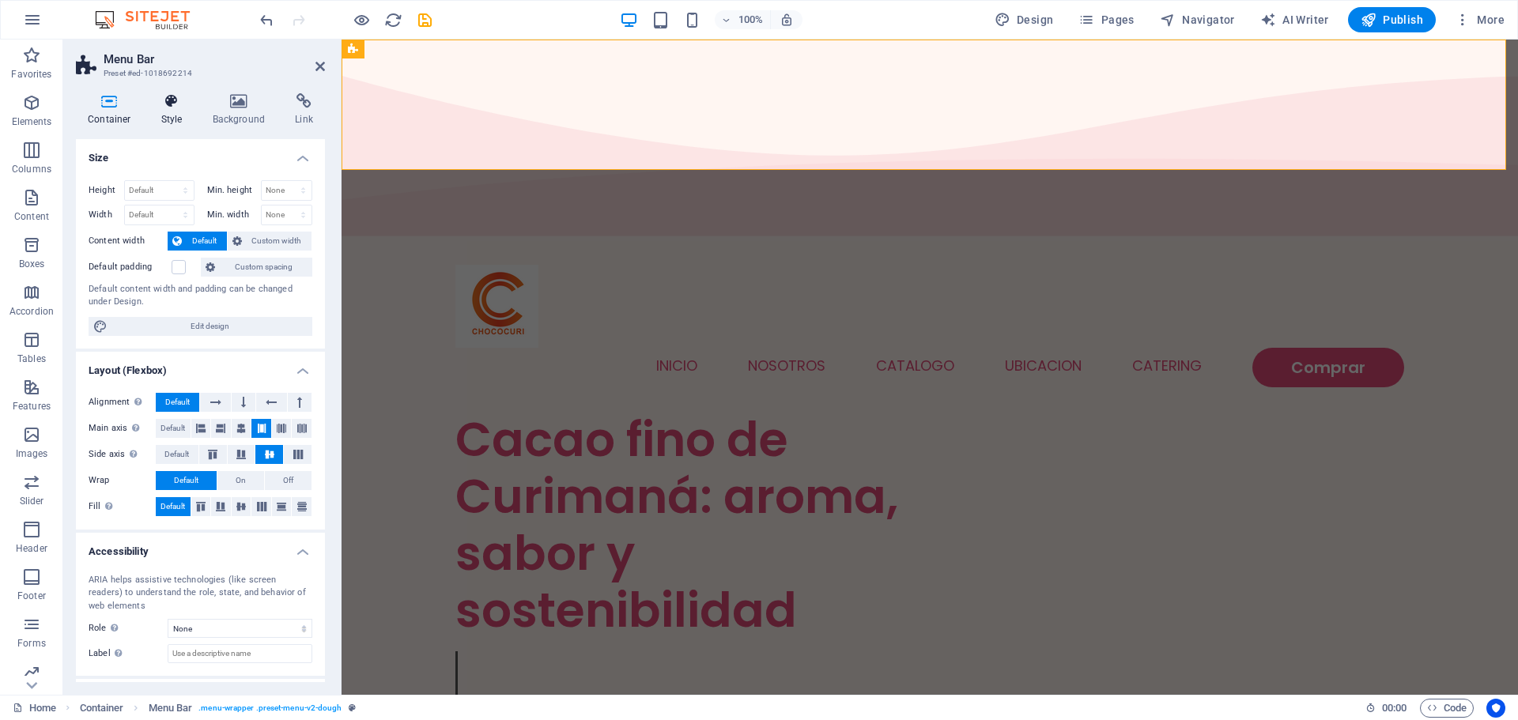
click at [170, 119] on h4 "Style" at bounding box center [174, 109] width 51 height 33
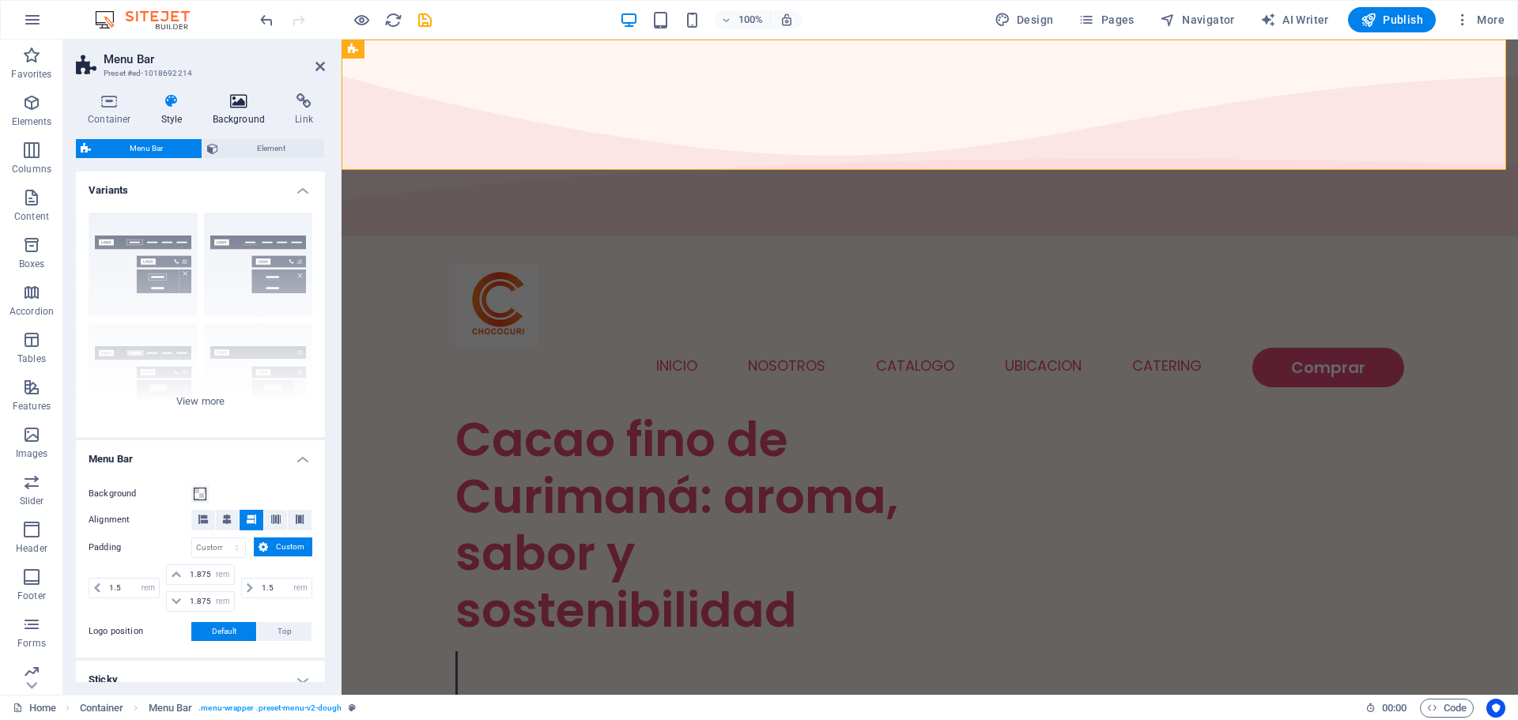
click at [229, 109] on h4 "Background" at bounding box center [242, 109] width 83 height 33
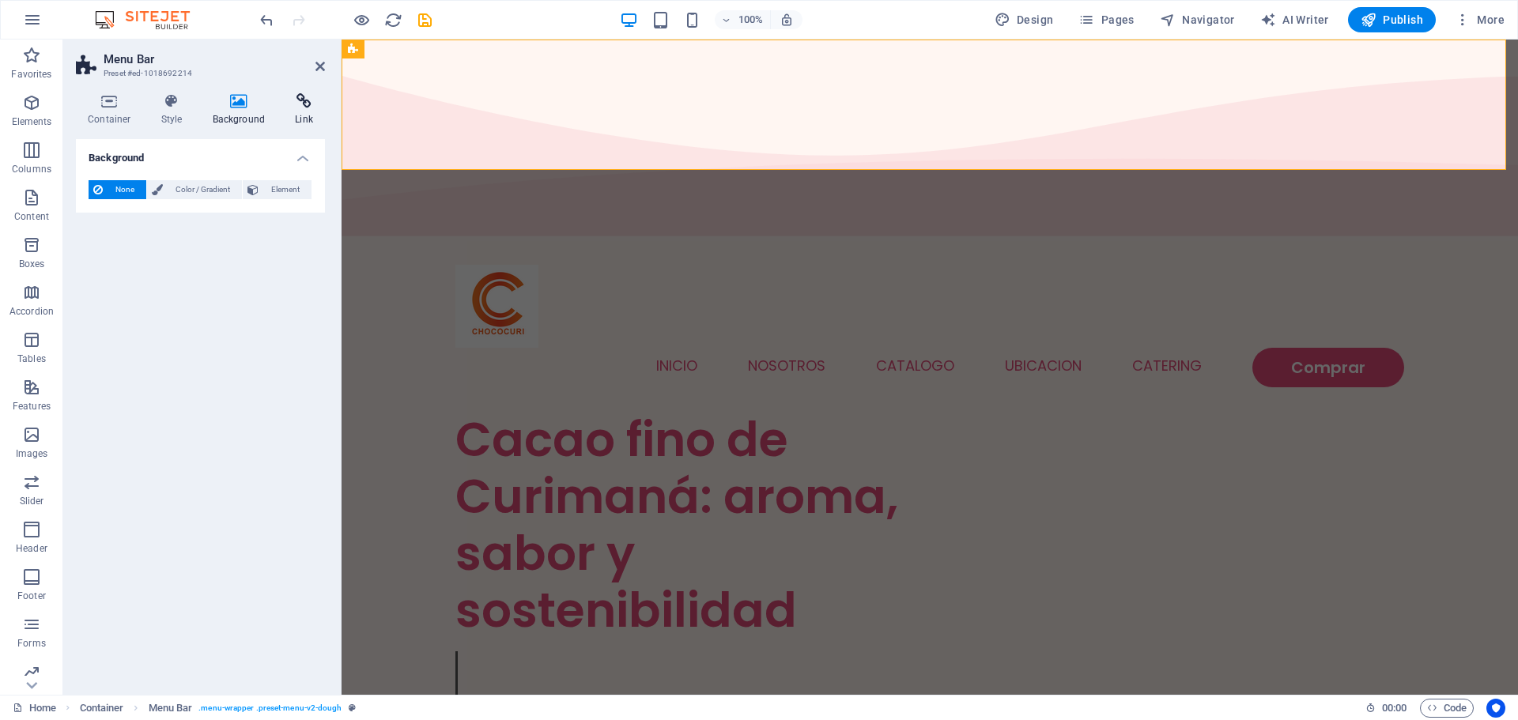
click at [300, 107] on icon at bounding box center [304, 101] width 42 height 16
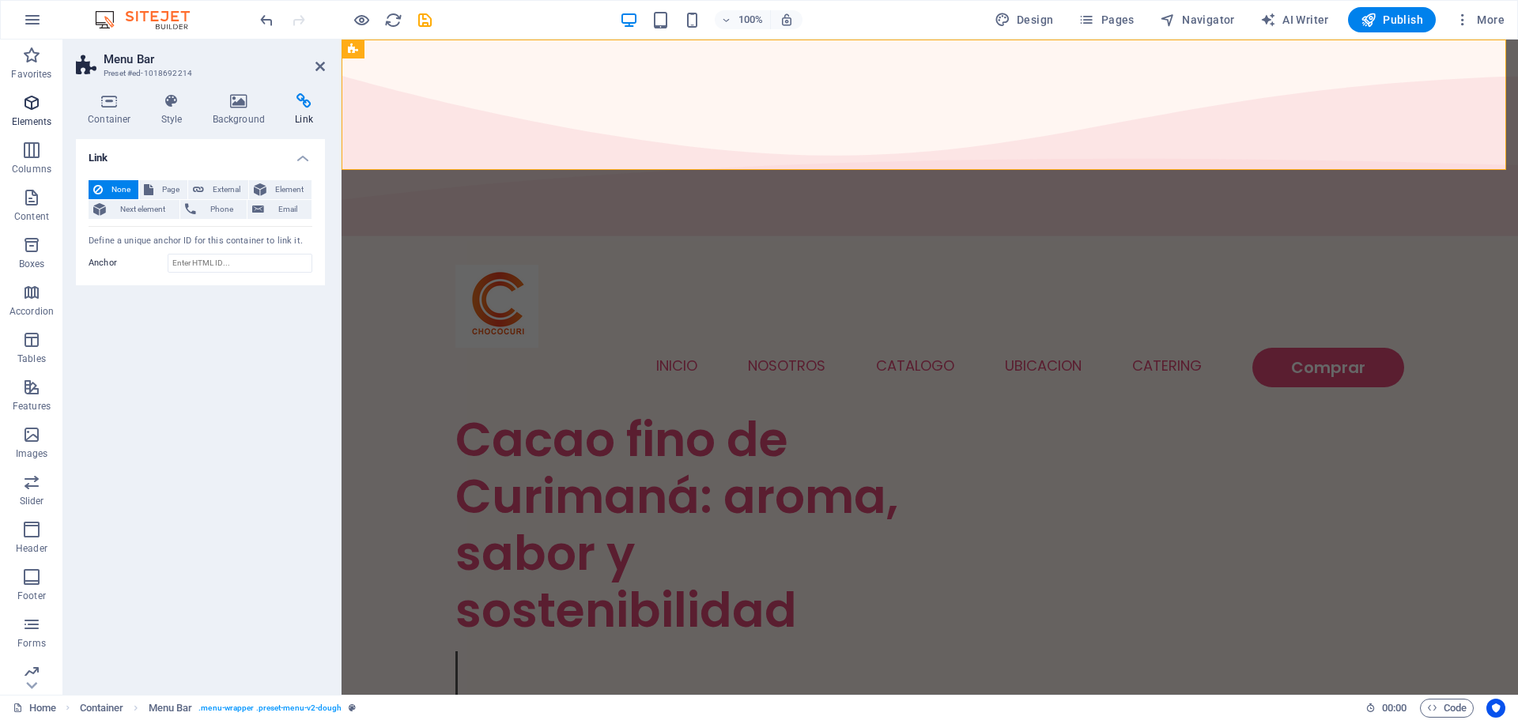
click at [34, 111] on icon "button" at bounding box center [31, 102] width 19 height 19
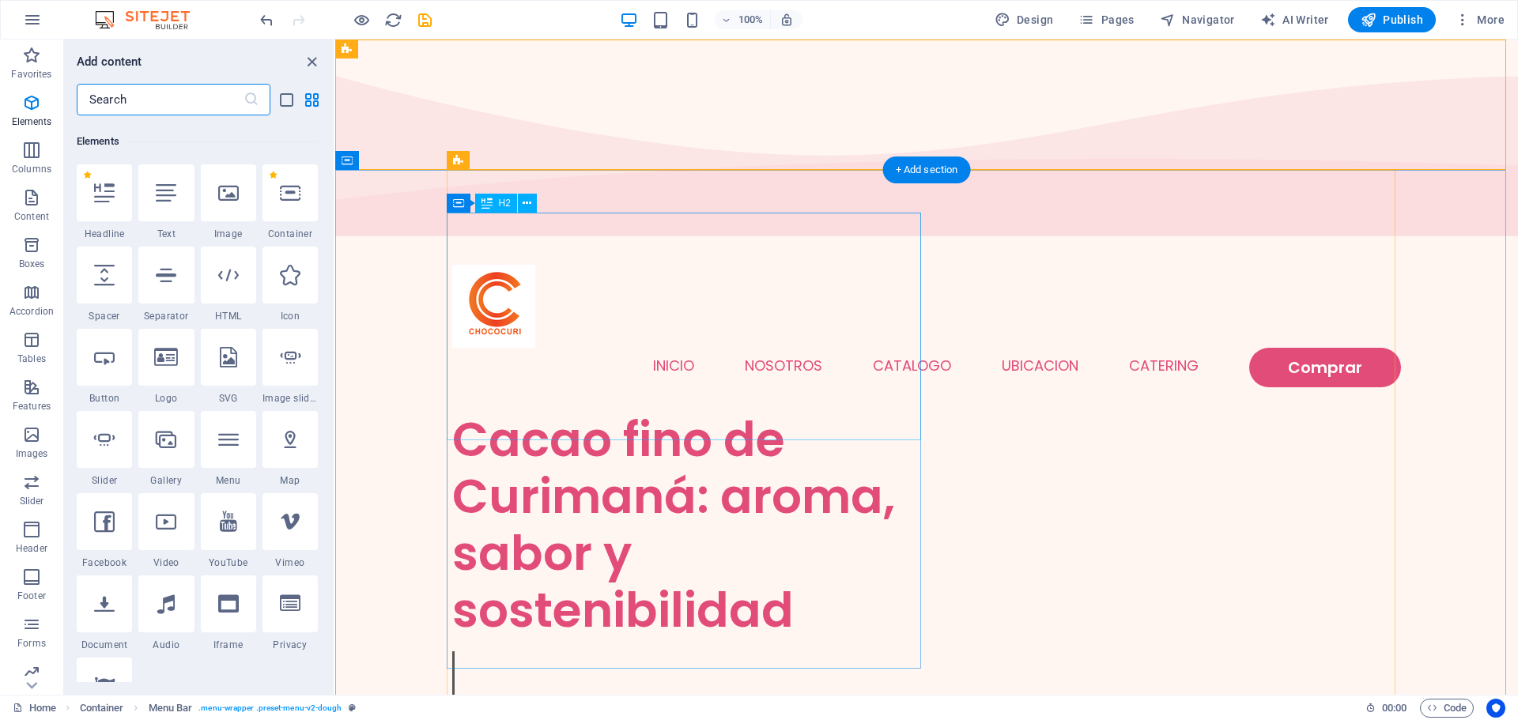
scroll to position [168, 0]
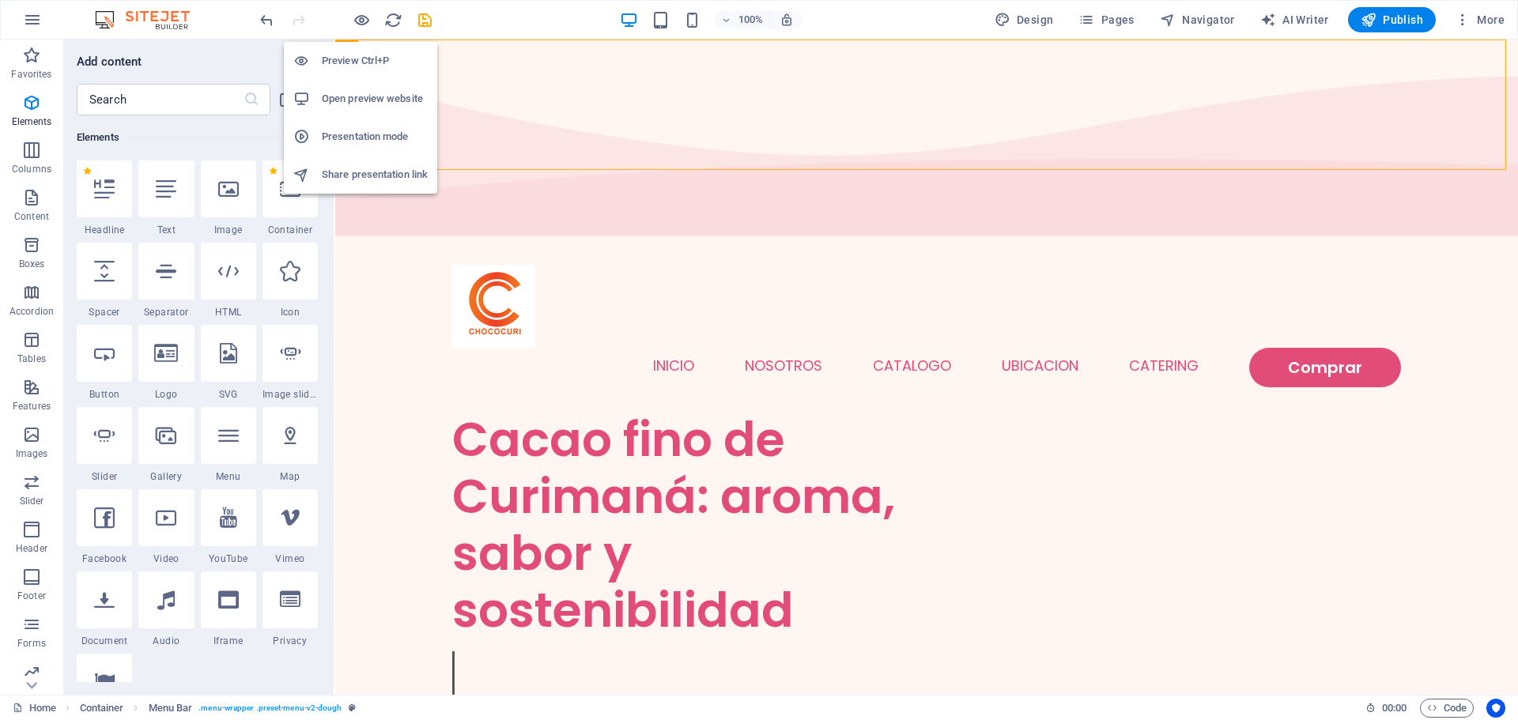
click at [393, 98] on h6 "Open preview website" at bounding box center [375, 98] width 106 height 19
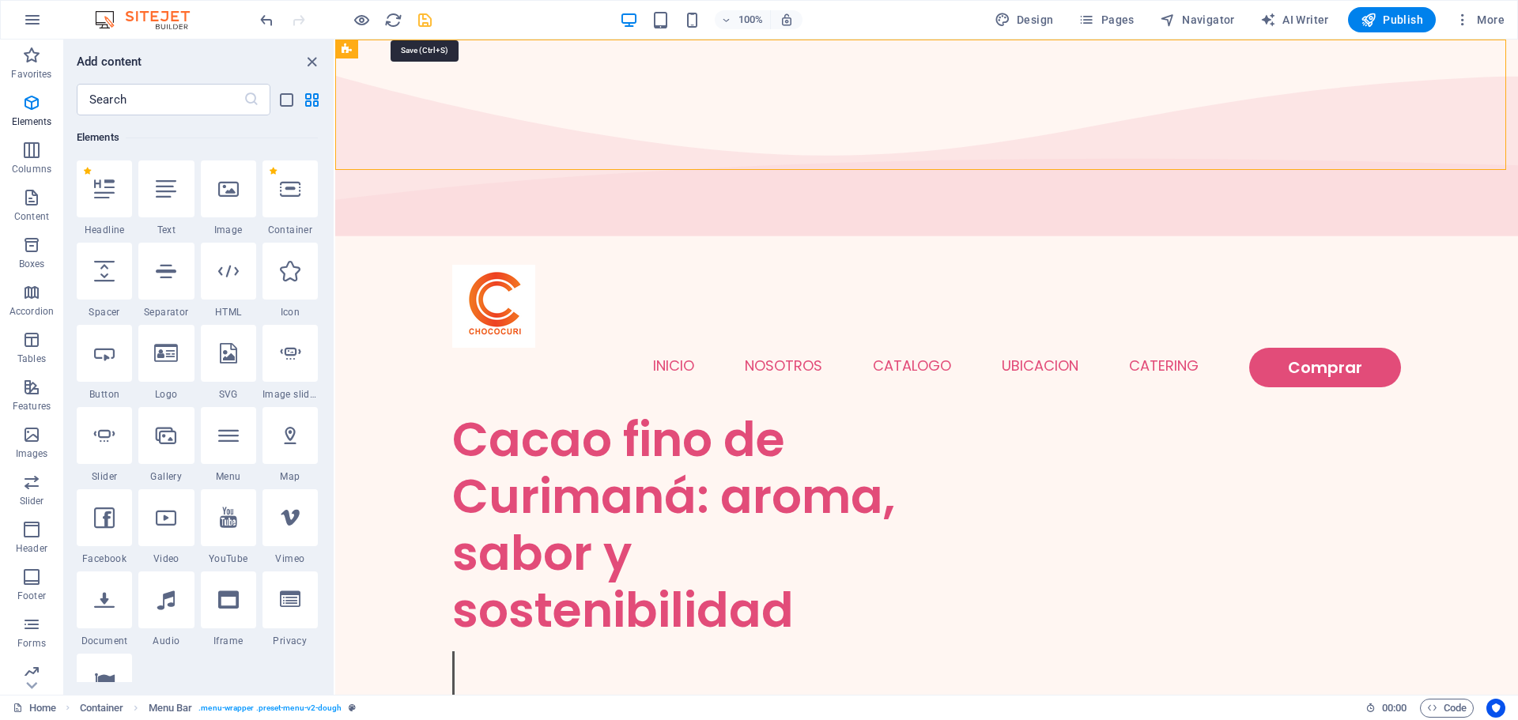
click at [422, 22] on icon "save" at bounding box center [425, 20] width 18 height 18
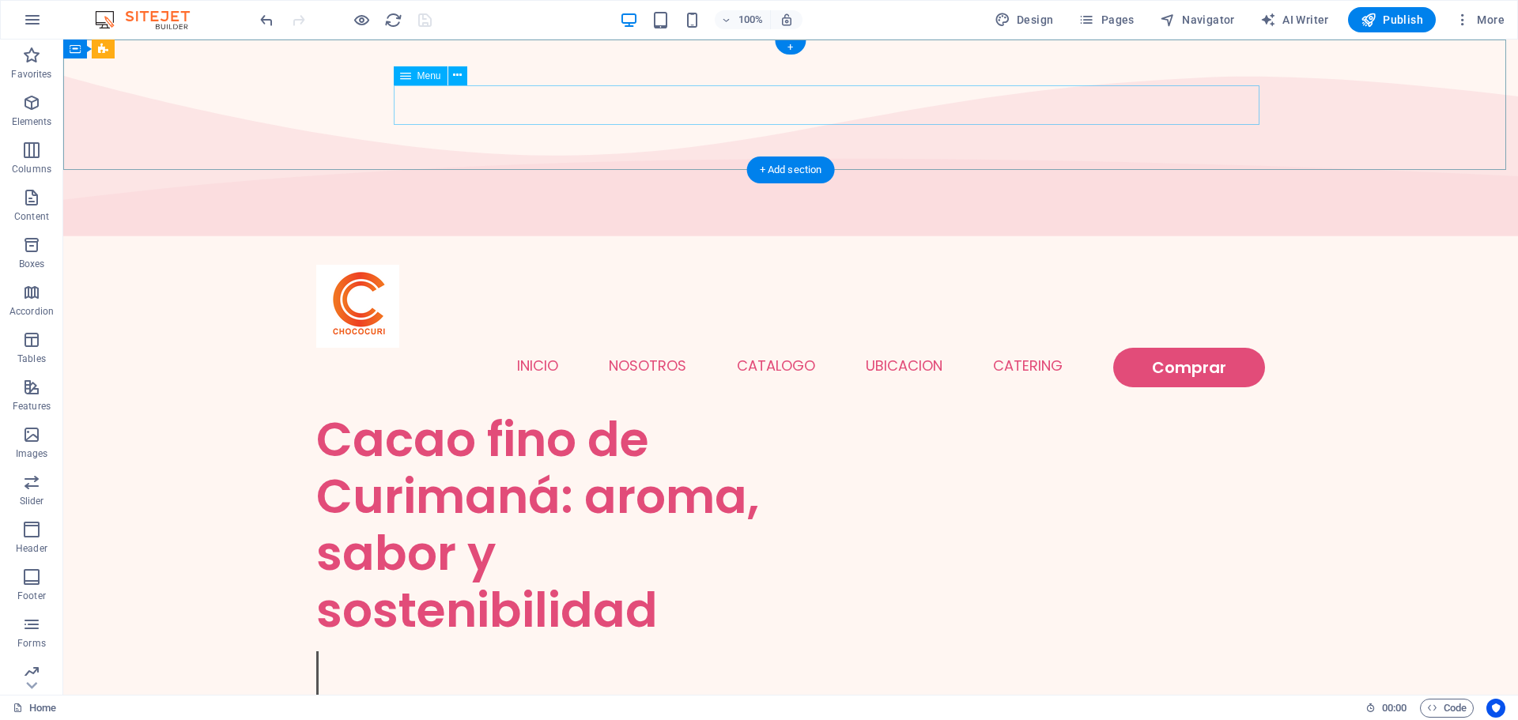
click at [908, 348] on nav "Inicio nosotros Catalogo ubicacion Catering Comprar" at bounding box center [790, 368] width 949 height 40
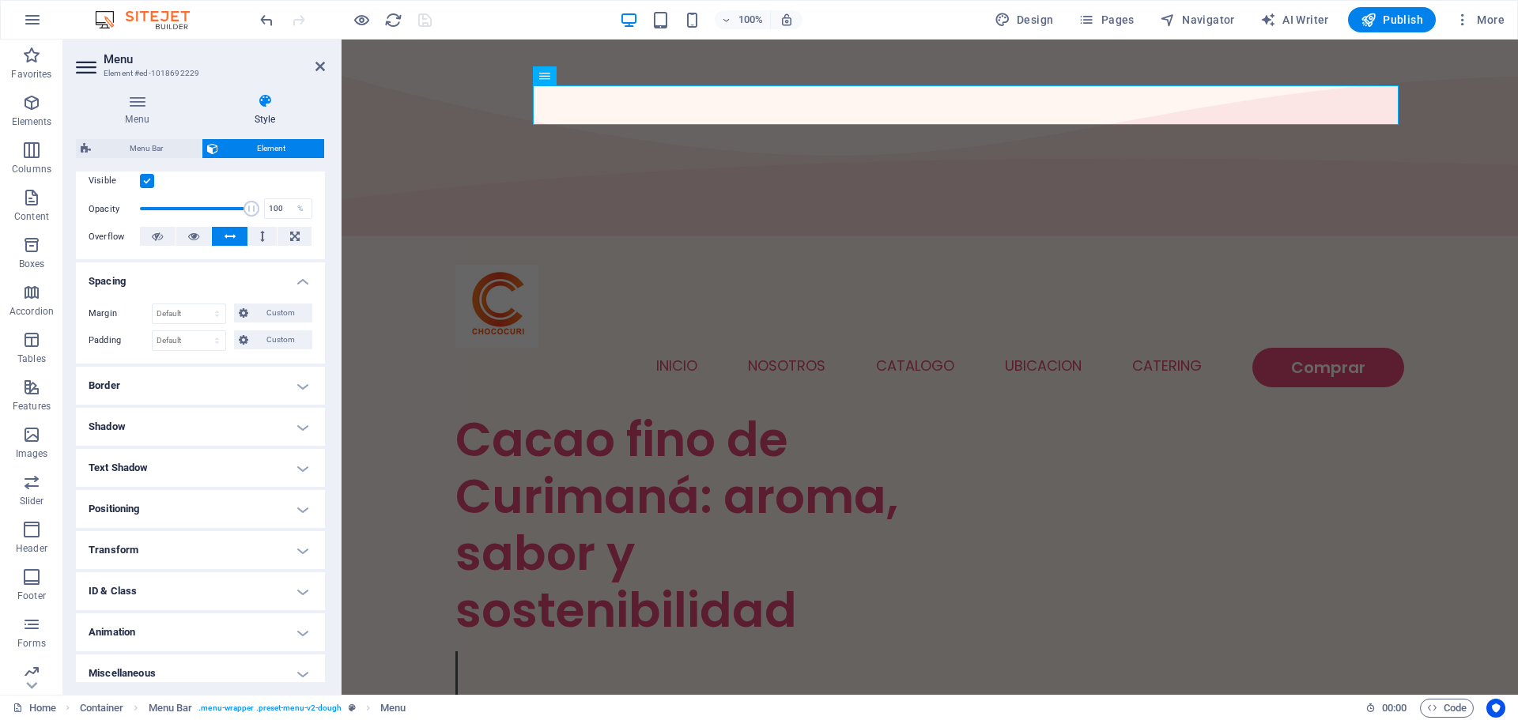
scroll to position [221, 0]
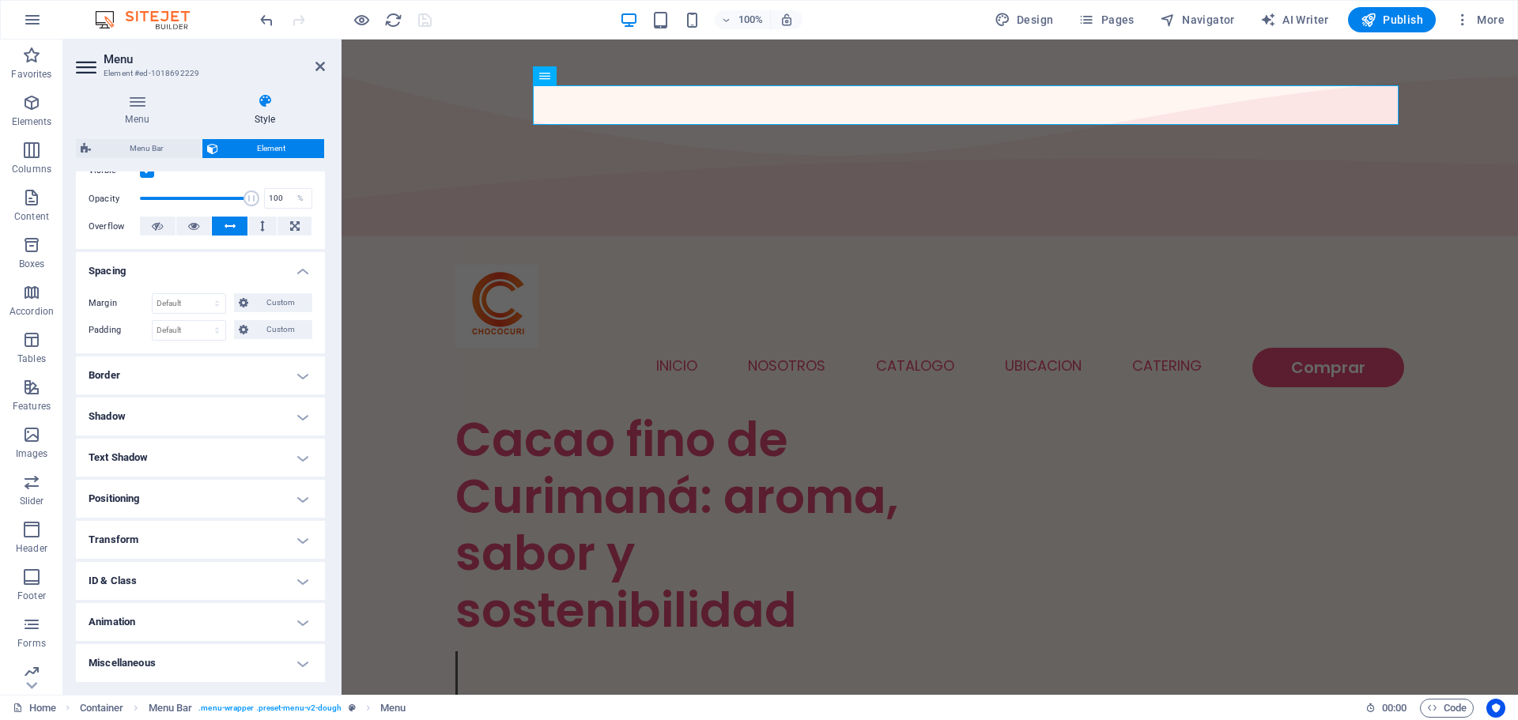
click at [202, 614] on h4 "Animation" at bounding box center [200, 622] width 249 height 38
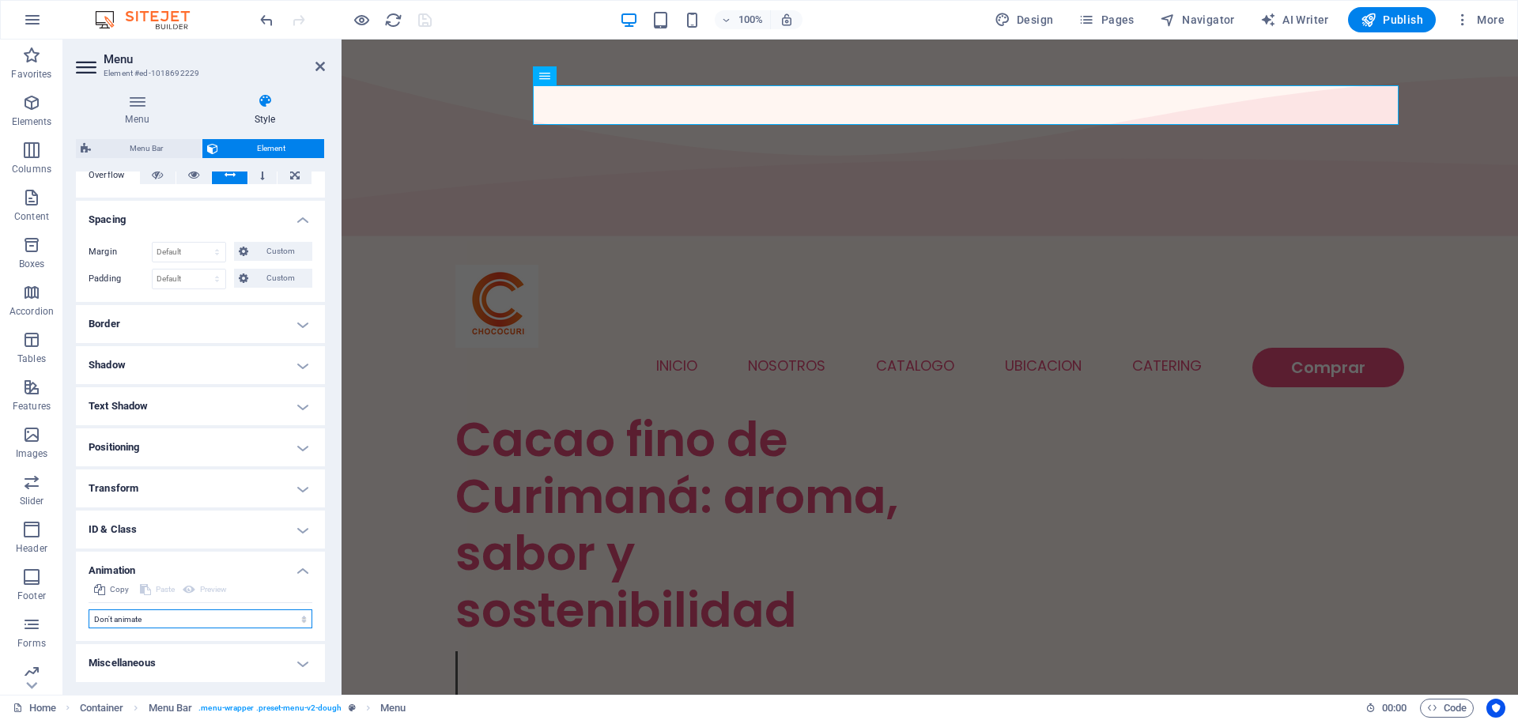
click at [202, 614] on select "Don't animate Show / Hide Slide up/down Zoom in/out Slide left to right Slide r…" at bounding box center [201, 619] width 224 height 19
select select "shrink"
click at [89, 610] on select "Don't animate Show / Hide Slide up/down Zoom in/out Slide left to right Slide r…" at bounding box center [201, 619] width 224 height 19
select select "scroll"
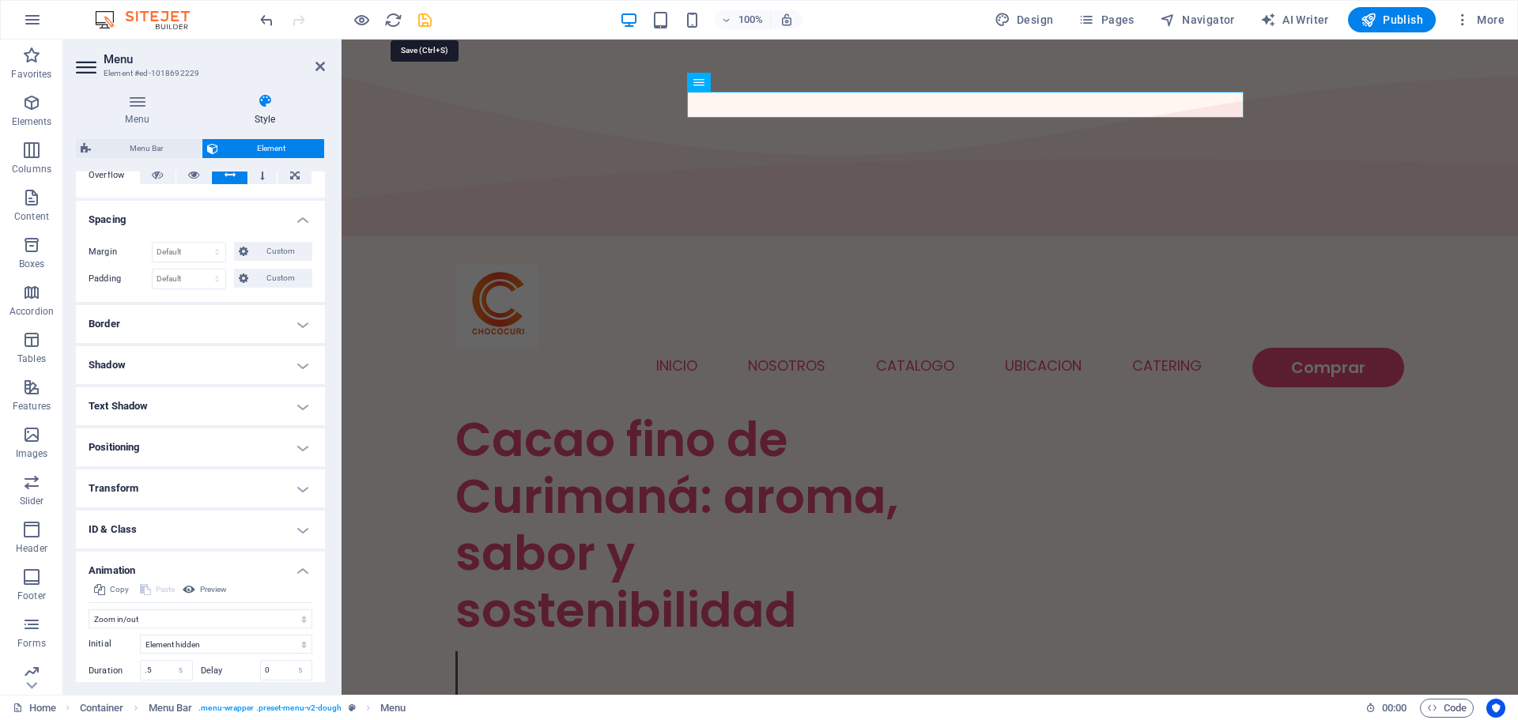
drag, startPoint x: 425, startPoint y: 21, endPoint x: 334, endPoint y: 10, distance: 92.4
click at [425, 21] on icon "save" at bounding box center [425, 20] width 18 height 18
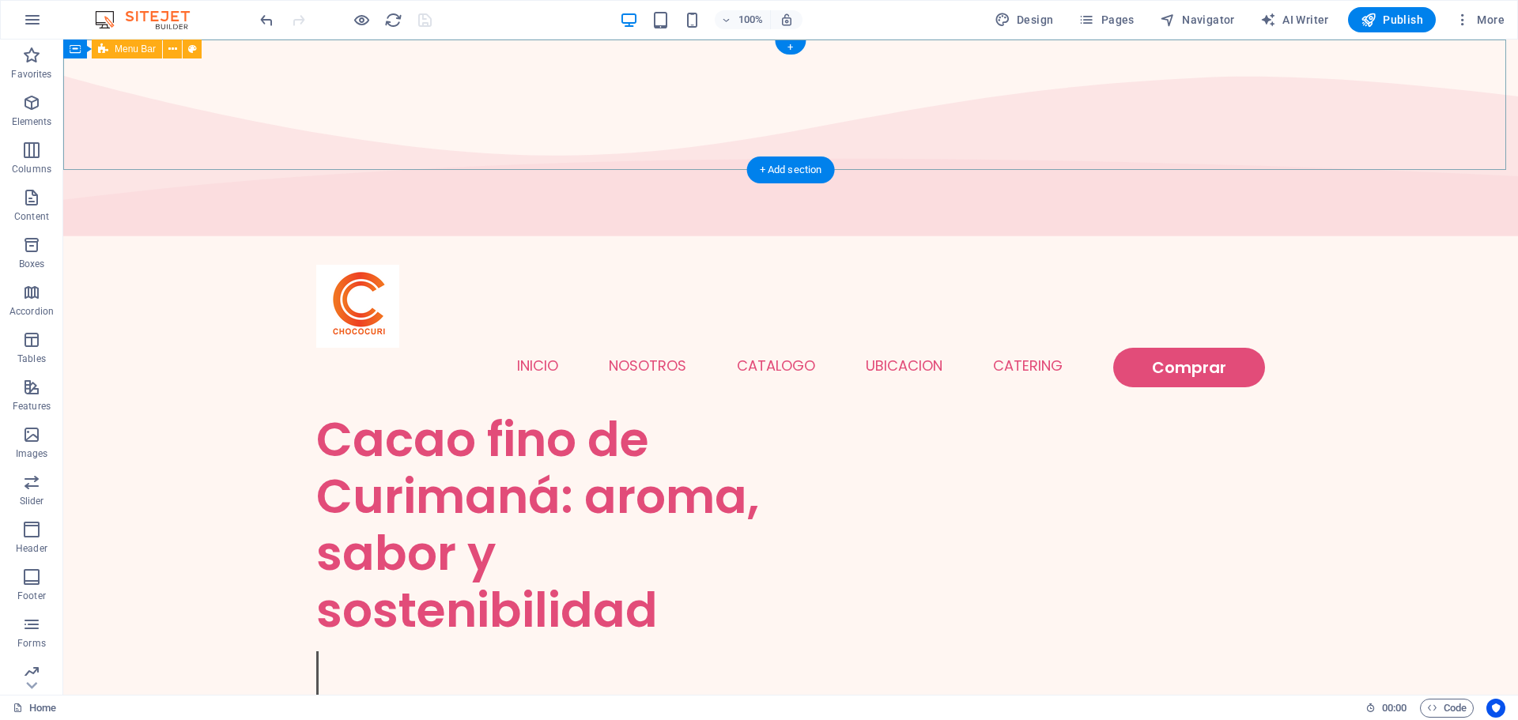
click at [1384, 241] on div "Menu Inicio nosotros Catalogo ubicacion Catering Comprar" at bounding box center [790, 326] width 1455 height 170
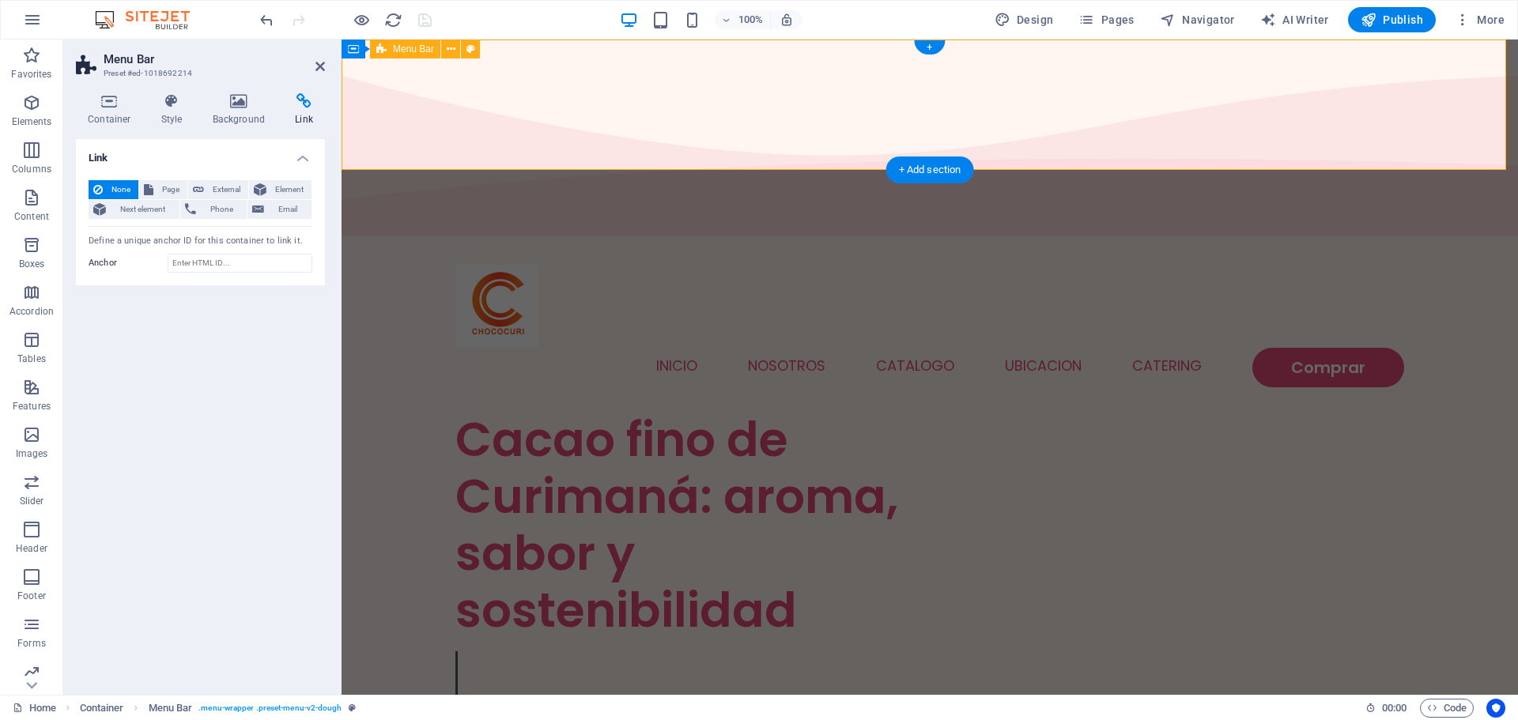
click at [1384, 241] on div "Menu Inicio nosotros Catalogo ubicacion Catering Comprar" at bounding box center [930, 326] width 1177 height 170
click at [237, 105] on icon at bounding box center [239, 101] width 77 height 16
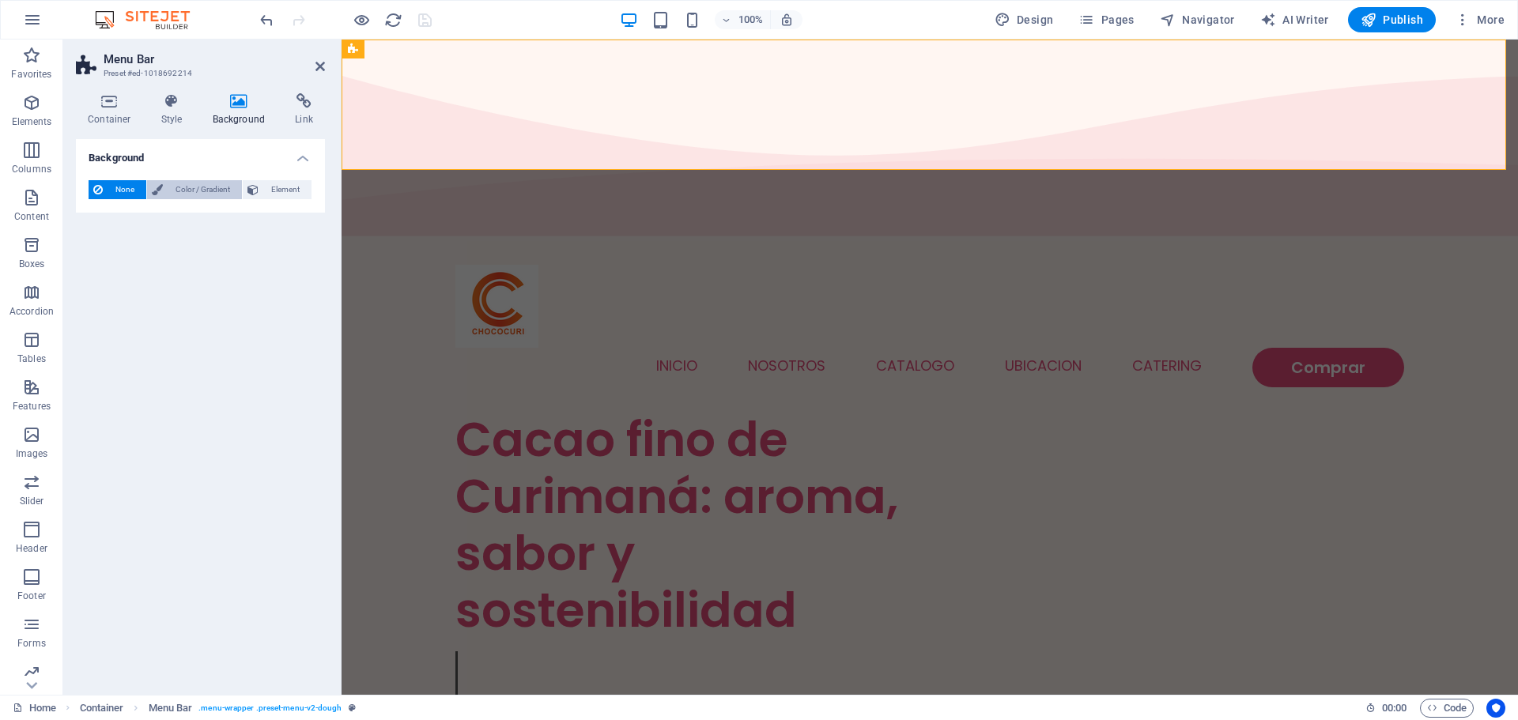
click at [184, 181] on span "Color / Gradient" at bounding box center [203, 189] width 70 height 19
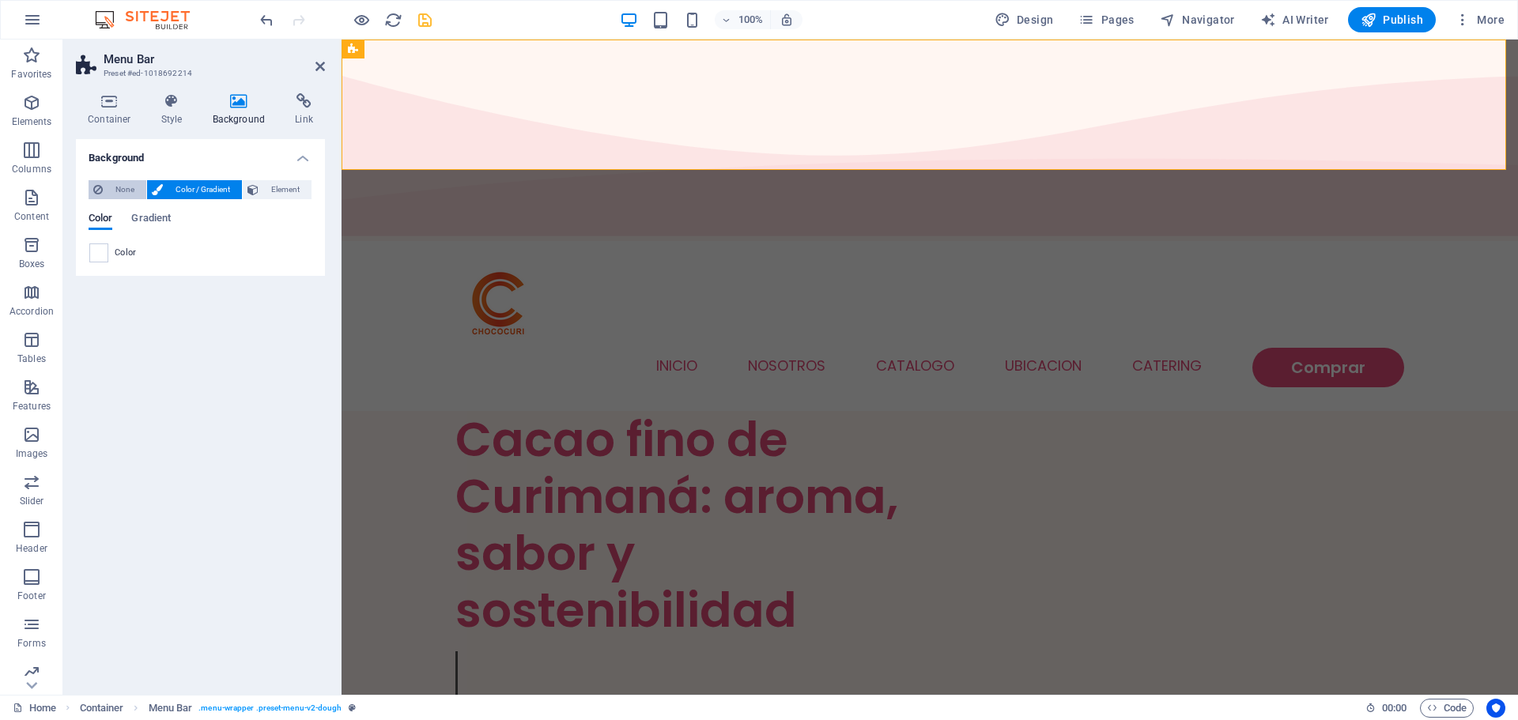
click at [122, 182] on span "None" at bounding box center [125, 189] width 34 height 19
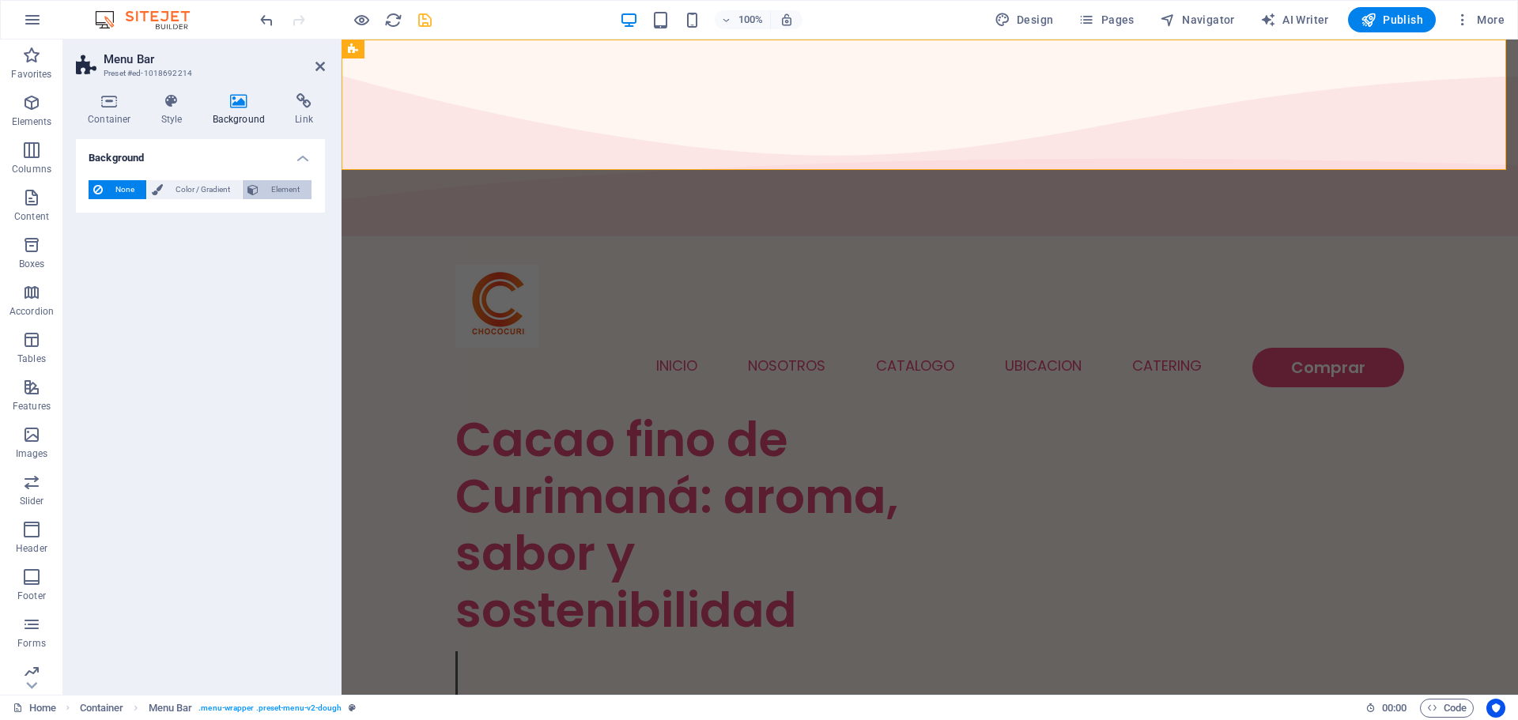
click at [270, 187] on span "Element" at bounding box center [284, 189] width 43 height 19
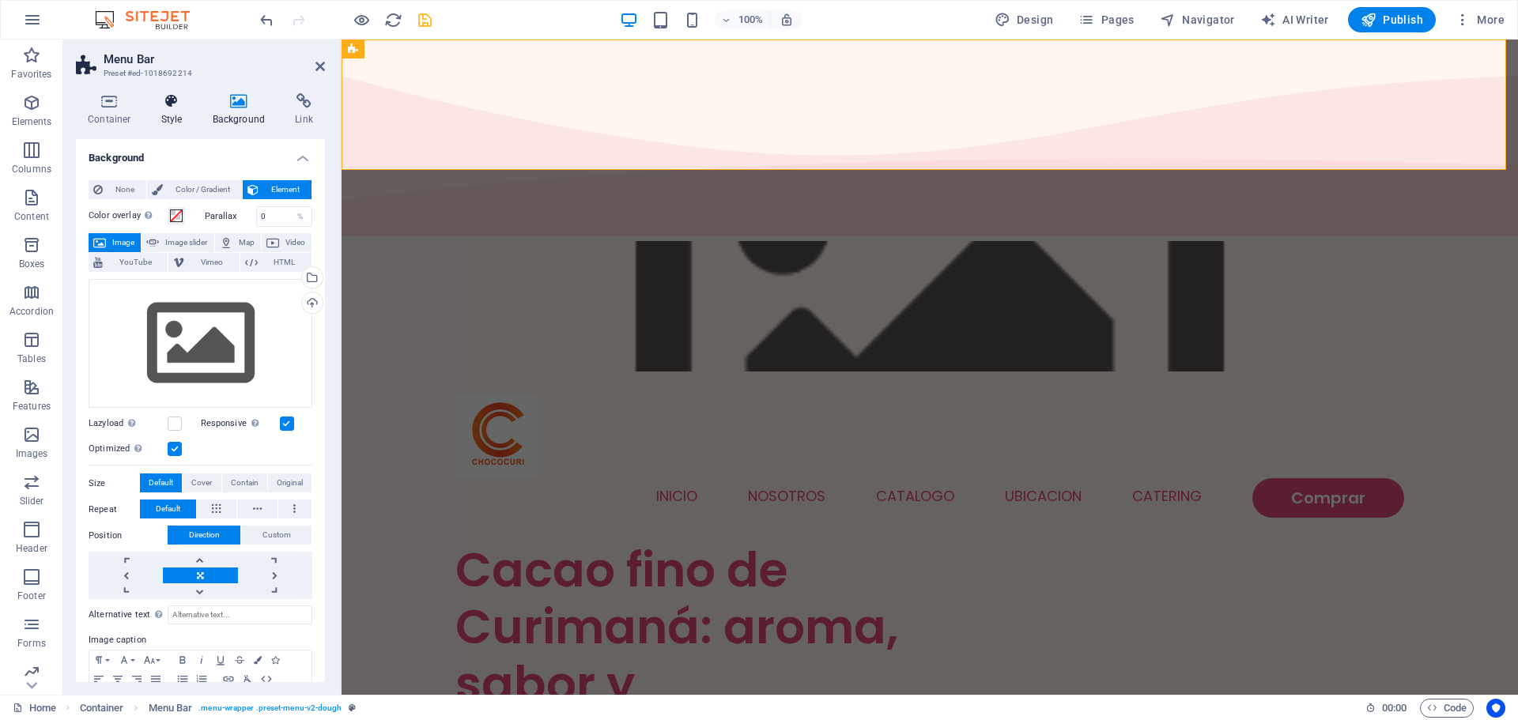
click at [176, 96] on icon at bounding box center [171, 101] width 45 height 16
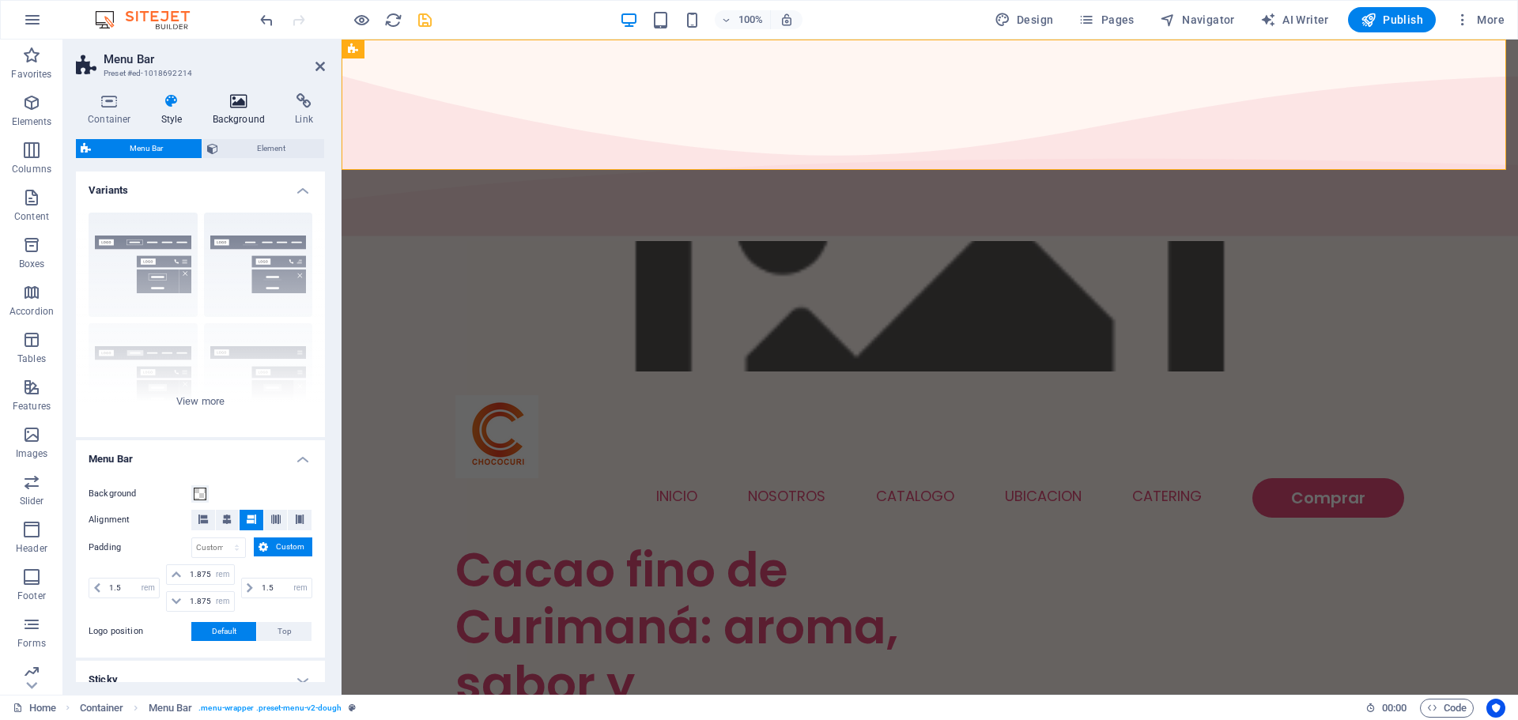
click at [240, 110] on h4 "Background" at bounding box center [242, 109] width 83 height 33
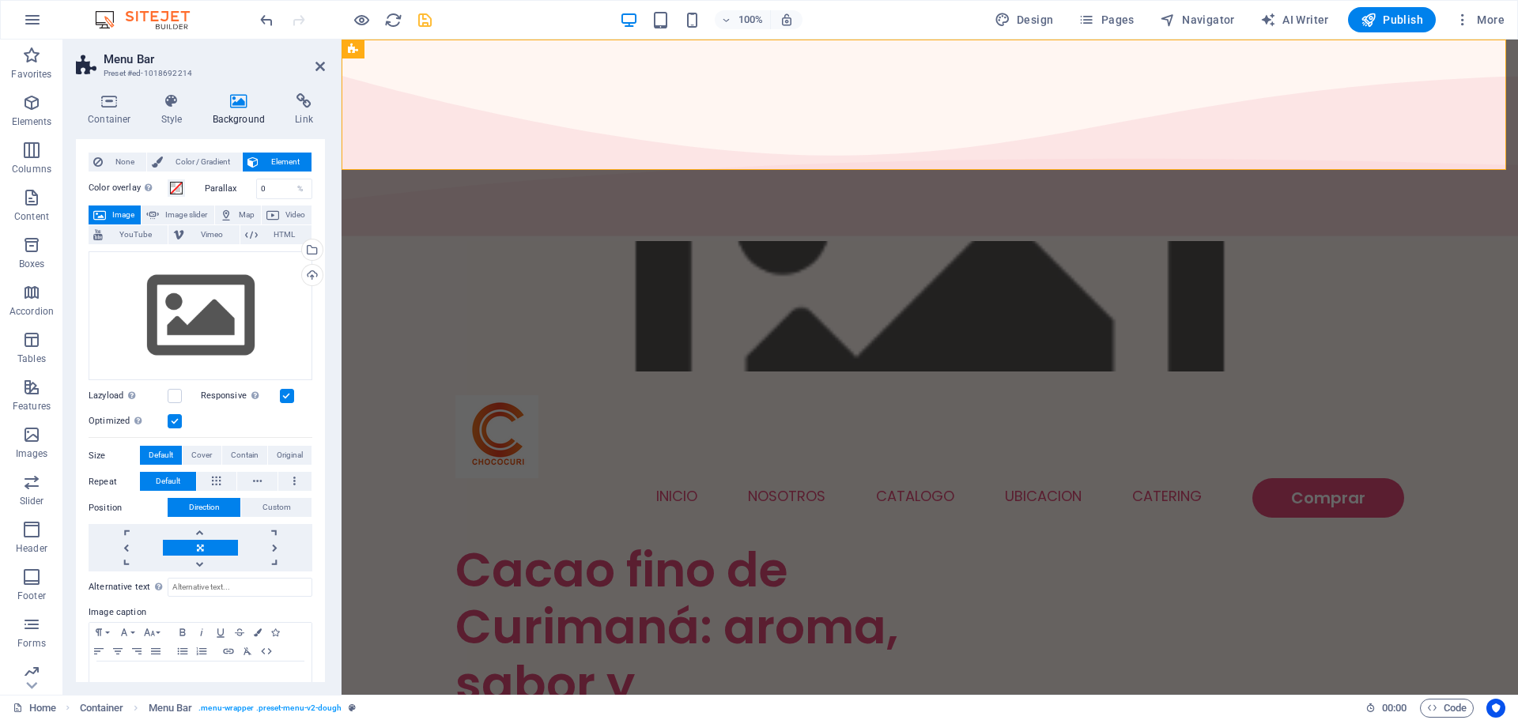
scroll to position [67, 0]
